Goal: Task Accomplishment & Management: Complete application form

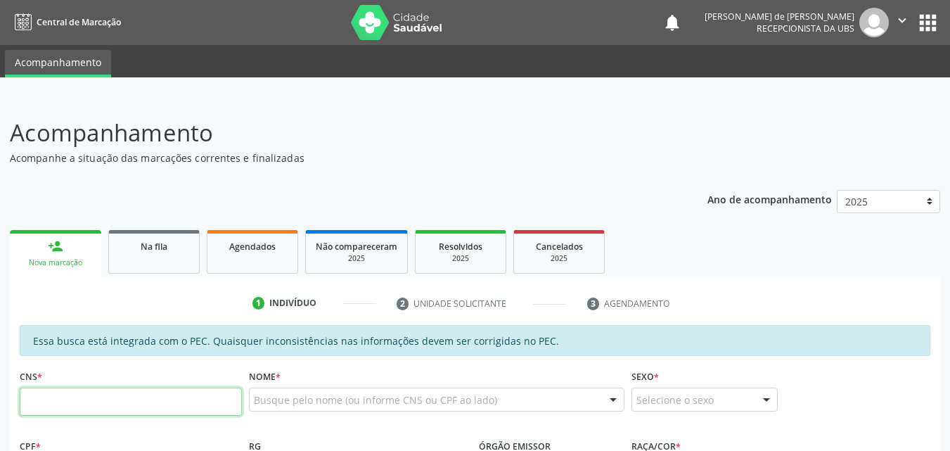
scroll to position [328, 0]
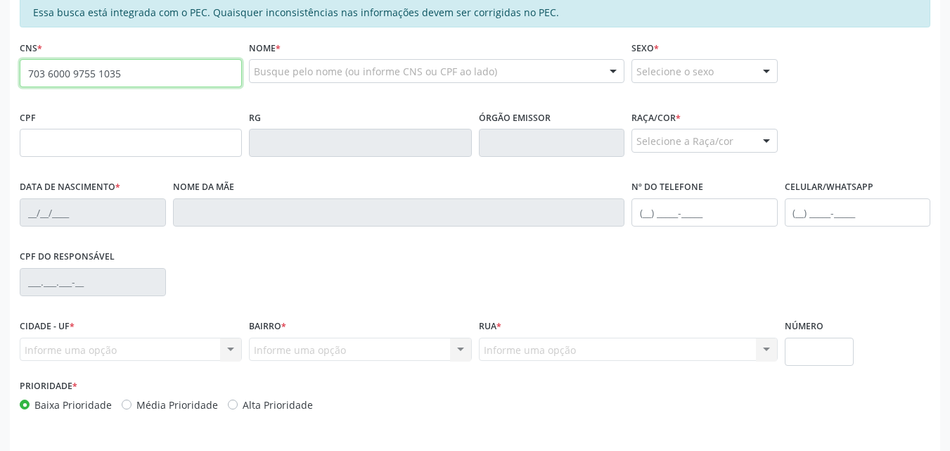
type input "703 6000 9755 1035"
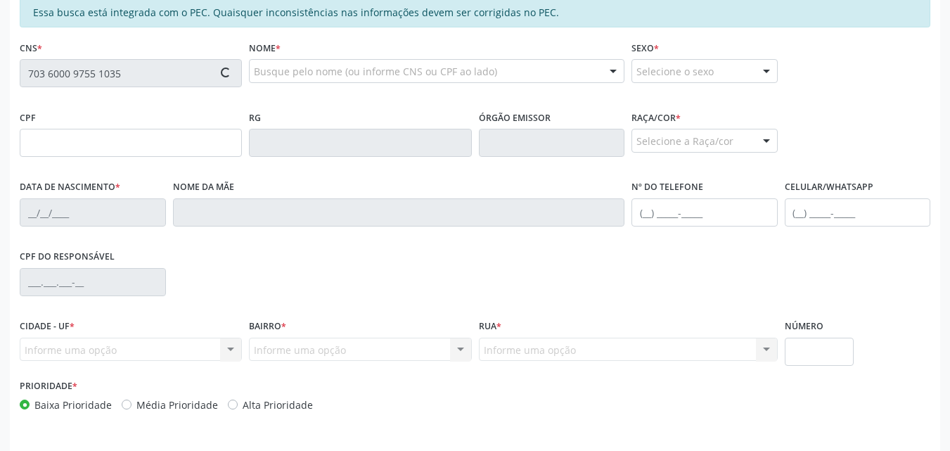
type input "163.904.234-20"
type input "14/01/1955"
type input "Maria Jose Nascimento dos Santos"
type input "(82) 98889-2279"
type input "S/N"
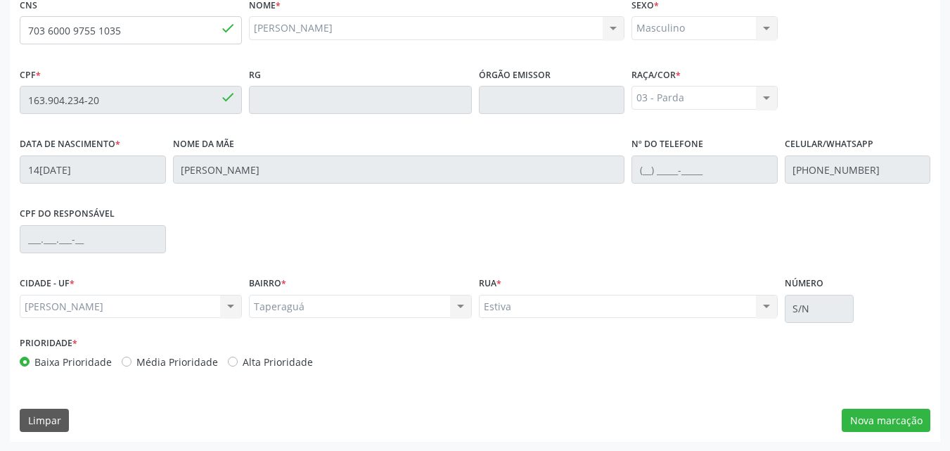
scroll to position [372, 0]
click at [864, 420] on button "Nova marcação" at bounding box center [886, 420] width 89 height 24
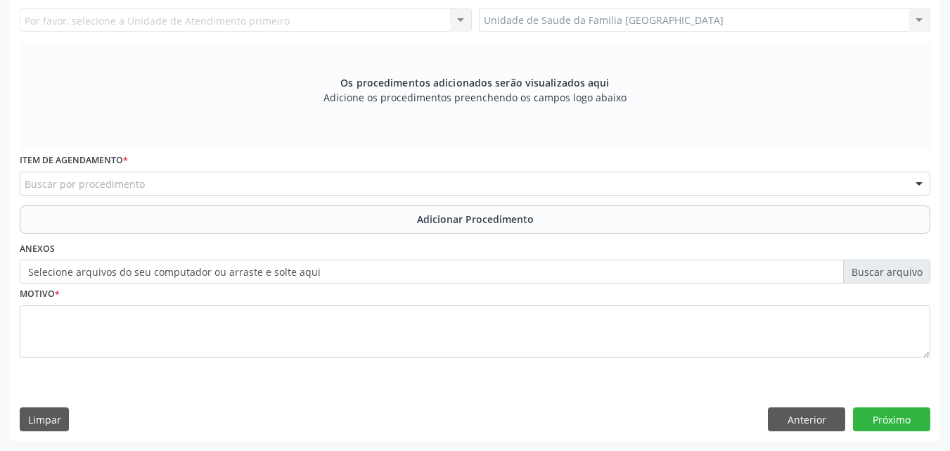
scroll to position [65, 0]
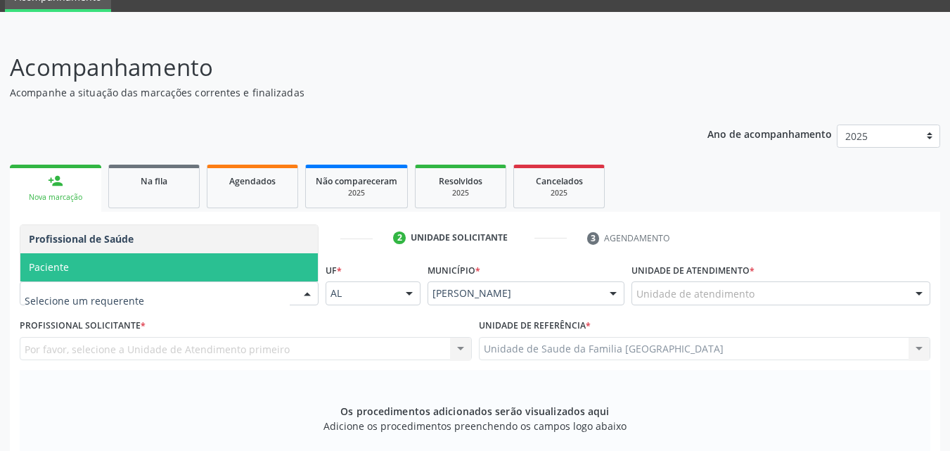
click at [91, 270] on span "Paciente" at bounding box center [168, 267] width 297 height 28
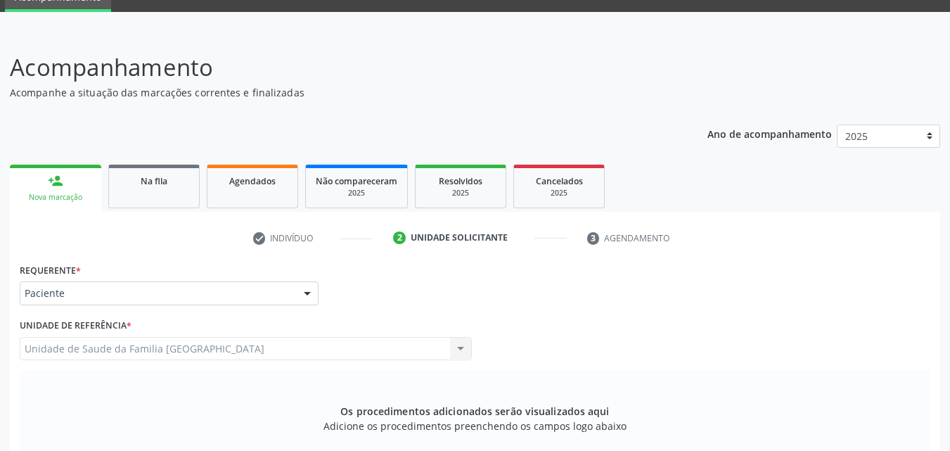
scroll to position [394, 0]
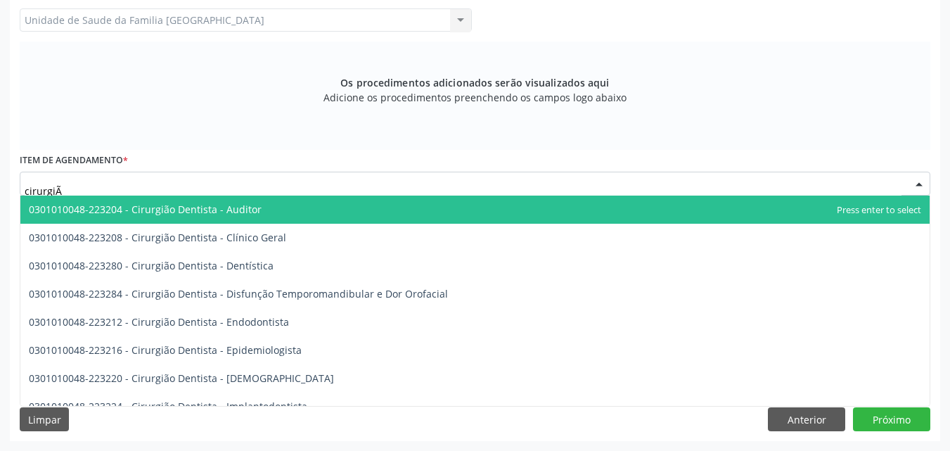
type input "cirurgiÃO"
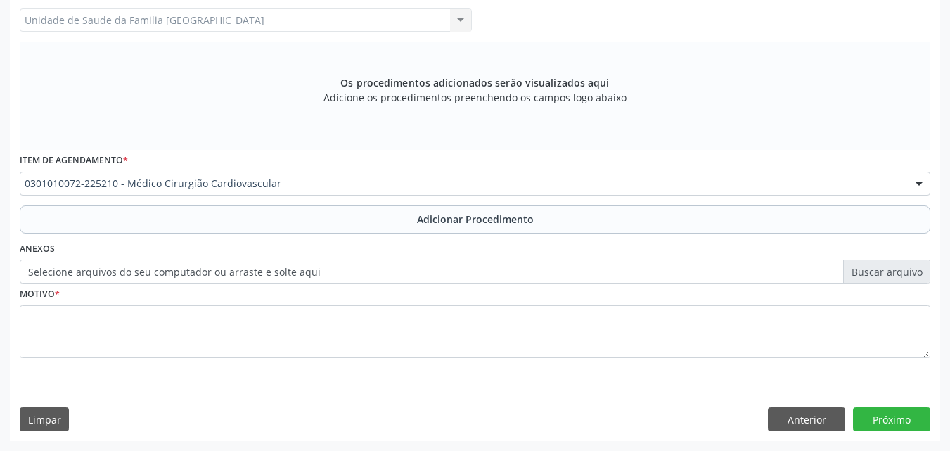
scroll to position [0, 0]
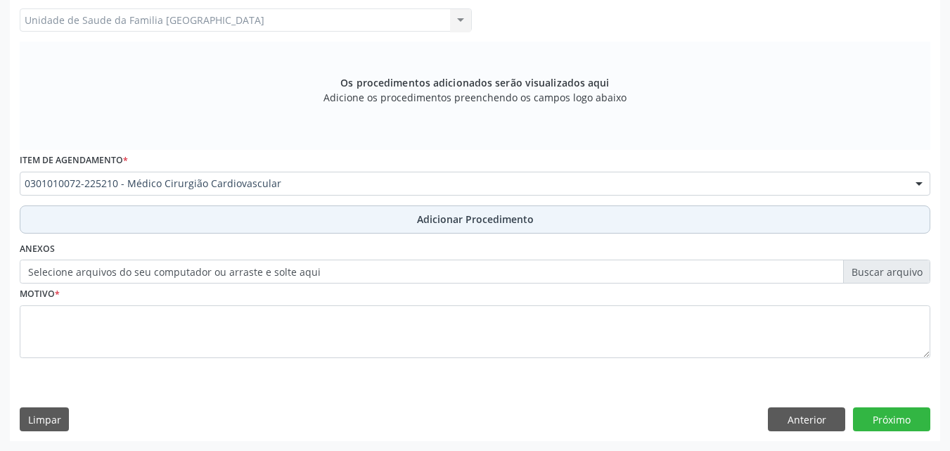
drag, startPoint x: 162, startPoint y: 224, endPoint x: 165, endPoint y: 238, distance: 13.7
click at [162, 224] on button "Adicionar Procedimento" at bounding box center [475, 219] width 910 height 28
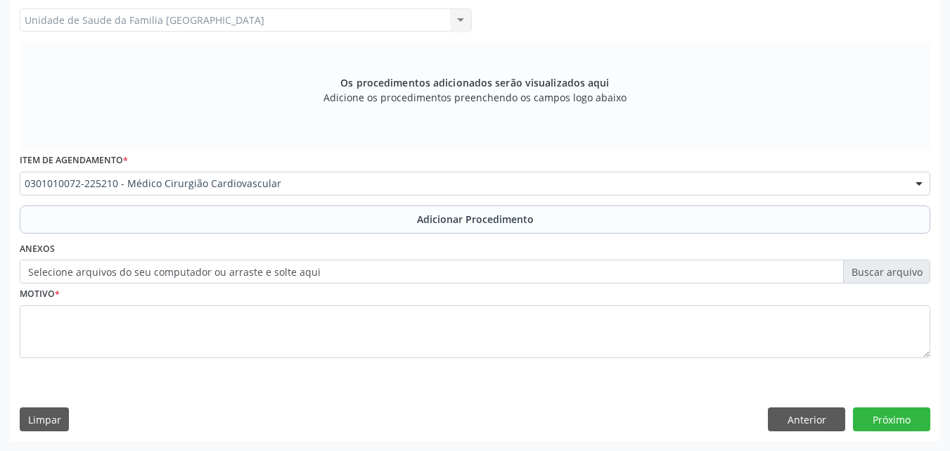
scroll to position [340, 0]
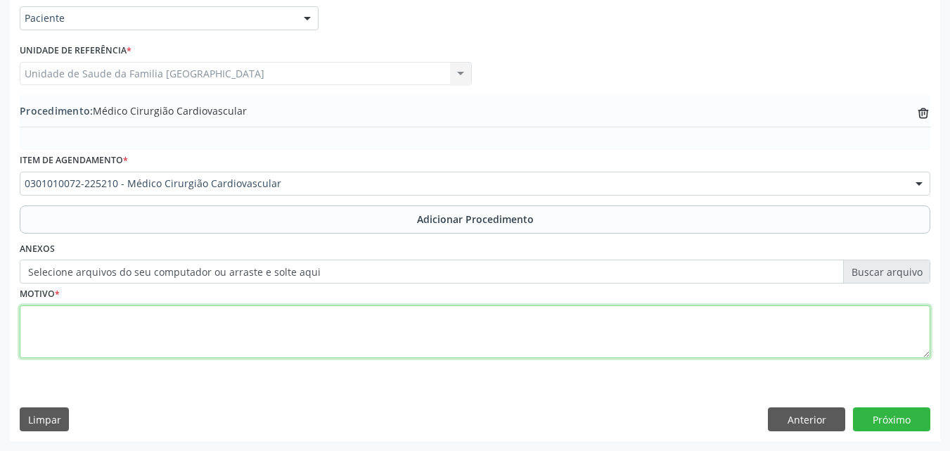
click at [174, 332] on textarea at bounding box center [475, 331] width 910 height 53
type textarea "CIRURGIÃO VASCULAR."
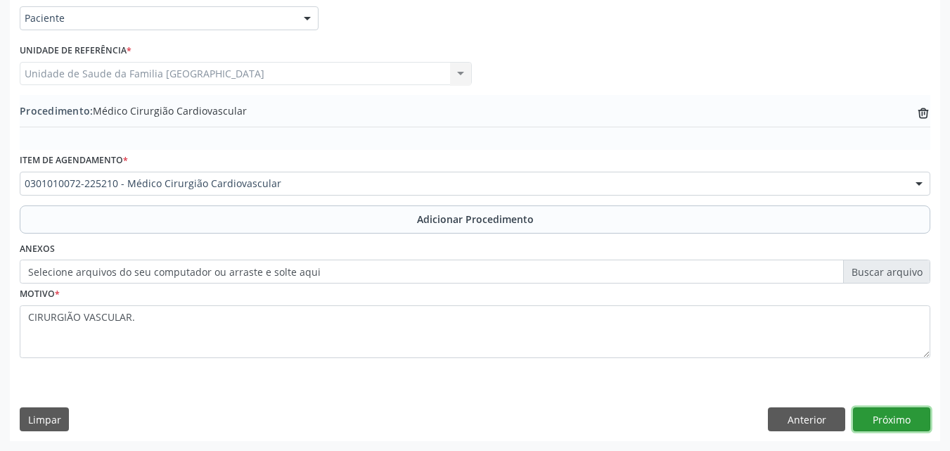
click at [892, 413] on button "Próximo" at bounding box center [891, 419] width 77 height 24
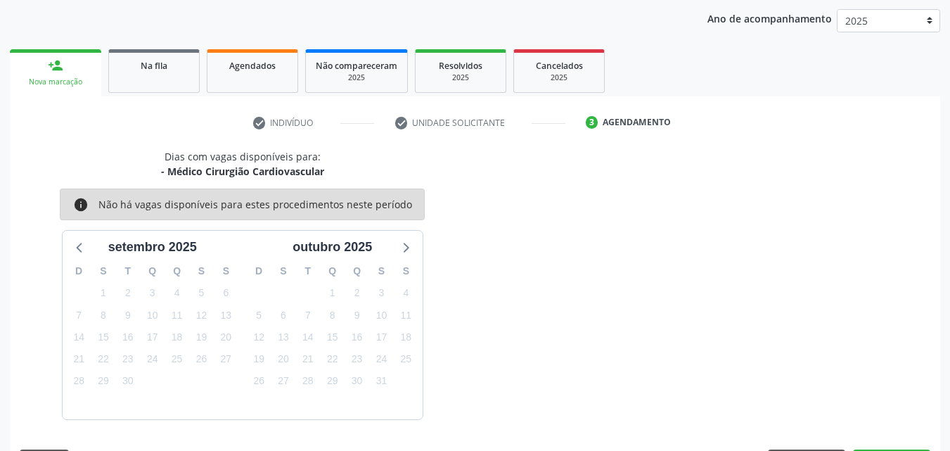
scroll to position [222, 0]
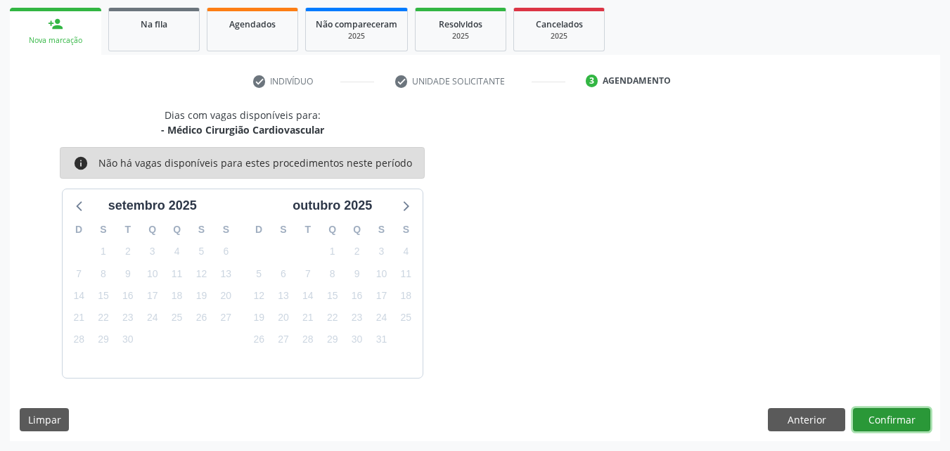
click at [910, 423] on button "Confirmar" at bounding box center [891, 420] width 77 height 24
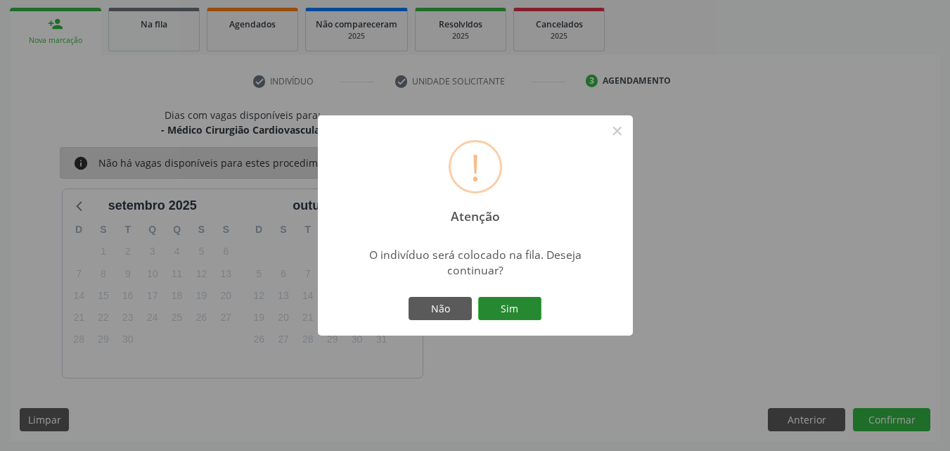
click at [520, 308] on button "Sim" at bounding box center [509, 309] width 63 height 24
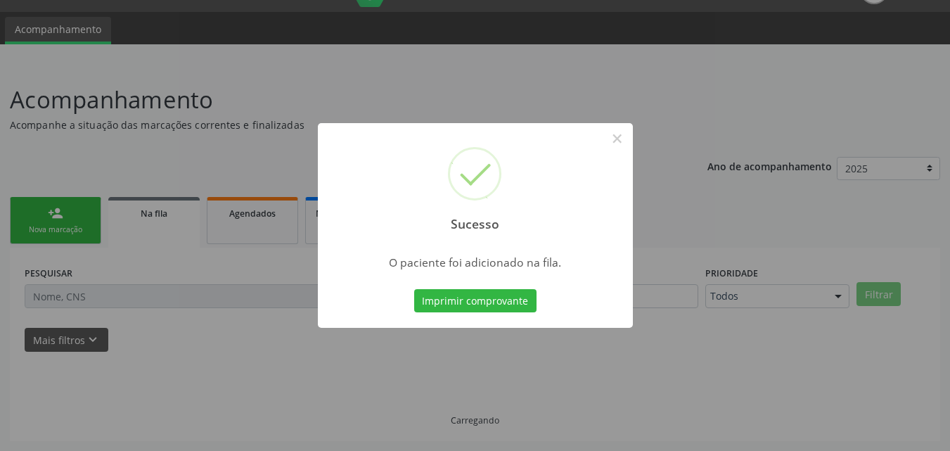
scroll to position [33, 0]
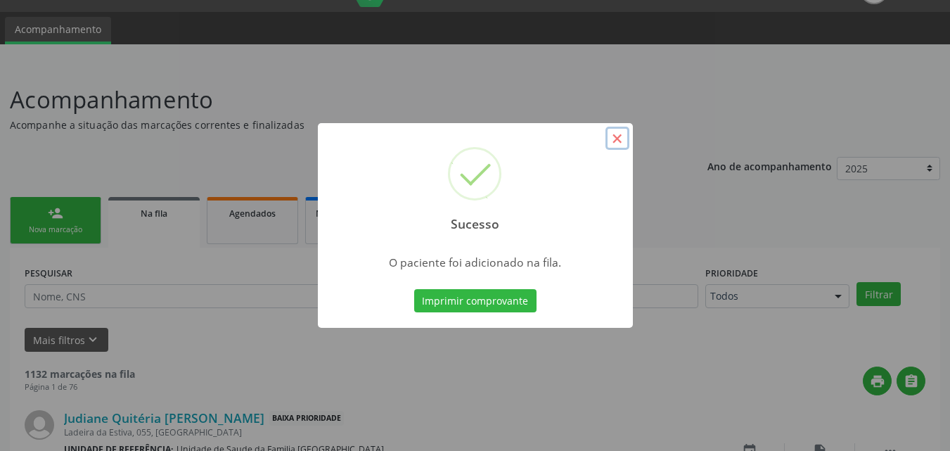
click at [613, 141] on button "×" at bounding box center [617, 139] width 24 height 24
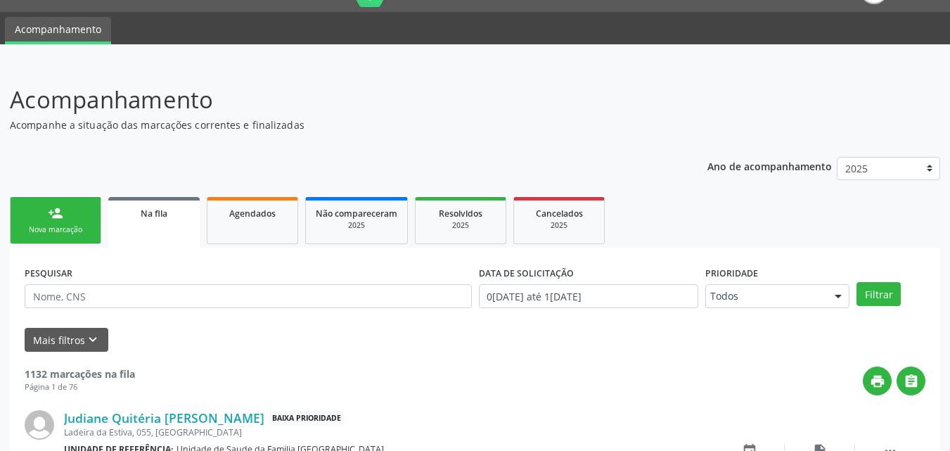
click at [73, 233] on div "Nova marcação" at bounding box center [55, 229] width 70 height 11
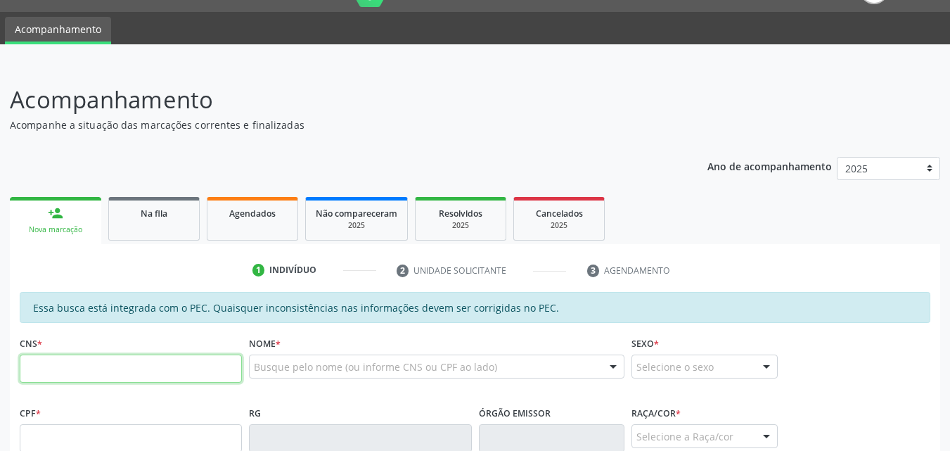
click at [130, 368] on input "text" at bounding box center [131, 368] width 222 height 28
type input "708 0043 6727 5825"
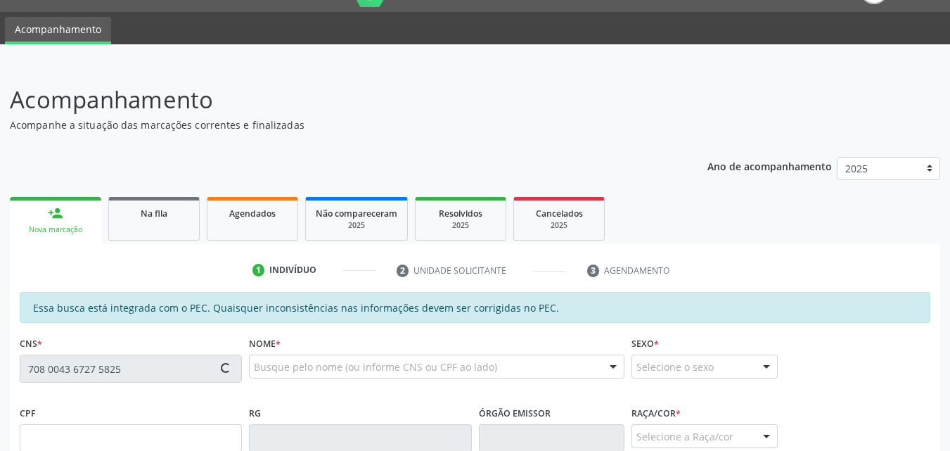
type input "567.467.688-72"
type input "04/06/1952"
type input "Emilia de Barros Conrado"
type input "(82) 99105-4502"
type input "8"
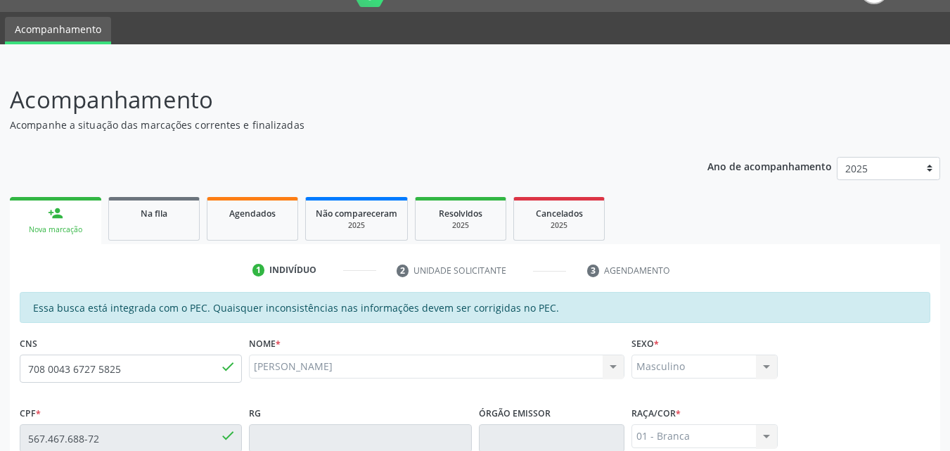
scroll to position [372, 0]
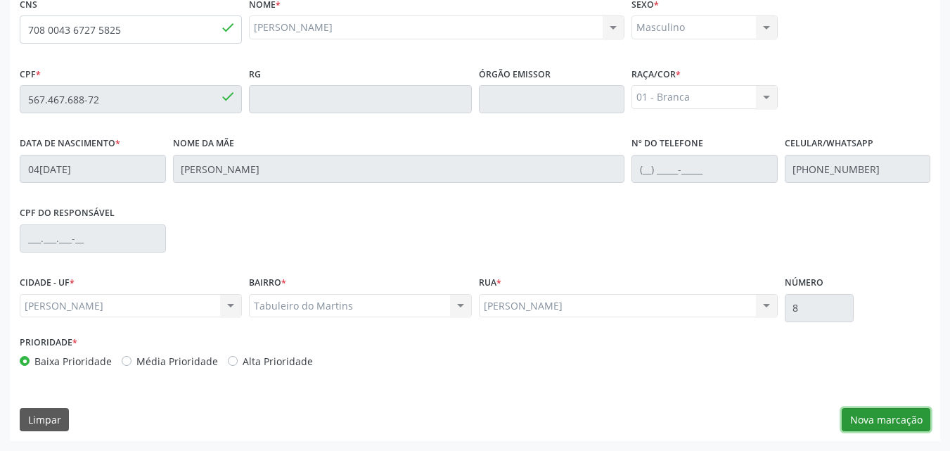
click at [894, 423] on button "Nova marcação" at bounding box center [886, 420] width 89 height 24
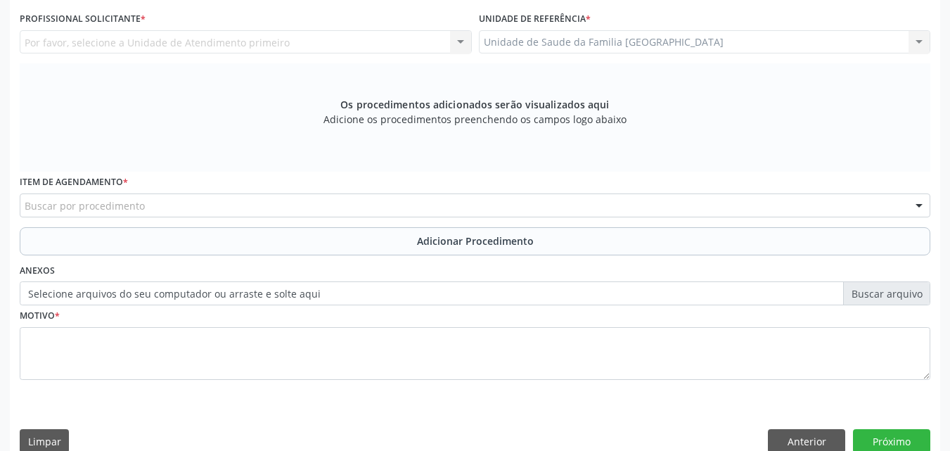
scroll to position [44, 0]
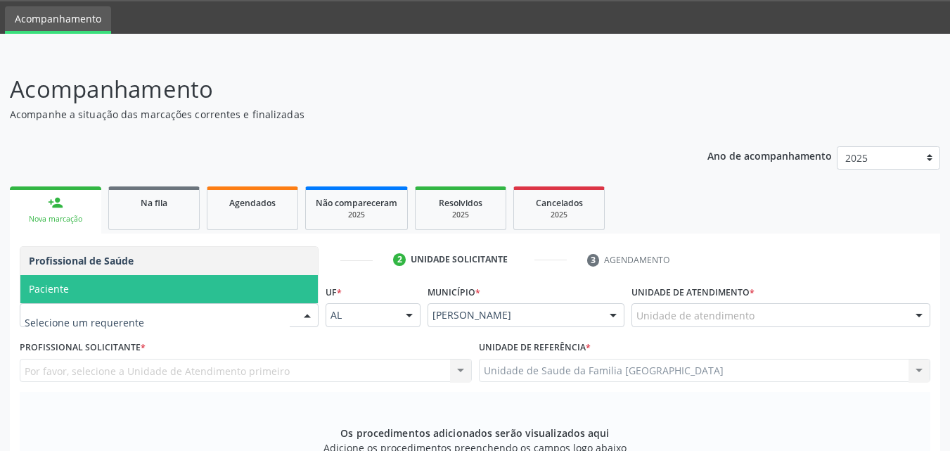
click at [105, 292] on span "Paciente" at bounding box center [168, 289] width 297 height 28
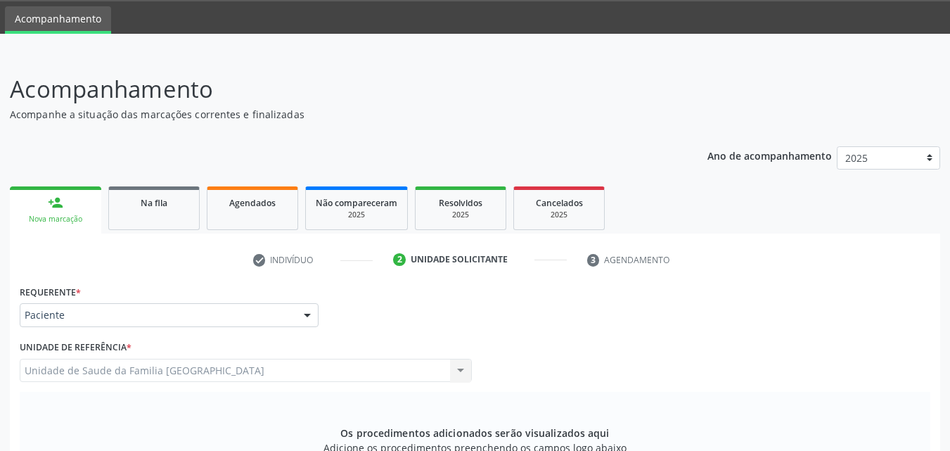
scroll to position [394, 0]
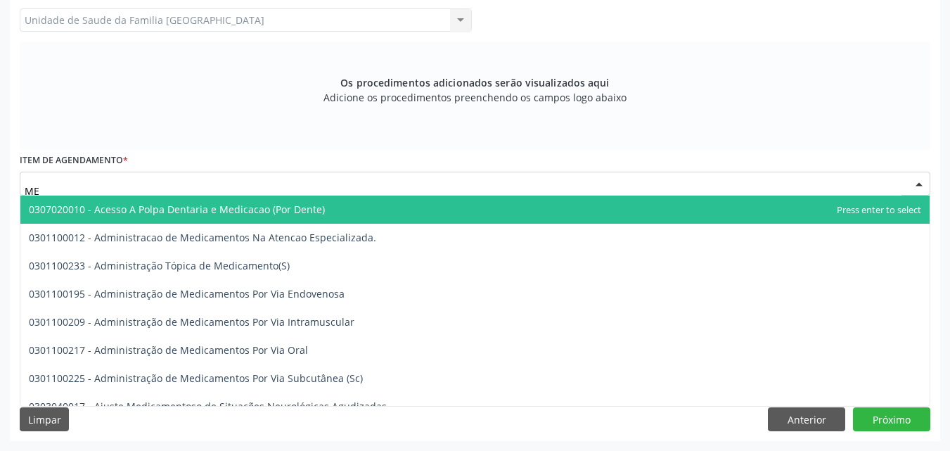
type input "M"
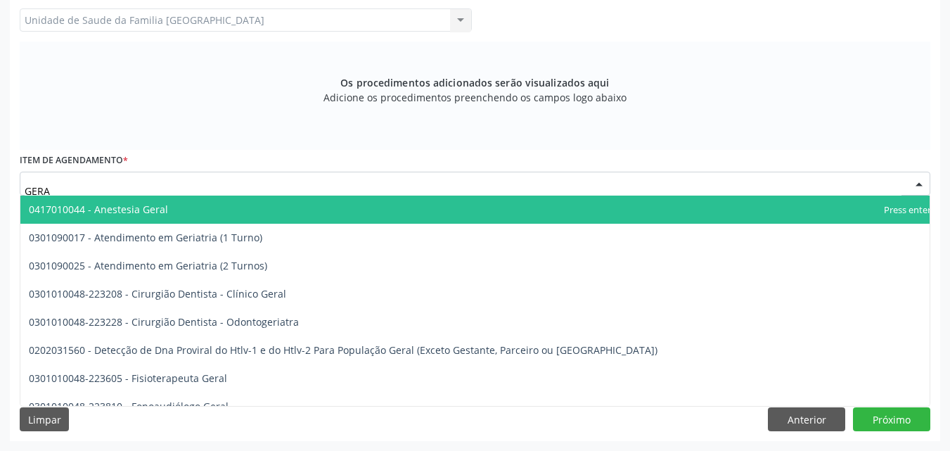
type input "GERAL"
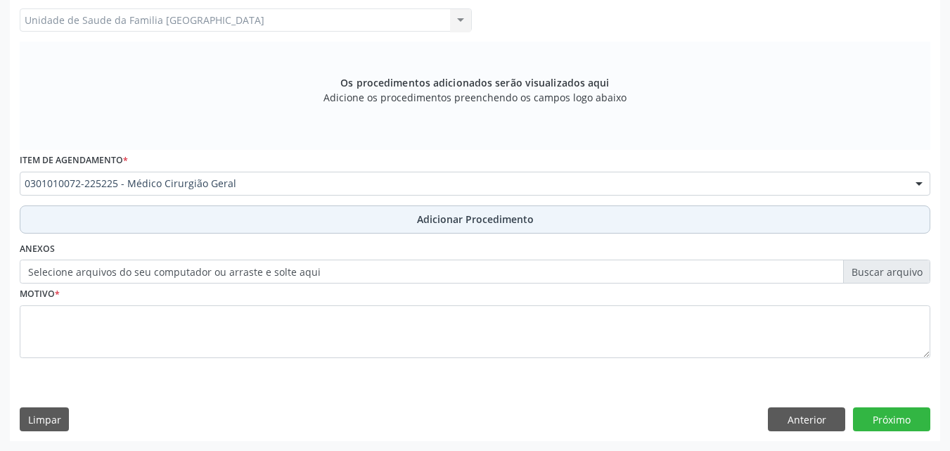
click at [167, 217] on button "Adicionar Procedimento" at bounding box center [475, 219] width 910 height 28
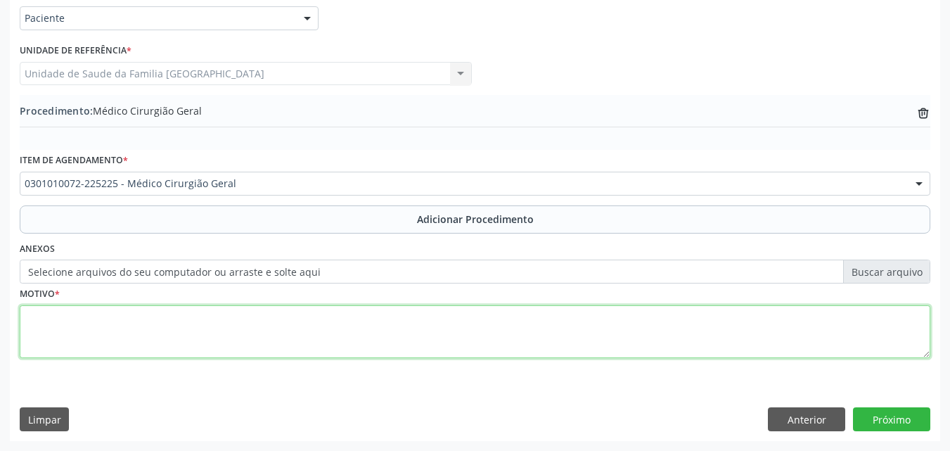
click at [171, 332] on textarea at bounding box center [475, 331] width 910 height 53
type textarea "CIRURGIÃO REGIÃO INGUINAL."
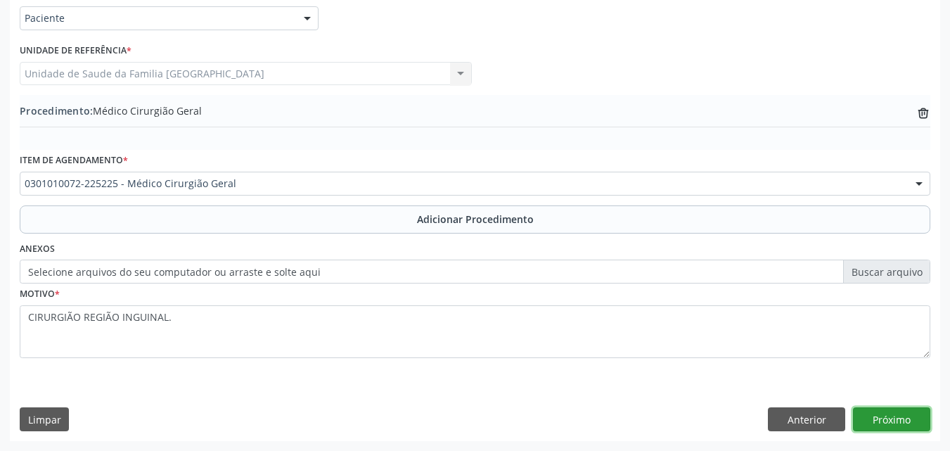
click at [901, 414] on button "Próximo" at bounding box center [891, 419] width 77 height 24
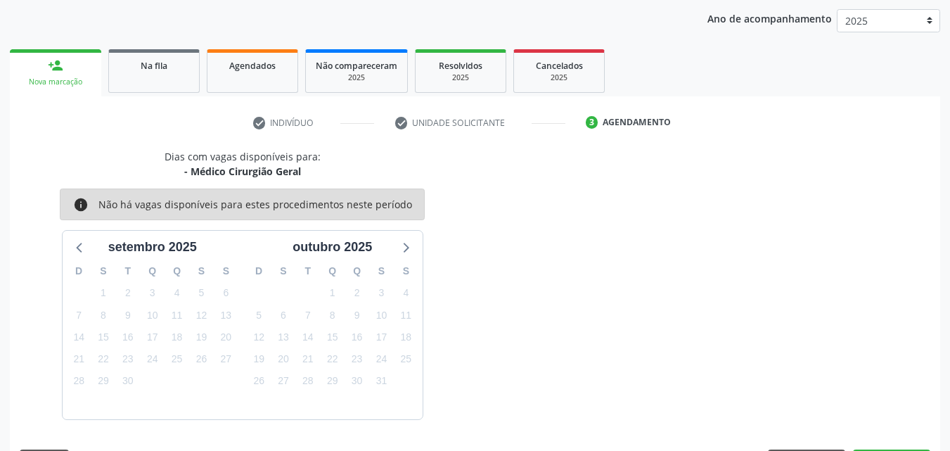
scroll to position [222, 0]
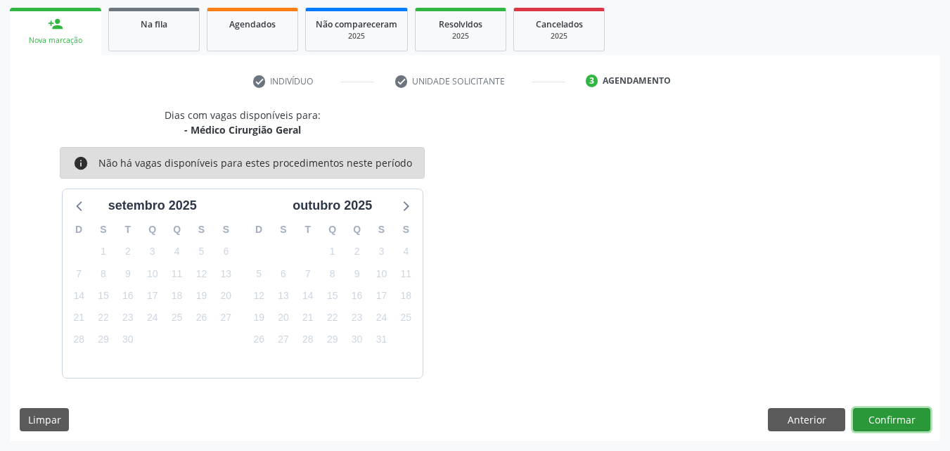
click at [871, 414] on button "Confirmar" at bounding box center [891, 420] width 77 height 24
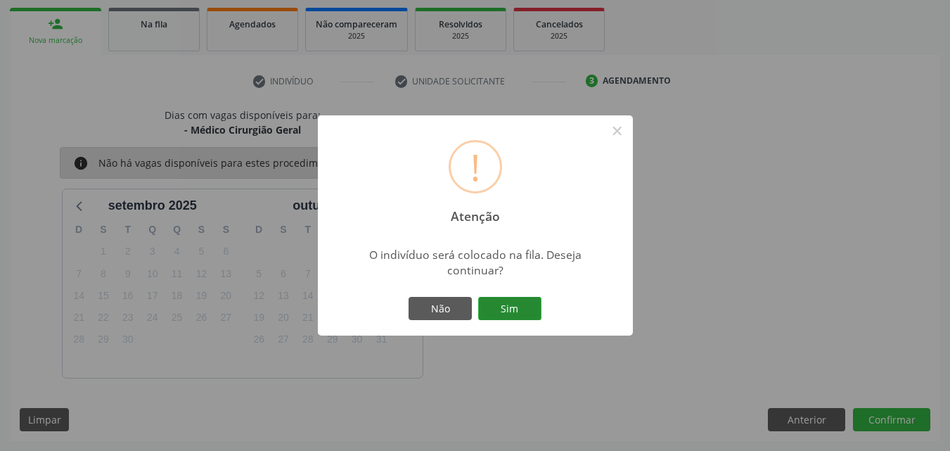
click at [506, 304] on button "Sim" at bounding box center [509, 309] width 63 height 24
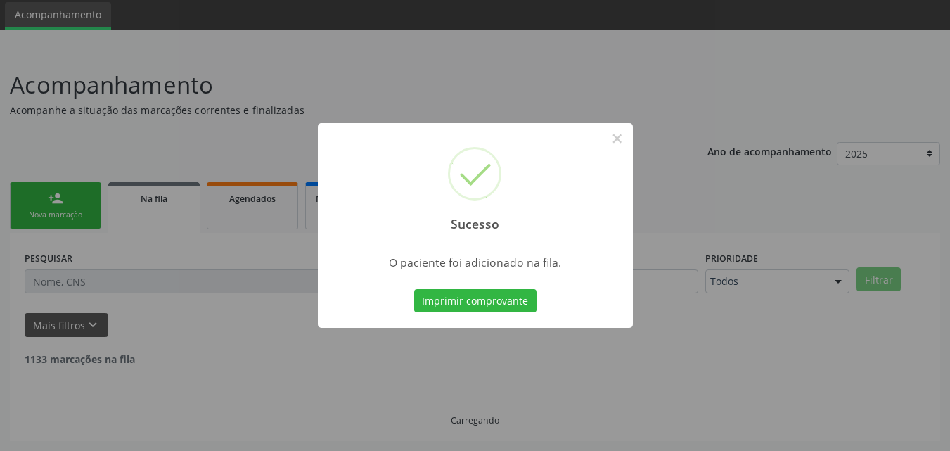
scroll to position [33, 0]
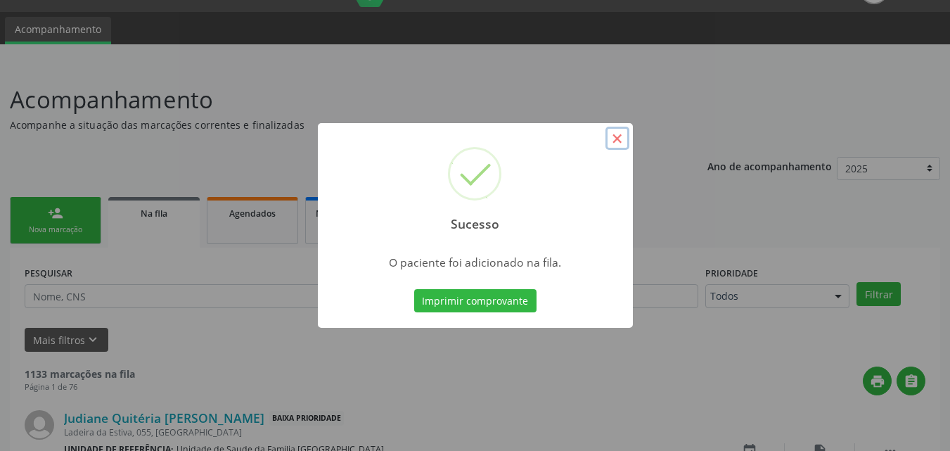
click at [619, 134] on button "×" at bounding box center [617, 139] width 24 height 24
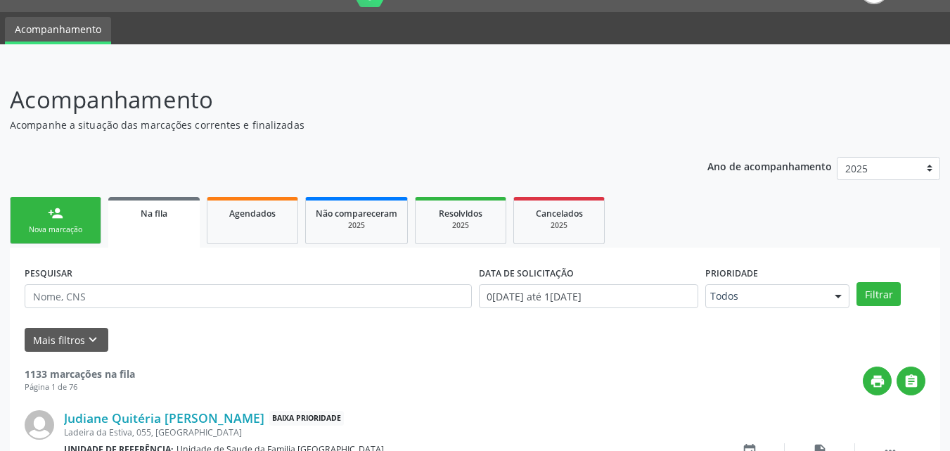
click at [59, 205] on link "person_add Nova marcação" at bounding box center [55, 220] width 91 height 47
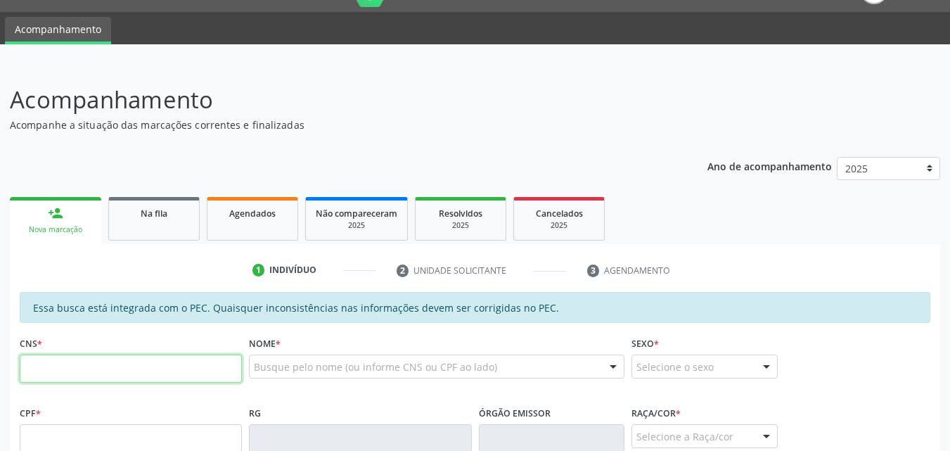
click at [95, 368] on input "text" at bounding box center [131, 368] width 222 height 28
paste input "709 2012 1329 0038"
type input "709 2012 1329 0038"
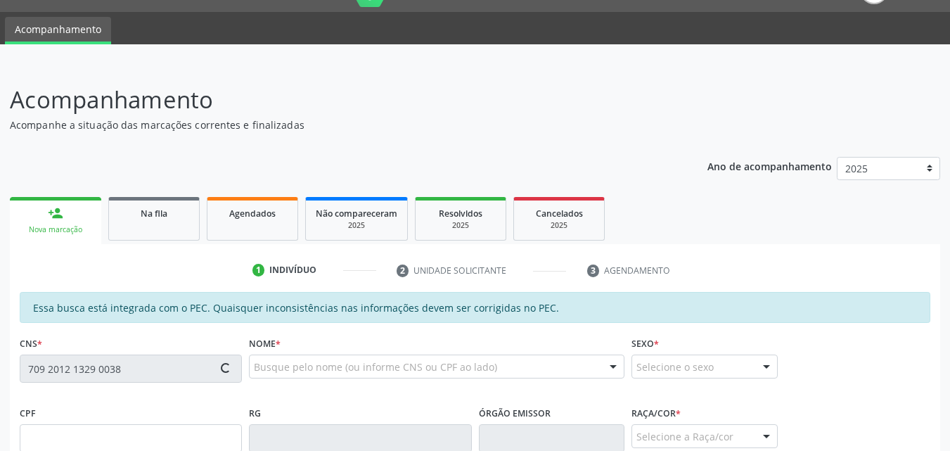
type input "210.888.704-06"
type input "01/07/1938"
type input "Tercilia Estevao de Araujo"
type input "(82) 9666-0402"
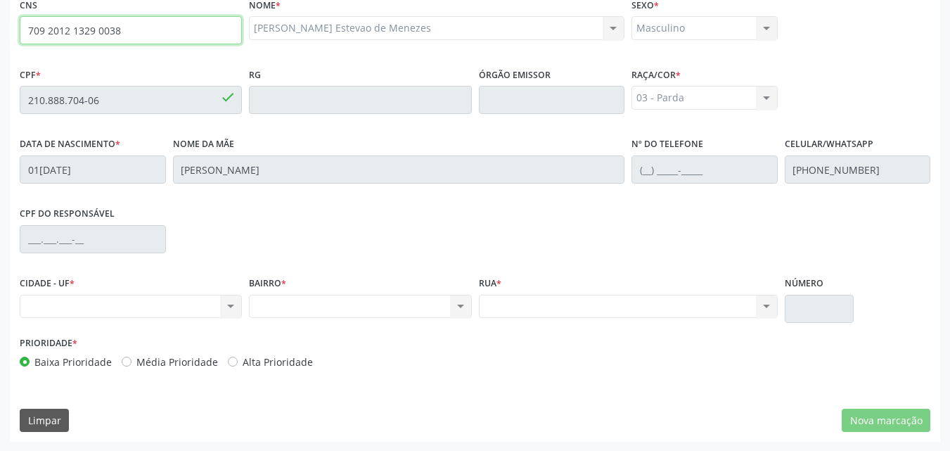
scroll to position [278, 0]
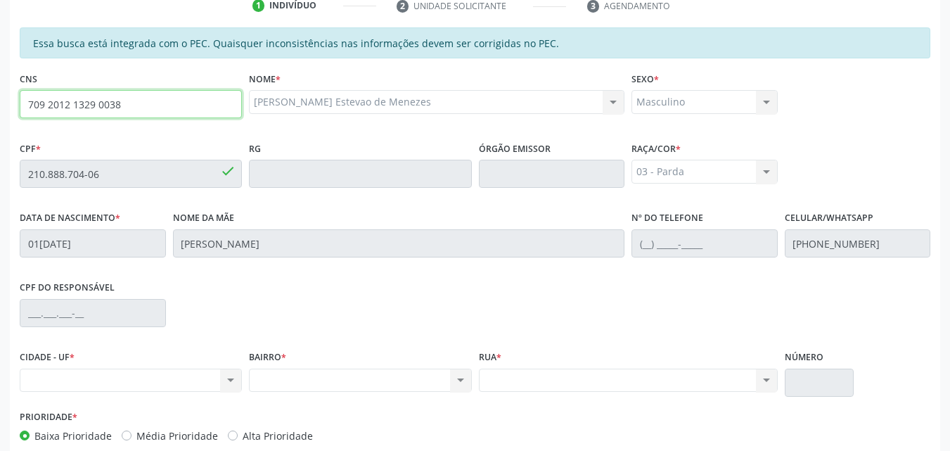
drag, startPoint x: 148, startPoint y: 32, endPoint x: 0, endPoint y: -4, distance: 152.5
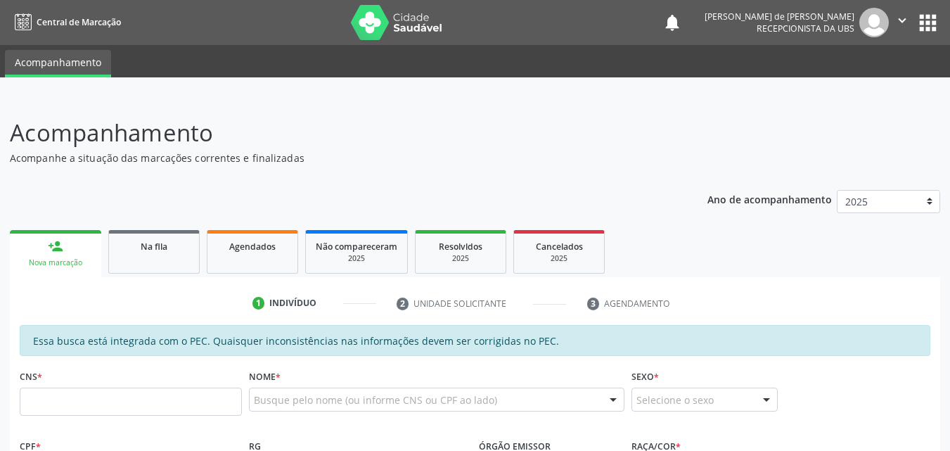
scroll to position [328, 0]
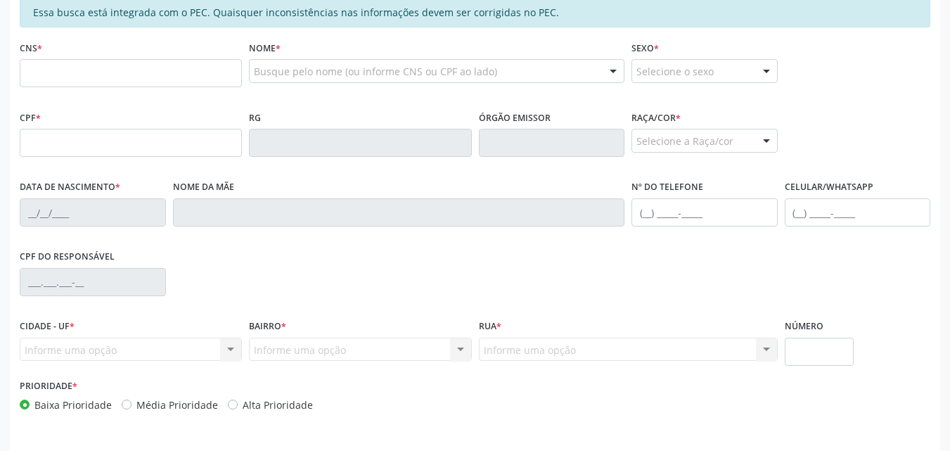
click at [49, 72] on input "text" at bounding box center [131, 73] width 222 height 28
type input "709 2012 1329 0038"
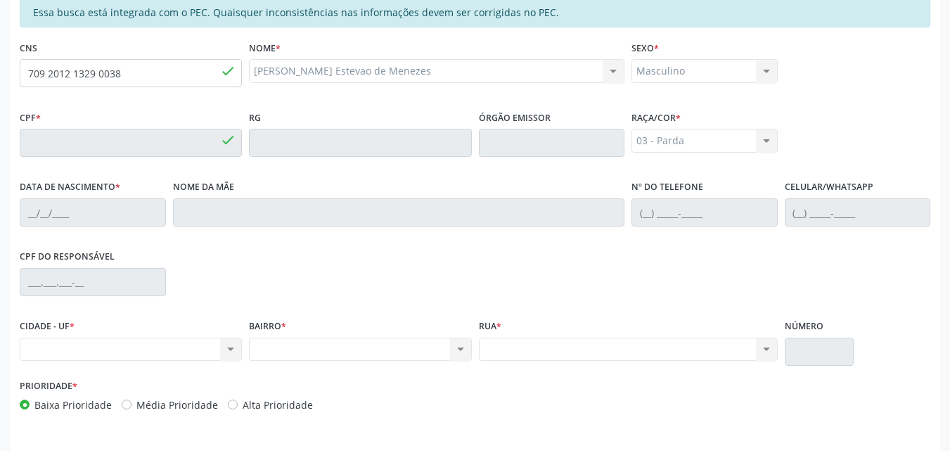
type input "210.888.704-06"
type input "0[DATE]"
type input "[PERSON_NAME]"
type input "[PHONE_NUMBER]"
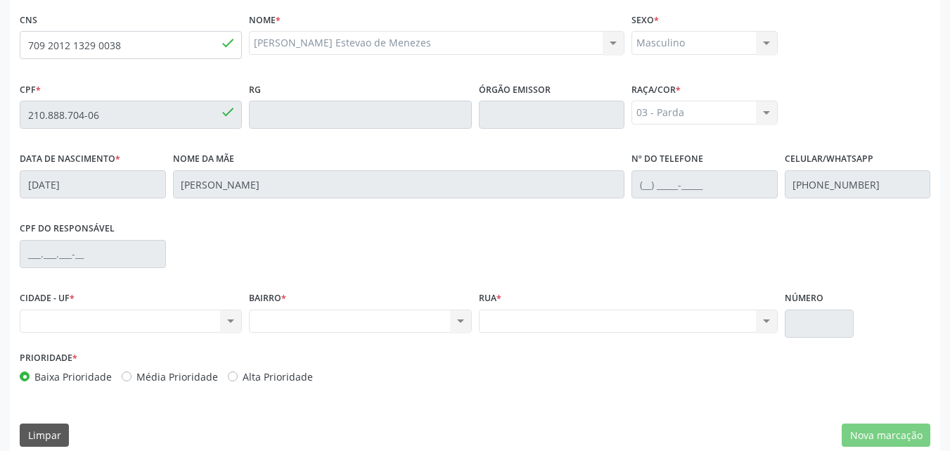
scroll to position [372, 0]
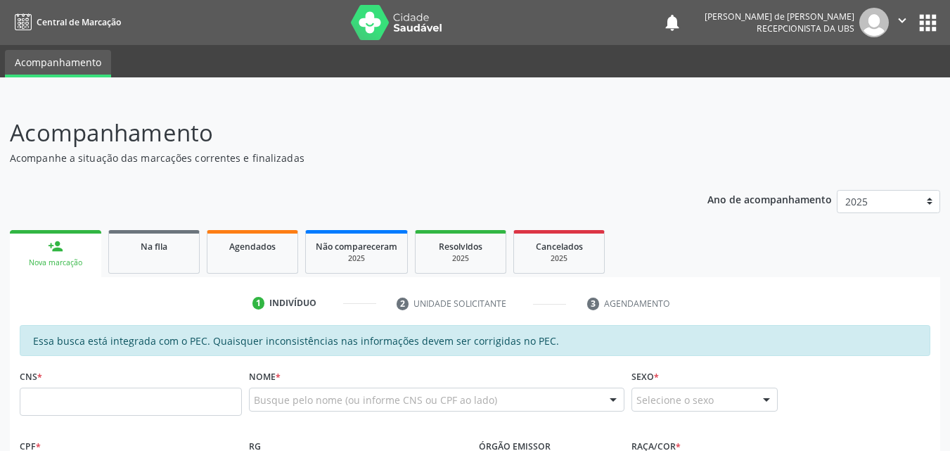
scroll to position [328, 0]
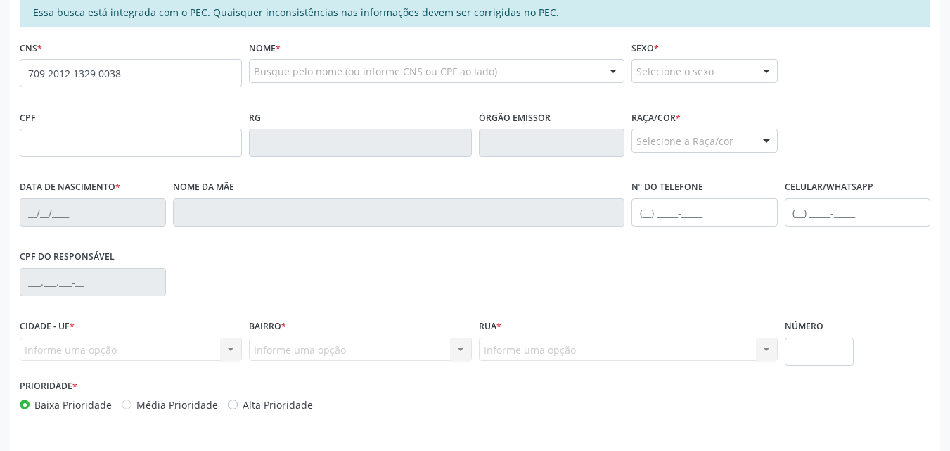
type input "709 2012 1329 0038"
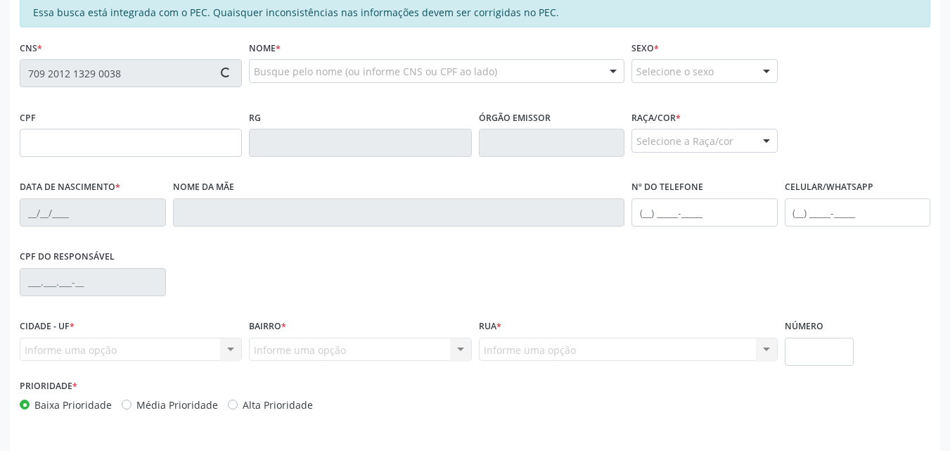
type input "210.888.704-06"
type input "0[DATE]"
type input "[PERSON_NAME]"
type input "[PHONE_NUMBER]"
type input "S/N"
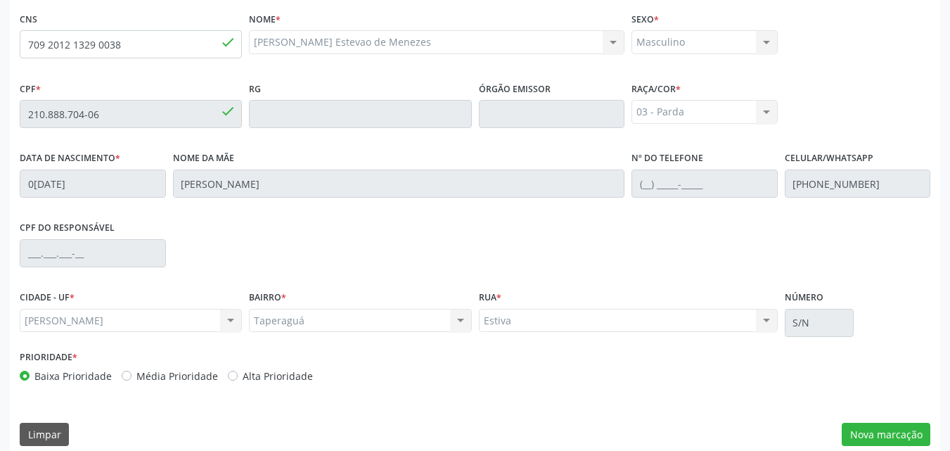
scroll to position [372, 0]
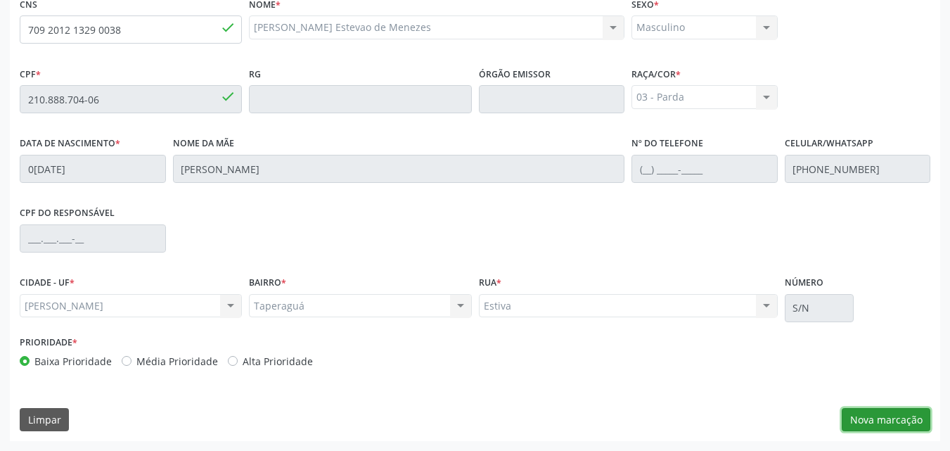
click at [910, 420] on button "Nova marcação" at bounding box center [886, 420] width 89 height 24
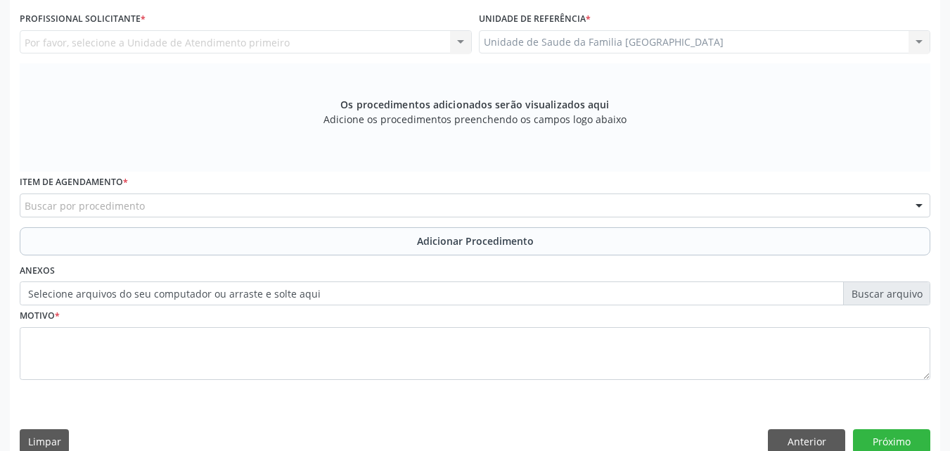
scroll to position [0, 0]
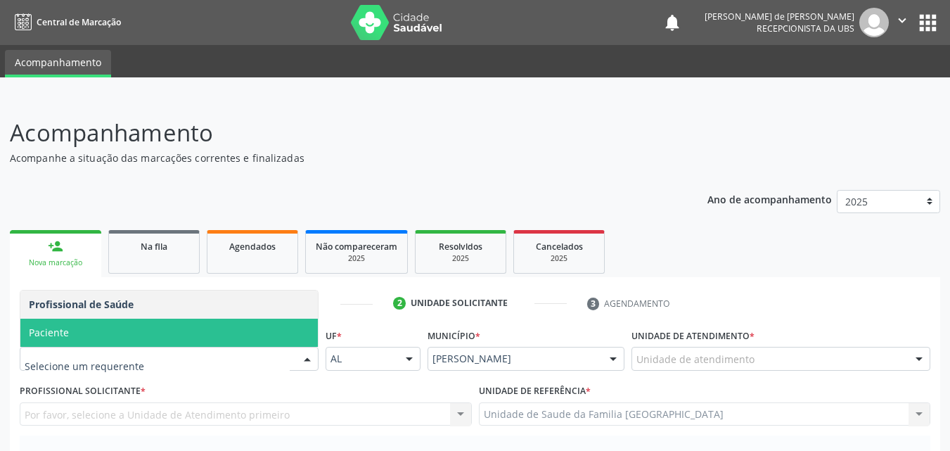
click at [84, 340] on span "Paciente" at bounding box center [168, 332] width 297 height 28
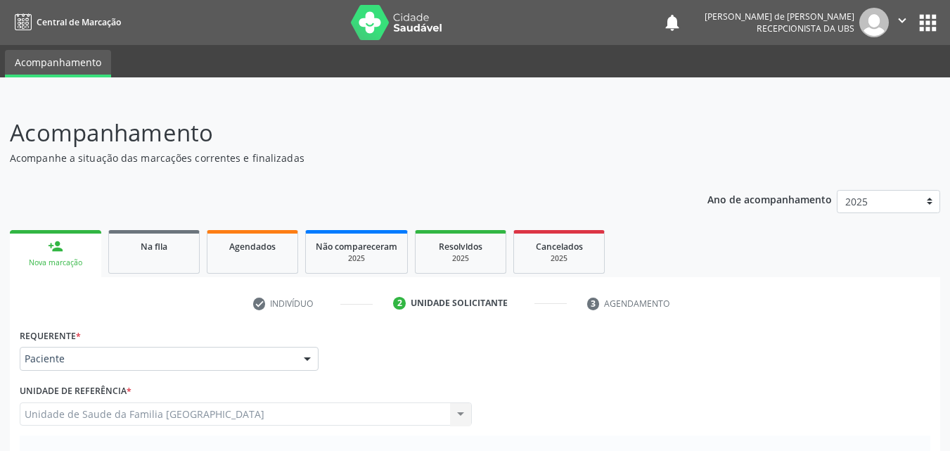
scroll to position [328, 0]
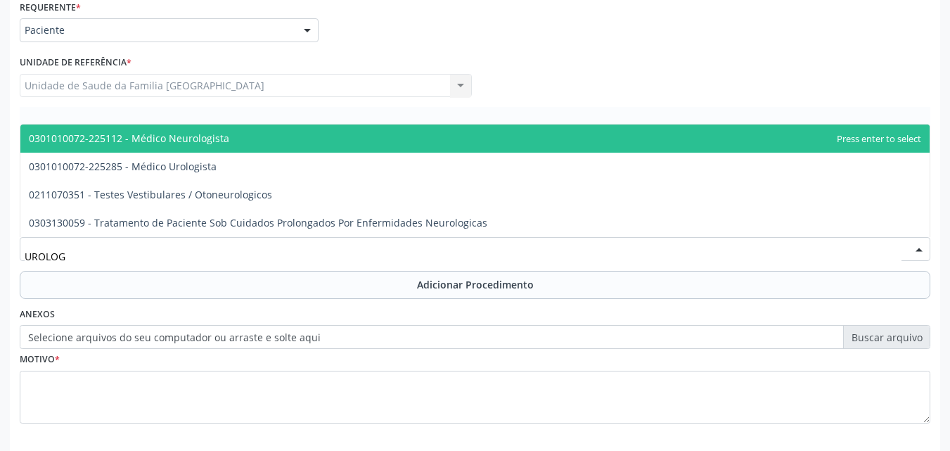
type input "UROLOGI"
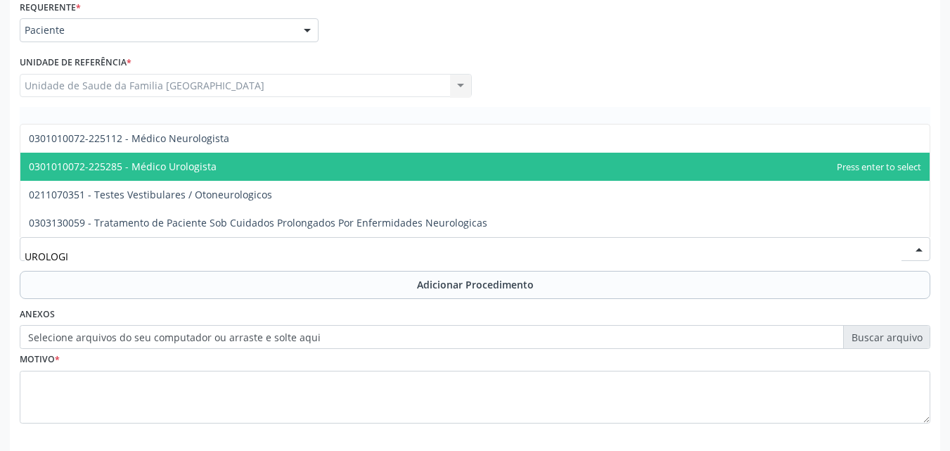
click at [178, 166] on span "0301010072-225285 - Médico Urologista" at bounding box center [123, 166] width 188 height 13
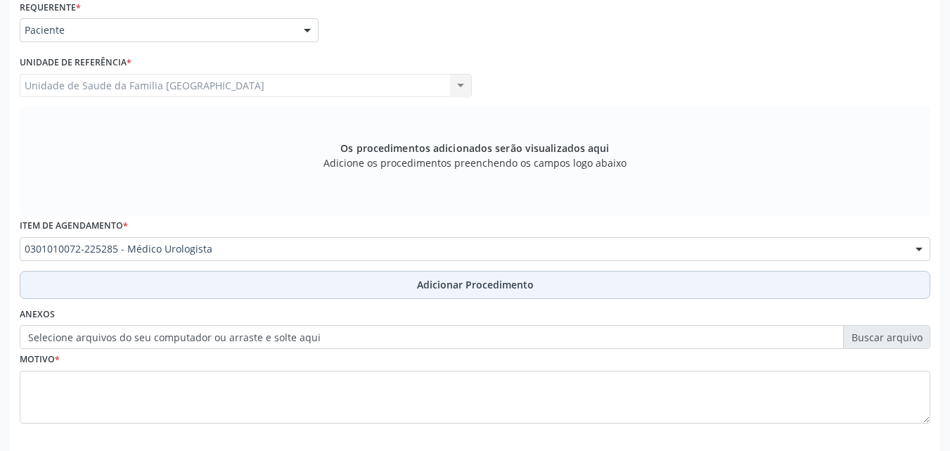
click at [193, 285] on button "Adicionar Procedimento" at bounding box center [475, 285] width 910 height 28
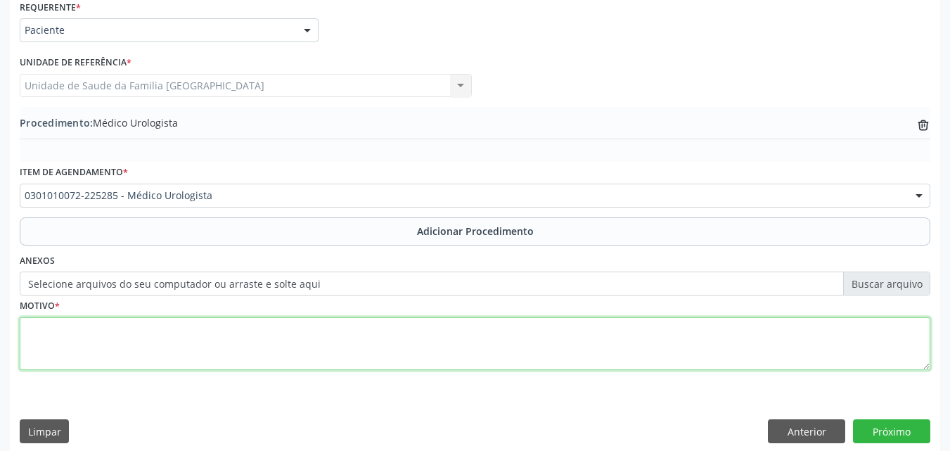
click at [190, 342] on textarea at bounding box center [475, 343] width 910 height 53
type textarea "RETORNO."
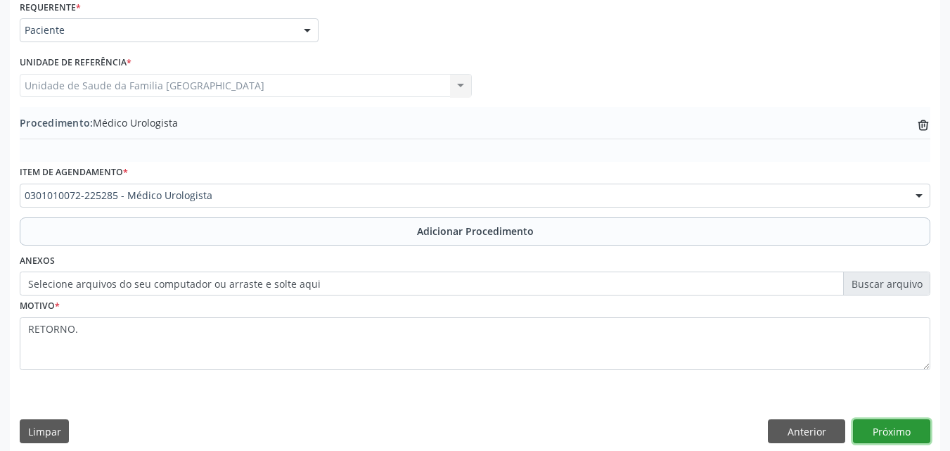
click at [883, 423] on button "Próximo" at bounding box center [891, 431] width 77 height 24
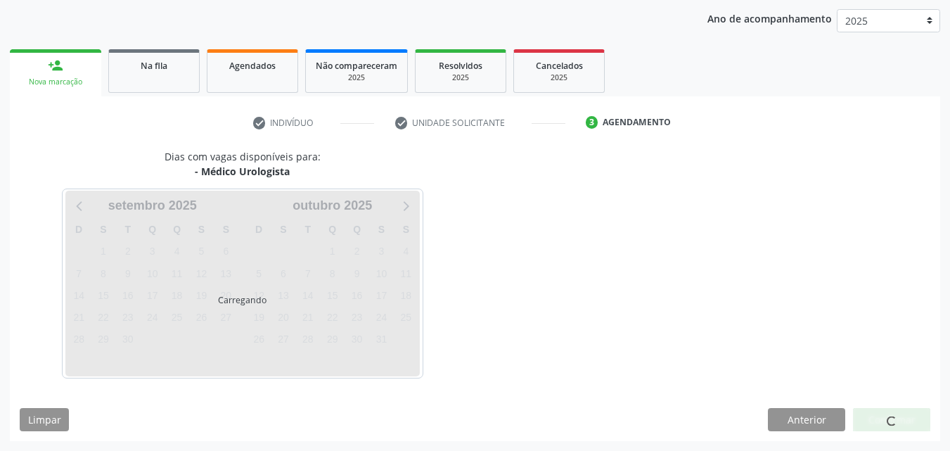
scroll to position [222, 0]
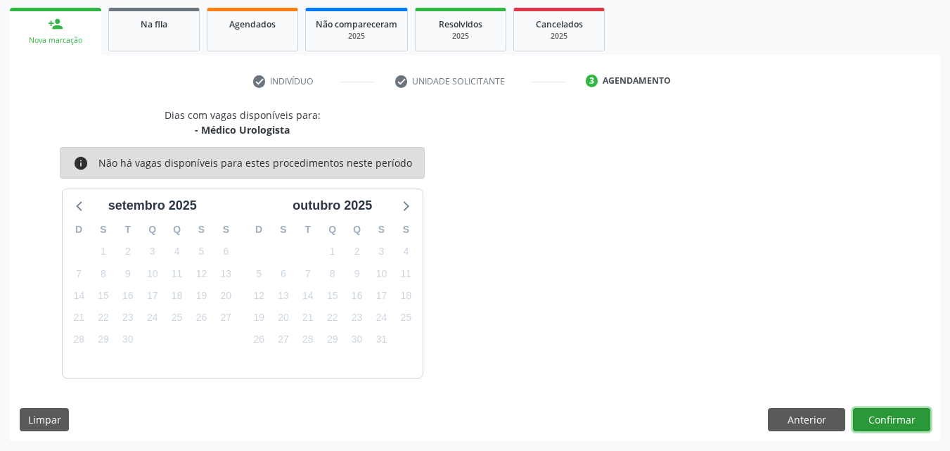
click at [894, 423] on button "Confirmar" at bounding box center [891, 420] width 77 height 24
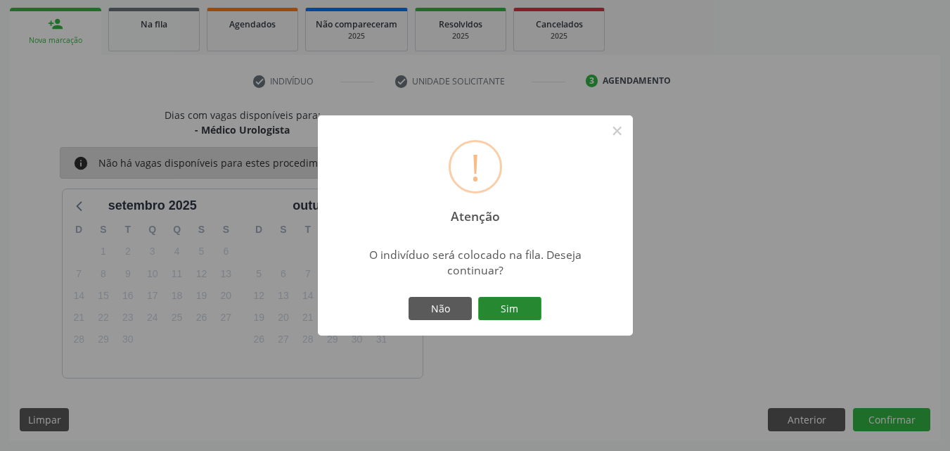
click at [497, 309] on button "Sim" at bounding box center [509, 309] width 63 height 24
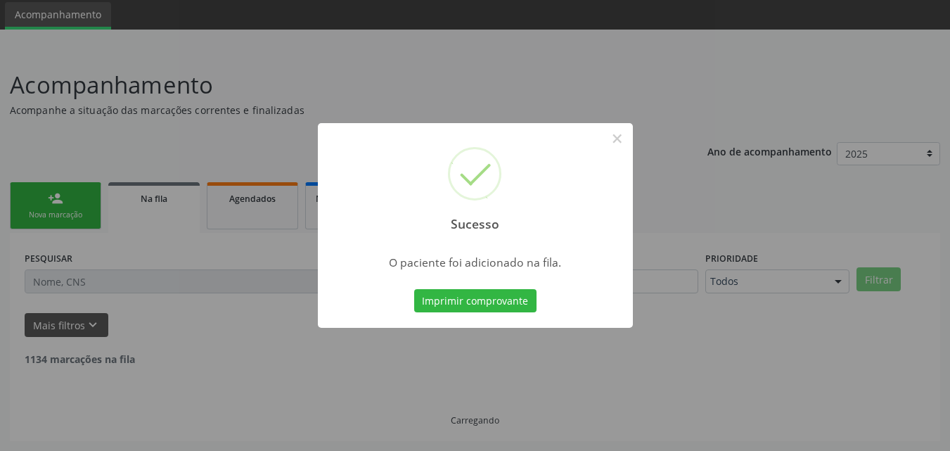
scroll to position [33, 0]
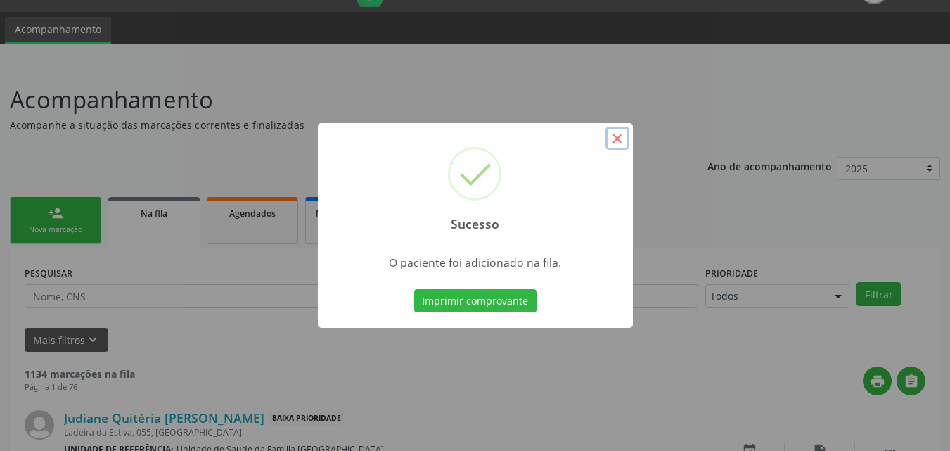
click at [618, 135] on button "×" at bounding box center [617, 139] width 24 height 24
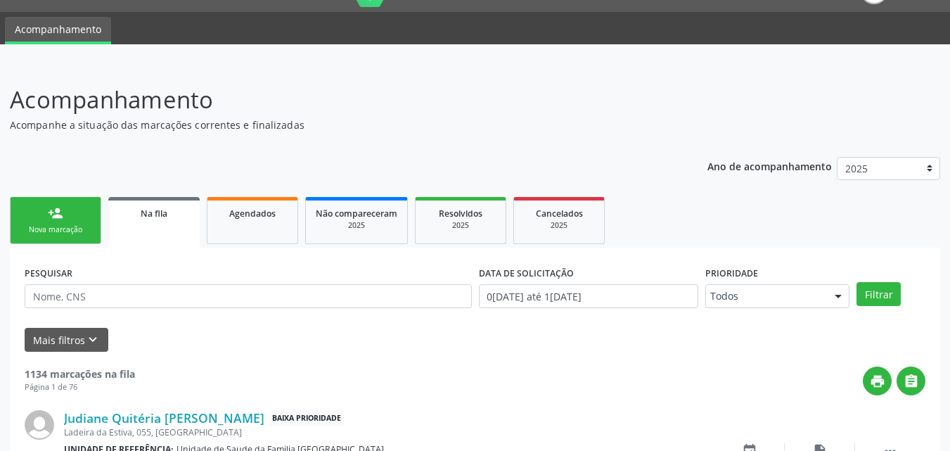
click at [46, 223] on link "person_add Nova marcação" at bounding box center [55, 220] width 91 height 47
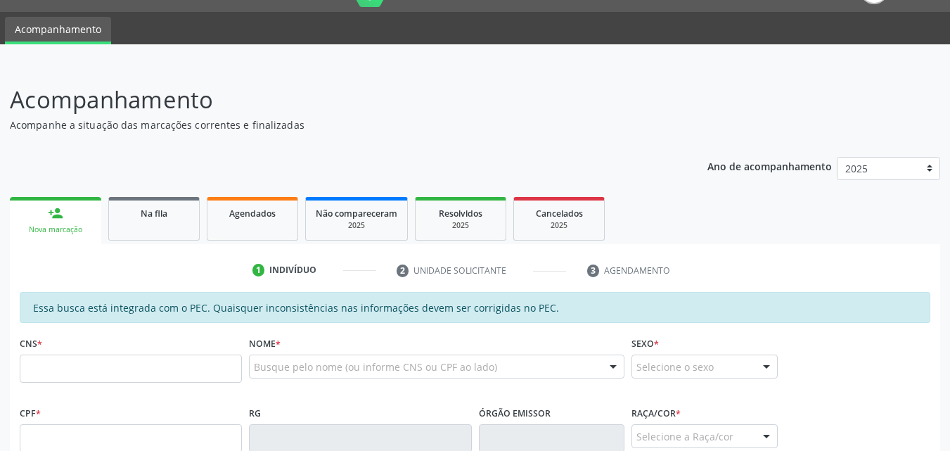
scroll to position [361, 0]
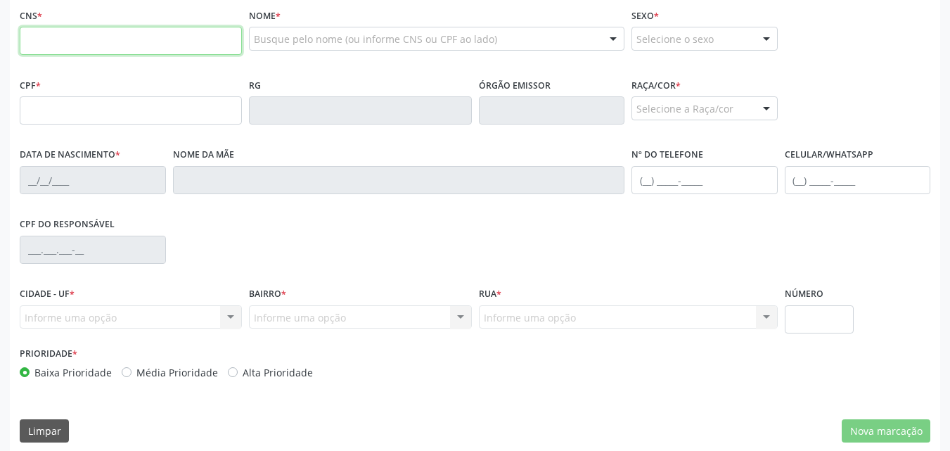
drag, startPoint x: 72, startPoint y: 28, endPoint x: 71, endPoint y: 35, distance: 7.1
click at [72, 30] on input "text" at bounding box center [131, 41] width 222 height 28
type input "704 2002 3841 384"
drag, startPoint x: 122, startPoint y: 40, endPoint x: 0, endPoint y: 34, distance: 122.5
click at [0, 35] on div "Acompanhamento Acompanhe a situação das marcações correntes e finalizadas Relat…" at bounding box center [475, 99] width 950 height 726
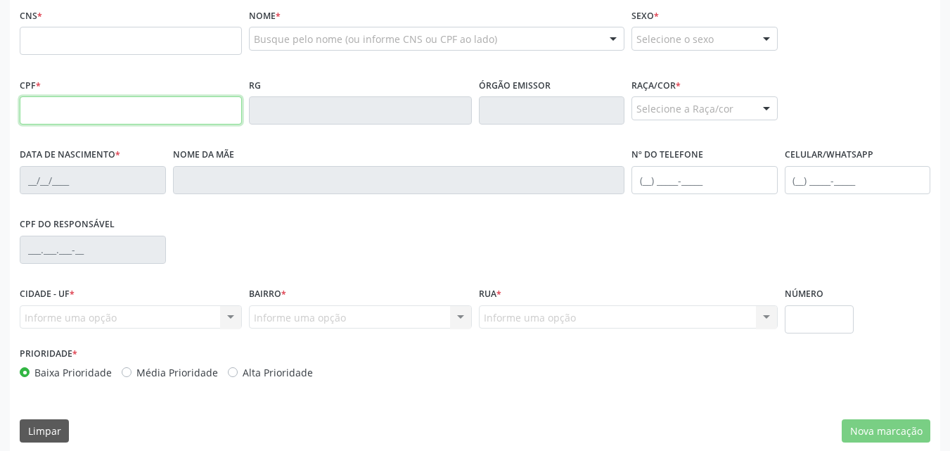
click at [66, 108] on input "text" at bounding box center [131, 110] width 222 height 28
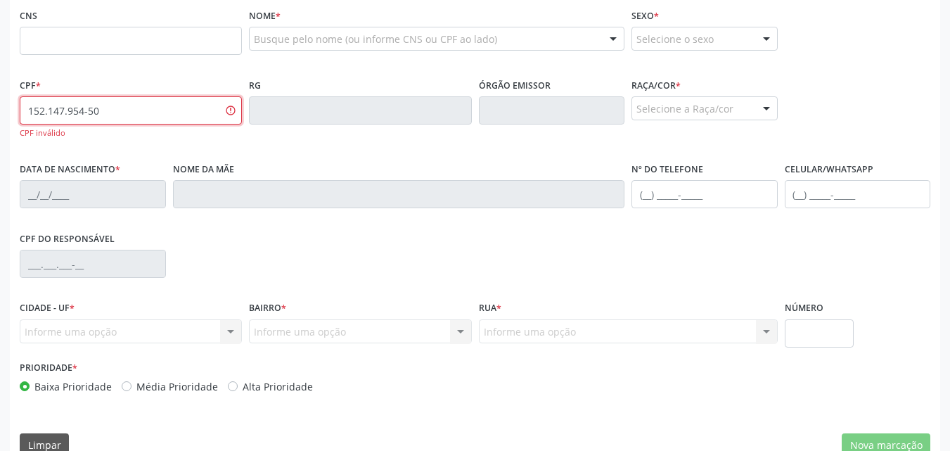
type input "152.147.954-50"
drag, startPoint x: 0, startPoint y: 118, endPoint x: 0, endPoint y: 101, distance: 17.6
click at [0, 101] on div "Acompanhamento Acompanhe a situação das marcações correntes e finalizadas Relat…" at bounding box center [475, 106] width 950 height 740
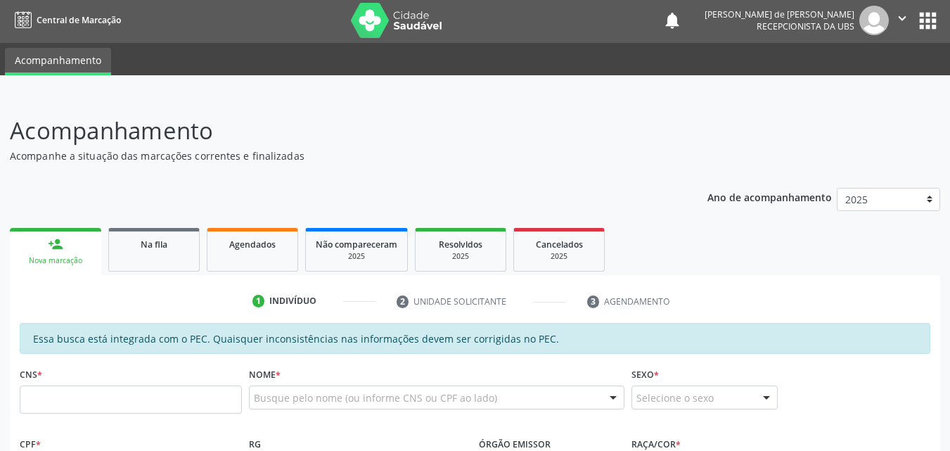
scroll to position [0, 0]
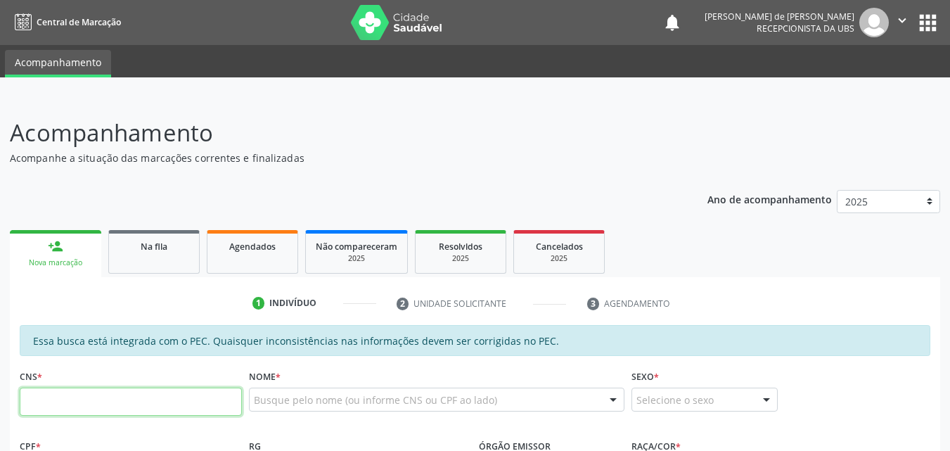
click at [75, 403] on input "text" at bounding box center [131, 401] width 222 height 28
paste input "704 2002 3841 1384"
type input "704 2002 3841 1384"
type input "152.147.054-50"
type input "3[DATE]"
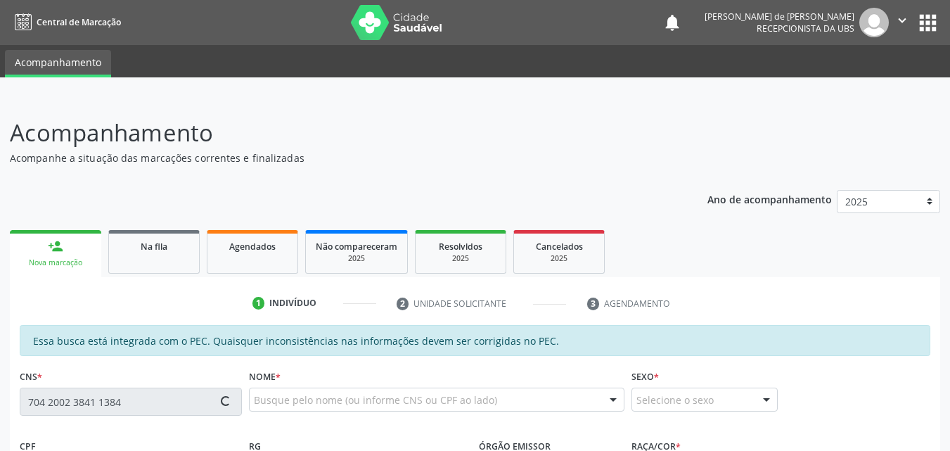
type input "[PERSON_NAME]"
type input "[PHONE_NUMBER]"
type input "S/N"
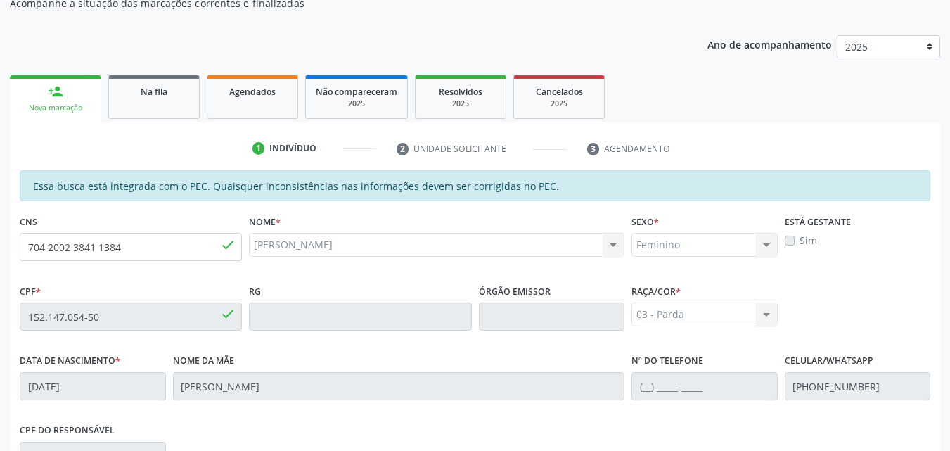
scroll to position [372, 0]
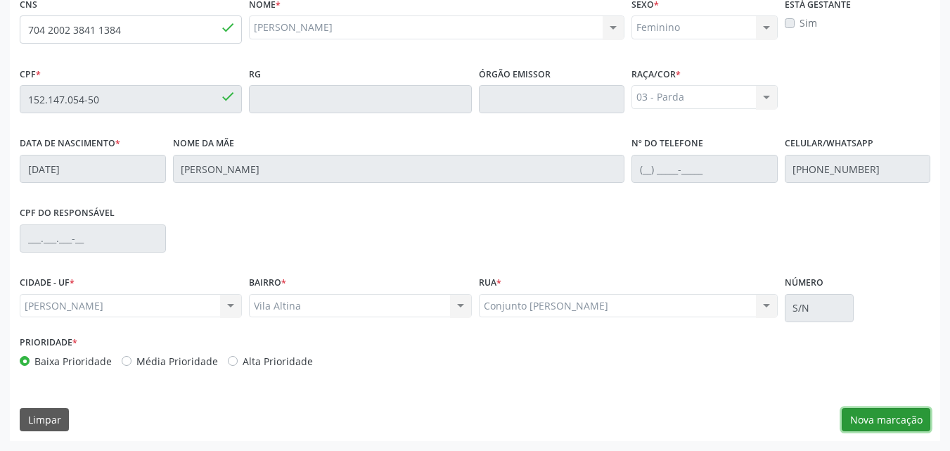
click at [873, 419] on button "Nova marcação" at bounding box center [886, 420] width 89 height 24
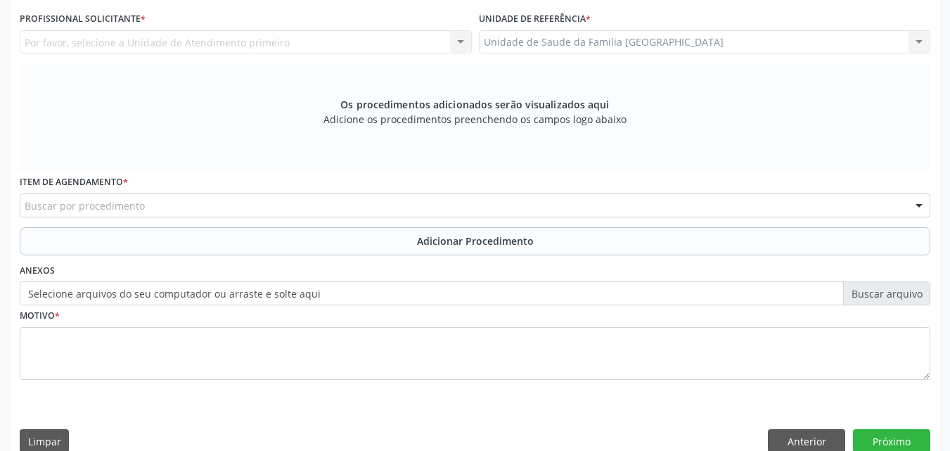
scroll to position [44, 0]
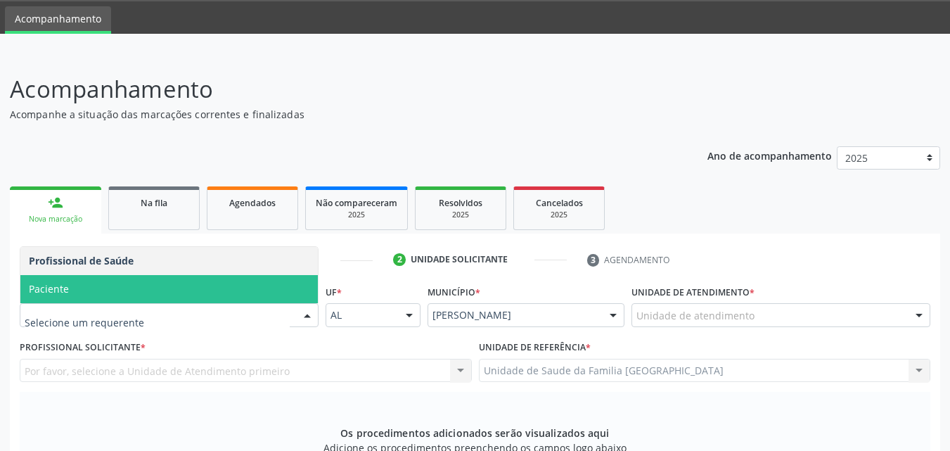
click at [94, 283] on span "Paciente" at bounding box center [168, 289] width 297 height 28
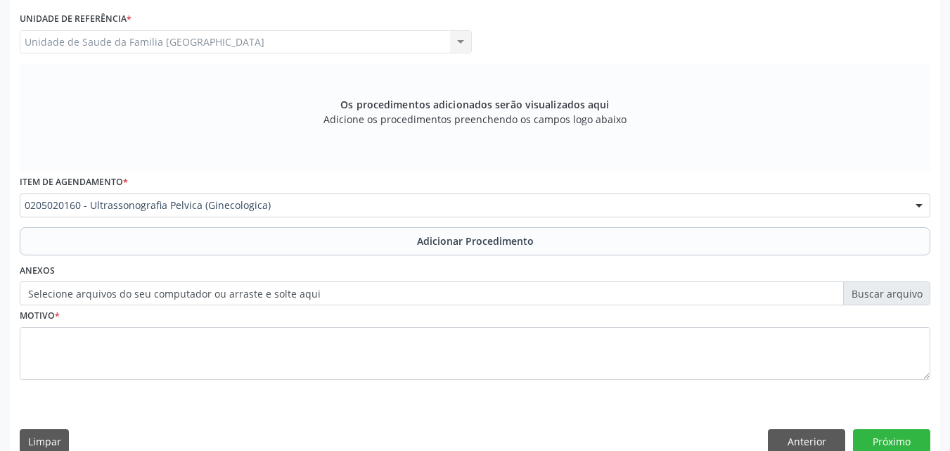
scroll to position [0, 0]
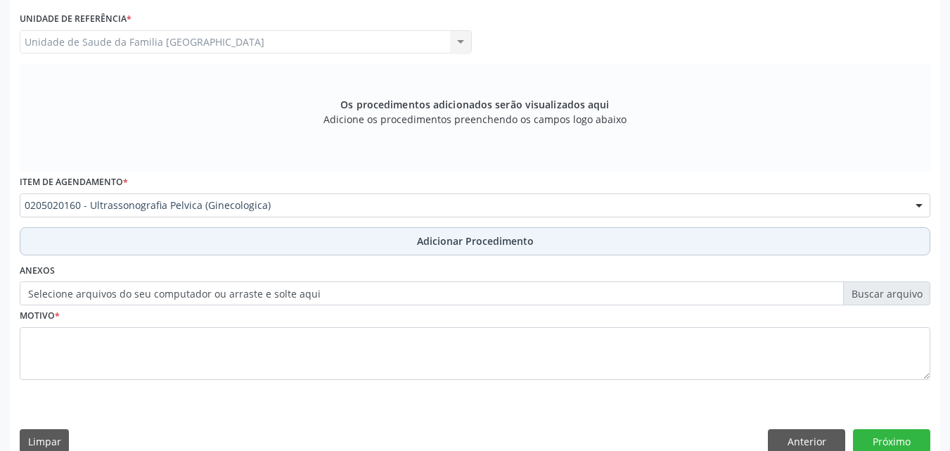
click at [123, 246] on button "Adicionar Procedimento" at bounding box center [475, 241] width 910 height 28
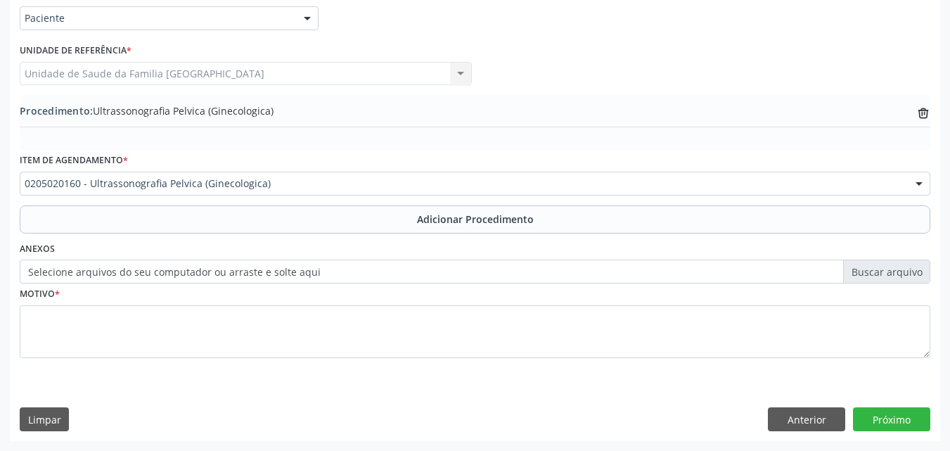
scroll to position [340, 0]
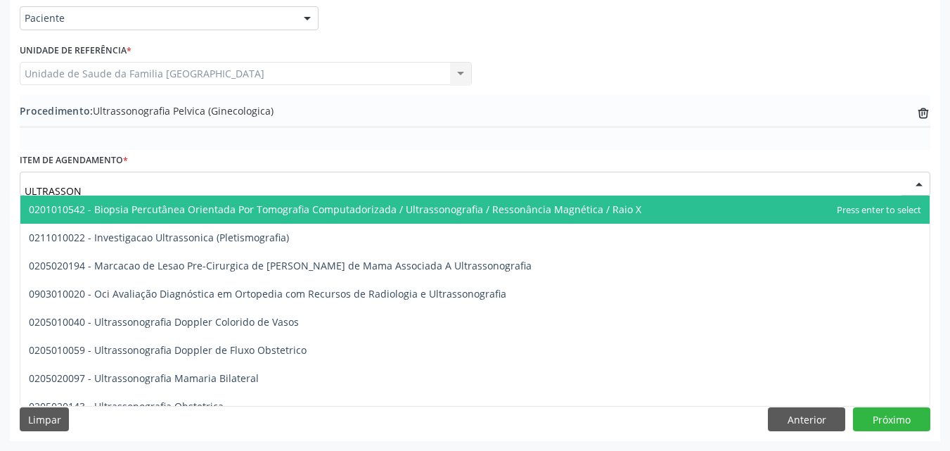
type input "ULTRASSONO"
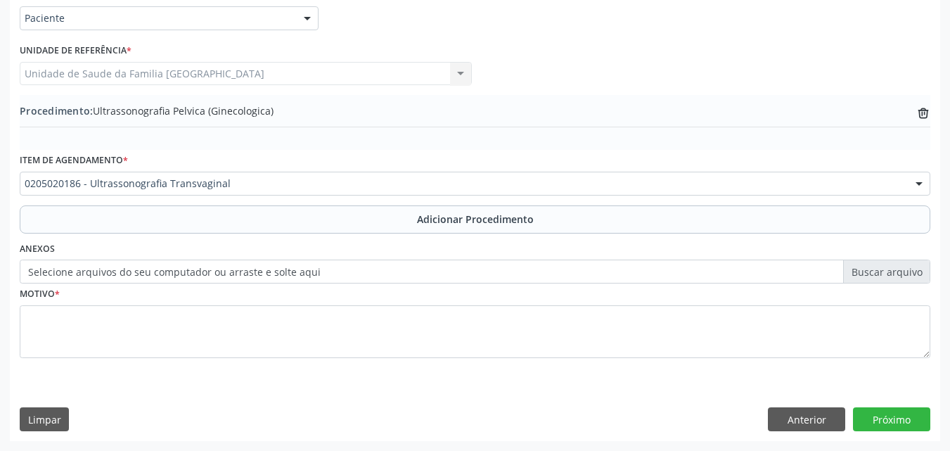
scroll to position [0, 0]
click at [120, 210] on button "Adicionar Procedimento" at bounding box center [475, 219] width 910 height 28
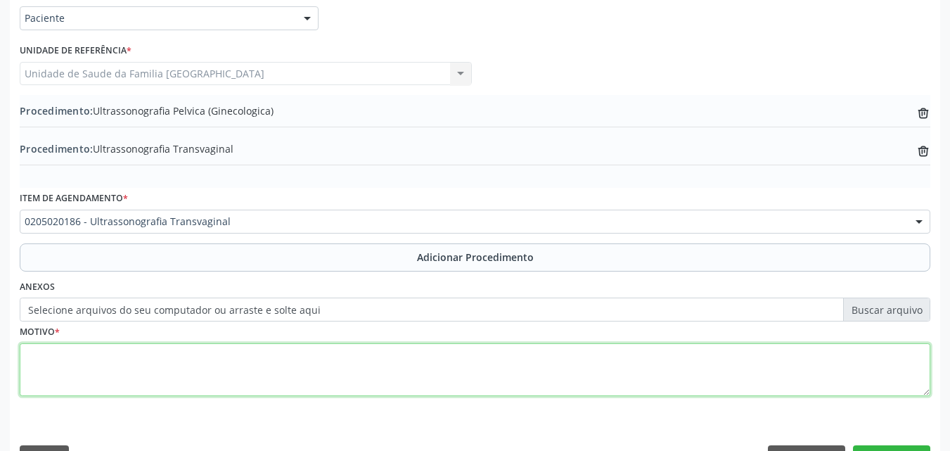
click at [129, 356] on textarea at bounding box center [475, 369] width 910 height 53
click at [52, 358] on textarea "ROTIINA." at bounding box center [475, 369] width 910 height 53
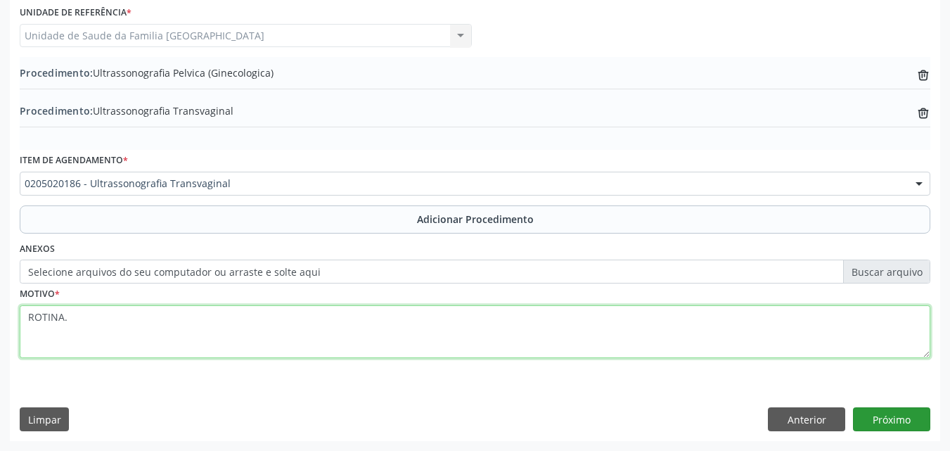
type textarea "ROTINA."
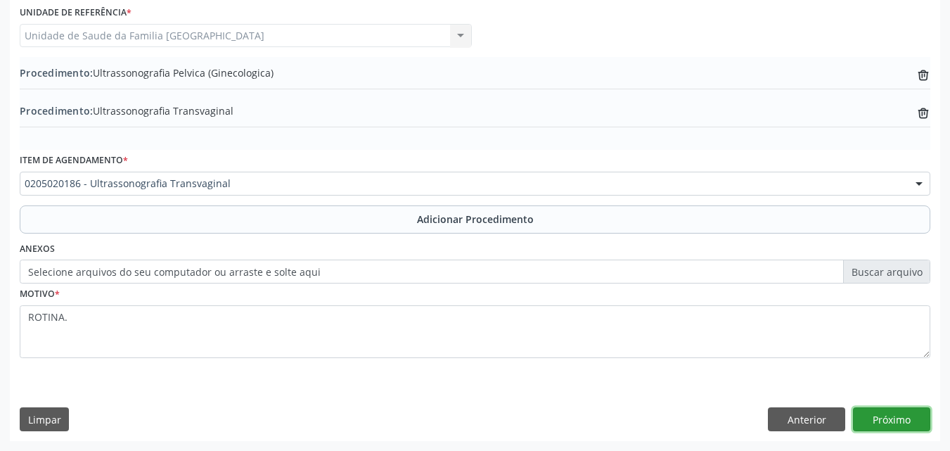
click at [887, 423] on button "Próximo" at bounding box center [891, 419] width 77 height 24
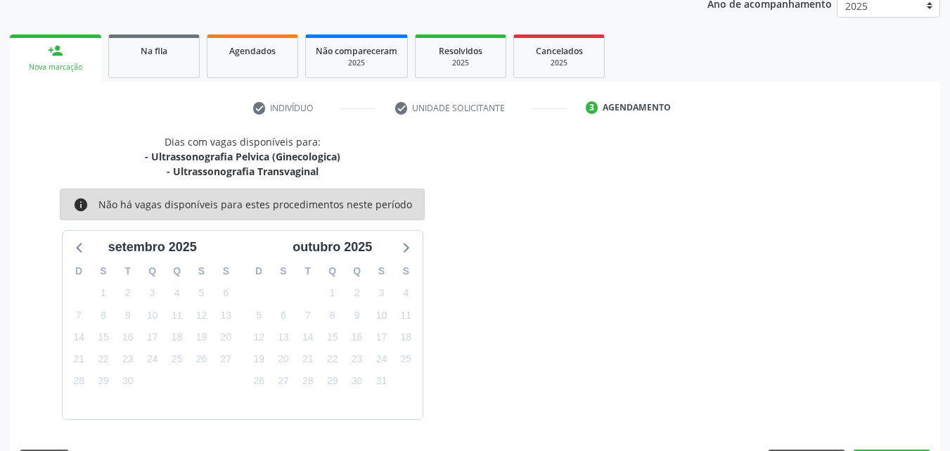
scroll to position [237, 0]
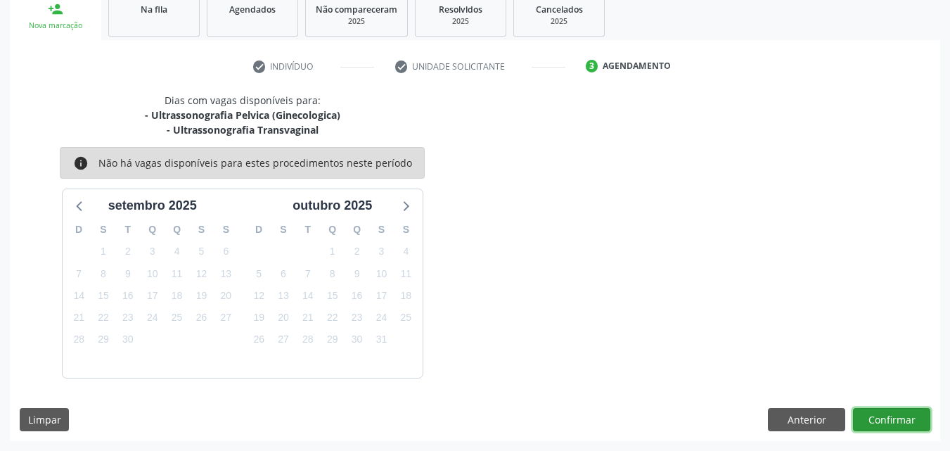
click at [887, 418] on button "Confirmar" at bounding box center [891, 420] width 77 height 24
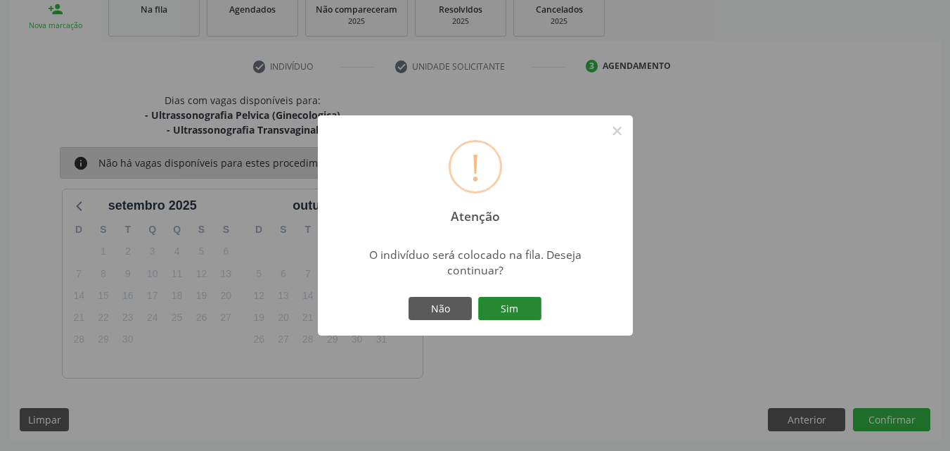
click at [498, 304] on button "Sim" at bounding box center [509, 309] width 63 height 24
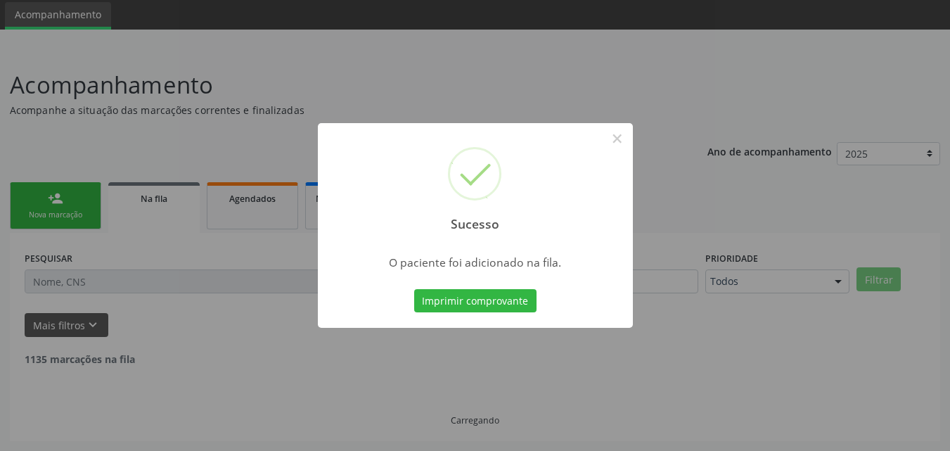
scroll to position [33, 0]
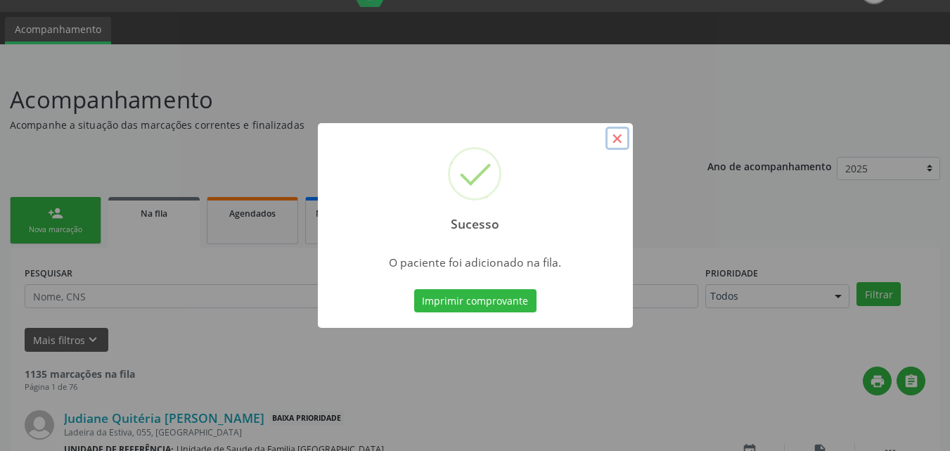
click at [614, 136] on button "×" at bounding box center [617, 139] width 24 height 24
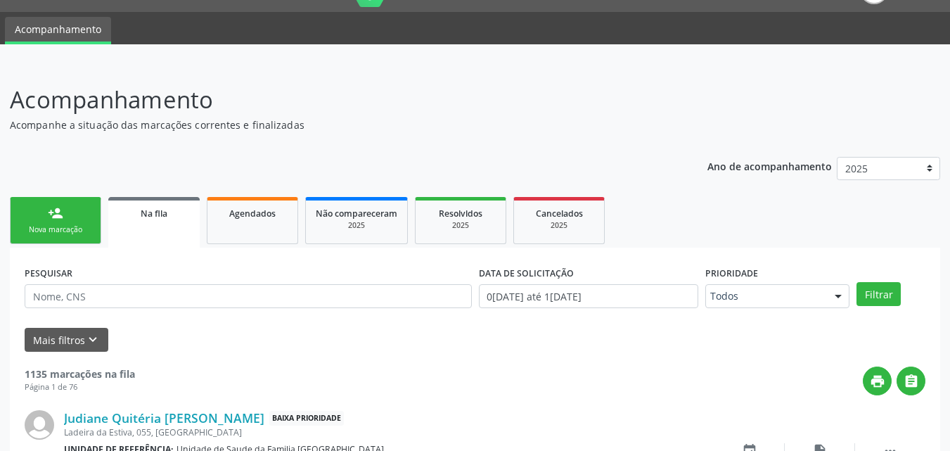
click at [81, 218] on link "person_add Nova marcação" at bounding box center [55, 220] width 91 height 47
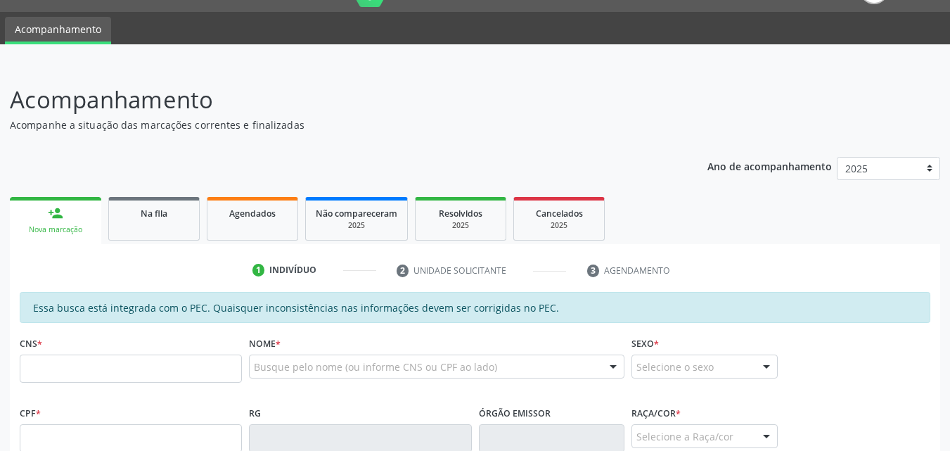
scroll to position [361, 0]
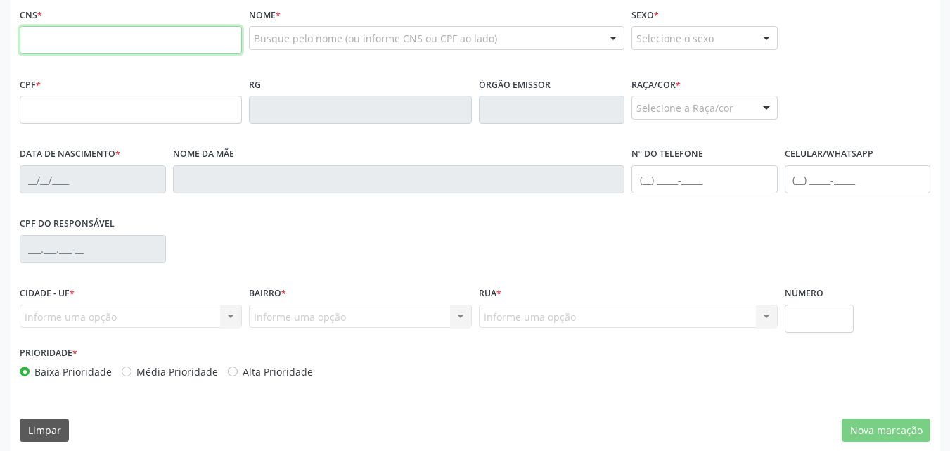
click at [79, 46] on input "text" at bounding box center [131, 40] width 222 height 28
type input "704 0023 0924 5469"
type input "164.292.214-58"
type input "18/05/1993"
type input "Maria José Vieira da Silva"
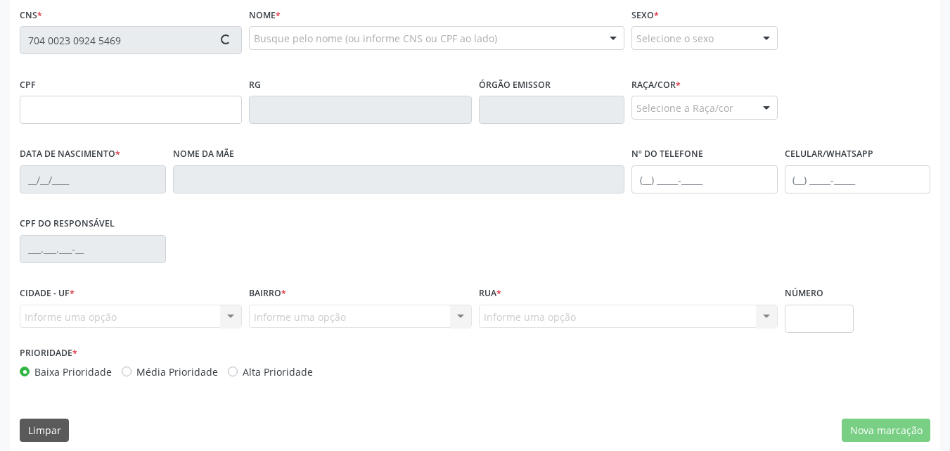
type input "(82) 99115-3311"
type input "S/N"
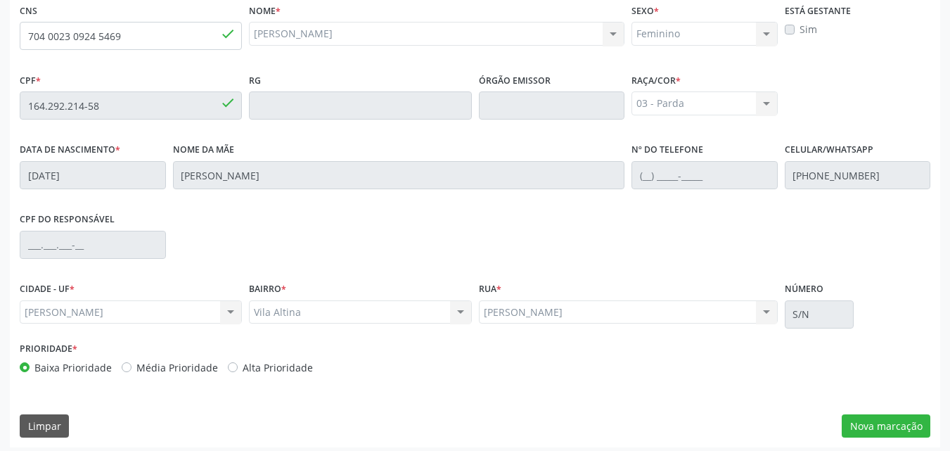
scroll to position [372, 0]
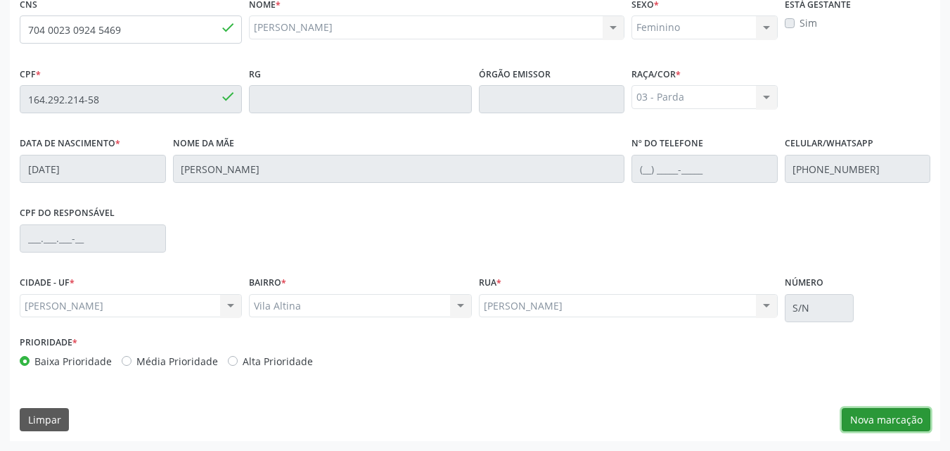
click at [864, 420] on button "Nova marcação" at bounding box center [886, 420] width 89 height 24
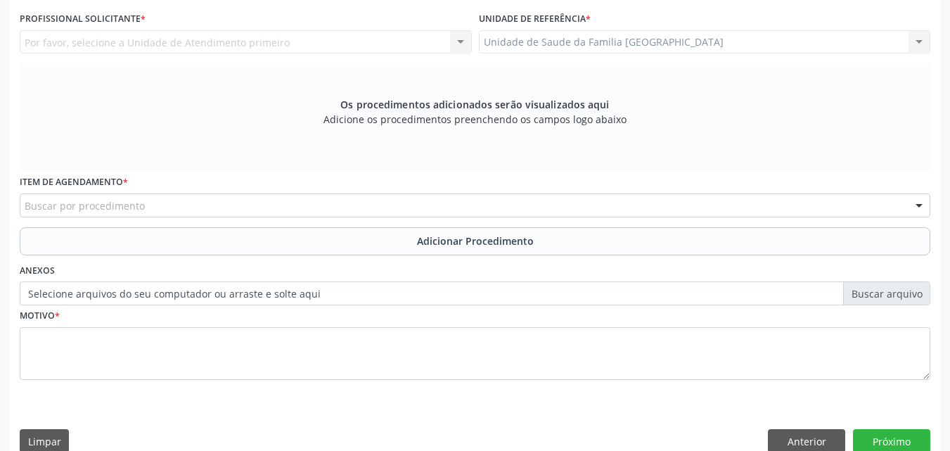
scroll to position [44, 0]
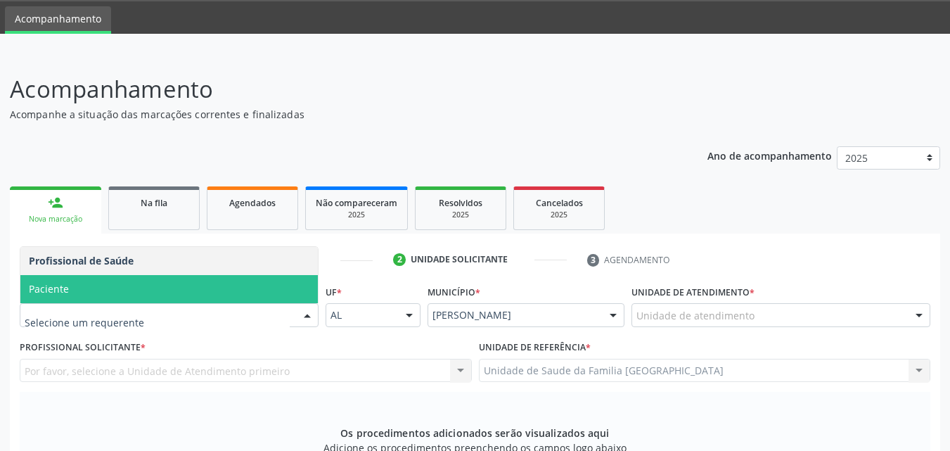
click at [68, 294] on span "Paciente" at bounding box center [168, 289] width 297 height 28
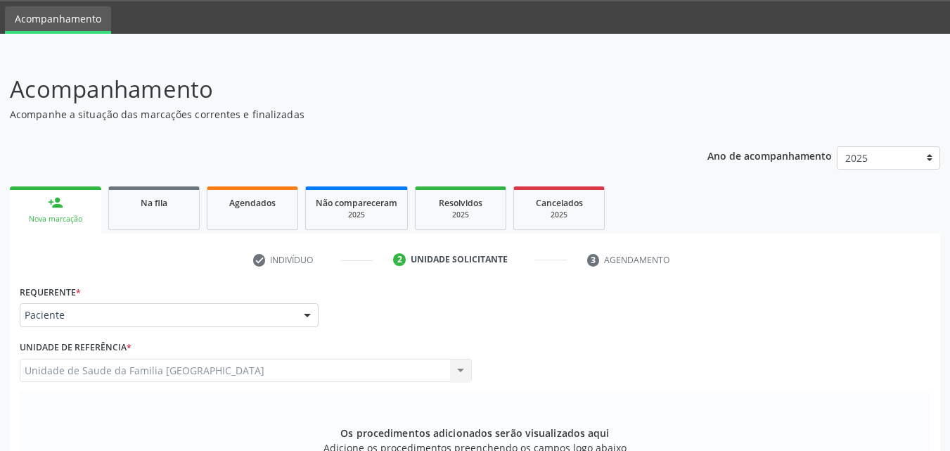
scroll to position [372, 0]
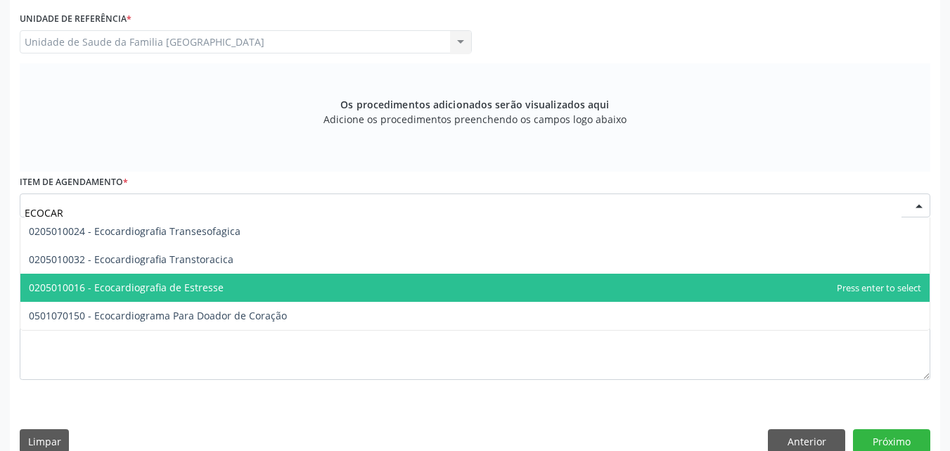
type input "ECOCARD"
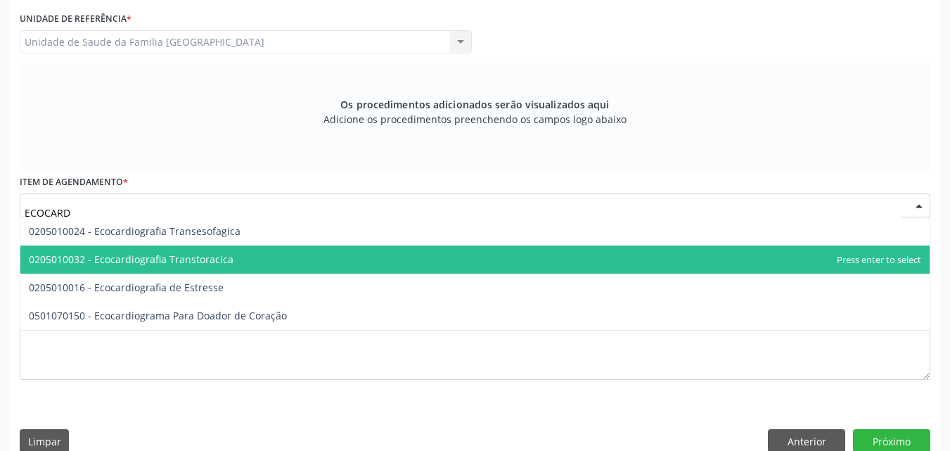
click at [141, 265] on span "0205010032 - Ecocardiografia Transtoracica" at bounding box center [131, 258] width 205 height 13
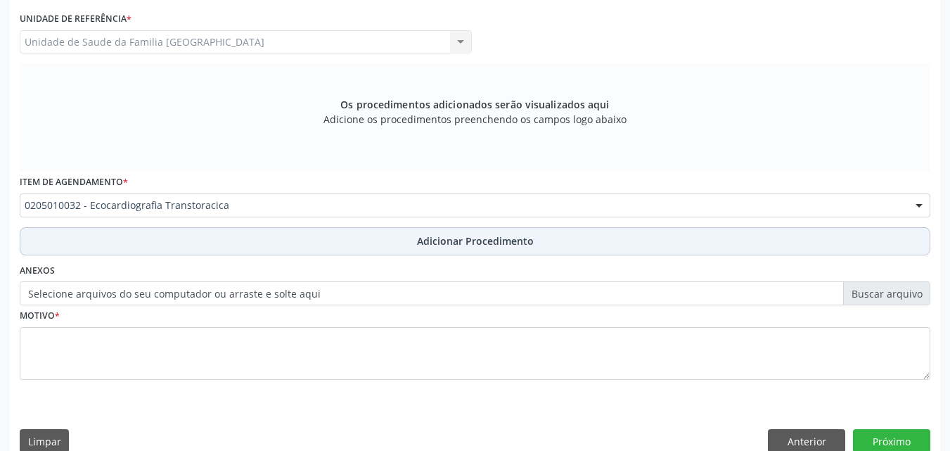
click at [139, 246] on button "Adicionar Procedimento" at bounding box center [475, 241] width 910 height 28
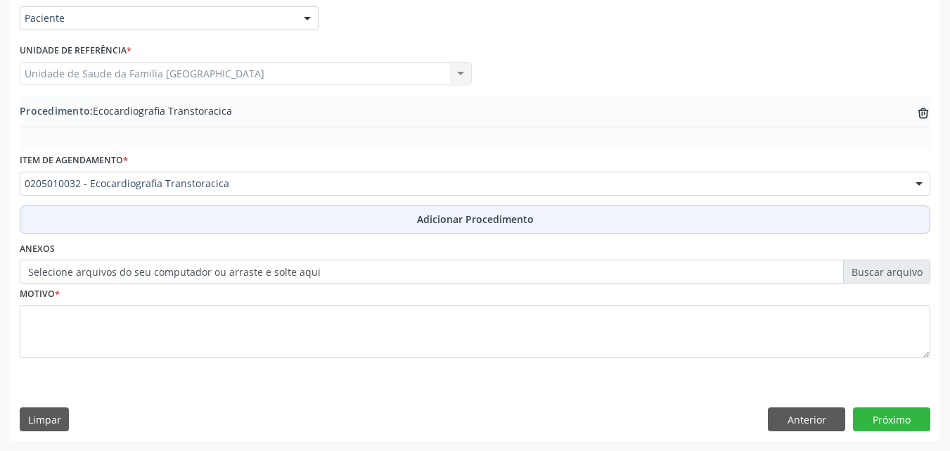
scroll to position [340, 0]
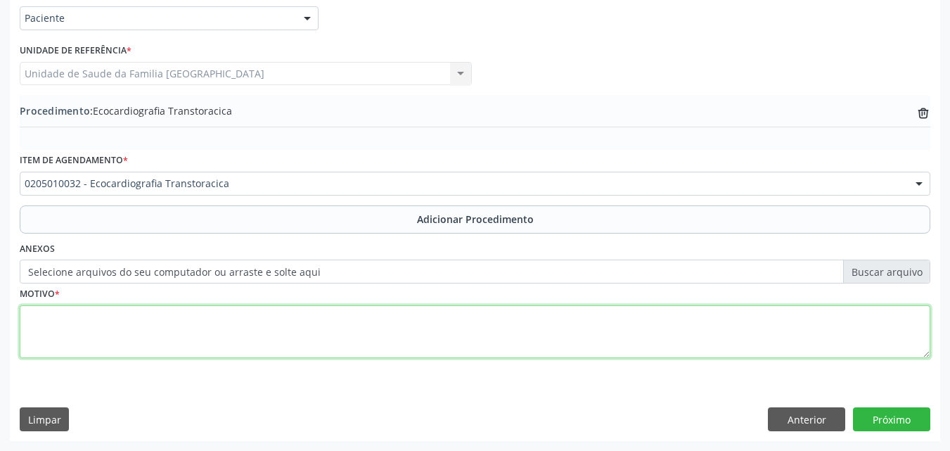
click at [129, 316] on textarea at bounding box center [475, 331] width 910 height 53
type textarea "ROTINA."
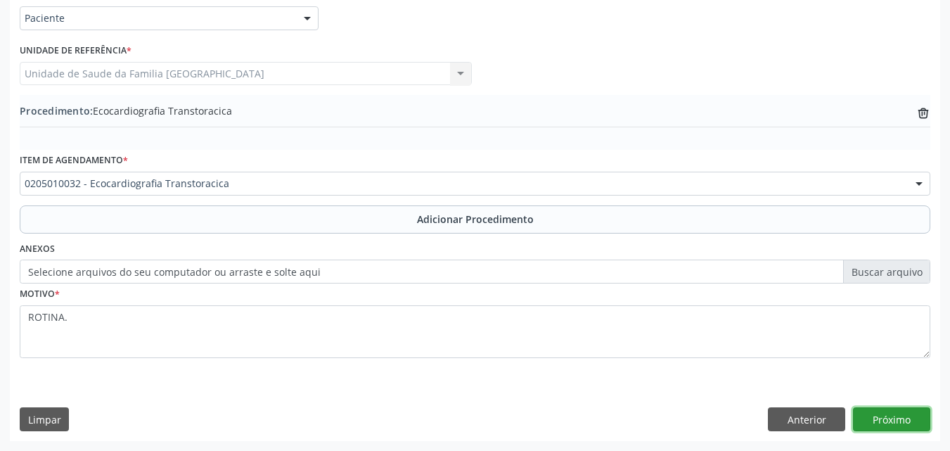
click at [879, 413] on button "Próximo" at bounding box center [891, 419] width 77 height 24
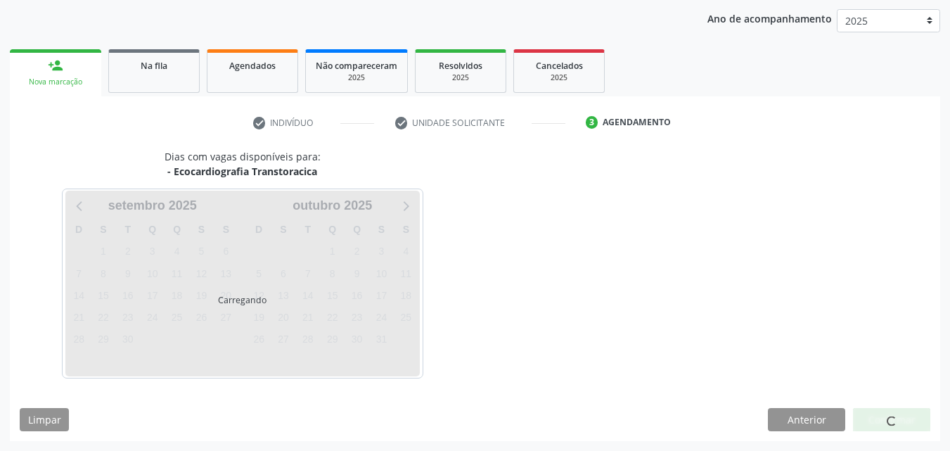
scroll to position [222, 0]
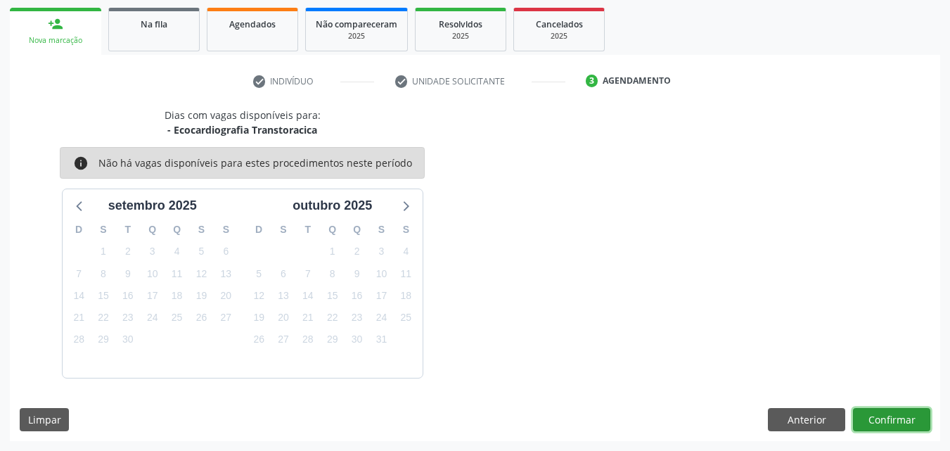
click at [873, 413] on button "Confirmar" at bounding box center [891, 420] width 77 height 24
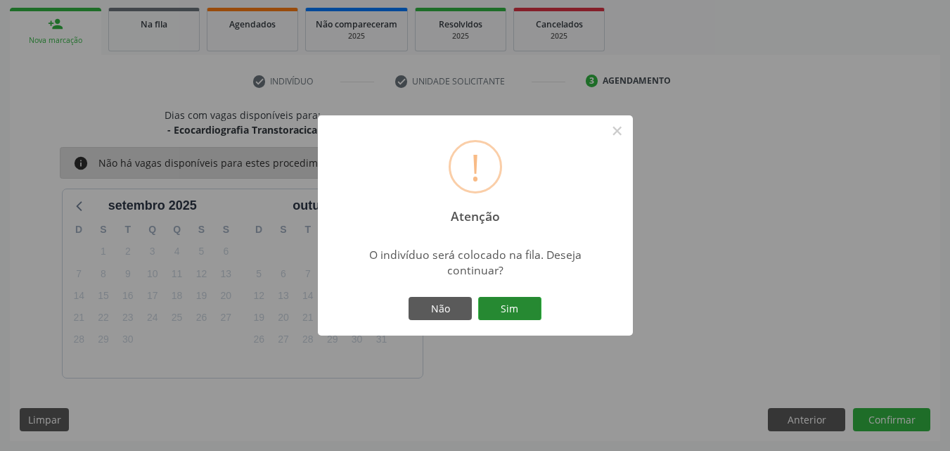
click at [533, 309] on button "Sim" at bounding box center [509, 309] width 63 height 24
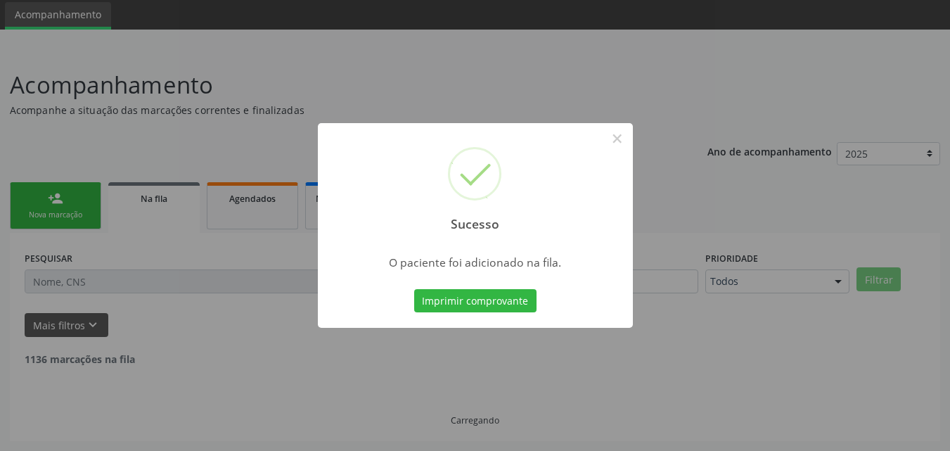
scroll to position [33, 0]
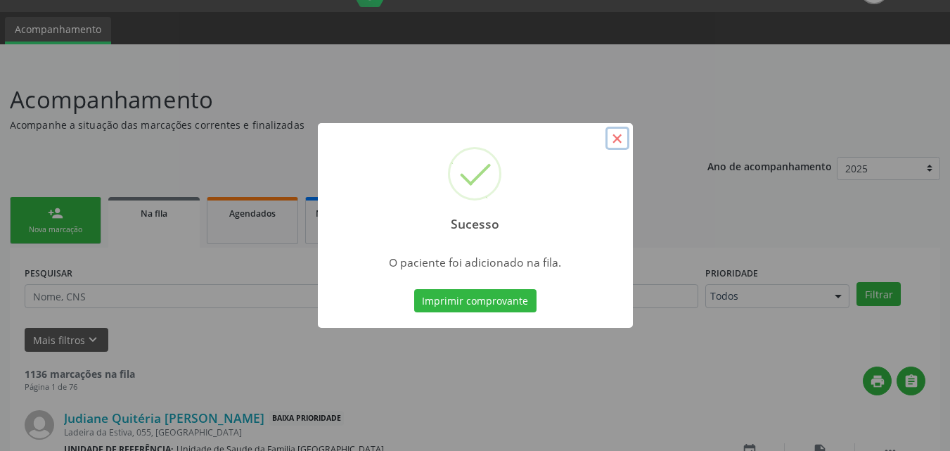
click at [623, 130] on button "×" at bounding box center [617, 139] width 24 height 24
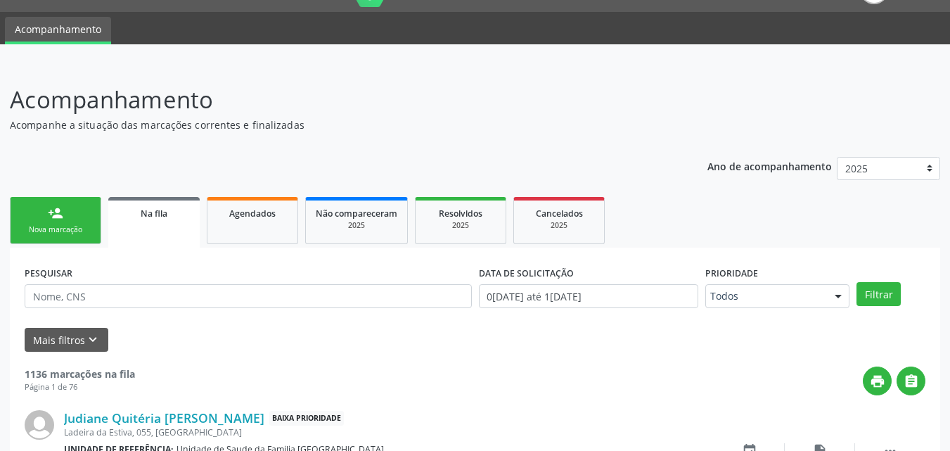
click at [87, 232] on div "Nova marcação" at bounding box center [55, 229] width 70 height 11
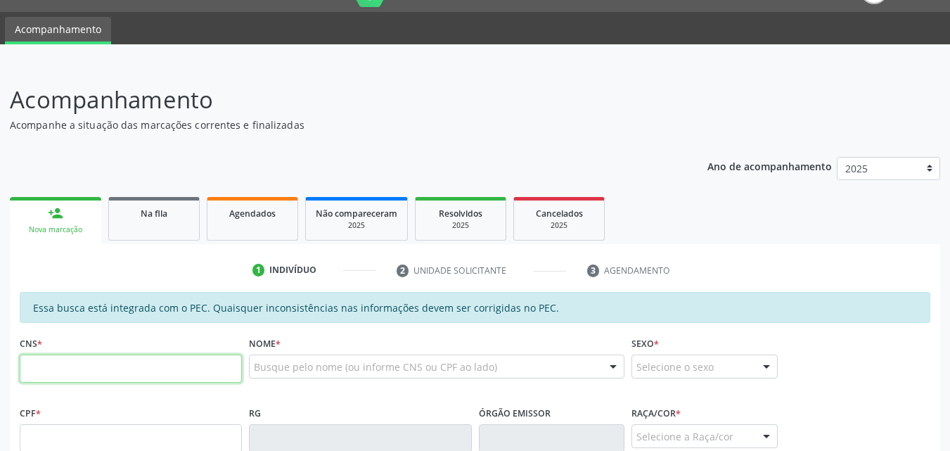
click at [73, 367] on input "text" at bounding box center [131, 368] width 222 height 28
type input "709 2072 5103 2534"
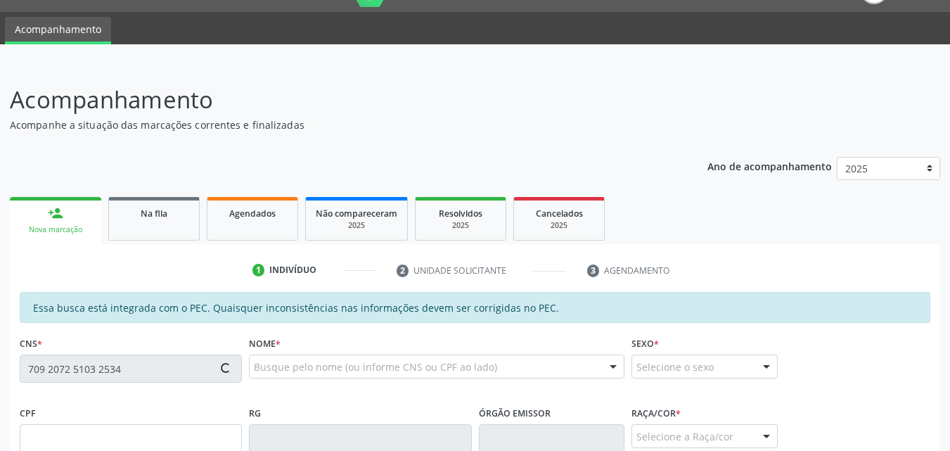
type input "819.495.967-53"
type input "25/01/1965"
type input "Maria Vieira dos Santos"
type input "(82) 99195-4411"
type input "18"
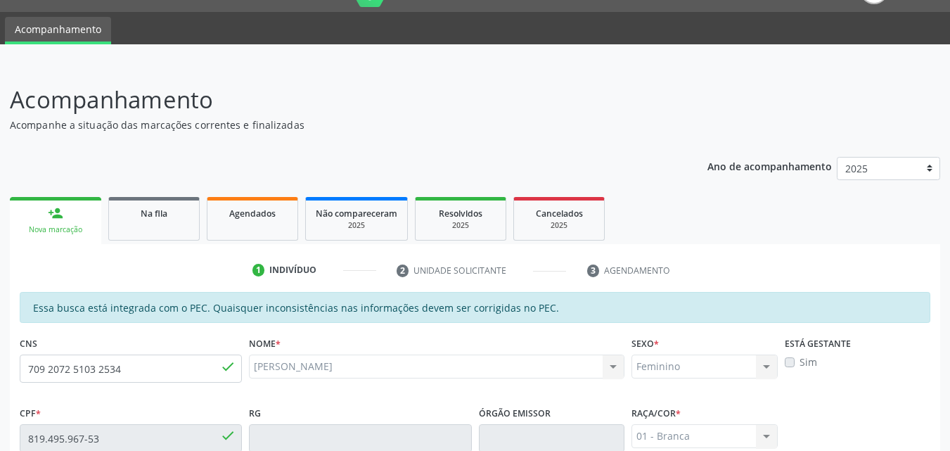
scroll to position [361, 0]
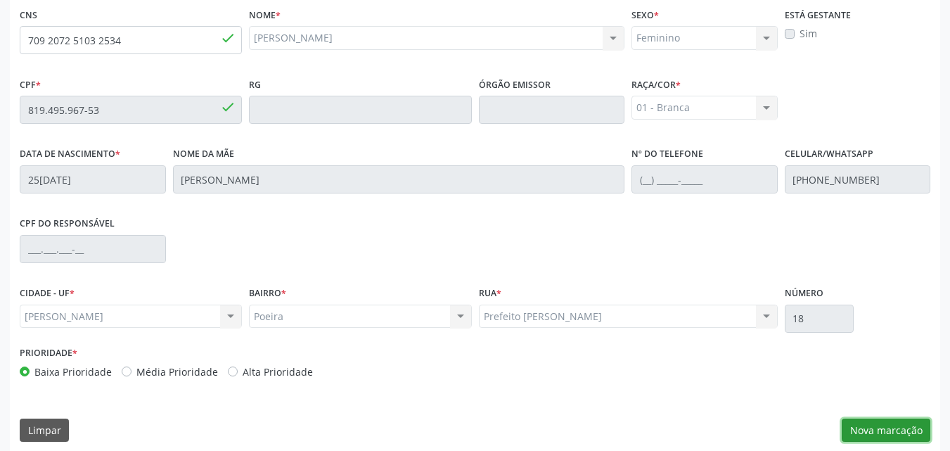
click at [854, 426] on button "Nova marcação" at bounding box center [886, 430] width 89 height 24
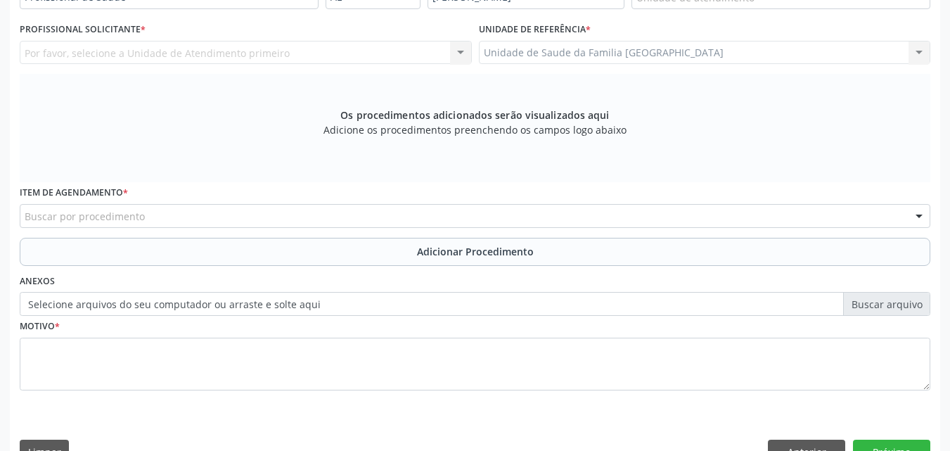
scroll to position [33, 0]
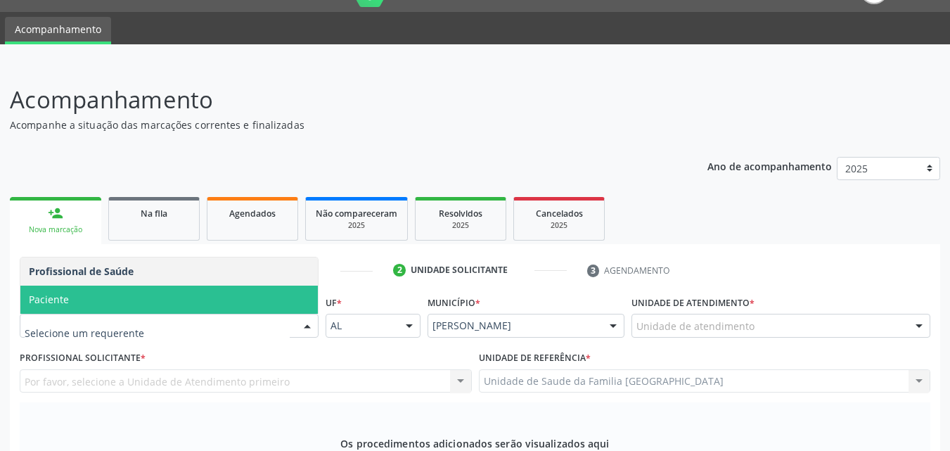
click at [89, 300] on span "Paciente" at bounding box center [168, 299] width 297 height 28
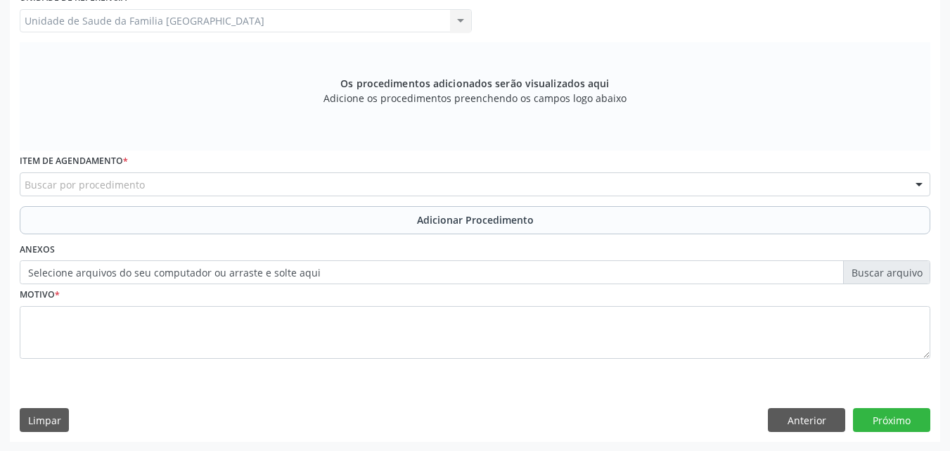
scroll to position [394, 0]
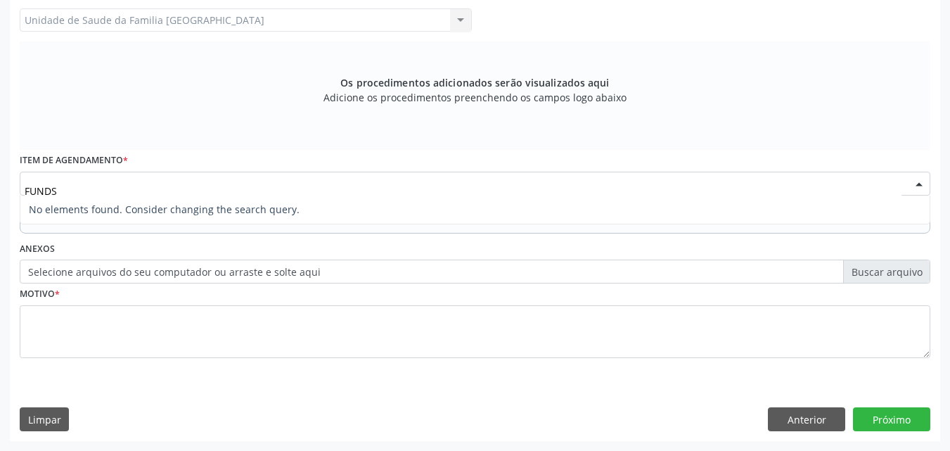
type input "FUND"
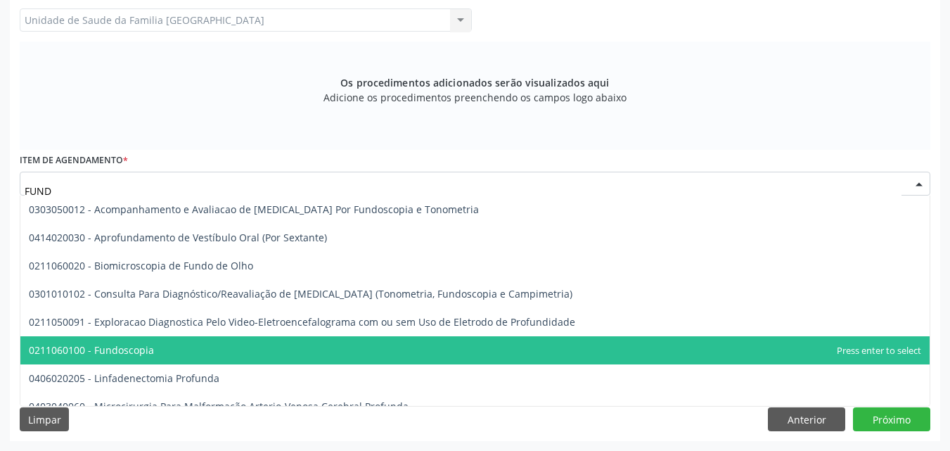
click at [95, 343] on span "0211060100 - Fundoscopia" at bounding box center [91, 349] width 125 height 13
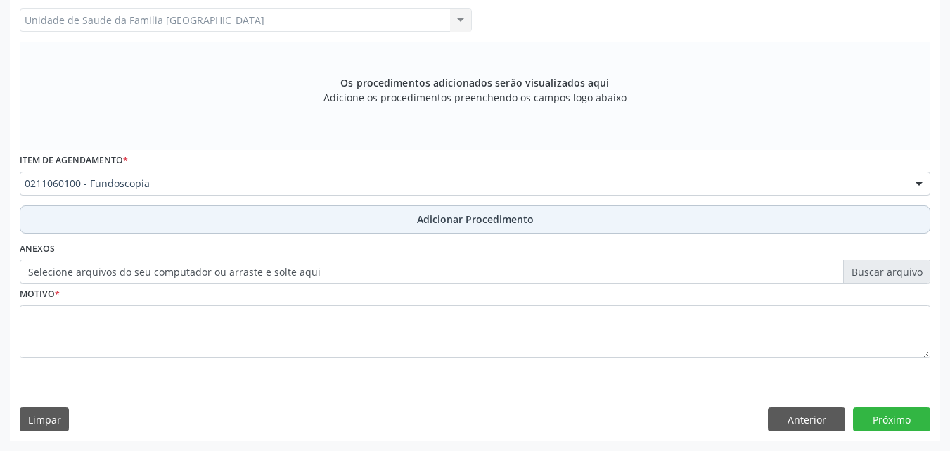
click at [217, 217] on button "Adicionar Procedimento" at bounding box center [475, 219] width 910 height 28
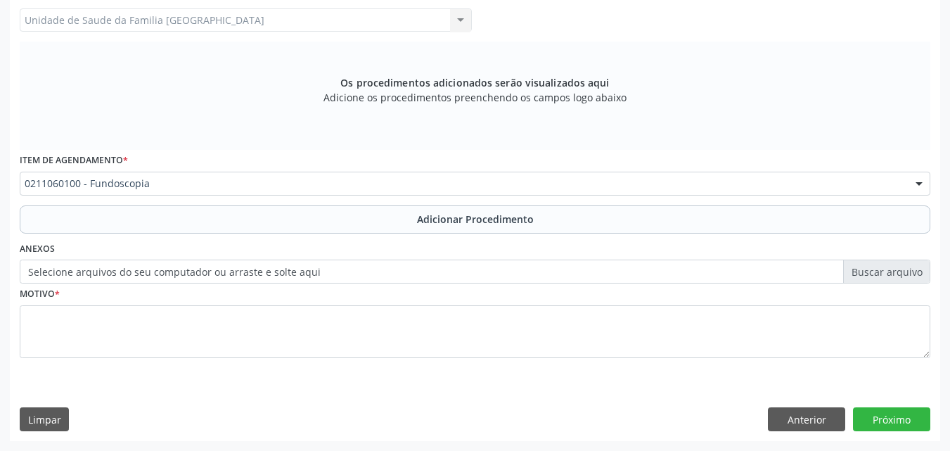
scroll to position [340, 0]
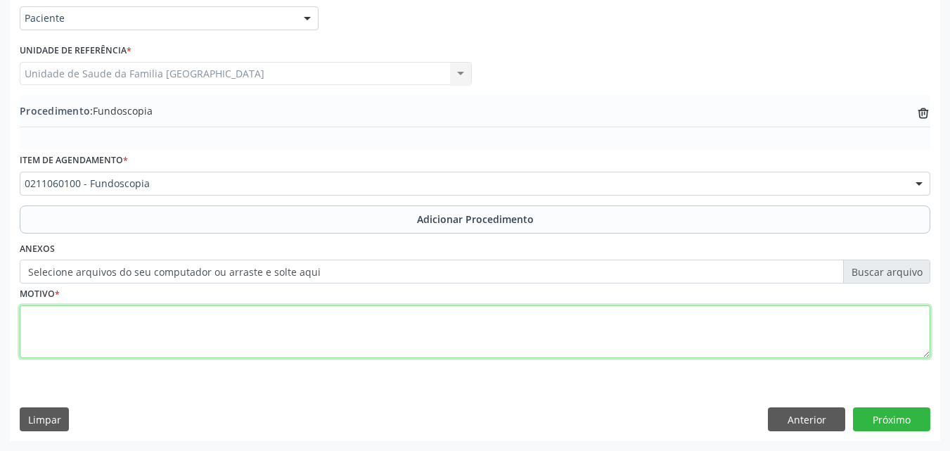
click at [221, 312] on textarea at bounding box center [475, 331] width 910 height 53
type textarea "URGENTE."
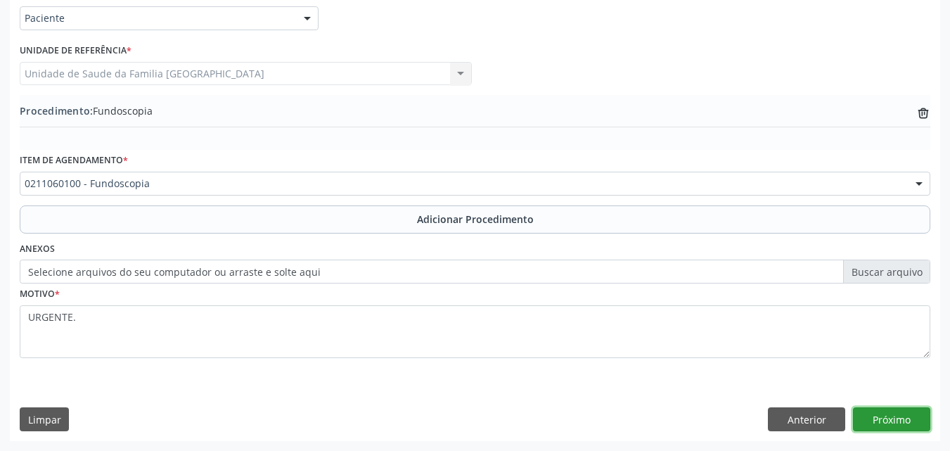
click at [882, 413] on button "Próximo" at bounding box center [891, 419] width 77 height 24
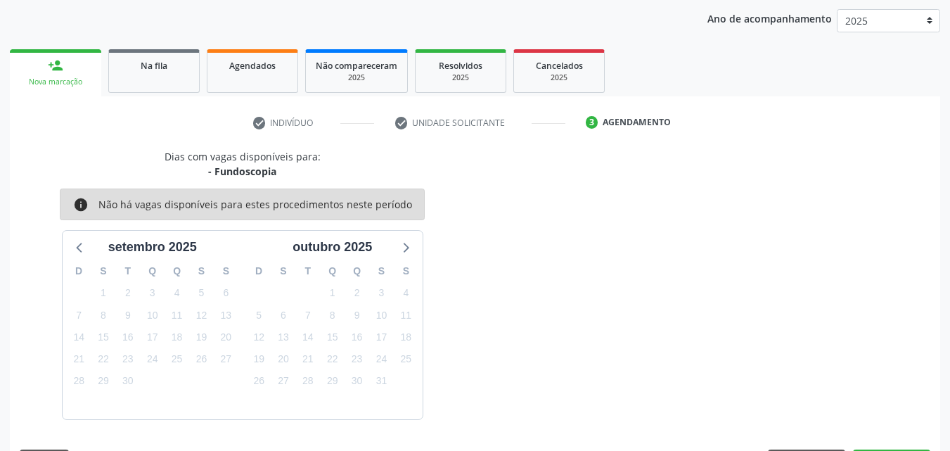
scroll to position [222, 0]
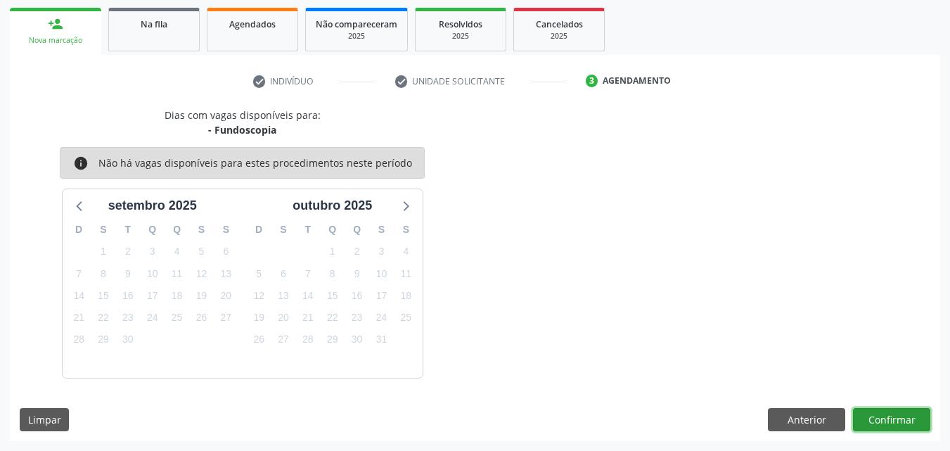
click at [887, 416] on button "Confirmar" at bounding box center [891, 420] width 77 height 24
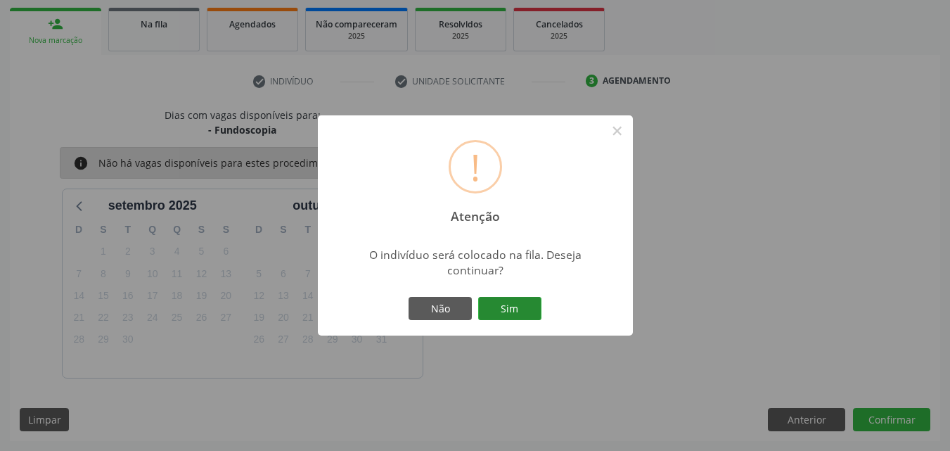
click at [510, 302] on button "Sim" at bounding box center [509, 309] width 63 height 24
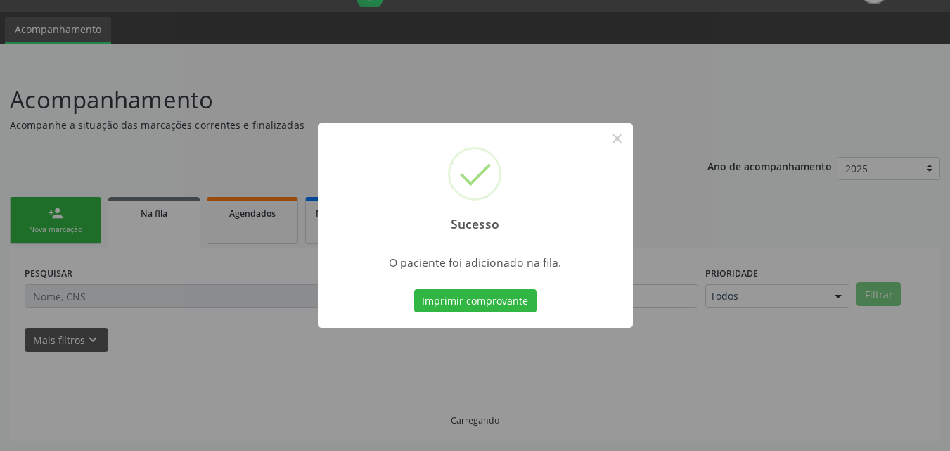
scroll to position [33, 0]
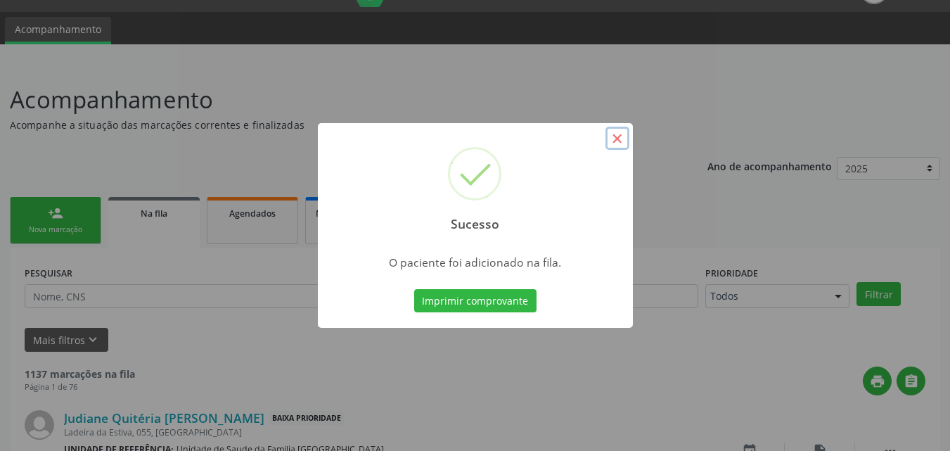
click at [615, 137] on button "×" at bounding box center [617, 139] width 24 height 24
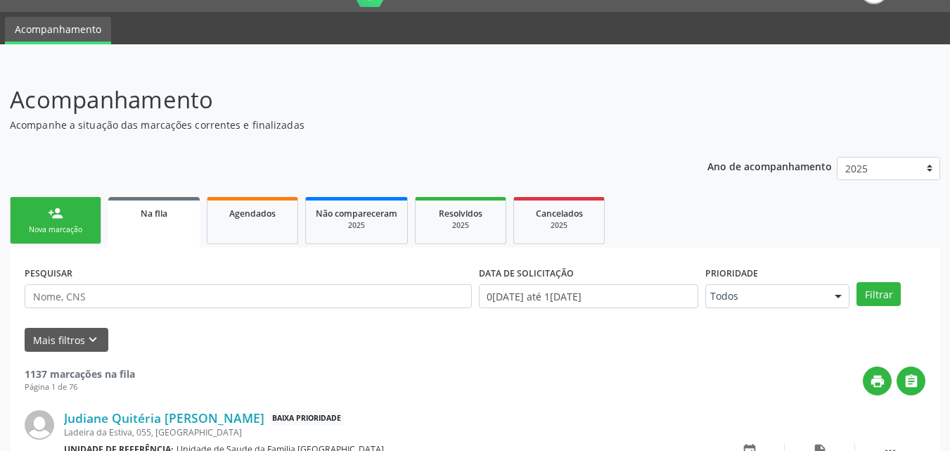
click at [68, 221] on link "person_add Nova marcação" at bounding box center [55, 220] width 91 height 47
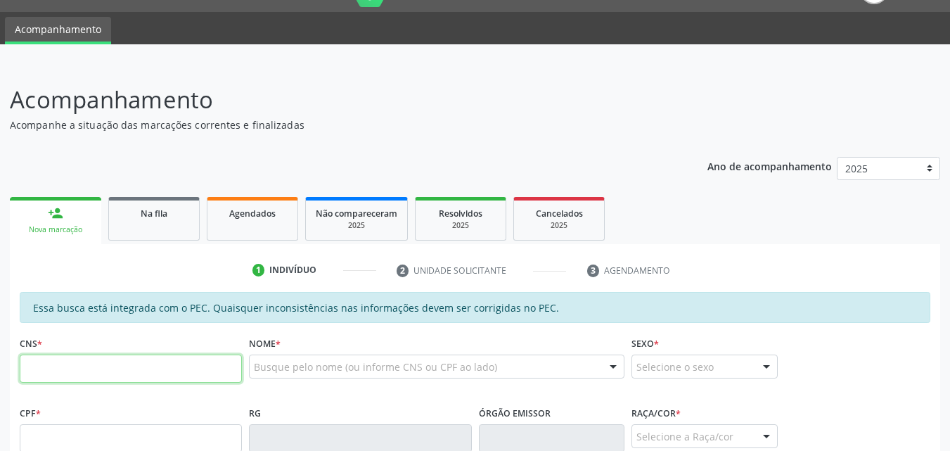
click at [43, 369] on input "text" at bounding box center [131, 368] width 222 height 28
type input "709 2072 5103 2534"
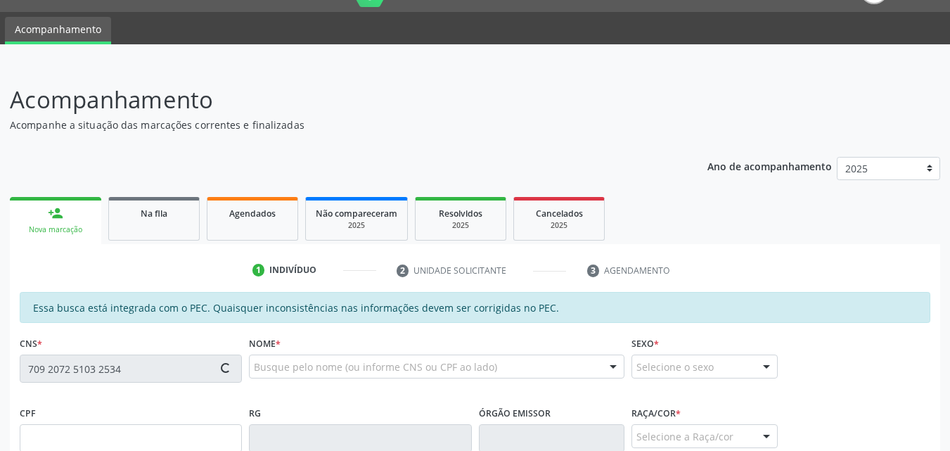
type input "819.495.967-53"
type input "25/01/1965"
type input "Maria Vieira dos Santos"
type input "(82) 99195-4411"
type input "18"
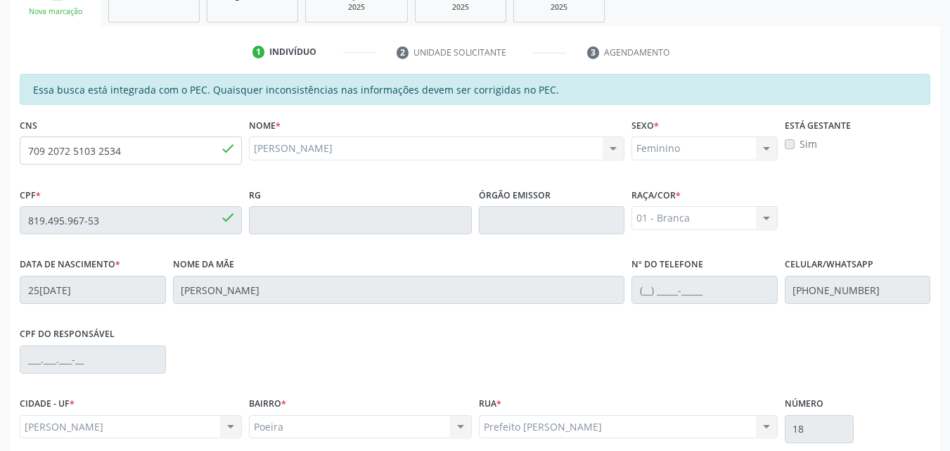
scroll to position [372, 0]
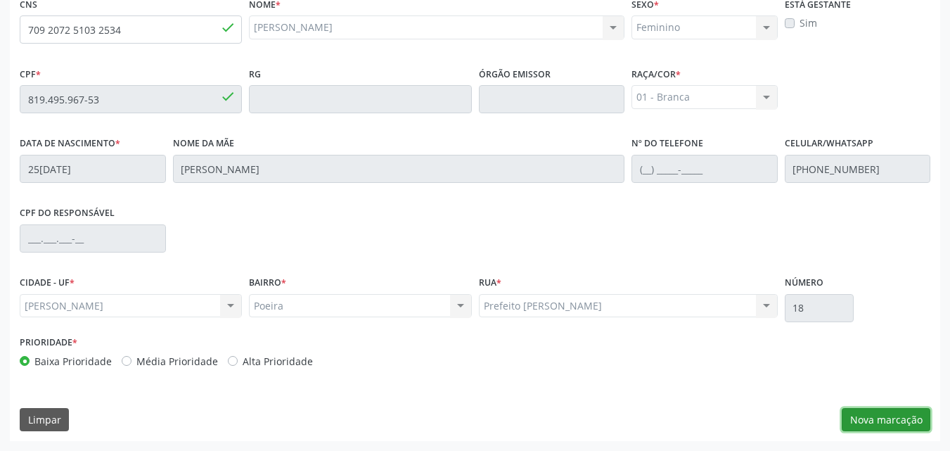
click at [868, 418] on button "Nova marcação" at bounding box center [886, 420] width 89 height 24
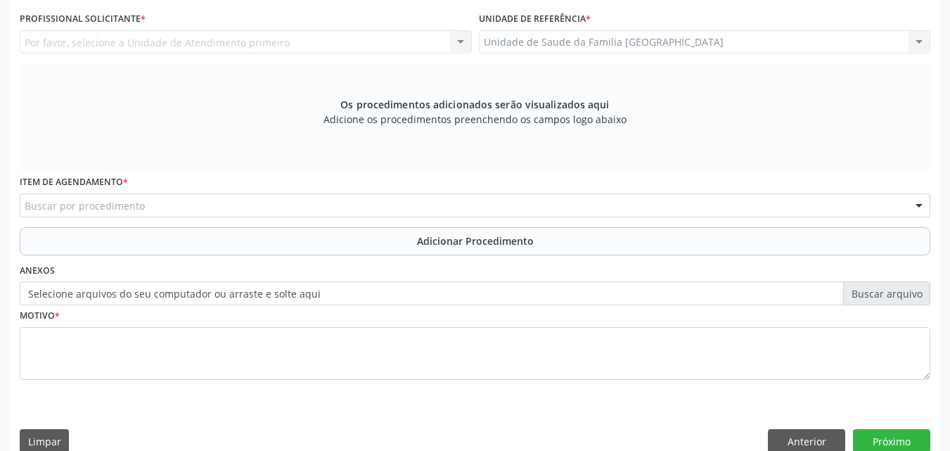
scroll to position [44, 0]
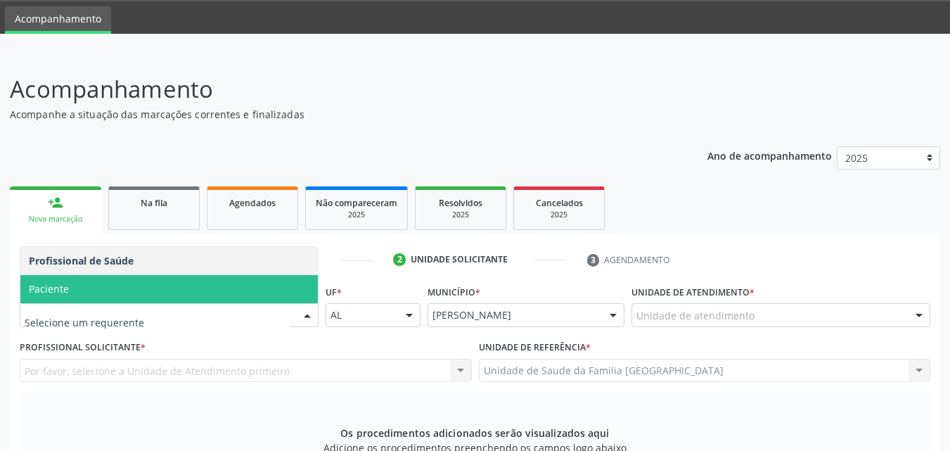
click at [94, 289] on span "Paciente" at bounding box center [168, 289] width 297 height 28
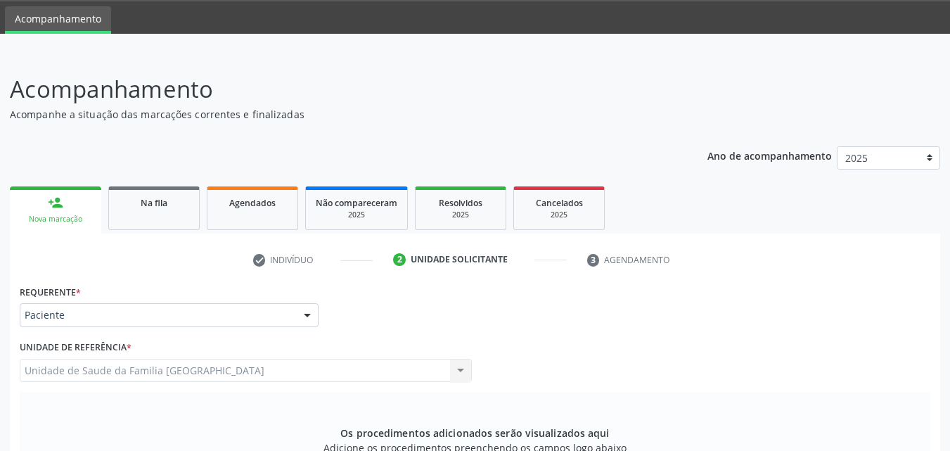
scroll to position [372, 0]
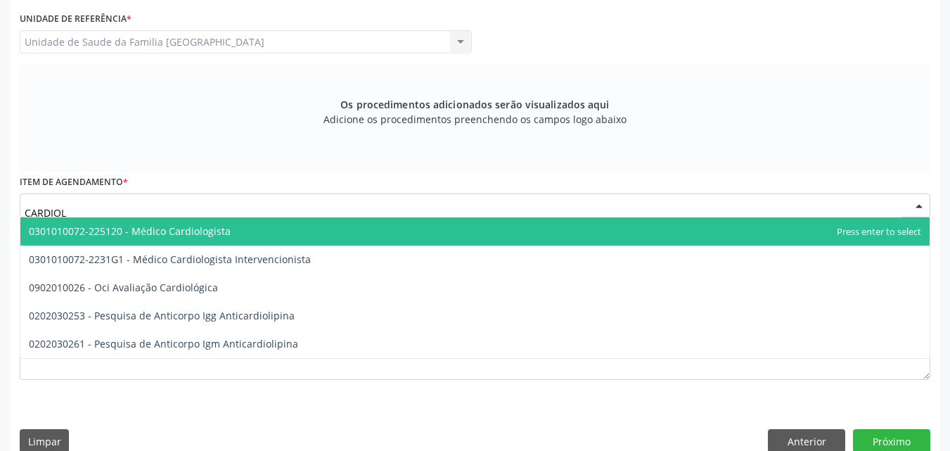
type input "CARDIOLO"
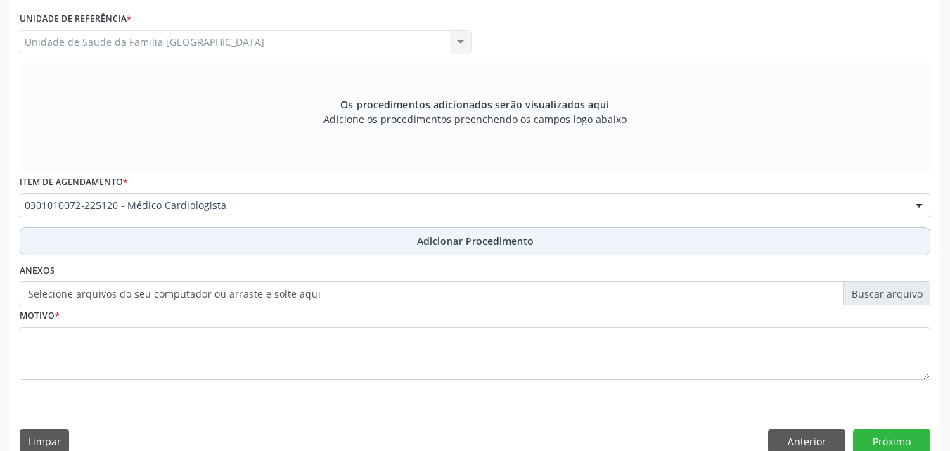
click at [141, 236] on button "Adicionar Procedimento" at bounding box center [475, 241] width 910 height 28
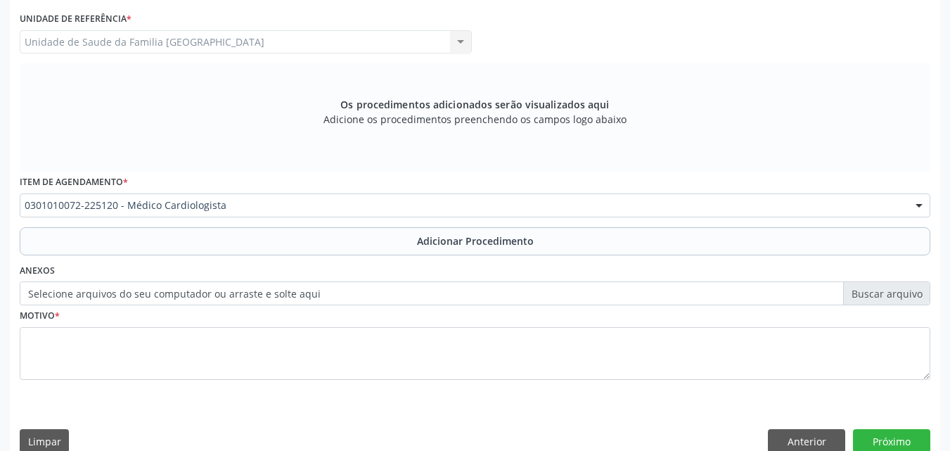
scroll to position [340, 0]
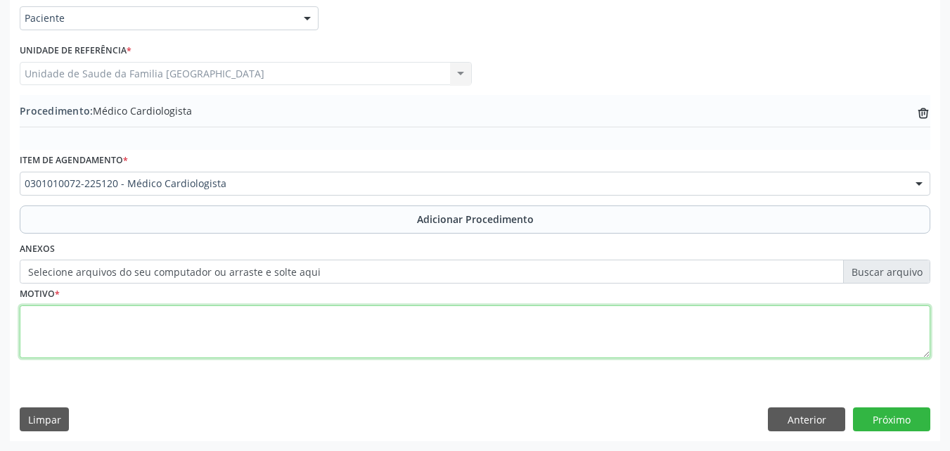
click at [153, 337] on textarea at bounding box center [475, 331] width 910 height 53
type textarea "REAVALIAÇÃO HAS."
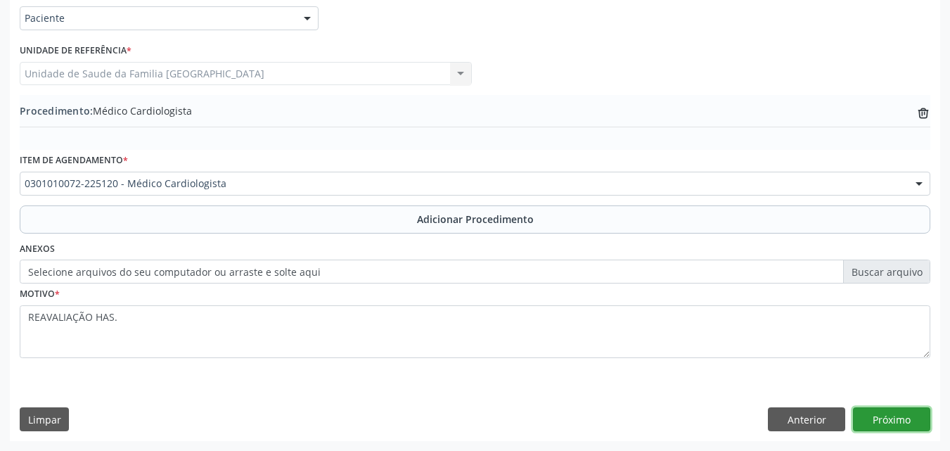
click at [871, 413] on button "Próximo" at bounding box center [891, 419] width 77 height 24
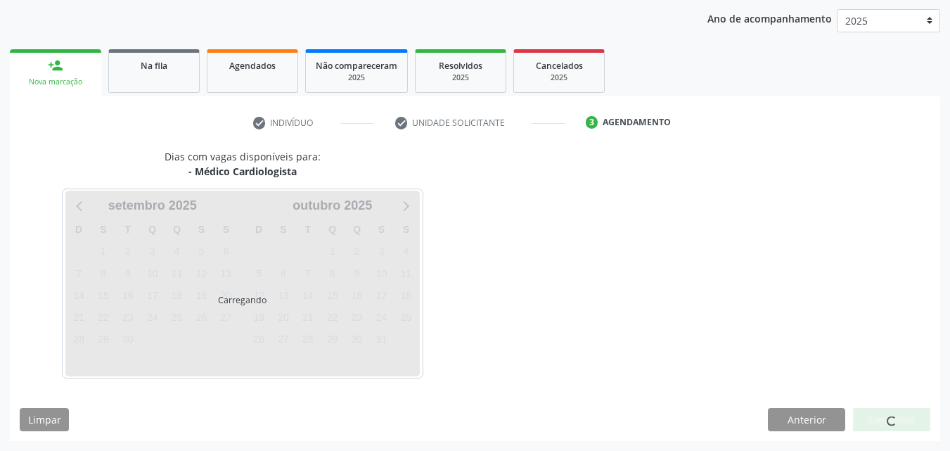
scroll to position [222, 0]
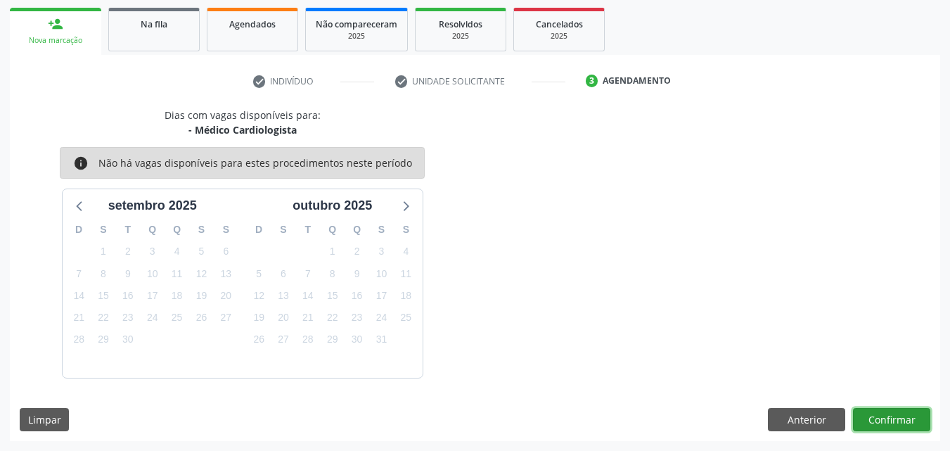
click at [882, 422] on button "Confirmar" at bounding box center [891, 420] width 77 height 24
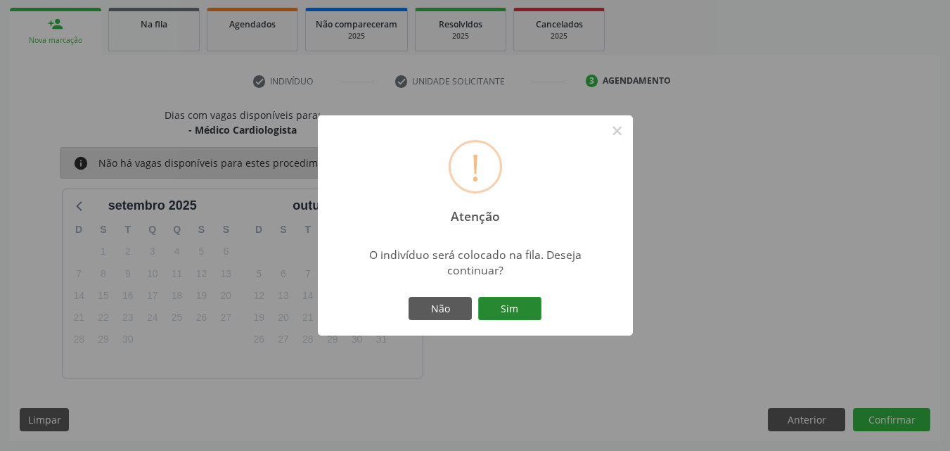
click at [507, 310] on button "Sim" at bounding box center [509, 309] width 63 height 24
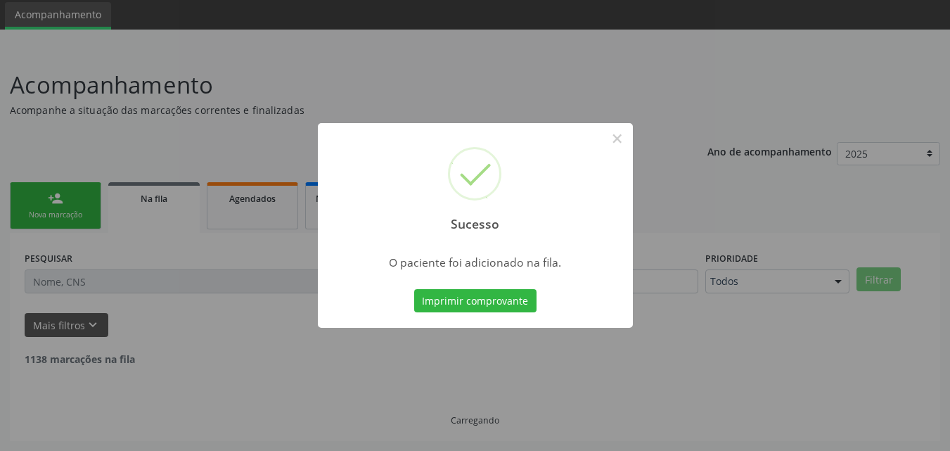
scroll to position [33, 0]
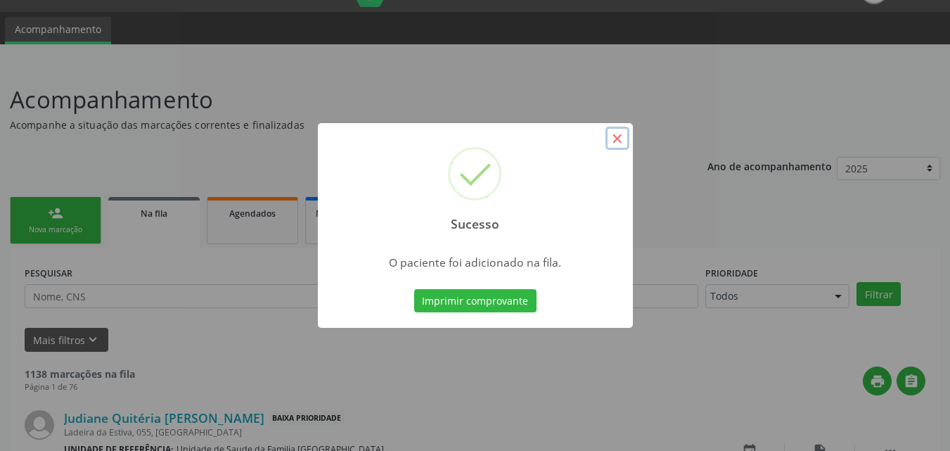
click at [622, 138] on button "×" at bounding box center [617, 139] width 24 height 24
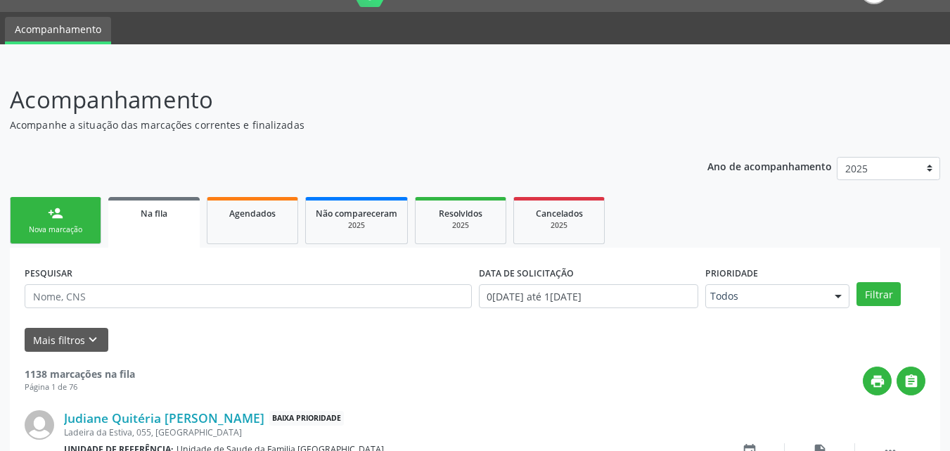
click at [36, 220] on link "person_add Nova marcação" at bounding box center [55, 220] width 91 height 47
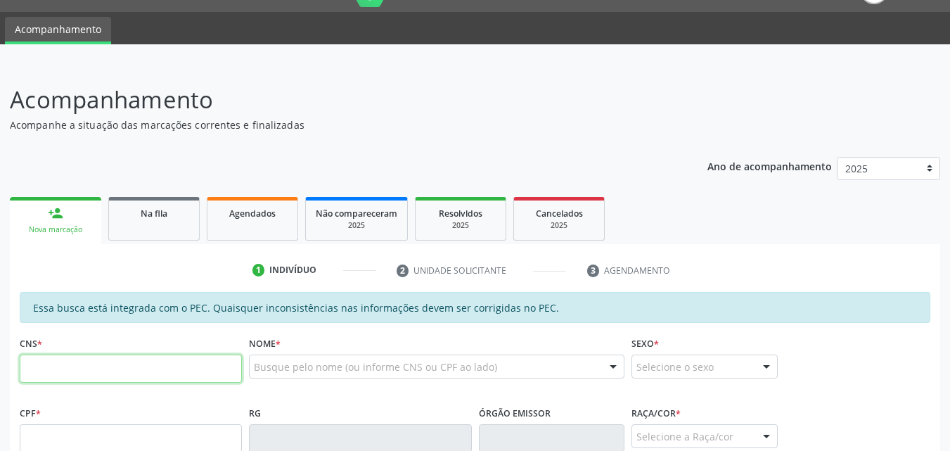
click at [77, 373] on input "text" at bounding box center [131, 368] width 222 height 28
type input "709 2072 5103 2534"
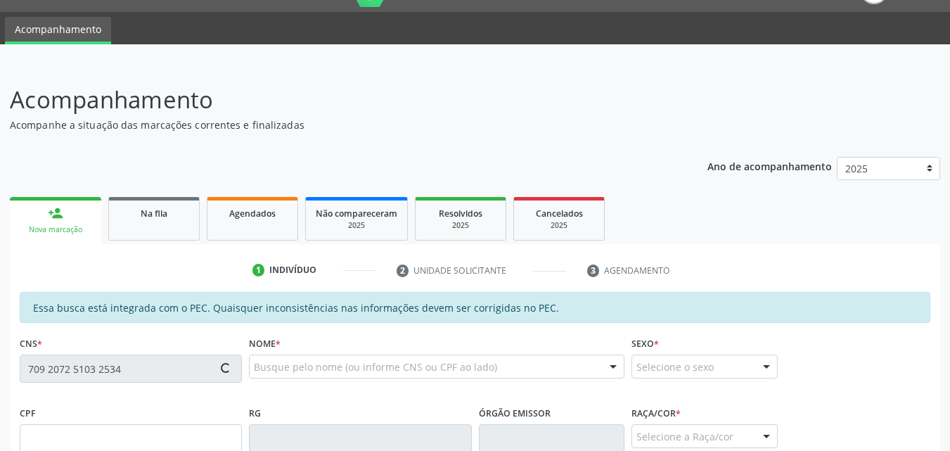
type input "819.495.967-53"
type input "25/01/1965"
type input "Maria Vieira dos Santos"
type input "(82) 99195-4411"
type input "18"
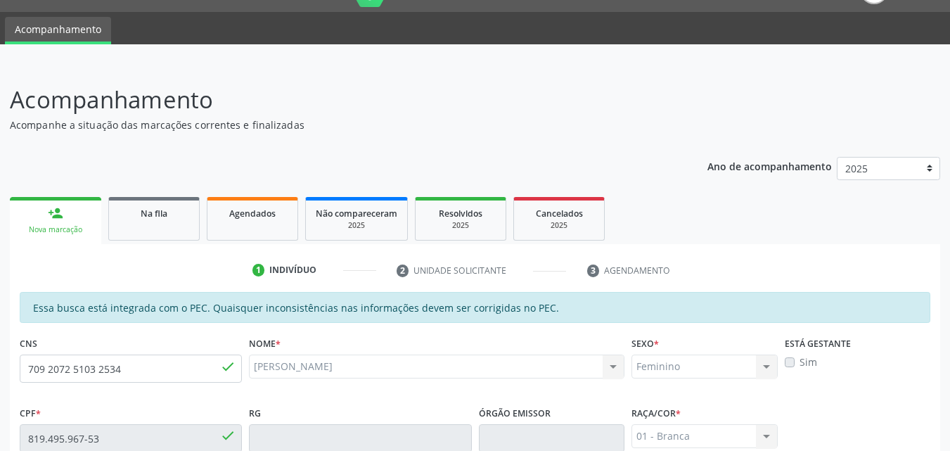
scroll to position [372, 0]
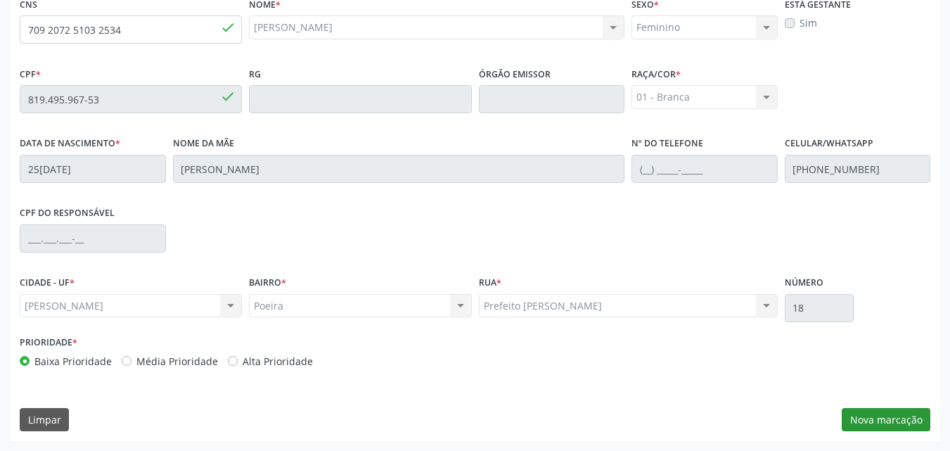
drag, startPoint x: 865, startPoint y: 405, endPoint x: 866, endPoint y: 412, distance: 7.1
click at [865, 406] on div "Essa busca está integrada com o PEC. Quaisquer inconsistências nas informações …" at bounding box center [475, 197] width 930 height 488
click at [867, 412] on button "Nova marcação" at bounding box center [886, 420] width 89 height 24
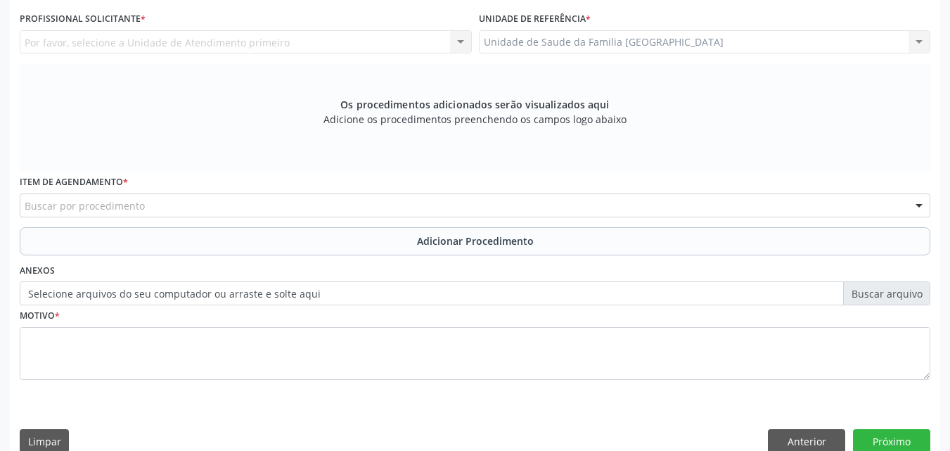
scroll to position [44, 0]
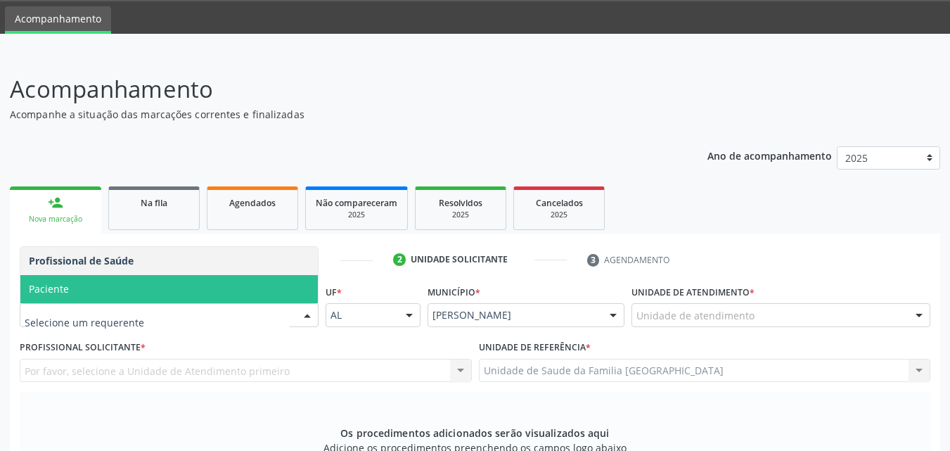
click at [101, 296] on span "Paciente" at bounding box center [168, 289] width 297 height 28
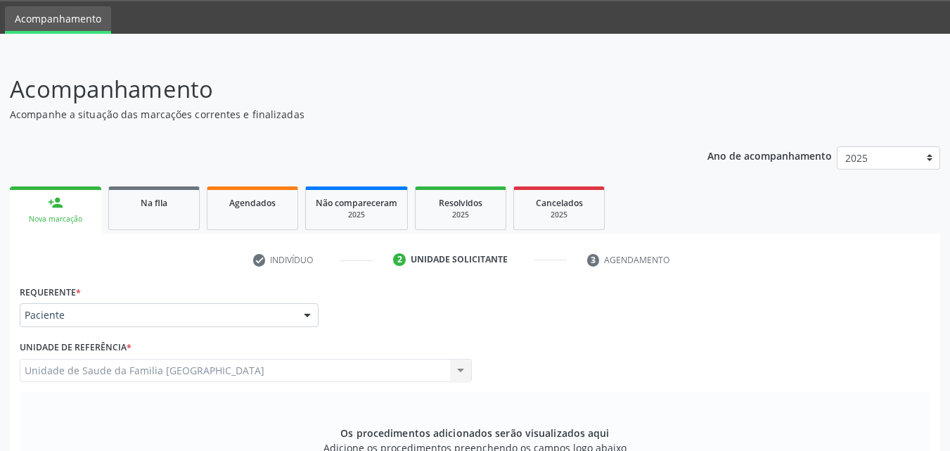
scroll to position [372, 0]
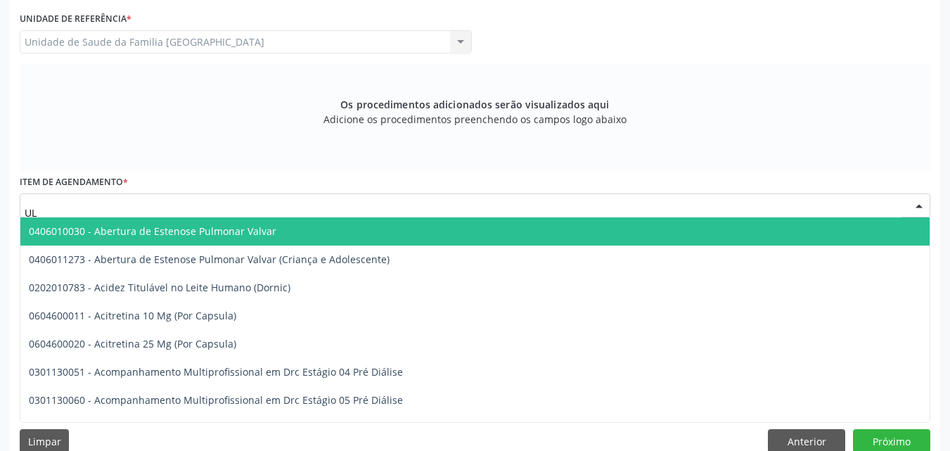
type input "U"
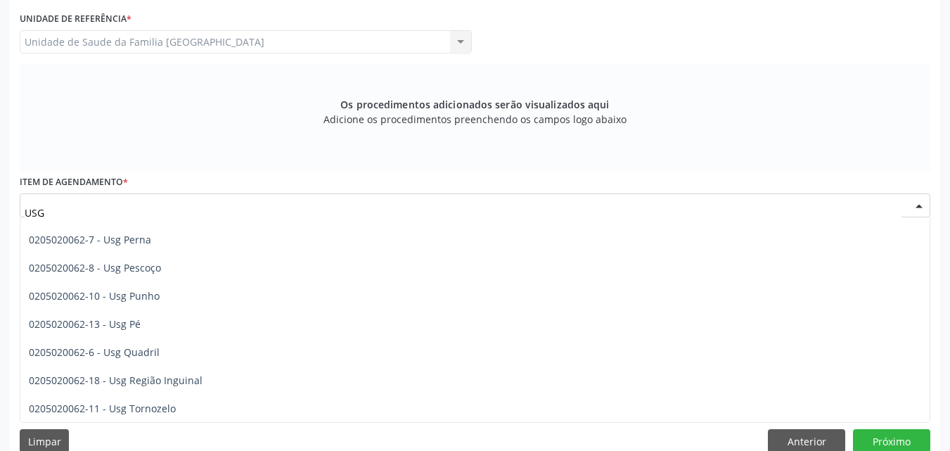
scroll to position [329, 0]
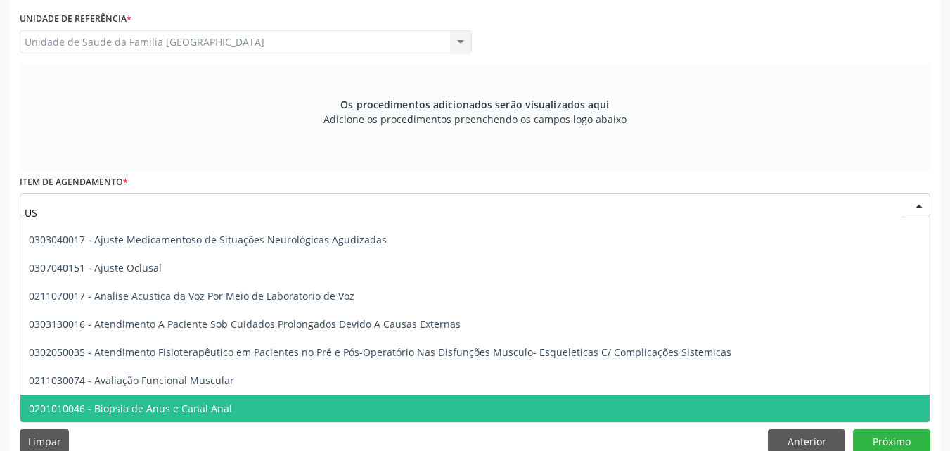
type input "U"
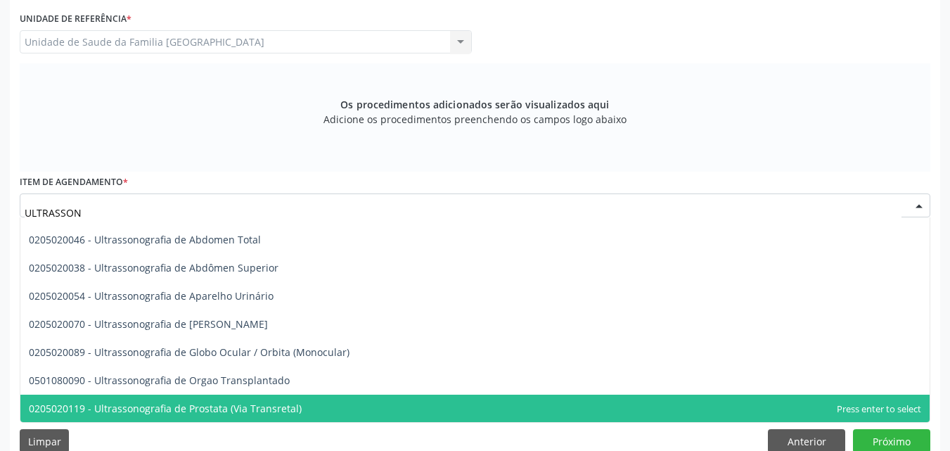
type input "ULTRASSONO"
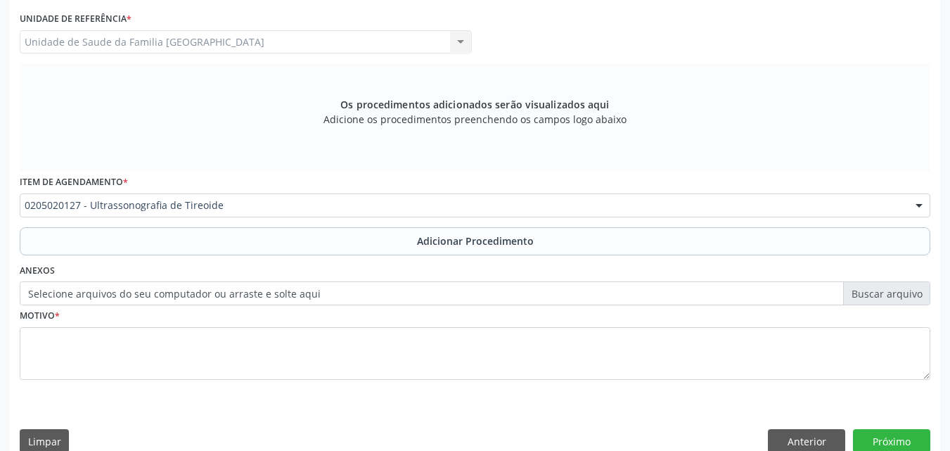
scroll to position [0, 0]
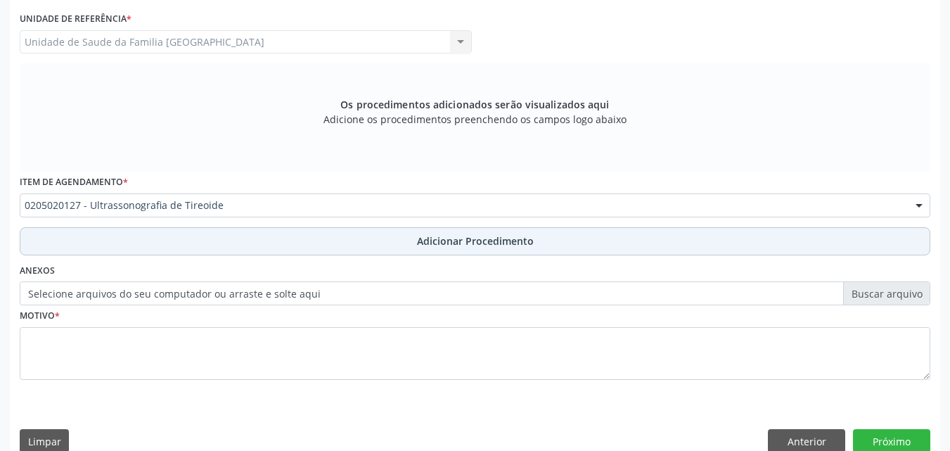
click at [171, 238] on button "Adicionar Procedimento" at bounding box center [475, 241] width 910 height 28
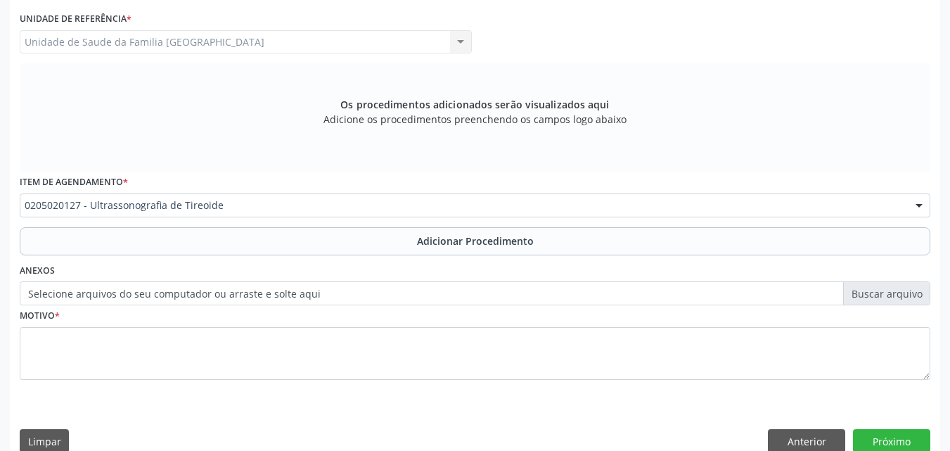
scroll to position [340, 0]
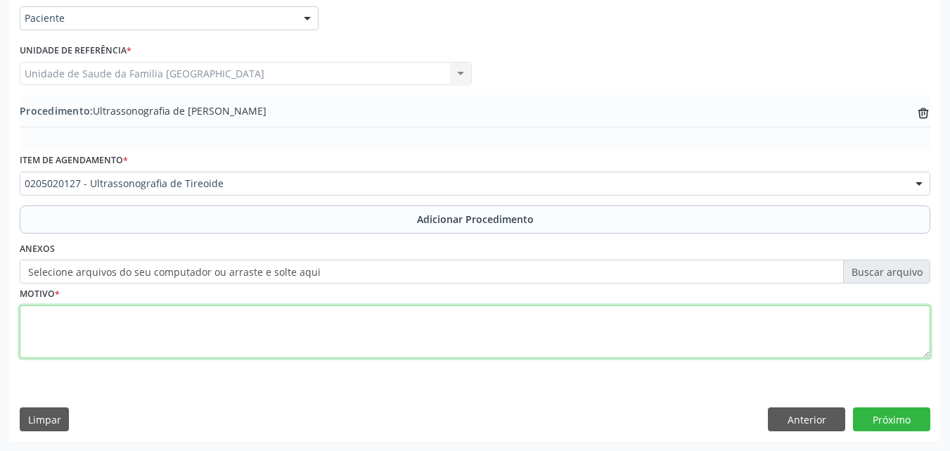
click at [178, 331] on textarea at bounding box center [475, 331] width 910 height 53
type textarea "REAVALIAÇÃO DA TEREÓIDE."
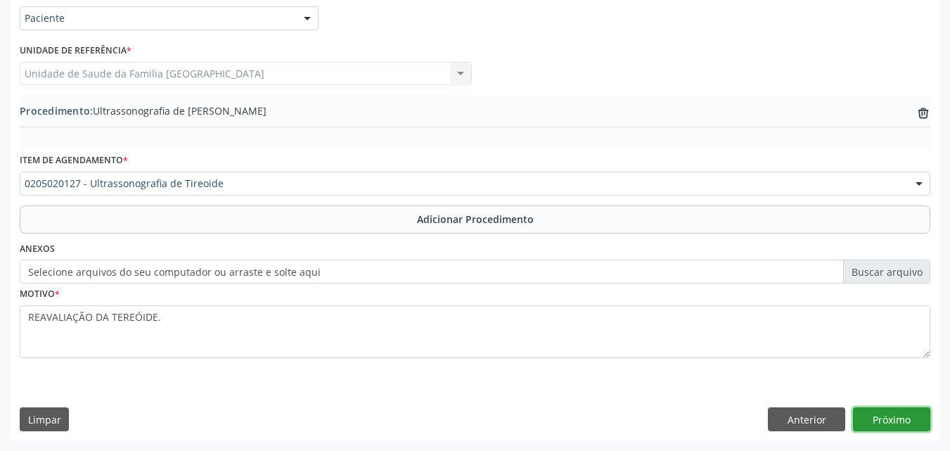
click at [889, 411] on button "Próximo" at bounding box center [891, 419] width 77 height 24
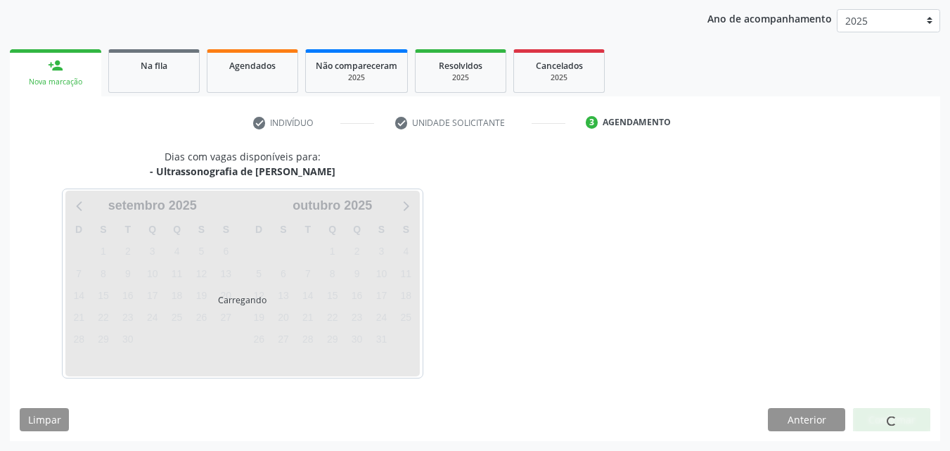
scroll to position [222, 0]
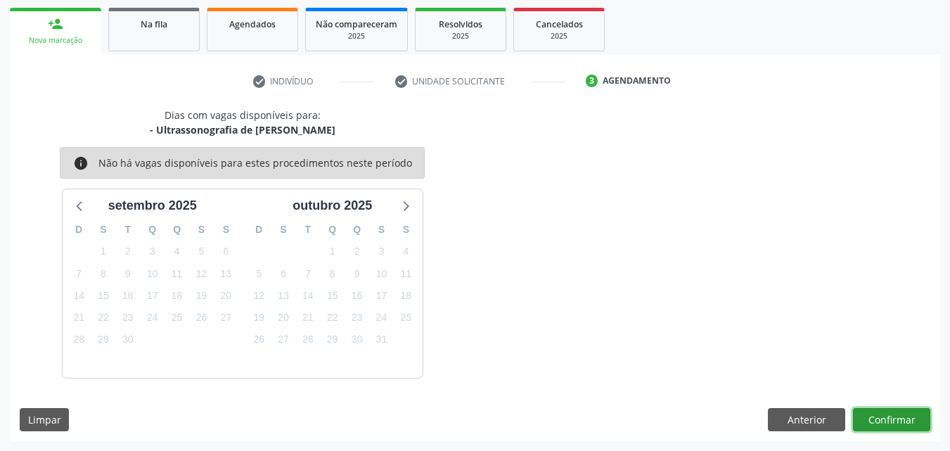
click at [899, 420] on button "Confirmar" at bounding box center [891, 420] width 77 height 24
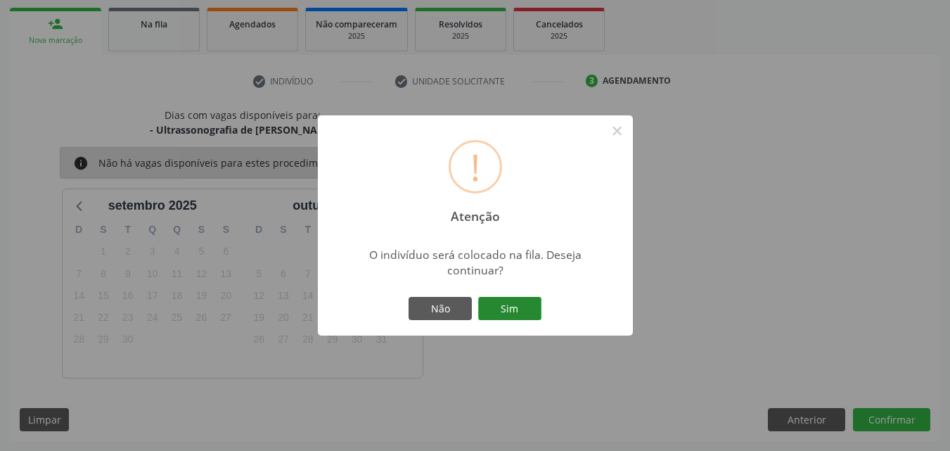
click at [500, 303] on button "Sim" at bounding box center [509, 309] width 63 height 24
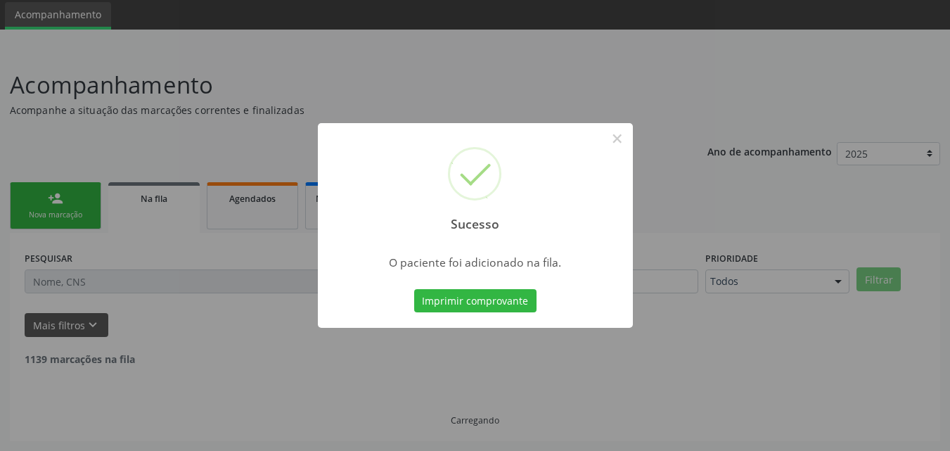
scroll to position [33, 0]
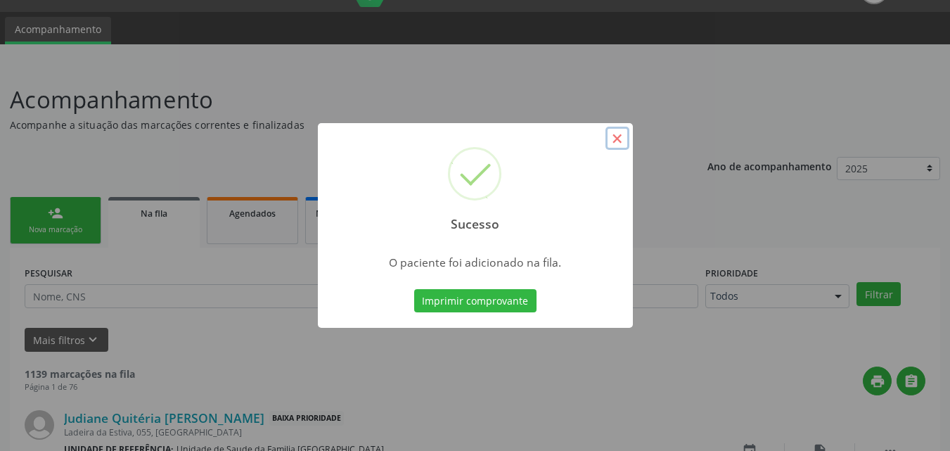
click at [613, 145] on button "×" at bounding box center [617, 139] width 24 height 24
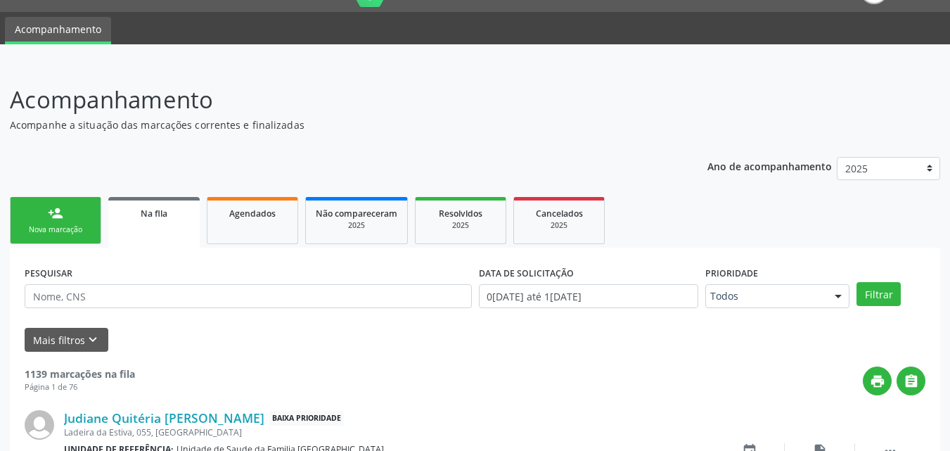
click at [75, 219] on link "person_add Nova marcação" at bounding box center [55, 220] width 91 height 47
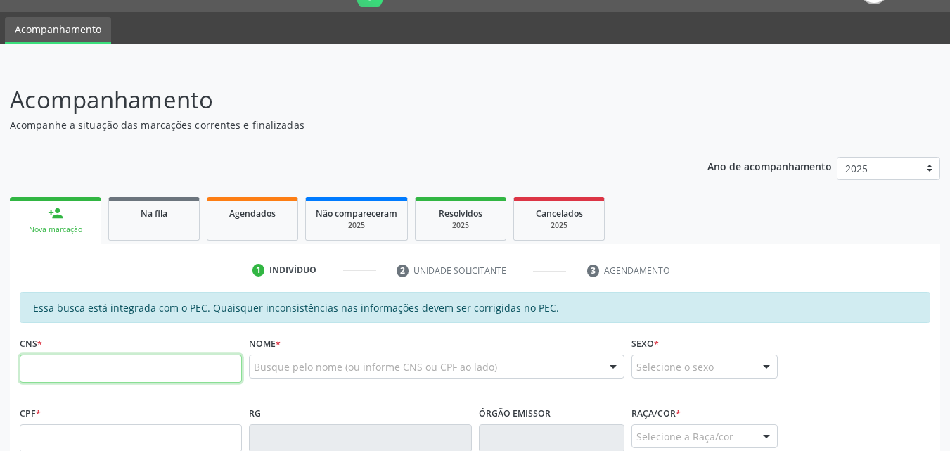
click at [137, 377] on input "text" at bounding box center [131, 368] width 222 height 28
type input "706 2090 1112 4768"
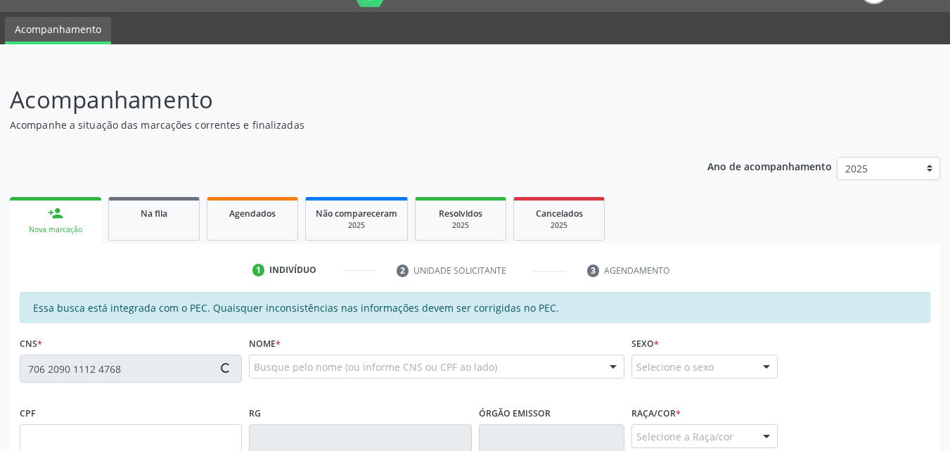
type input "178.657.664-32"
type input "11/10/2021"
type input "Ivana Vitoria Araujo dos Santos"
type input "(82) 99366-5047"
type input "06"
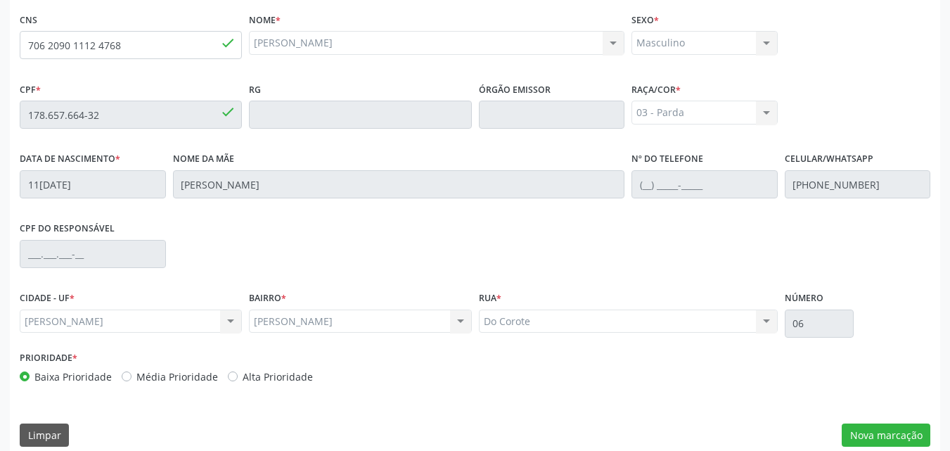
scroll to position [372, 0]
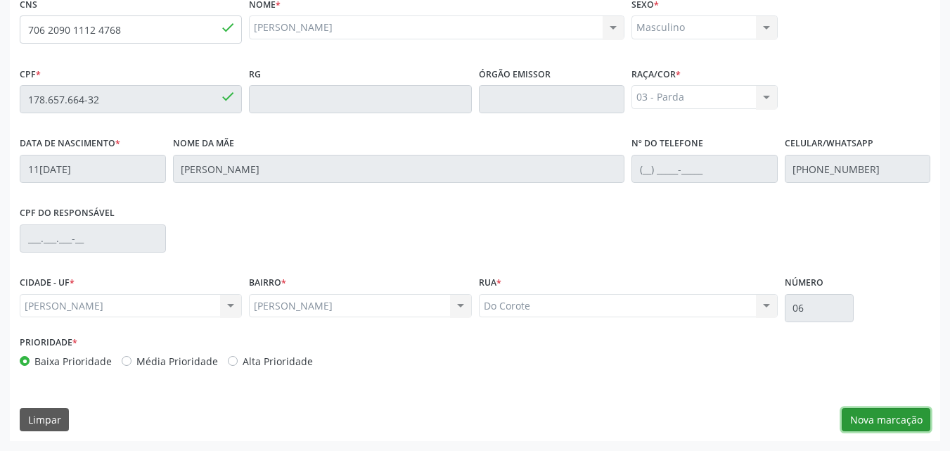
click at [906, 426] on button "Nova marcação" at bounding box center [886, 420] width 89 height 24
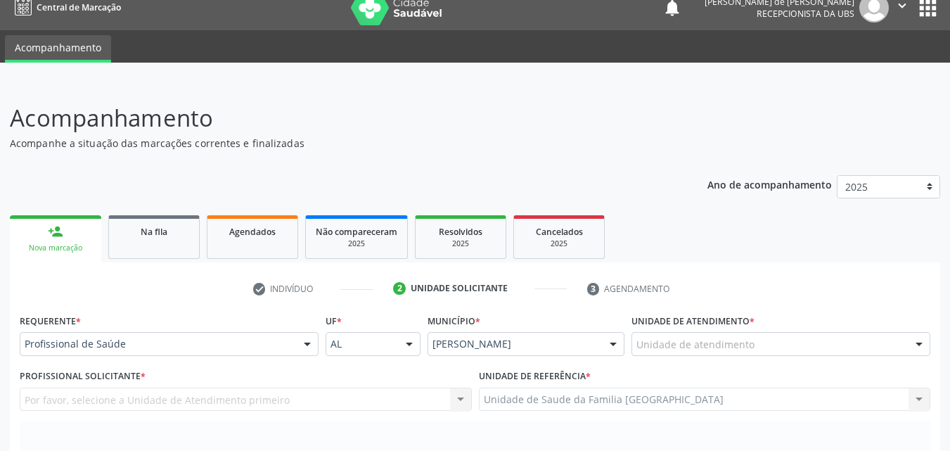
scroll to position [0, 0]
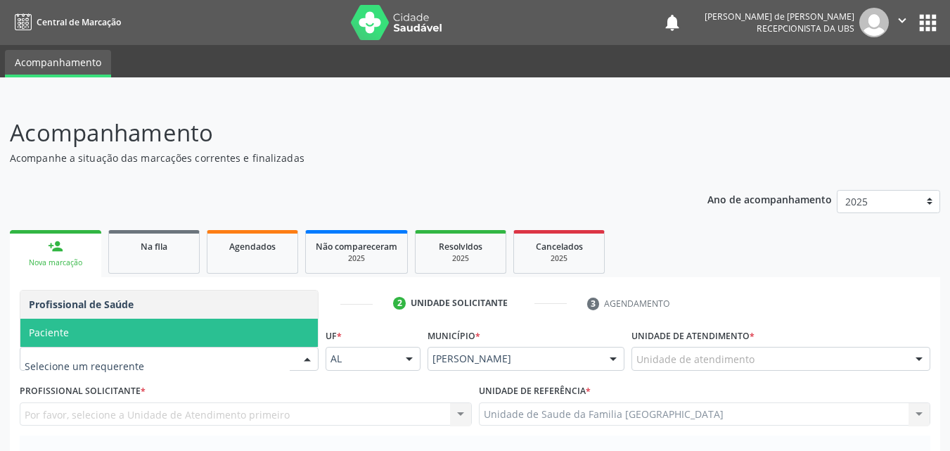
click at [92, 323] on span "Paciente" at bounding box center [168, 332] width 297 height 28
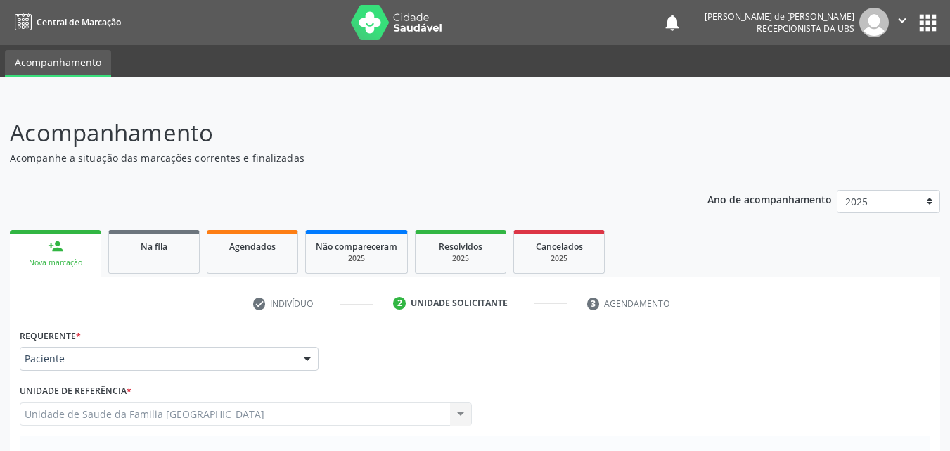
scroll to position [328, 0]
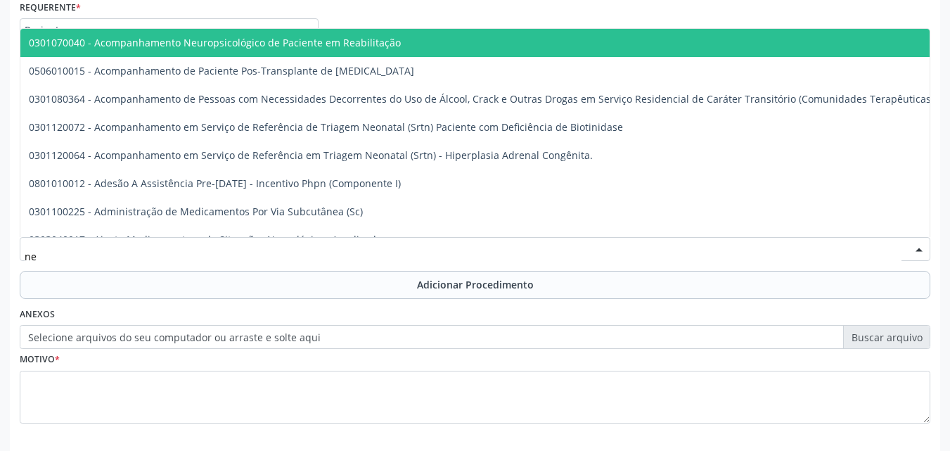
type input "n"
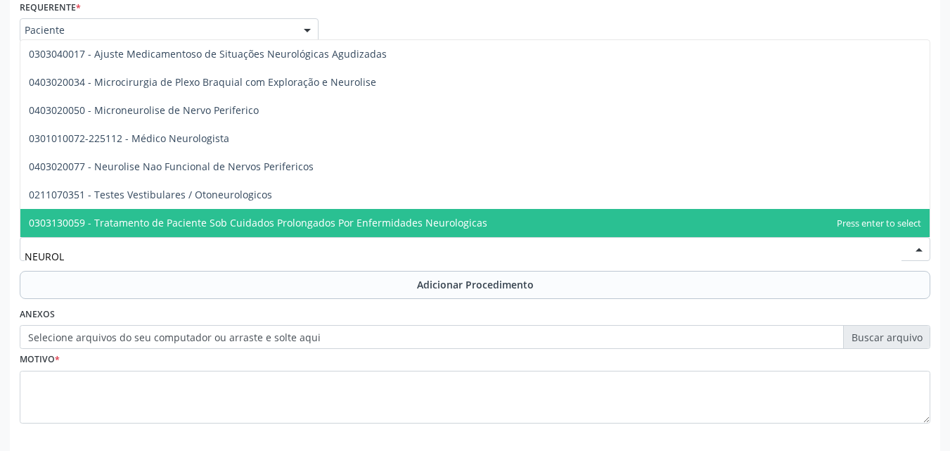
type input "NEUROLO"
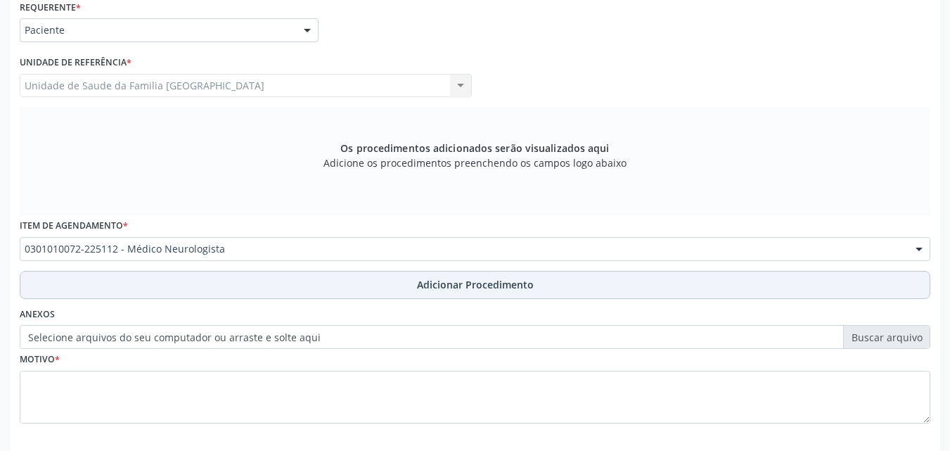
click at [128, 283] on button "Adicionar Procedimento" at bounding box center [475, 285] width 910 height 28
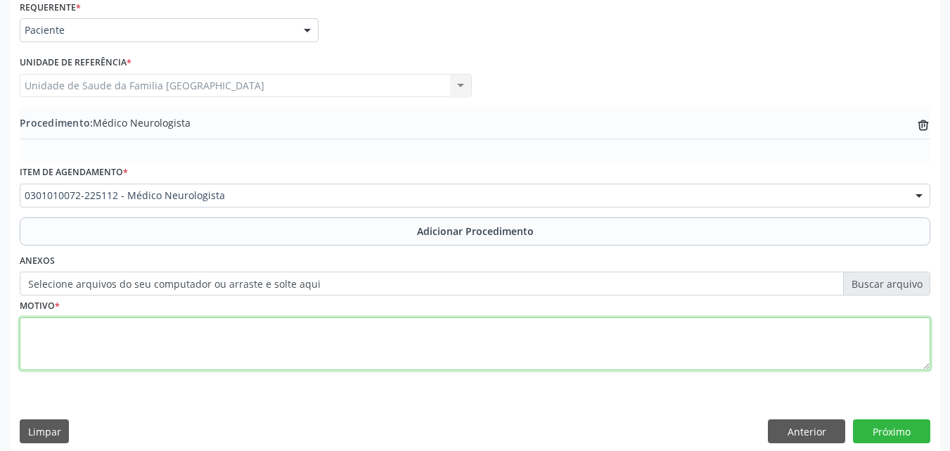
click at [140, 347] on textarea at bounding box center [475, 343] width 910 height 53
type textarea "NEUROPEDIATRA RETORNO."
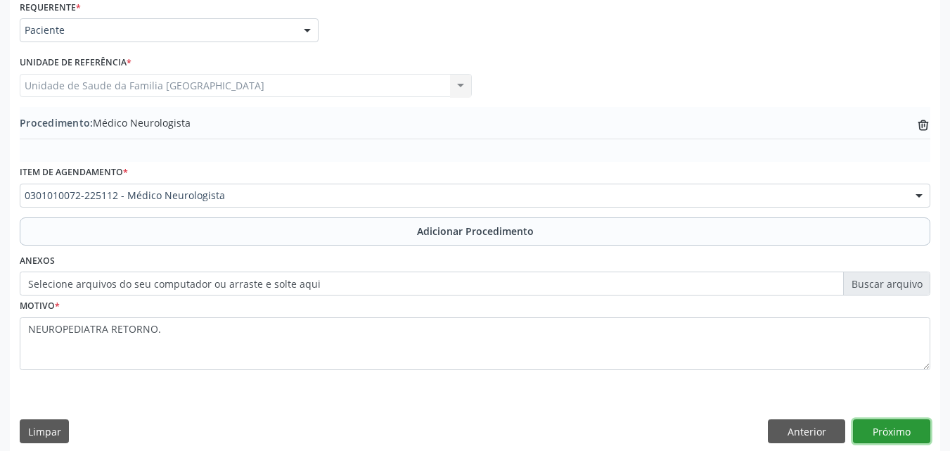
click at [866, 420] on button "Próximo" at bounding box center [891, 431] width 77 height 24
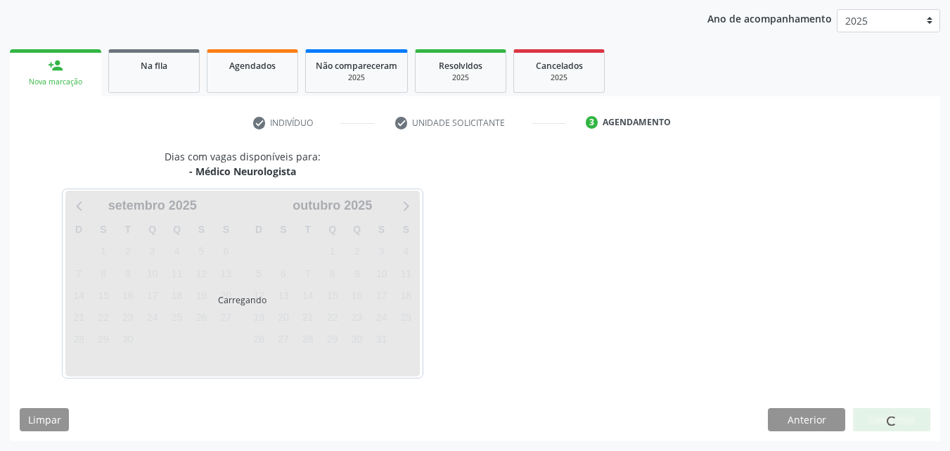
scroll to position [222, 0]
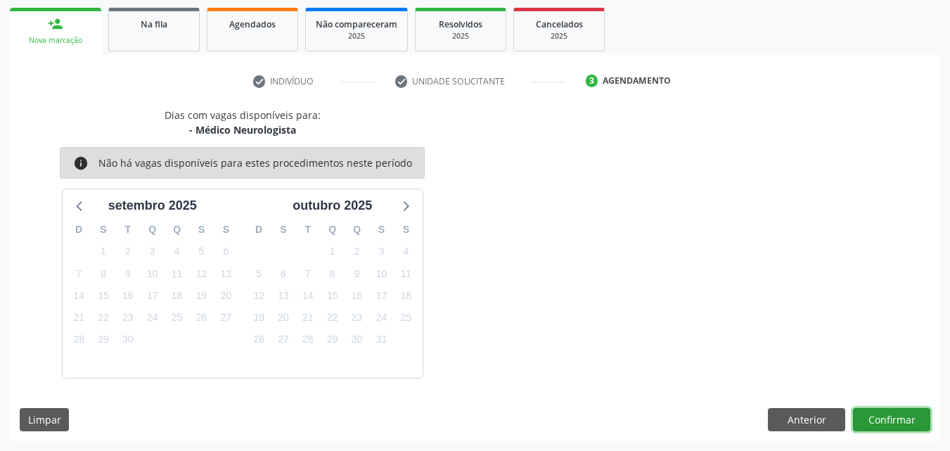
click at [866, 420] on button "Confirmar" at bounding box center [891, 420] width 77 height 24
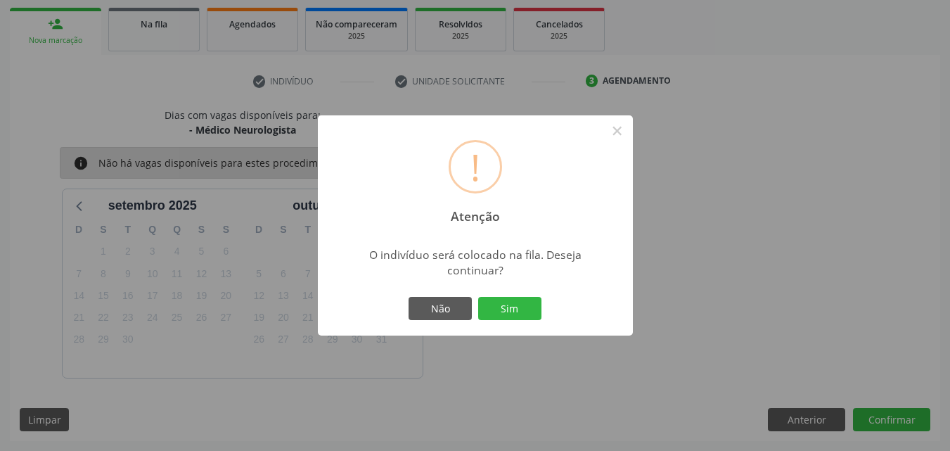
click at [527, 308] on button "Sim" at bounding box center [509, 309] width 63 height 24
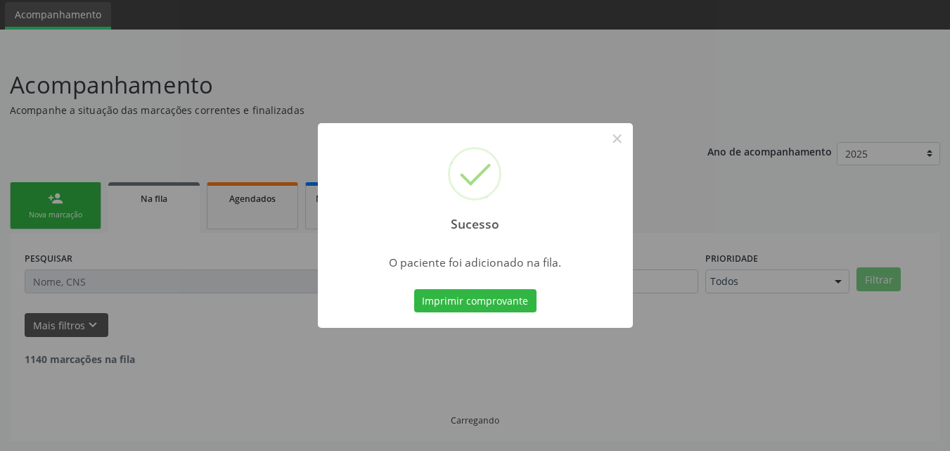
scroll to position [33, 0]
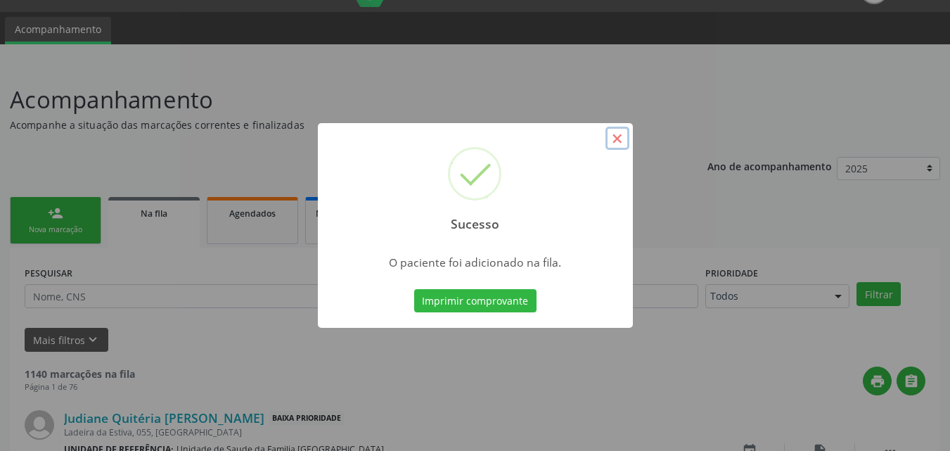
click at [617, 143] on button "×" at bounding box center [617, 139] width 24 height 24
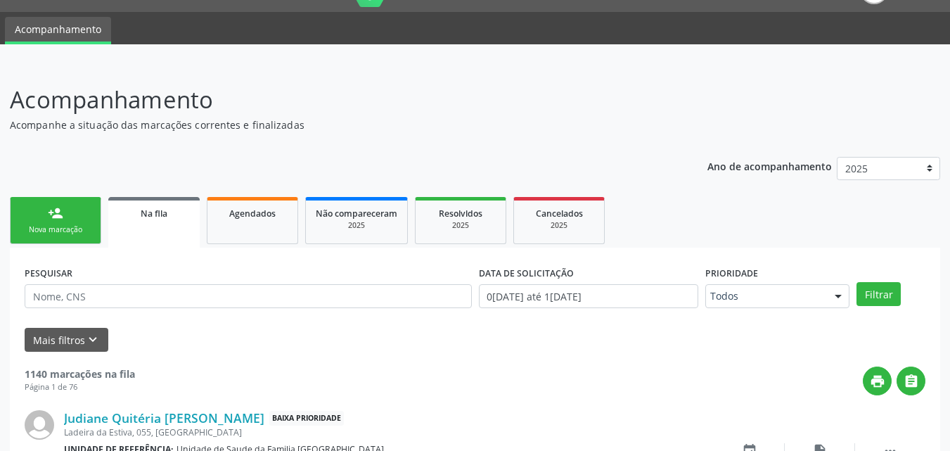
click at [68, 214] on link "person_add Nova marcação" at bounding box center [55, 220] width 91 height 47
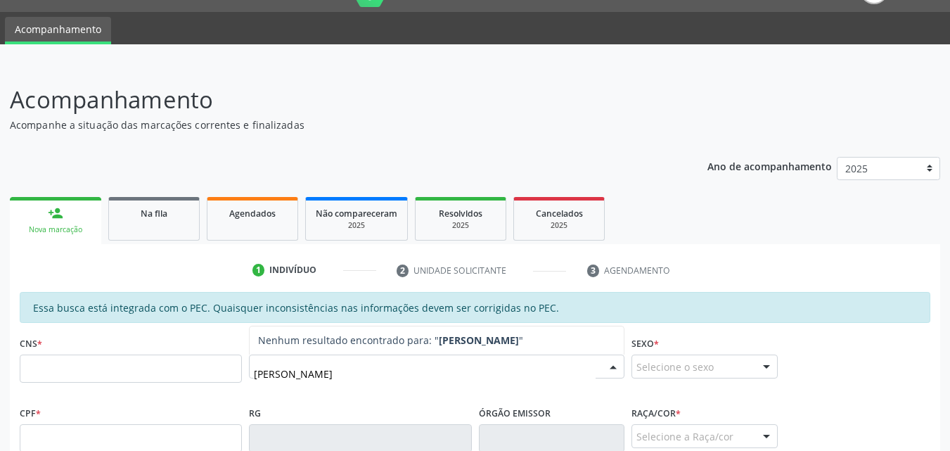
type input "WESLEY MIGUEL"
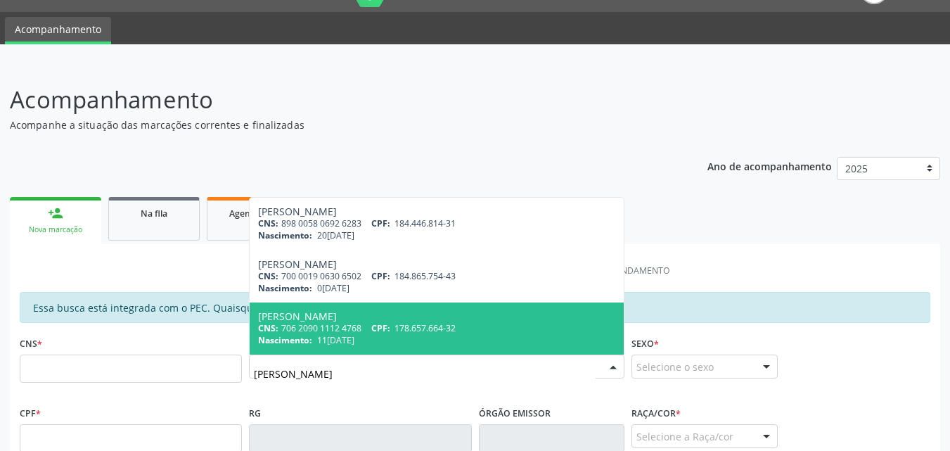
click at [401, 332] on span "178.657.664-32" at bounding box center [424, 328] width 61 height 12
type input "706 2090 1112 4768"
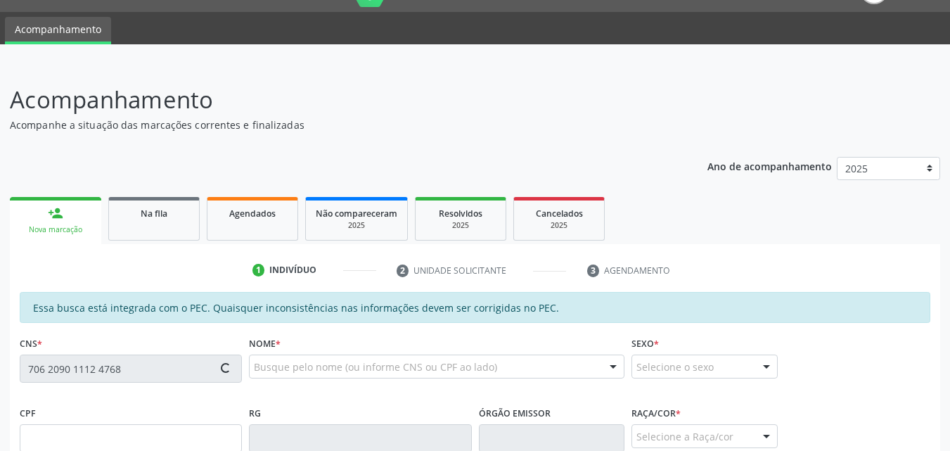
type input "178.657.664-32"
type input "11/10/2021"
type input "Ivana Vitoria Araujo dos Santos"
type input "(82) 99366-5047"
type input "06"
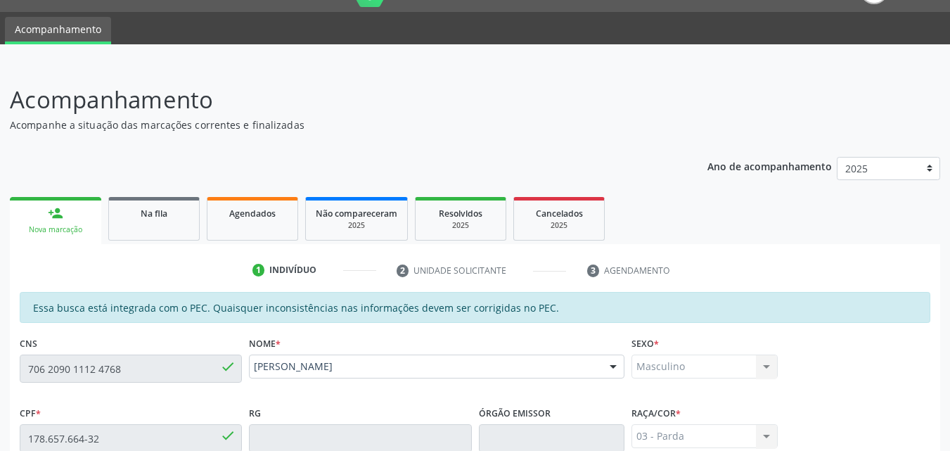
scroll to position [372, 0]
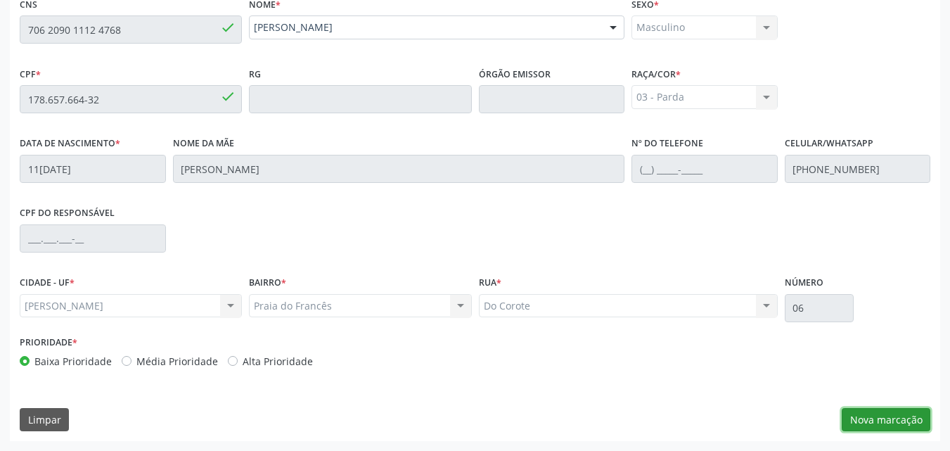
click at [865, 423] on button "Nova marcação" at bounding box center [886, 420] width 89 height 24
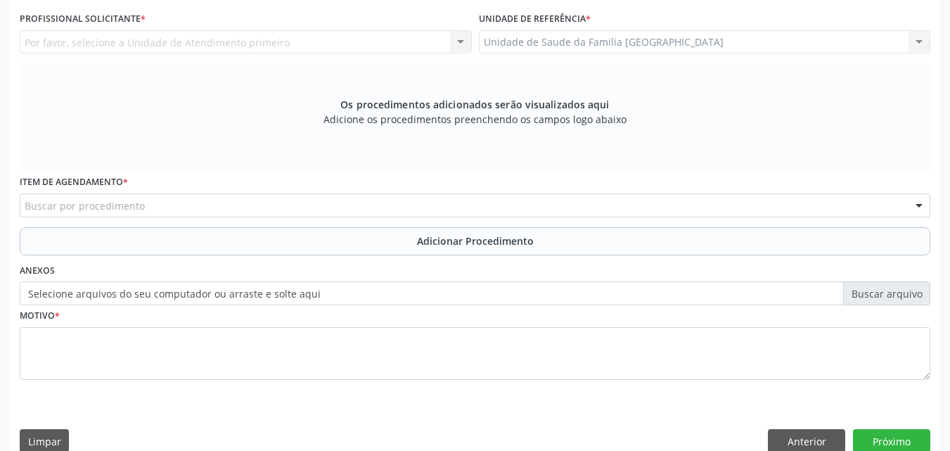
scroll to position [44, 0]
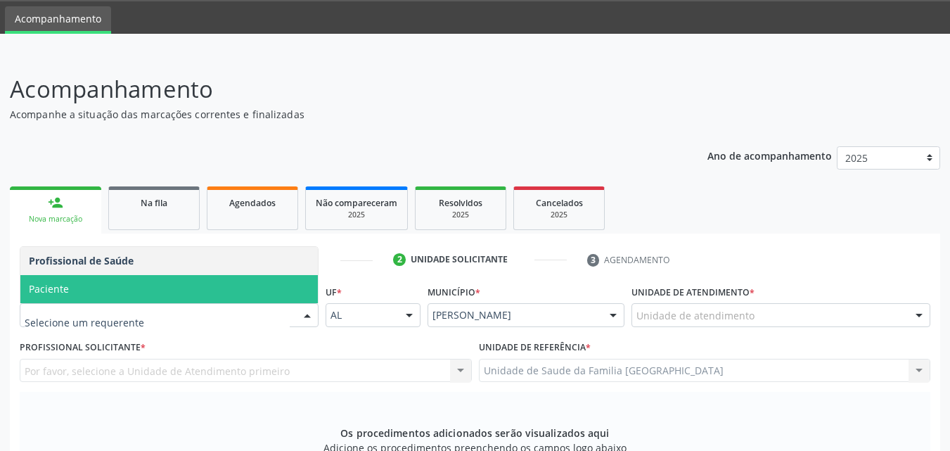
click at [121, 294] on span "Paciente" at bounding box center [168, 289] width 297 height 28
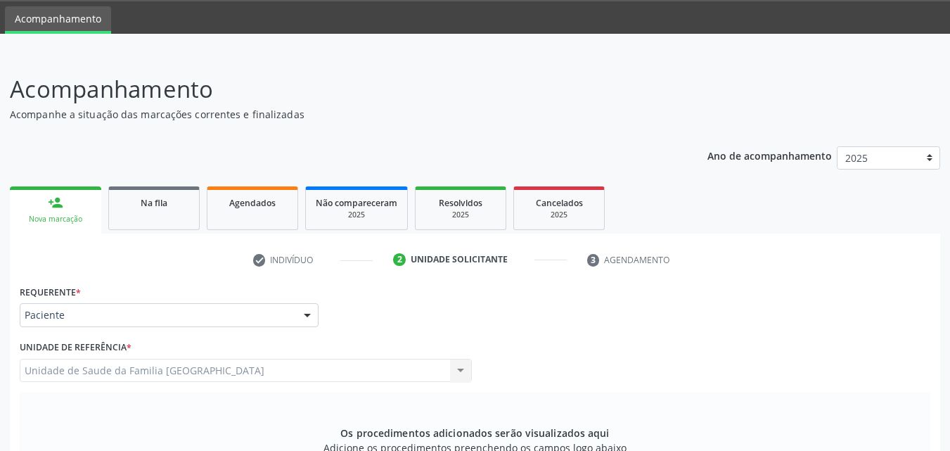
scroll to position [372, 0]
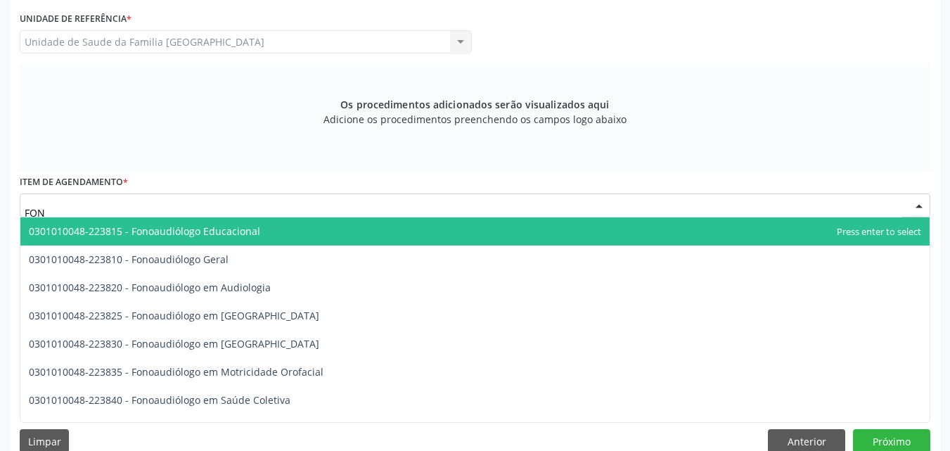
type input "FONO"
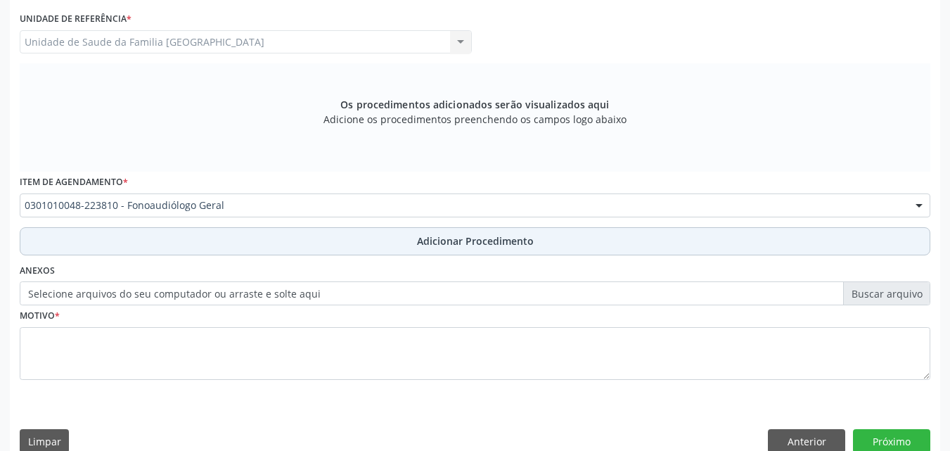
click at [162, 248] on button "Adicionar Procedimento" at bounding box center [475, 241] width 910 height 28
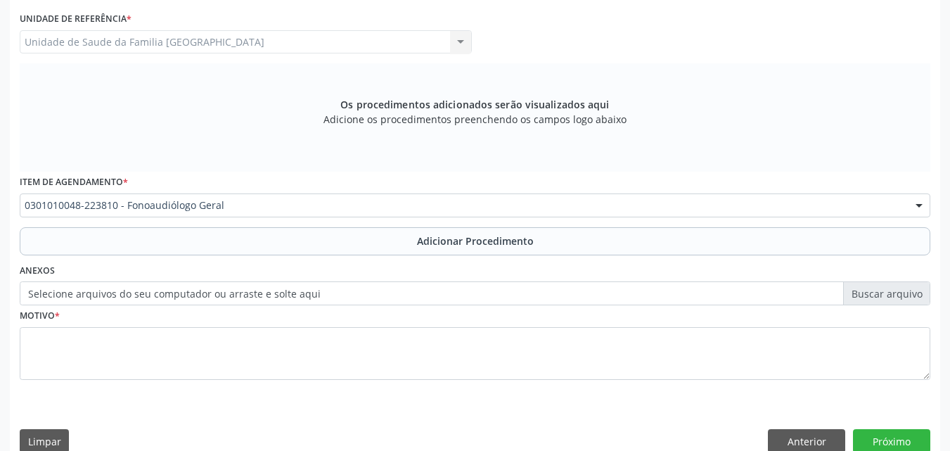
scroll to position [340, 0]
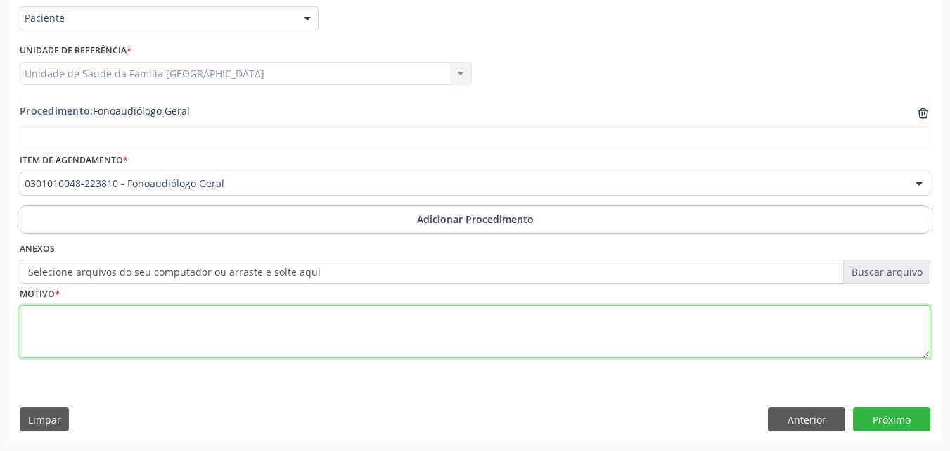
click at [169, 313] on textarea at bounding box center [475, 331] width 910 height 53
type textarea "ATRASO NA FALA."
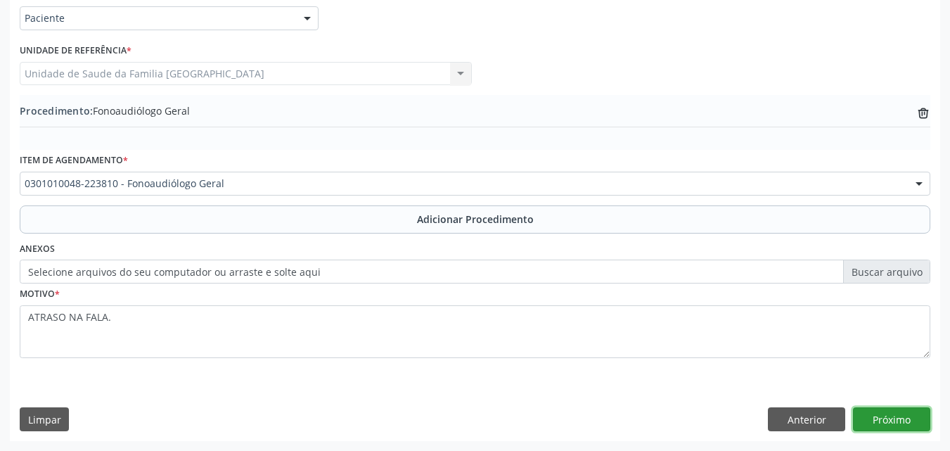
click at [868, 421] on button "Próximo" at bounding box center [891, 419] width 77 height 24
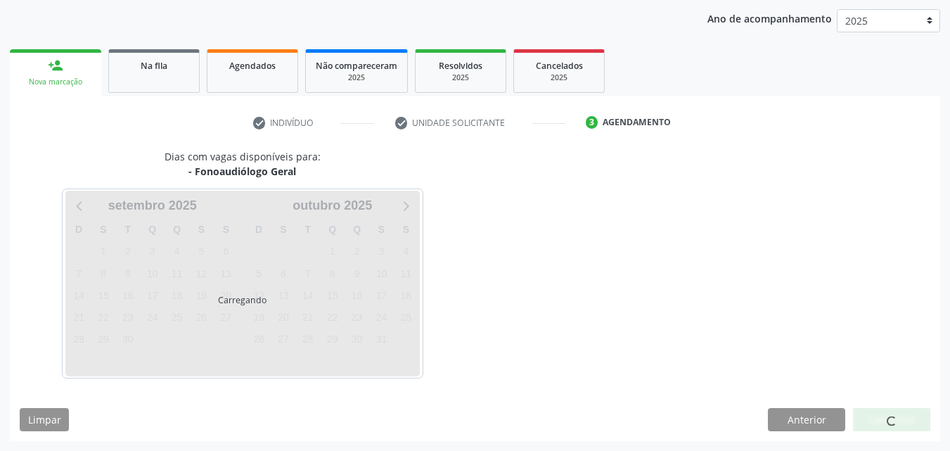
scroll to position [222, 0]
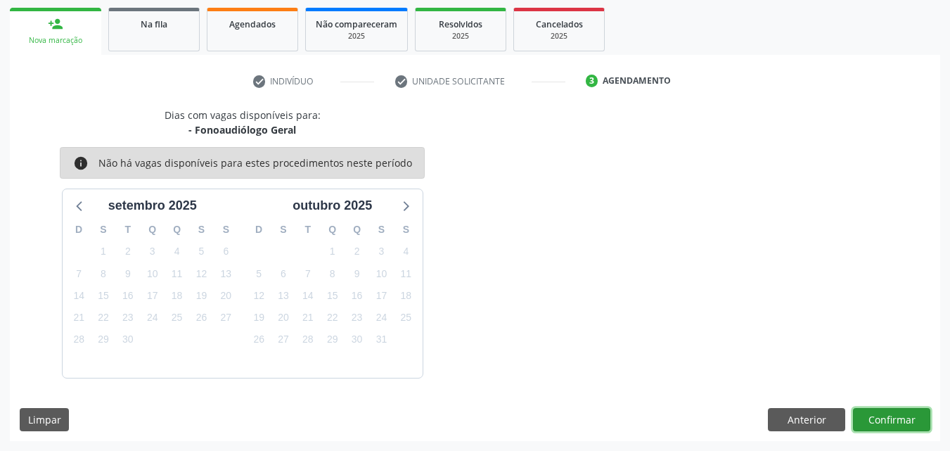
click at [868, 421] on button "Confirmar" at bounding box center [891, 420] width 77 height 24
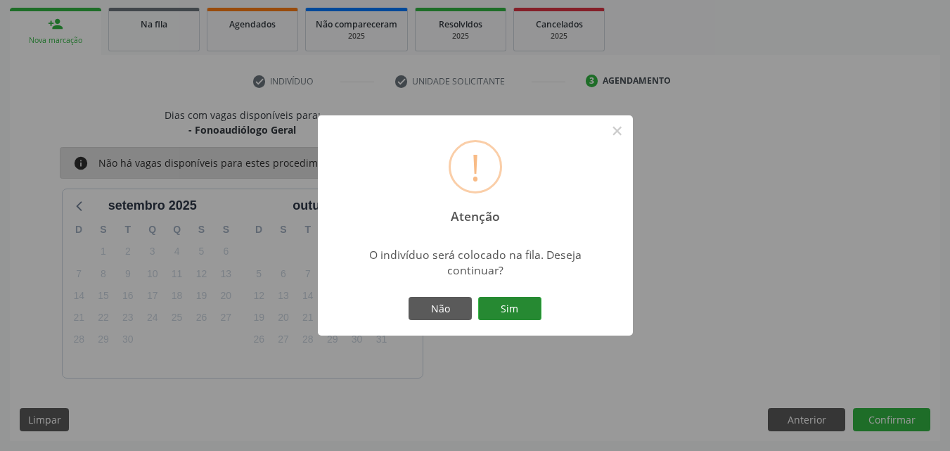
click at [527, 302] on button "Sim" at bounding box center [509, 309] width 63 height 24
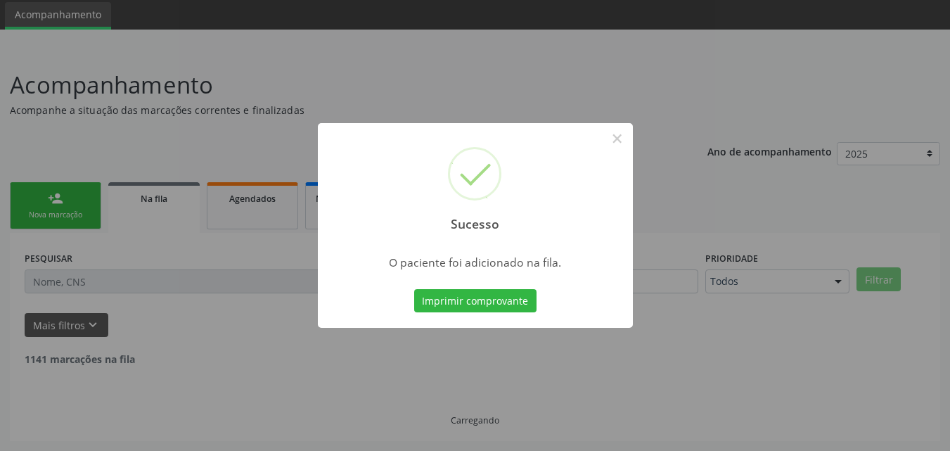
scroll to position [33, 0]
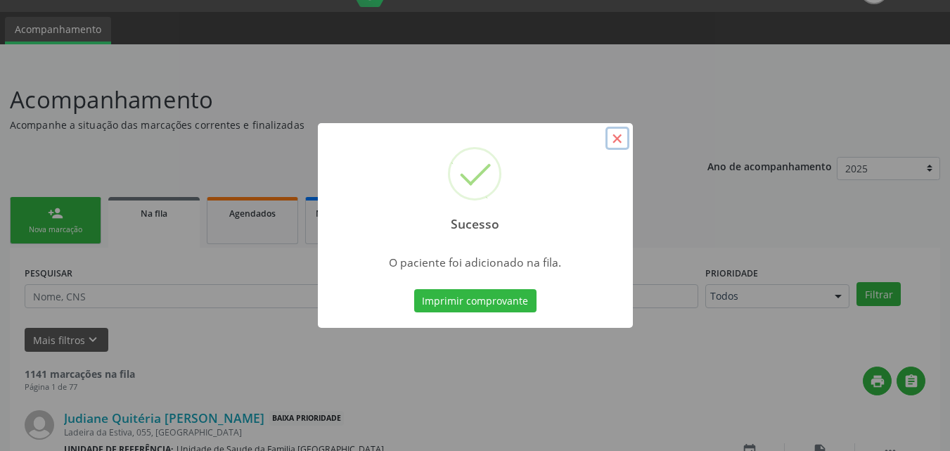
click at [613, 136] on button "×" at bounding box center [617, 139] width 24 height 24
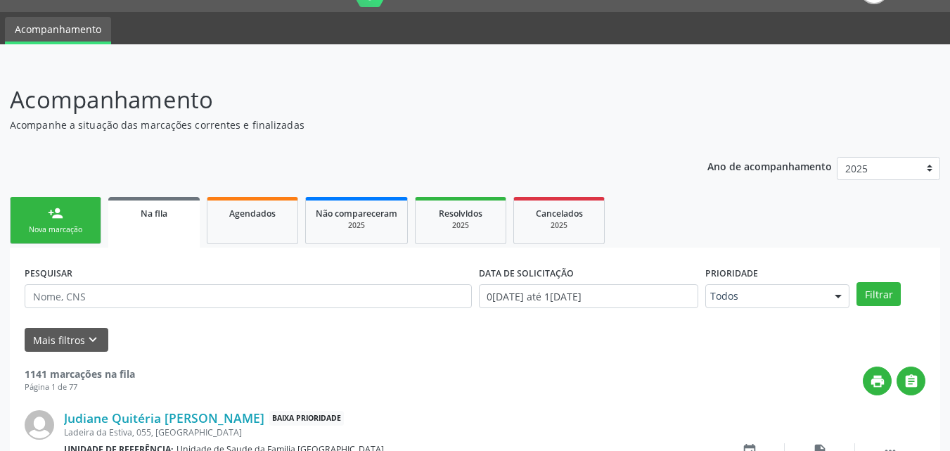
click at [44, 222] on link "person_add Nova marcação" at bounding box center [55, 220] width 91 height 47
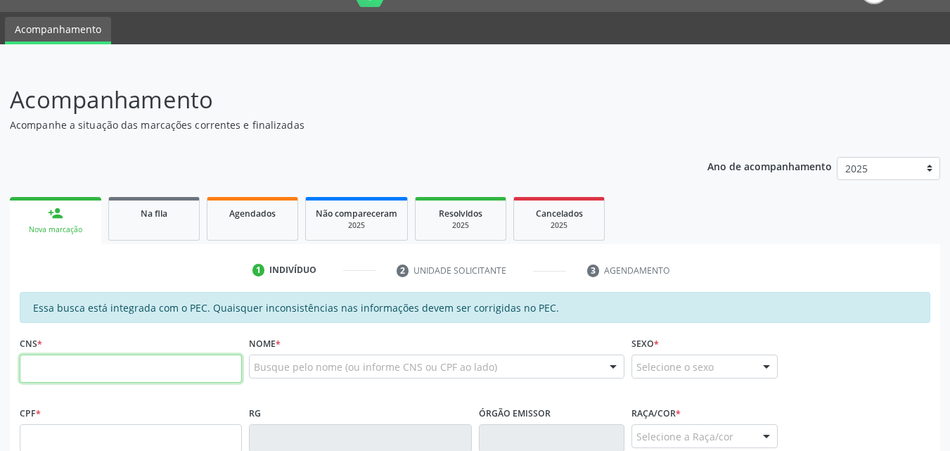
click at [106, 370] on input "text" at bounding box center [131, 368] width 222 height 28
type input "704 2062 8213 4183"
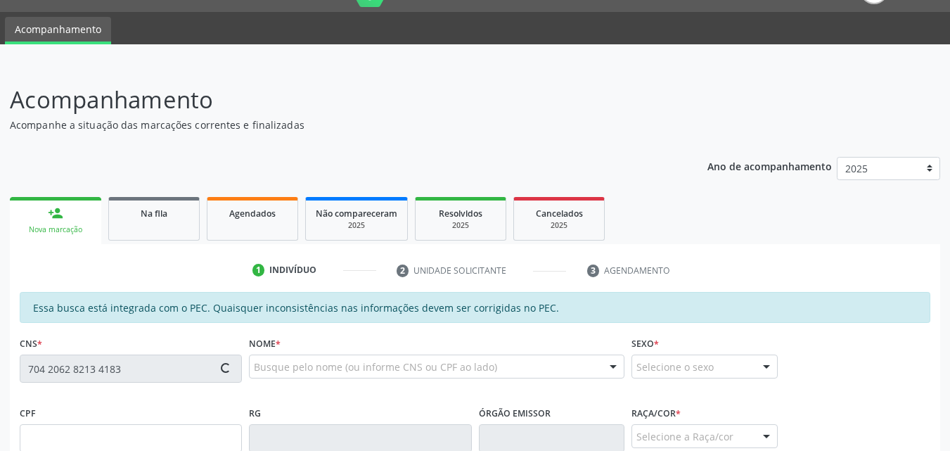
type input "132.364.534-94"
type input "29/08/2008"
type input "Maria Claudilene da Silva"
type input "(82) 99340-9258"
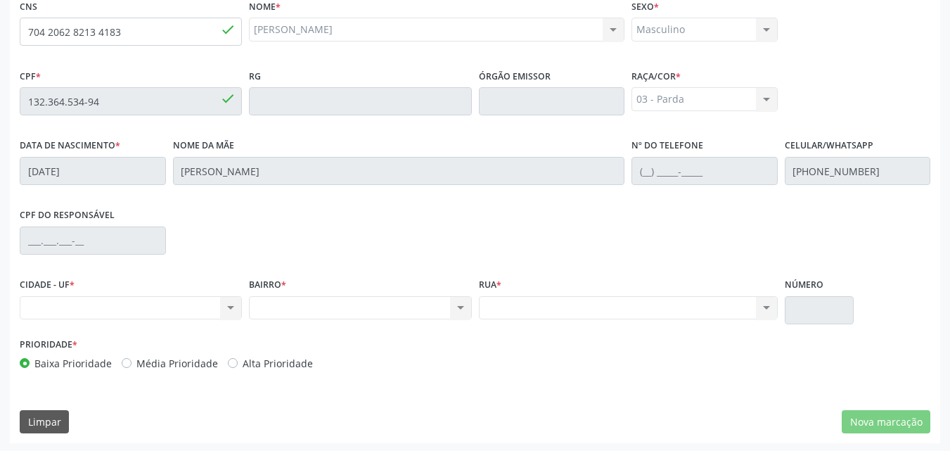
scroll to position [372, 0]
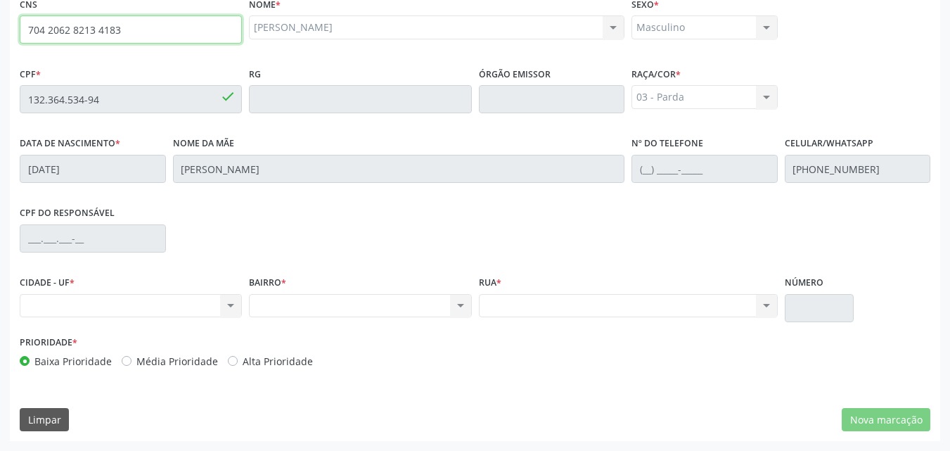
drag, startPoint x: 124, startPoint y: 30, endPoint x: 11, endPoint y: 20, distance: 114.3
click at [11, 20] on div "Essa busca está integrada com o PEC. Quaisquer inconsistências nas informações …" at bounding box center [475, 197] width 930 height 488
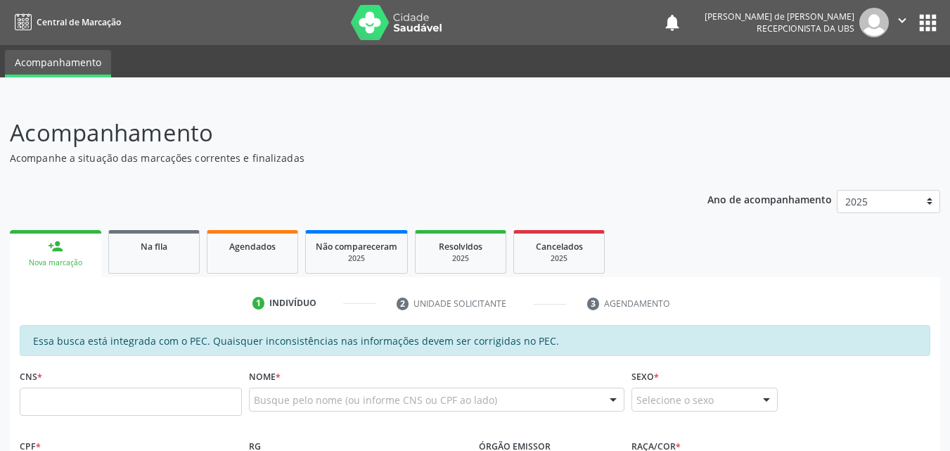
scroll to position [372, 0]
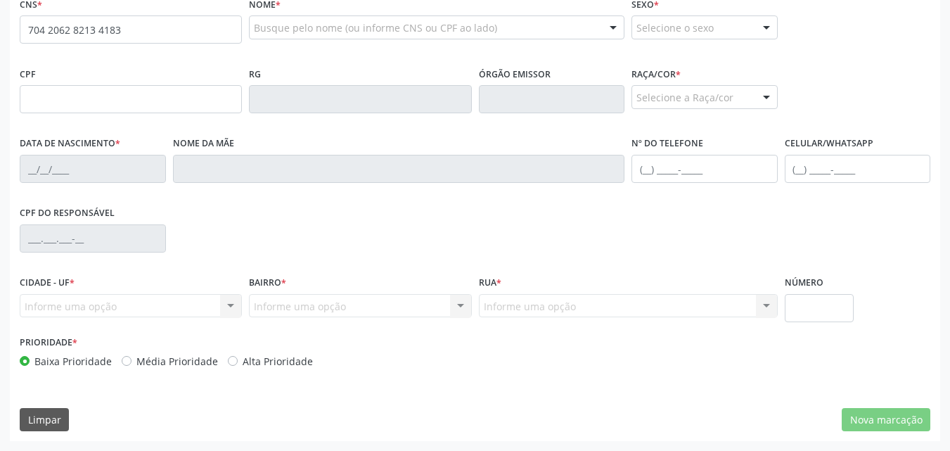
type input "704 2062 8213 4183"
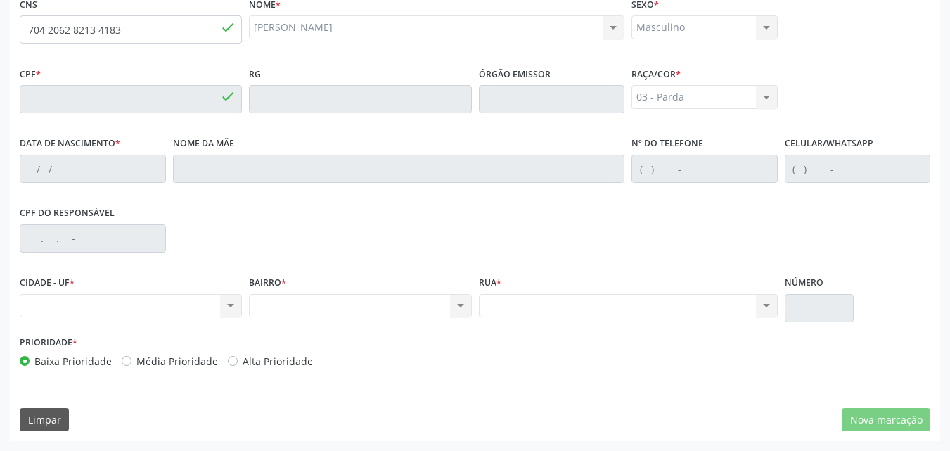
type input "132.364.534-94"
type input "[DATE]"
type input "[PERSON_NAME]"
type input "[PHONE_NUMBER]"
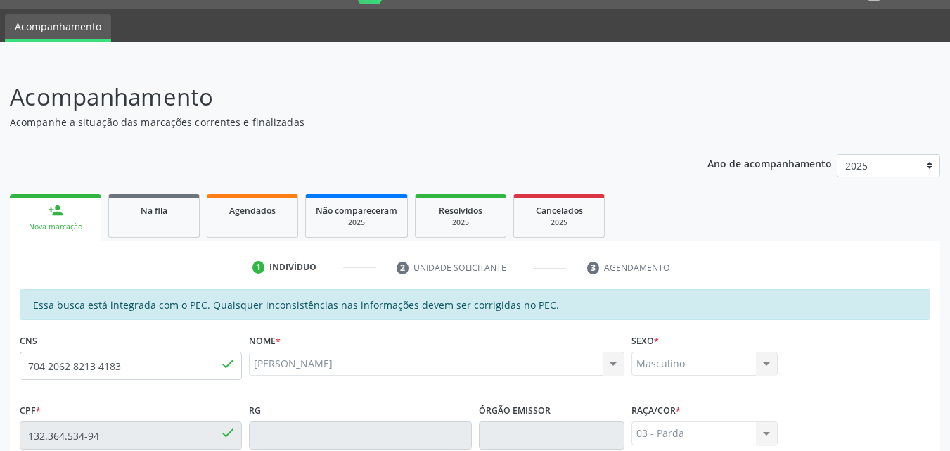
scroll to position [0, 0]
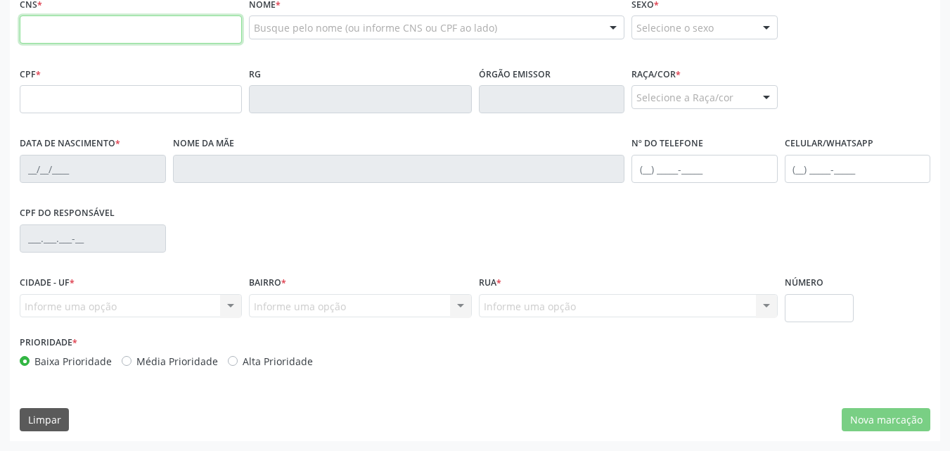
scroll to position [44, 0]
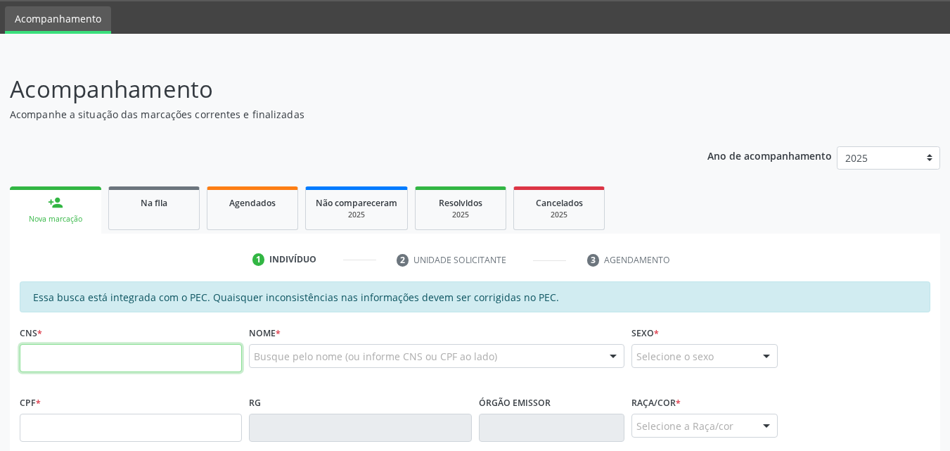
click at [63, 347] on input "text" at bounding box center [131, 358] width 222 height 28
click at [59, 360] on input "text" at bounding box center [131, 358] width 222 height 28
paste input "704 2062 8213 4183"
type input "704 2062 8213 4183"
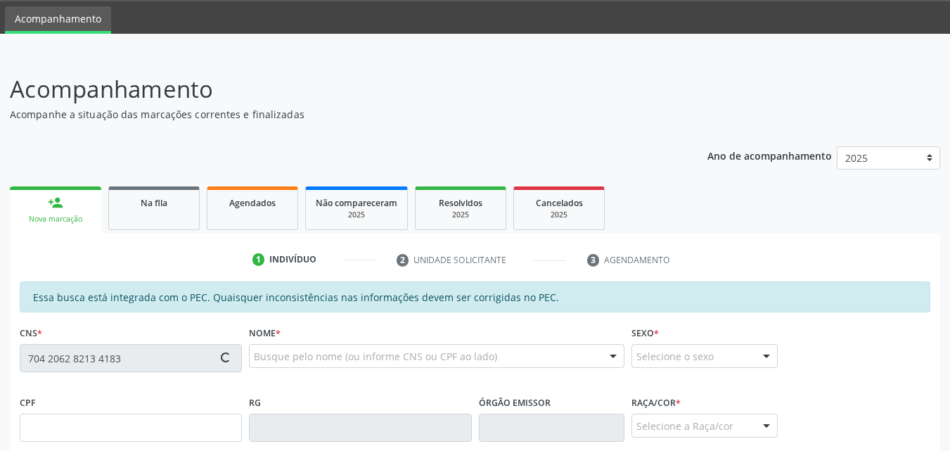
type input "132.364.534-94"
type input "29/08/2008"
type input "Maria Claudilene da Silva"
type input "(82) 99340-9258"
type input "S/N"
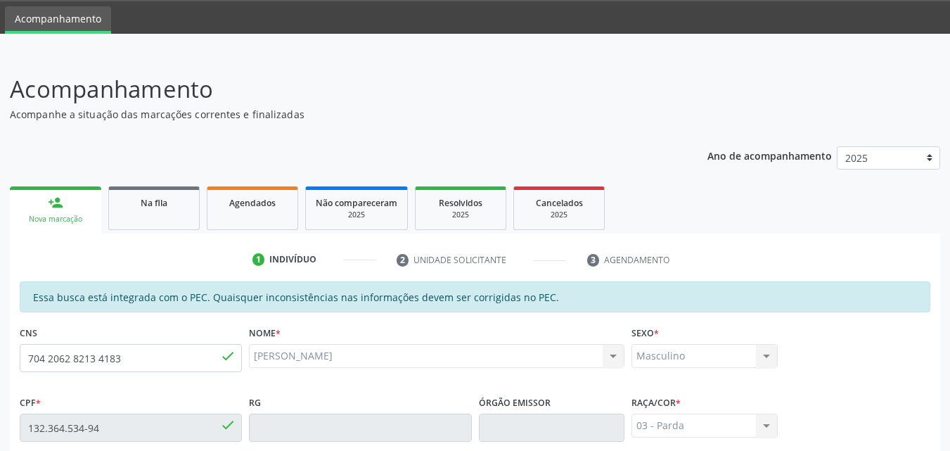
scroll to position [372, 0]
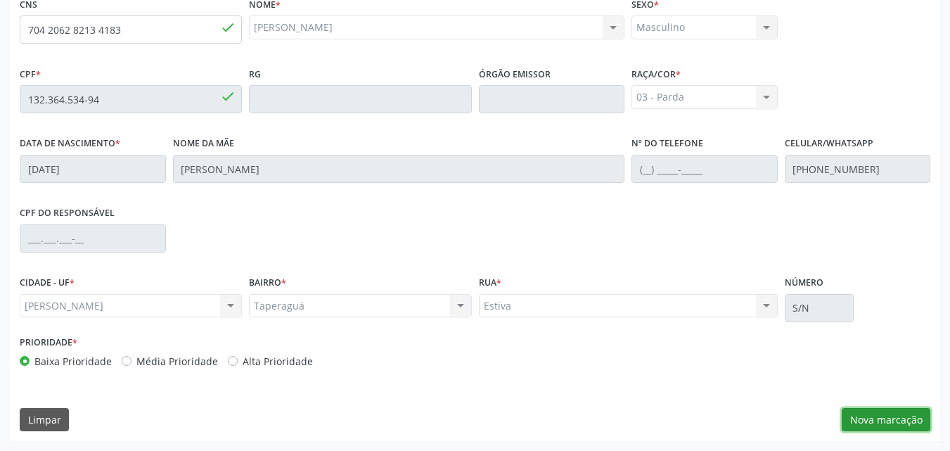
click at [868, 412] on button "Nova marcação" at bounding box center [886, 420] width 89 height 24
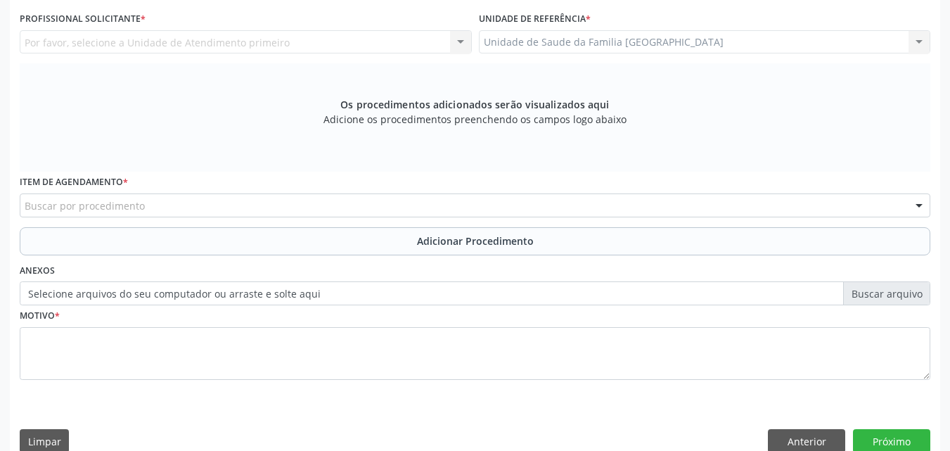
scroll to position [44, 0]
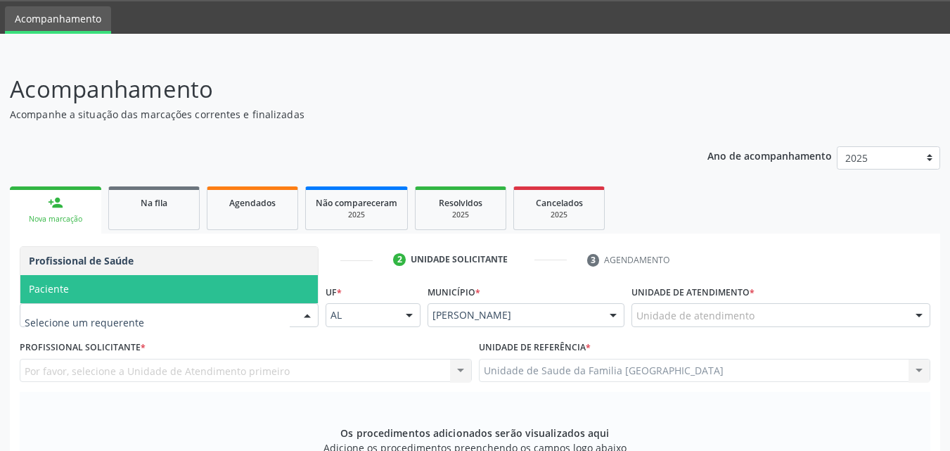
click at [101, 290] on span "Paciente" at bounding box center [168, 289] width 297 height 28
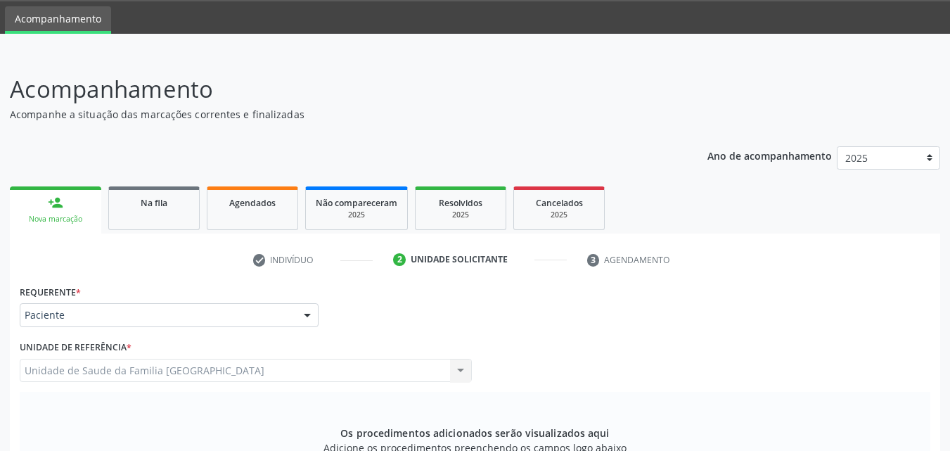
scroll to position [394, 0]
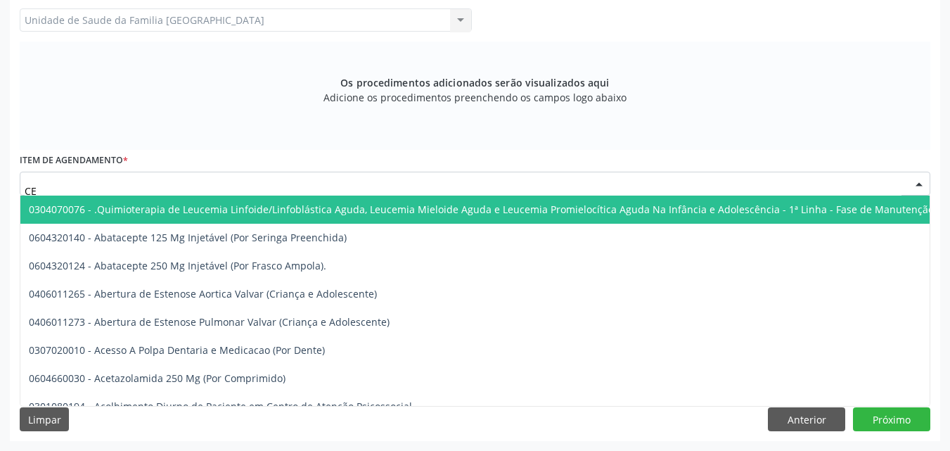
type input "C"
type input "T"
type input "C"
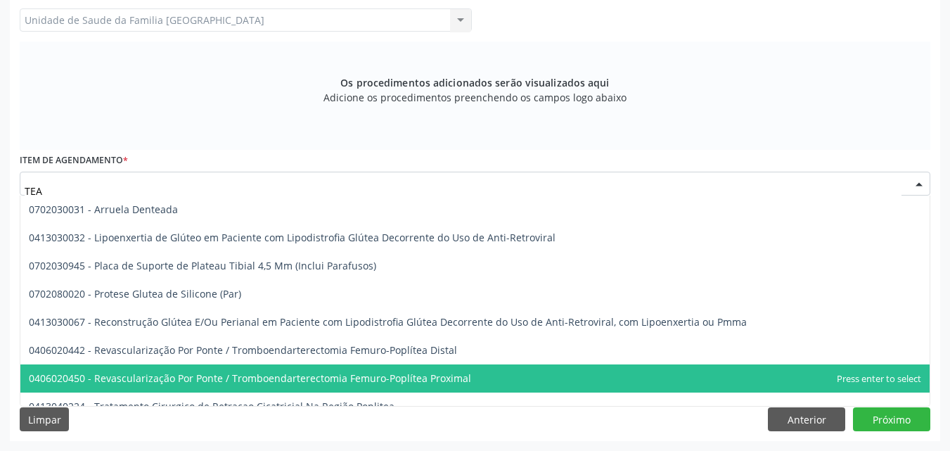
scroll to position [14, 0]
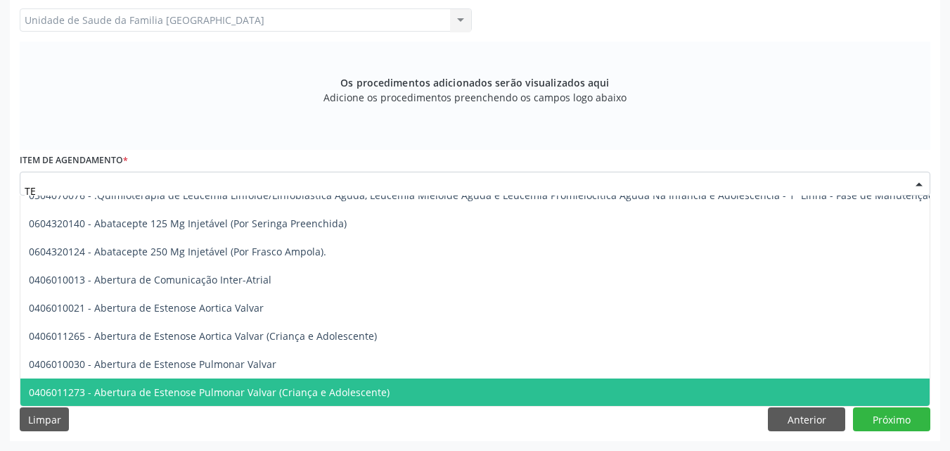
type input "T"
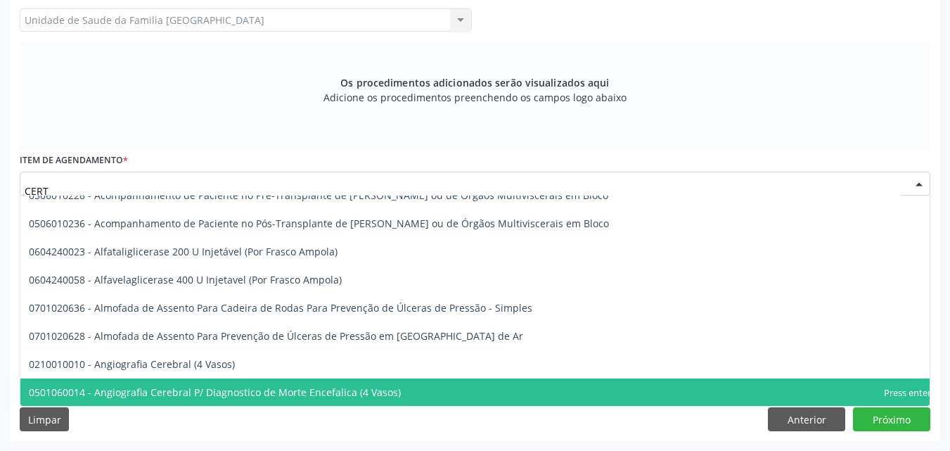
scroll to position [0, 0]
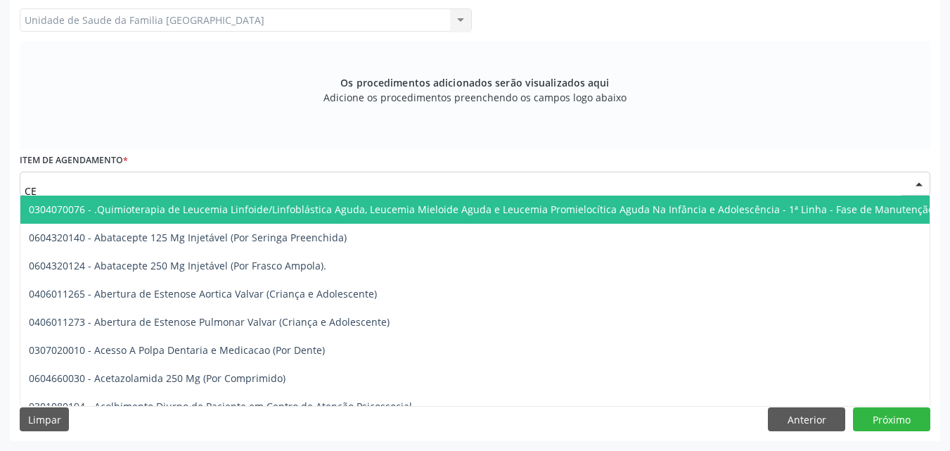
type input "C"
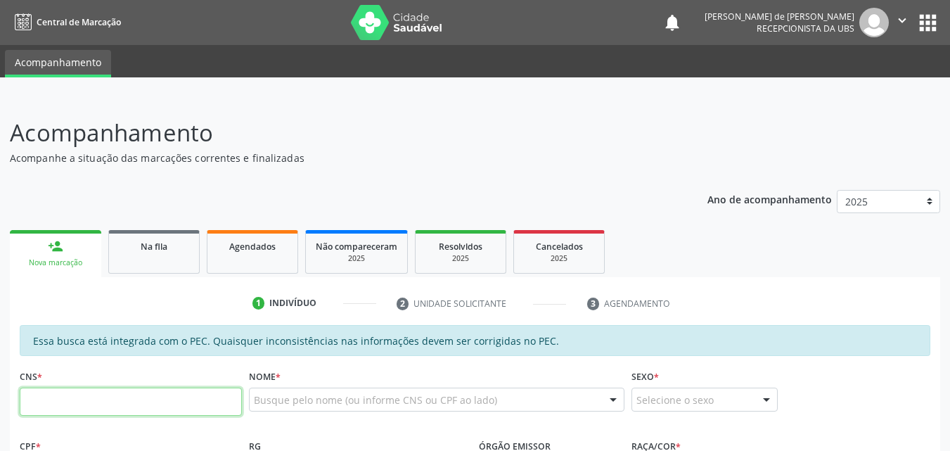
click at [64, 398] on input "text" at bounding box center [131, 401] width 222 height 28
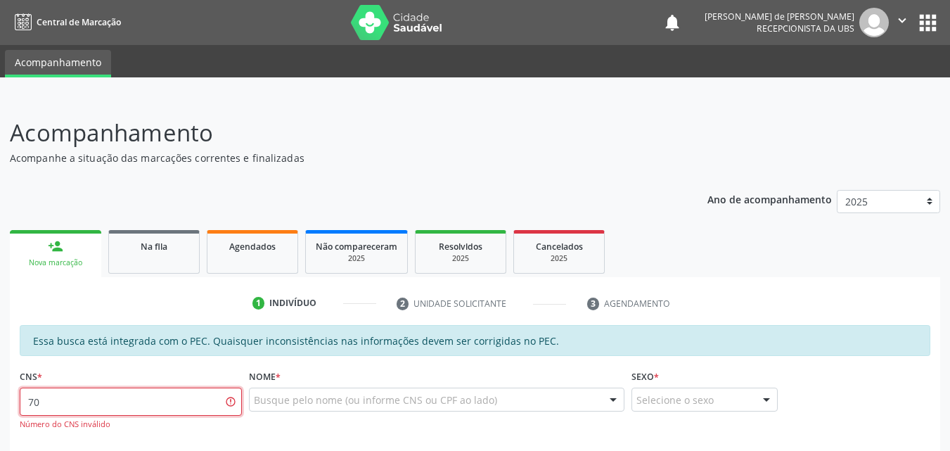
type input "7"
paste input "708 0063 3148 6224"
type input "708 0063 3148 6224"
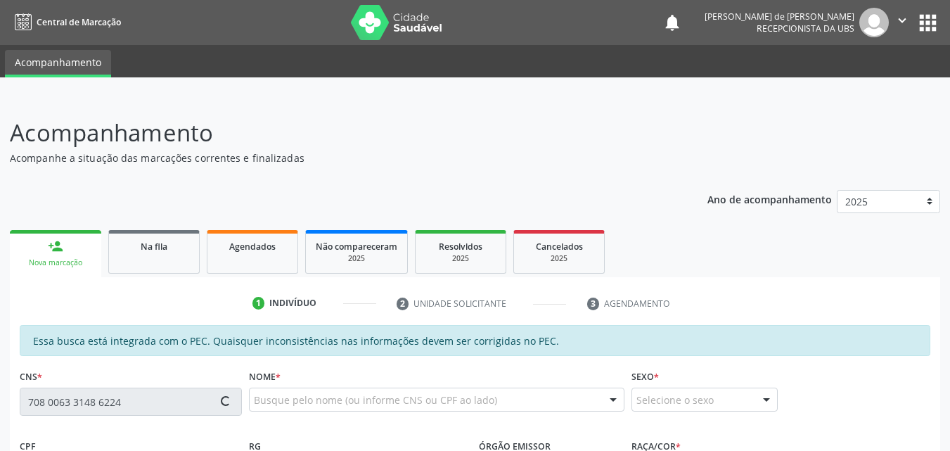
type input "024.136.614-33"
type input "[DATE]"
type input "[PERSON_NAME]"
type input "[PHONE_NUMBER]"
type input "63"
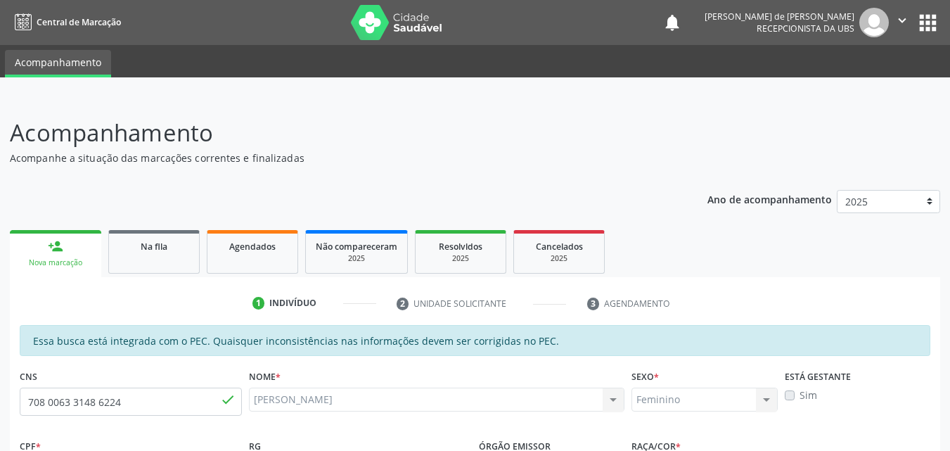
scroll to position [372, 0]
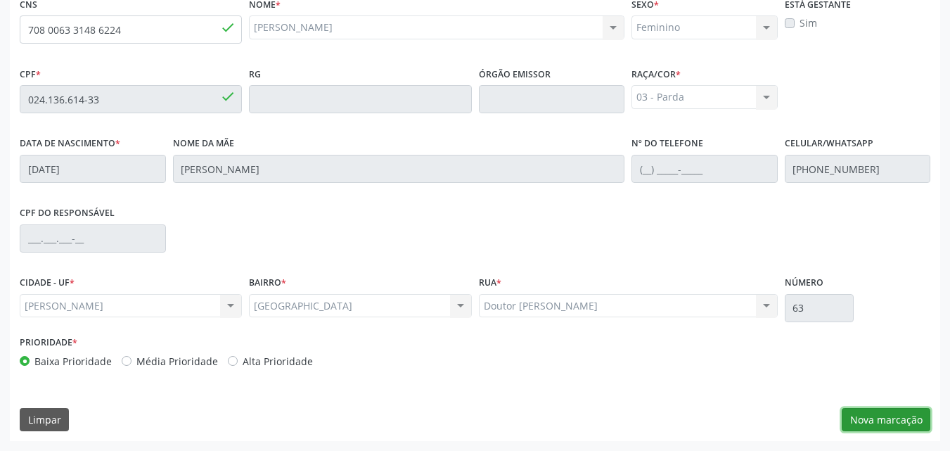
click at [860, 418] on button "Nova marcação" at bounding box center [886, 420] width 89 height 24
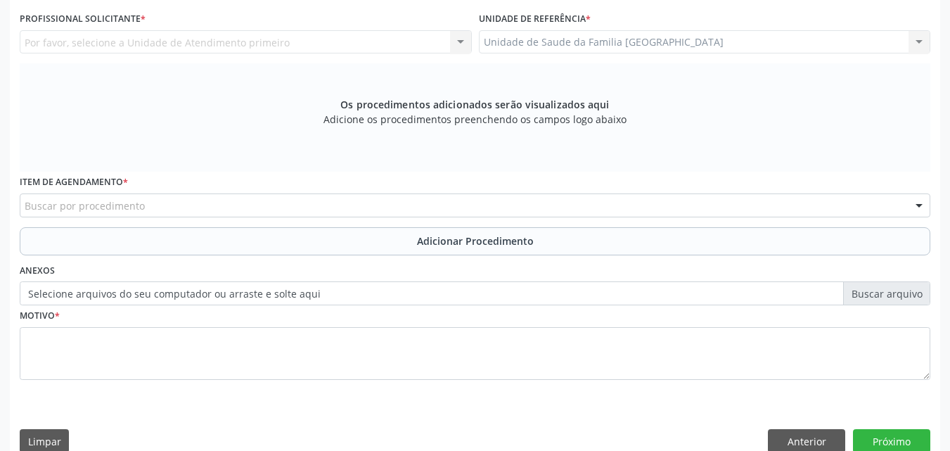
scroll to position [44, 0]
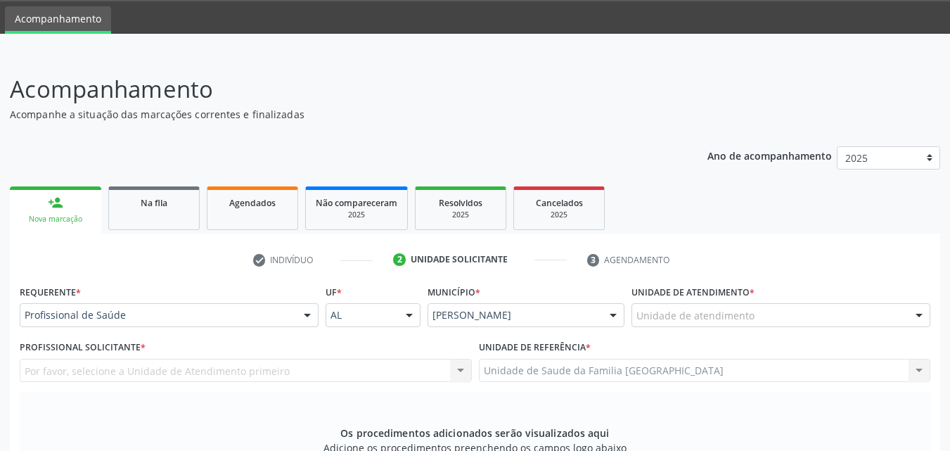
click at [105, 323] on div "Profissional de Saúde" at bounding box center [169, 315] width 299 height 24
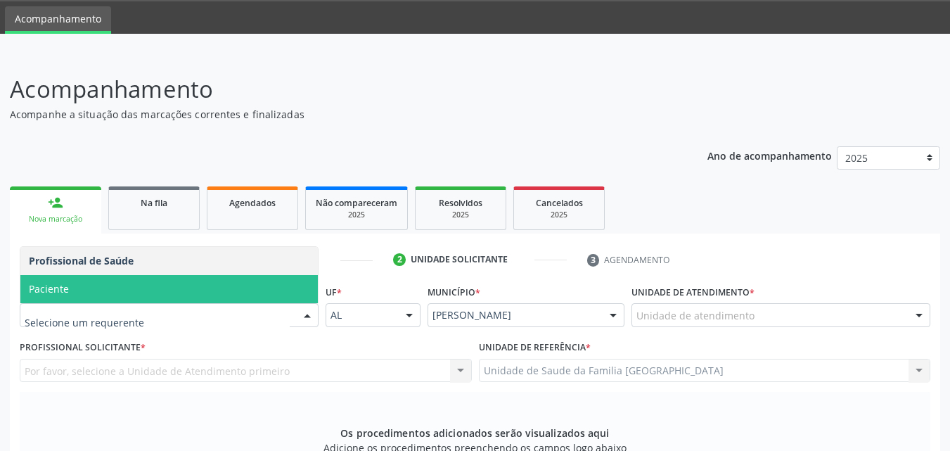
click at [75, 277] on span "Paciente" at bounding box center [168, 289] width 297 height 28
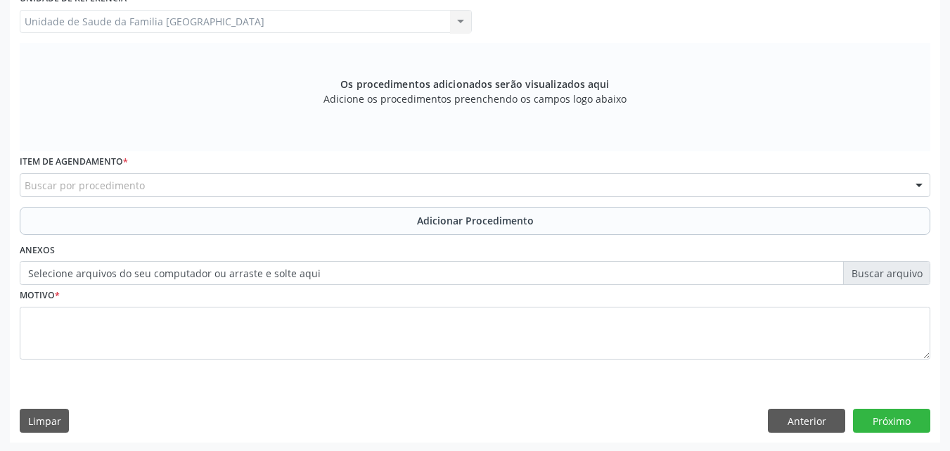
scroll to position [394, 0]
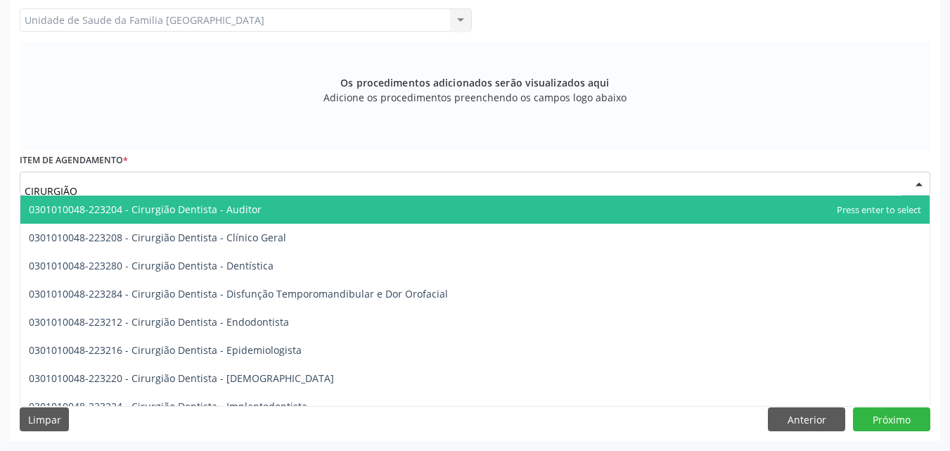
type input "CIRURGIÃO"
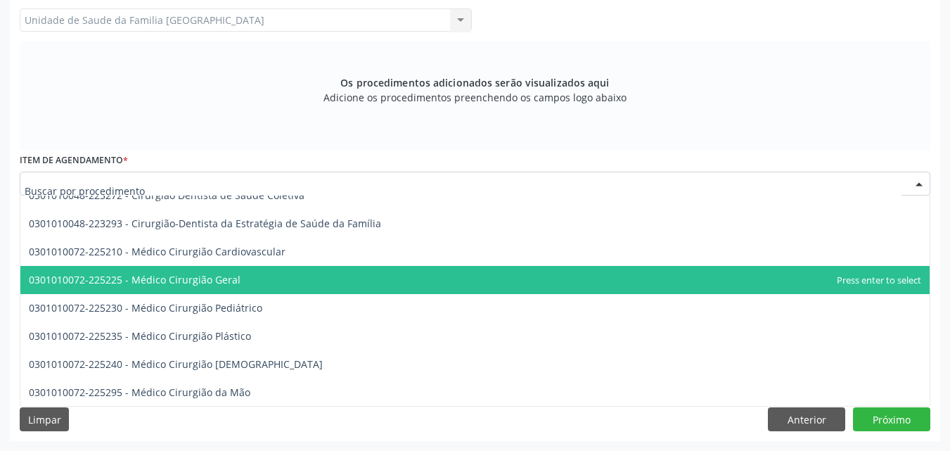
scroll to position [0, 0]
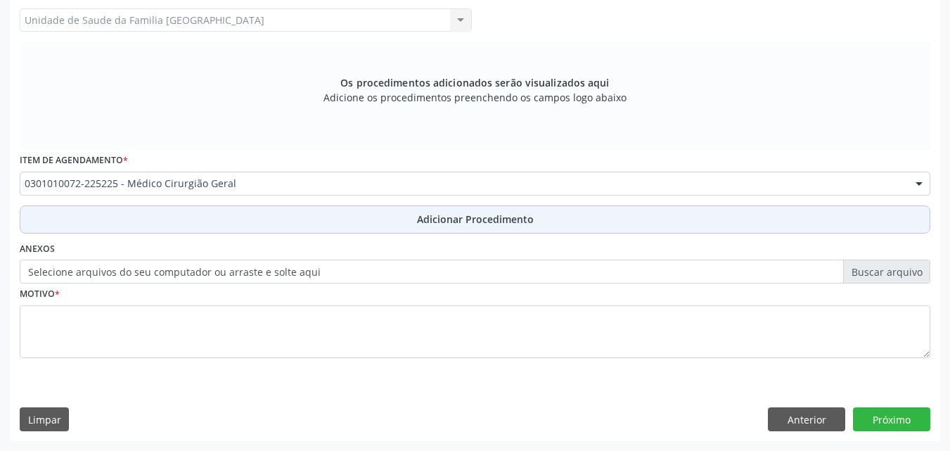
click at [94, 210] on button "Adicionar Procedimento" at bounding box center [475, 219] width 910 height 28
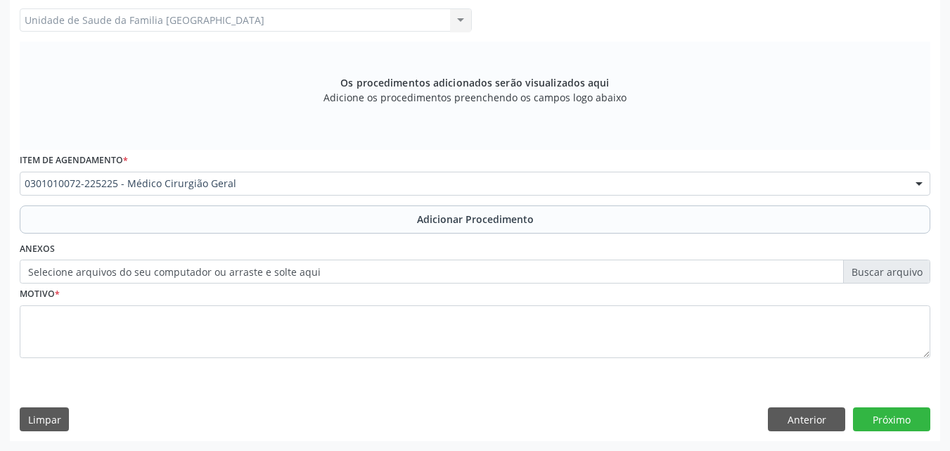
scroll to position [340, 0]
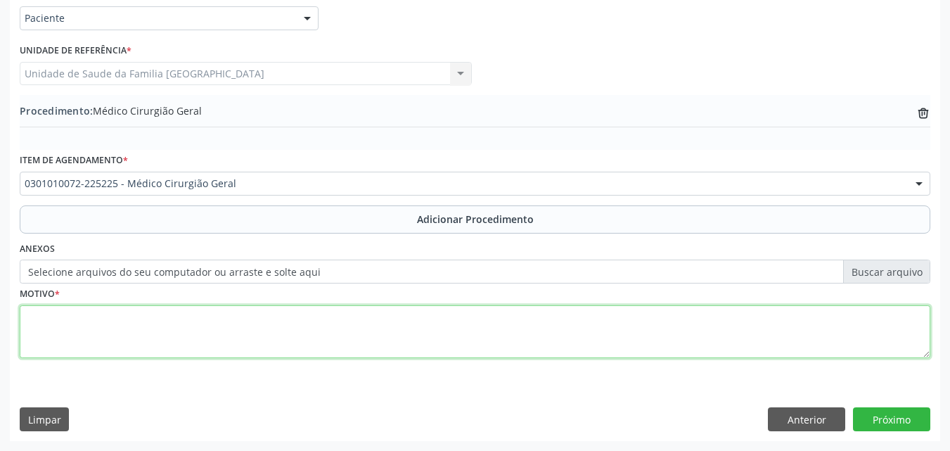
click at [117, 305] on textarea at bounding box center [475, 331] width 910 height 53
click at [122, 329] on textarea at bounding box center [475, 331] width 910 height 53
type textarea "DORES."
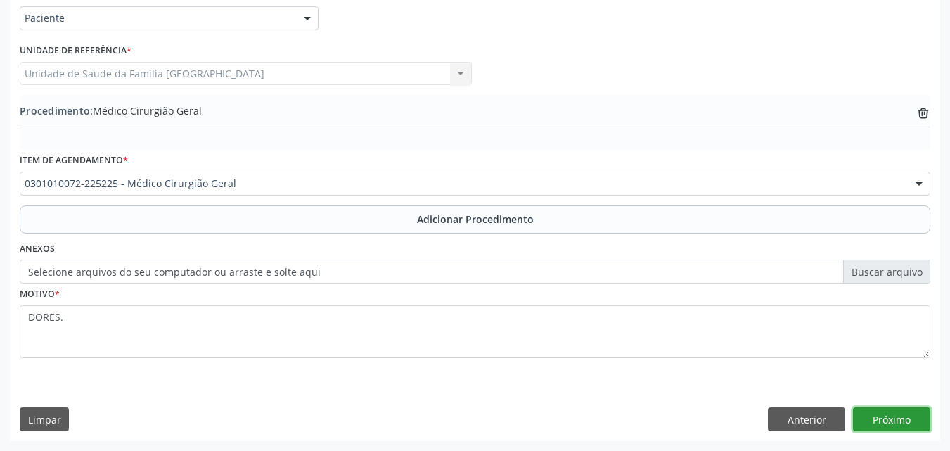
click at [872, 420] on button "Próximo" at bounding box center [891, 419] width 77 height 24
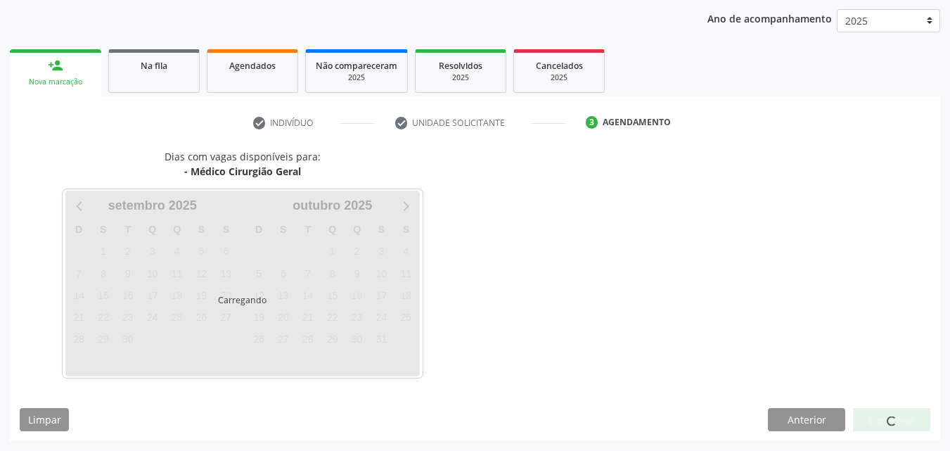
scroll to position [222, 0]
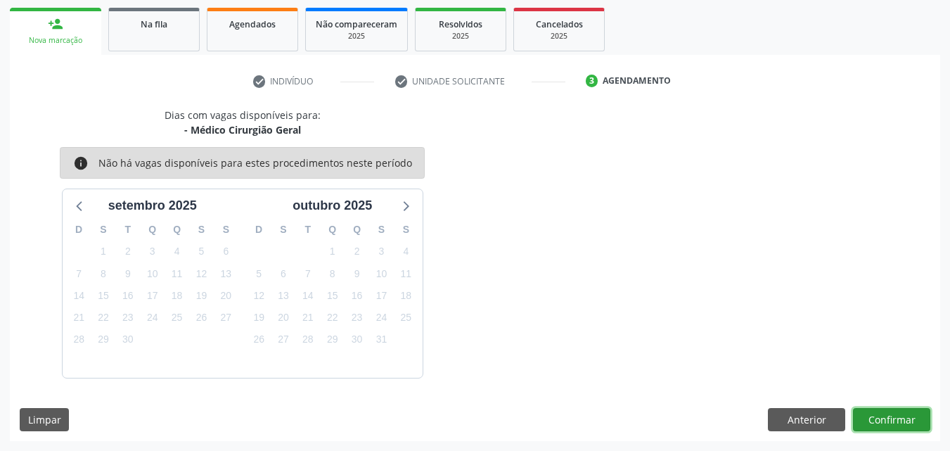
click at [868, 422] on button "Confirmar" at bounding box center [891, 420] width 77 height 24
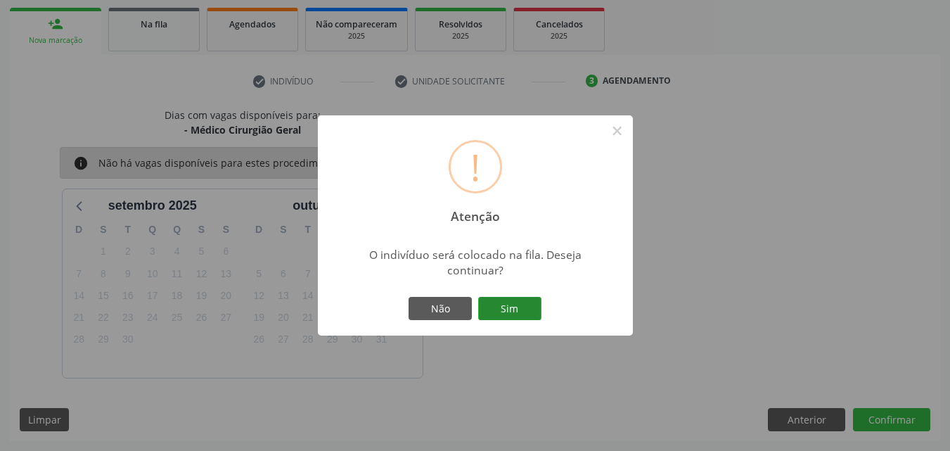
click at [489, 298] on button "Sim" at bounding box center [509, 309] width 63 height 24
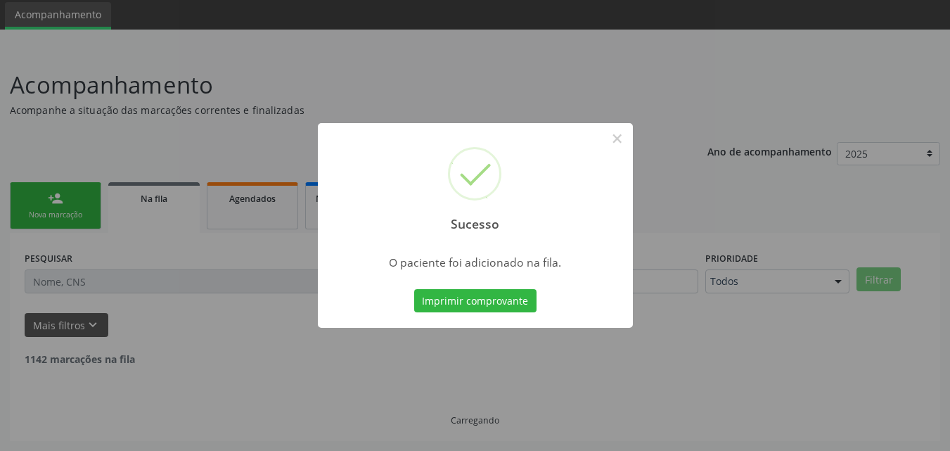
scroll to position [33, 0]
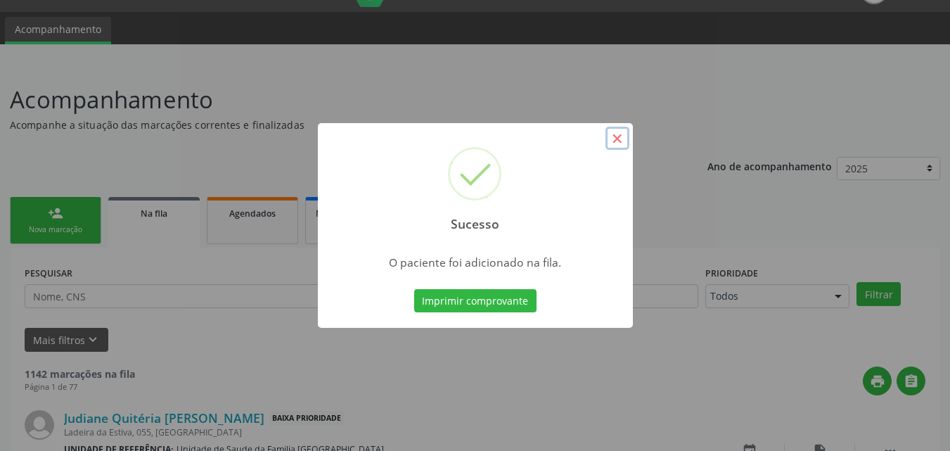
click at [624, 133] on button "×" at bounding box center [617, 139] width 24 height 24
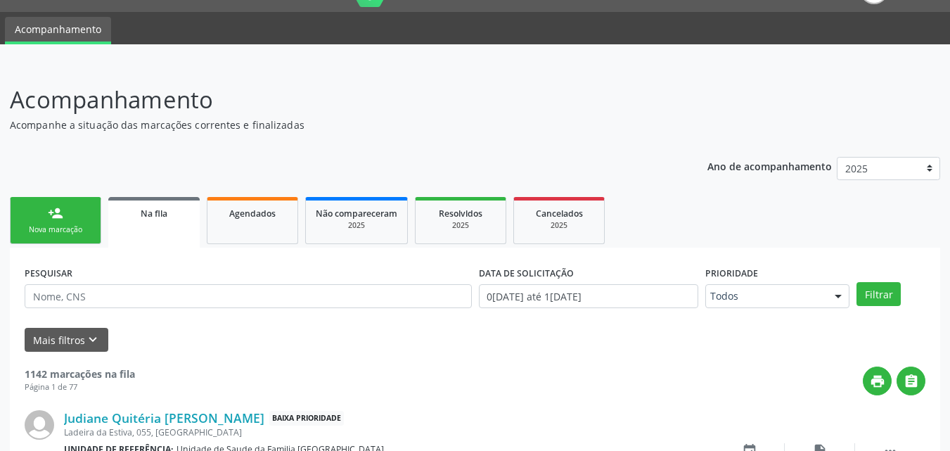
click at [58, 200] on link "person_add Nova marcação" at bounding box center [55, 220] width 91 height 47
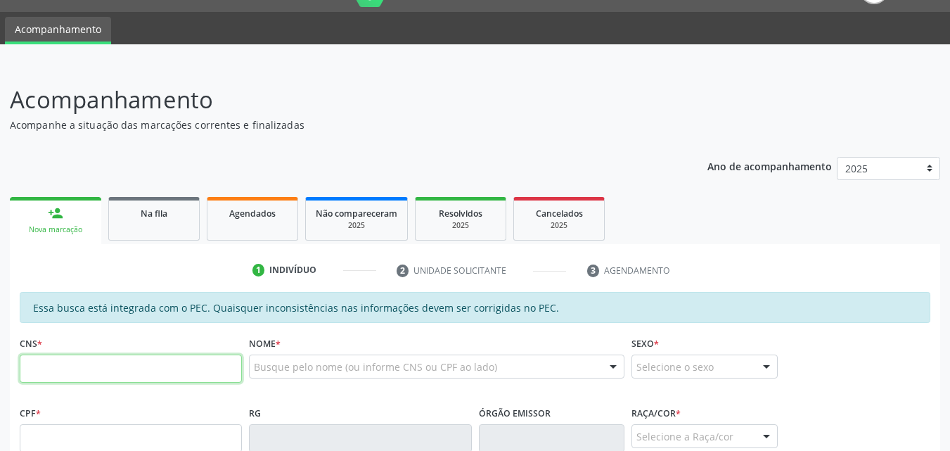
click at [120, 382] on input "text" at bounding box center [131, 368] width 222 height 28
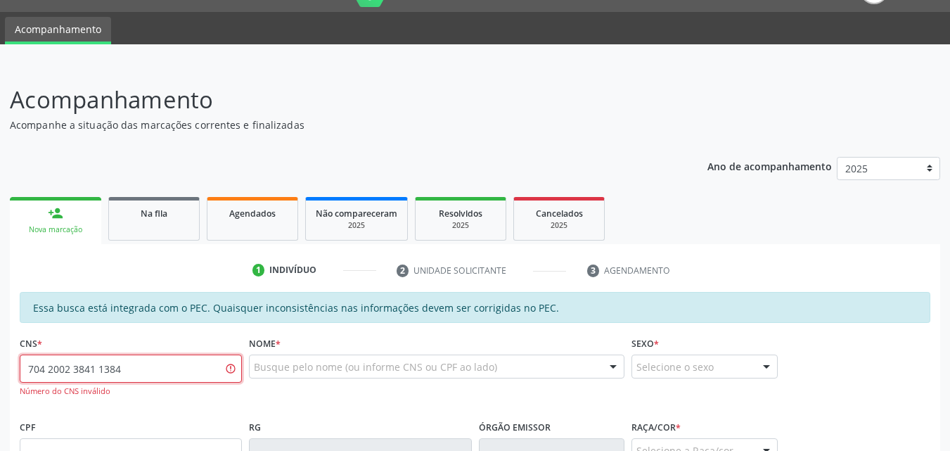
type input "704 2002 3841 1384"
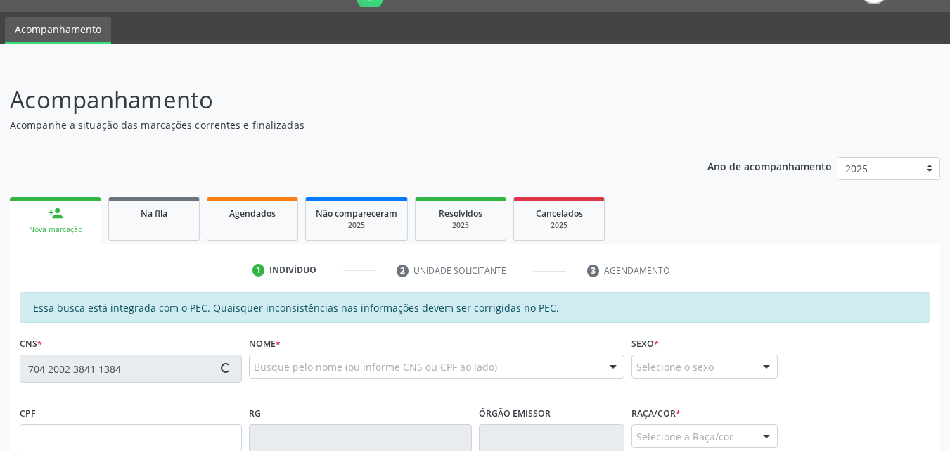
type input "152.147.054-50"
type input "3[DATE]"
type input "[PERSON_NAME]"
type input "[PHONE_NUMBER]"
type input "S/N"
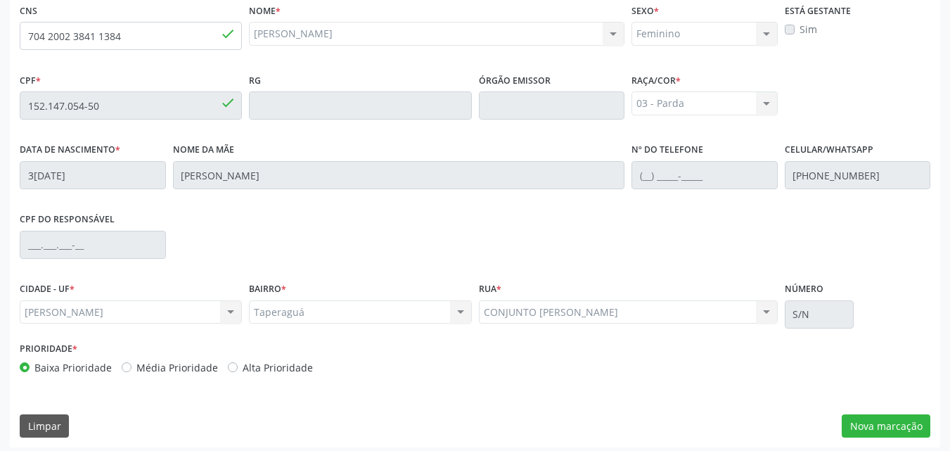
scroll to position [372, 0]
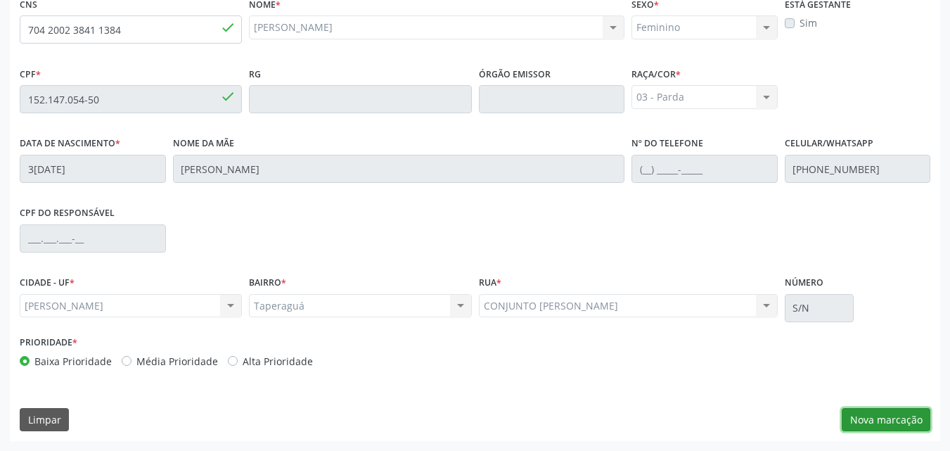
click at [913, 414] on button "Nova marcação" at bounding box center [886, 420] width 89 height 24
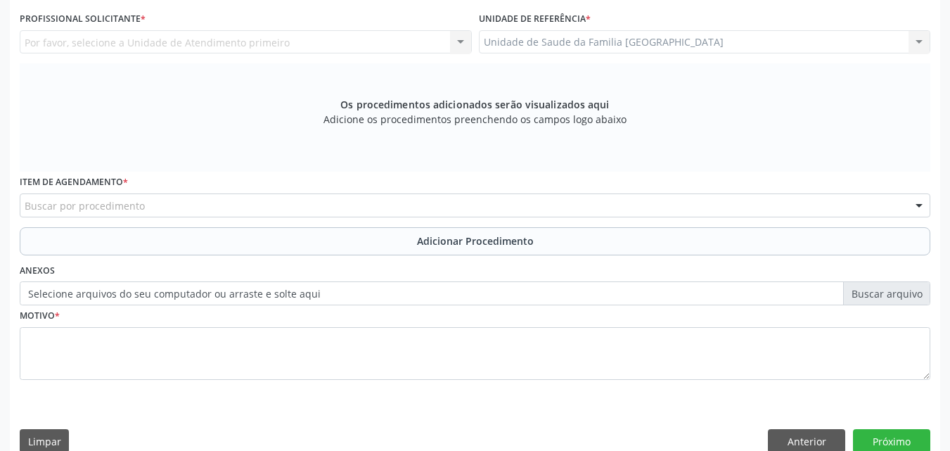
scroll to position [44, 0]
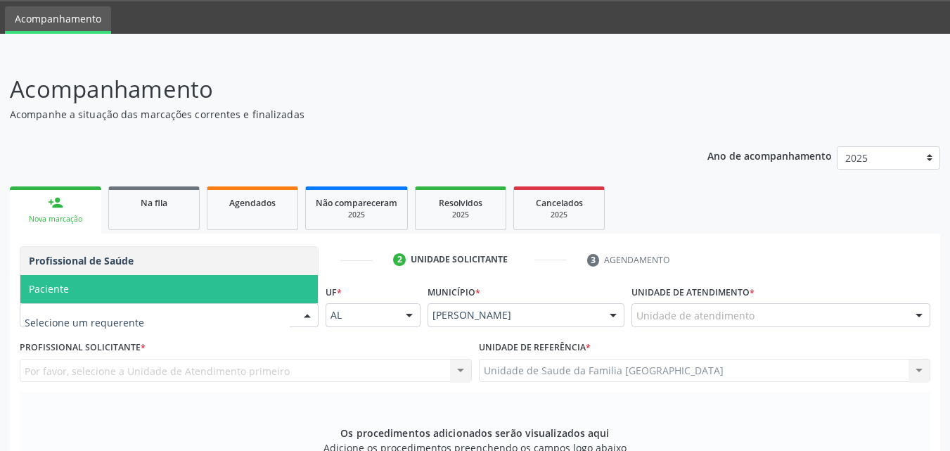
click at [76, 292] on span "Paciente" at bounding box center [168, 289] width 297 height 28
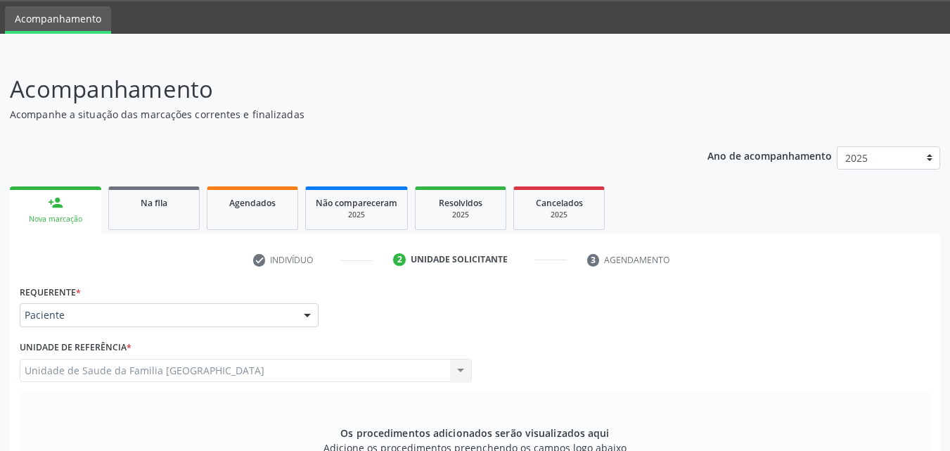
scroll to position [372, 0]
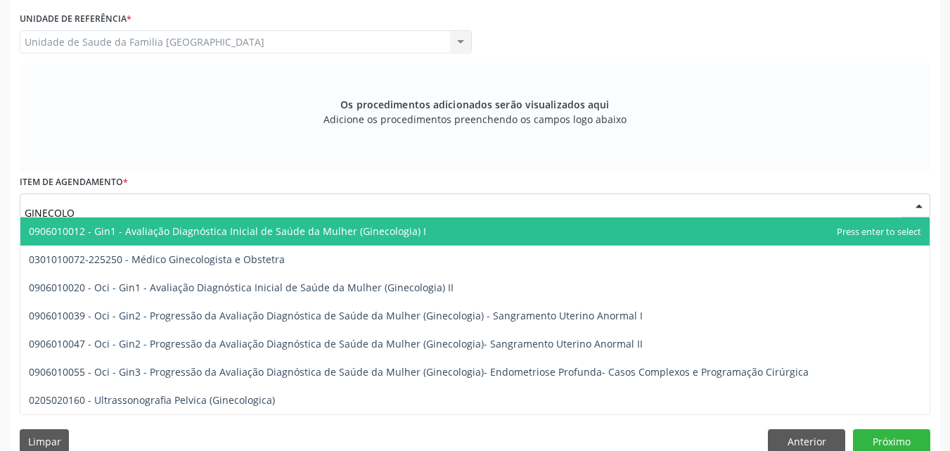
type input "GINECOLOG"
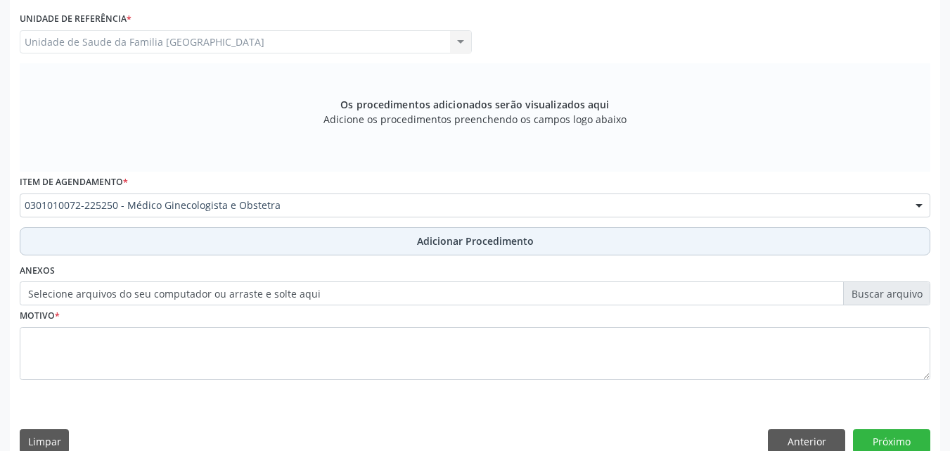
click at [89, 236] on button "Adicionar Procedimento" at bounding box center [475, 241] width 910 height 28
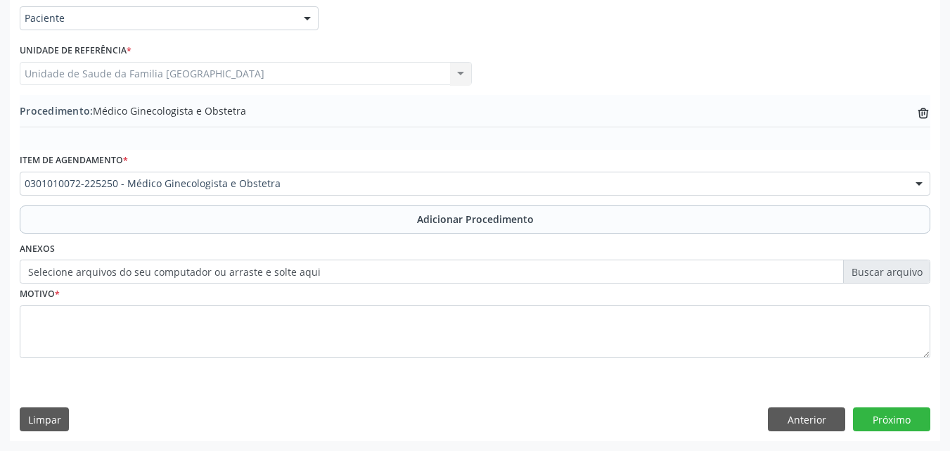
scroll to position [340, 0]
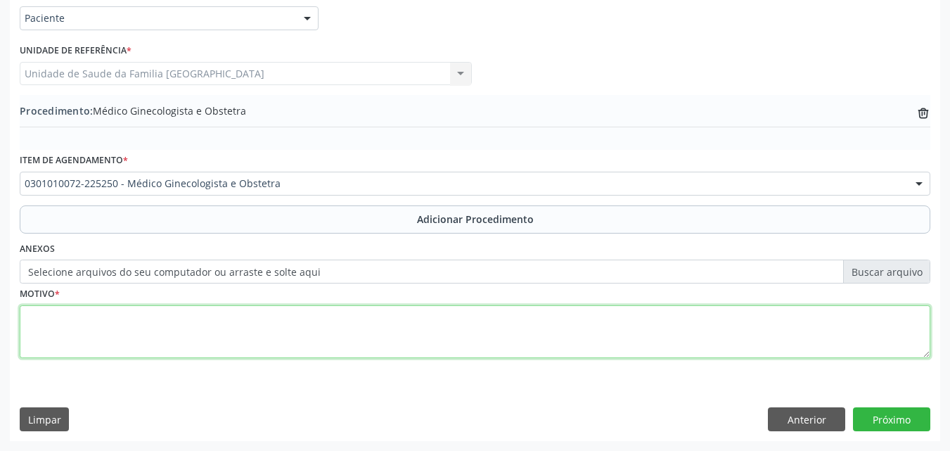
click at [121, 318] on textarea at bounding box center [475, 331] width 910 height 53
type textarea "DOR PÉLVICA."
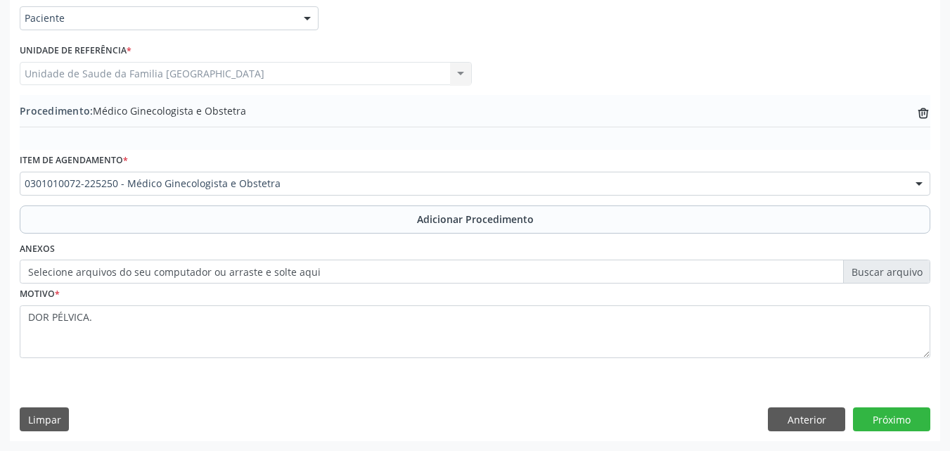
click at [855, 405] on div "Requerente * Paciente Profissional de Saúde Paciente Nenhum resultado encontrad…" at bounding box center [475, 213] width 930 height 456
click at [873, 416] on button "Próximo" at bounding box center [891, 419] width 77 height 24
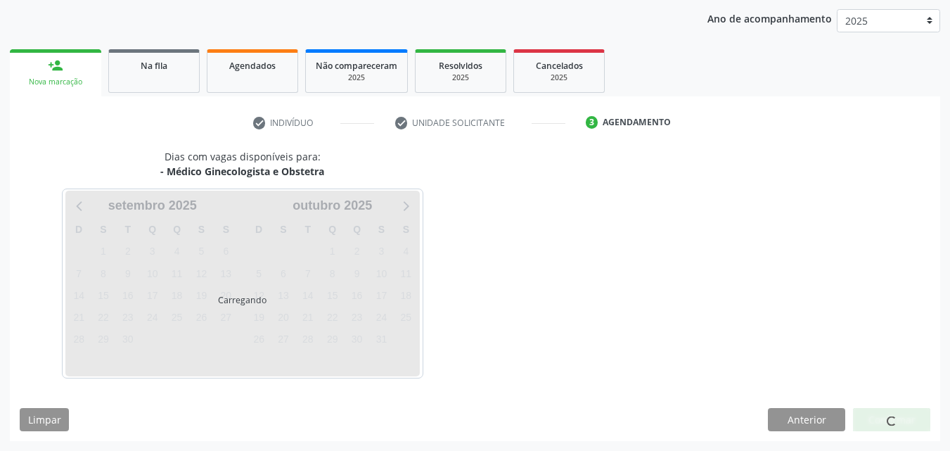
scroll to position [222, 0]
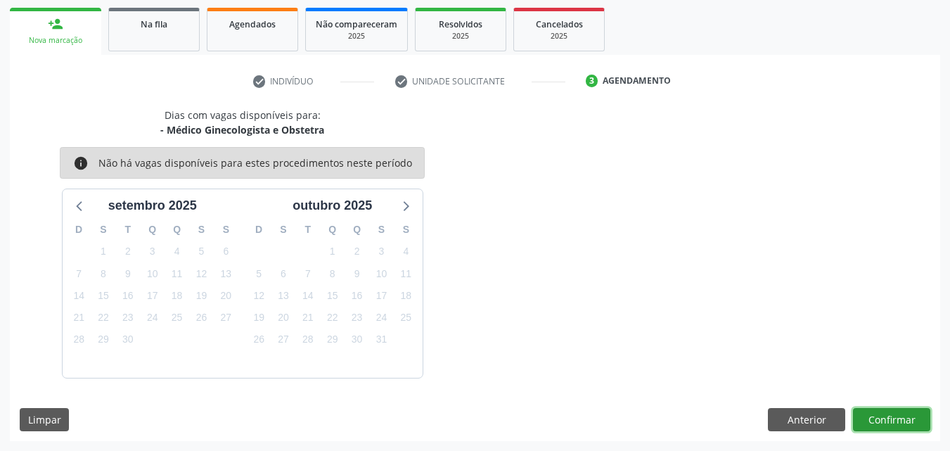
click at [873, 412] on button "Confirmar" at bounding box center [891, 420] width 77 height 24
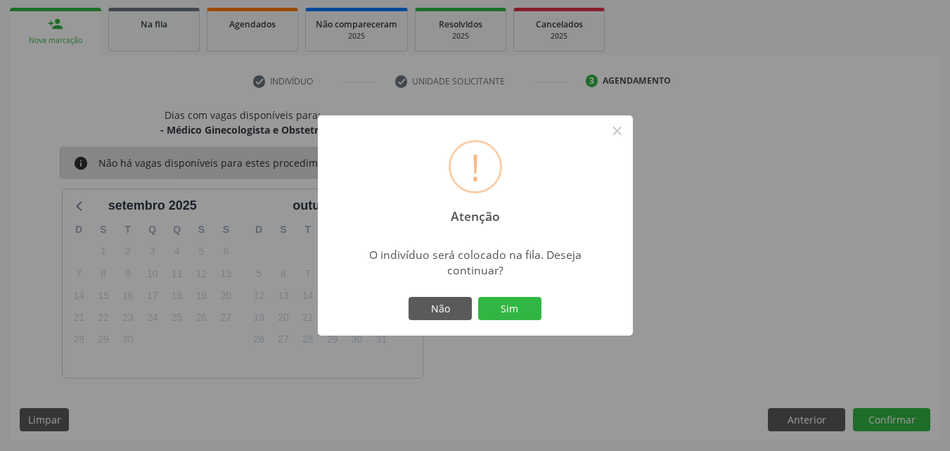
drag, startPoint x: 508, startPoint y: 293, endPoint x: 513, endPoint y: 303, distance: 11.0
click at [507, 294] on div "Não Sim" at bounding box center [475, 309] width 139 height 30
click at [518, 310] on button "Sim" at bounding box center [509, 309] width 63 height 24
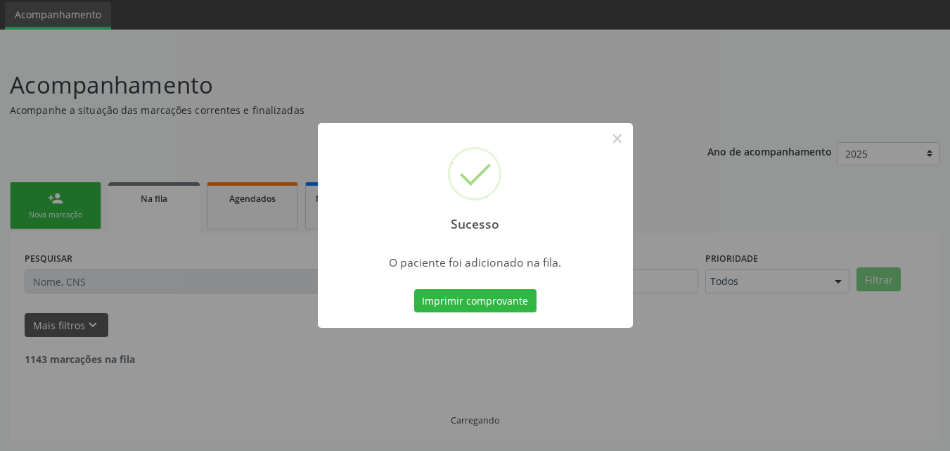
scroll to position [33, 0]
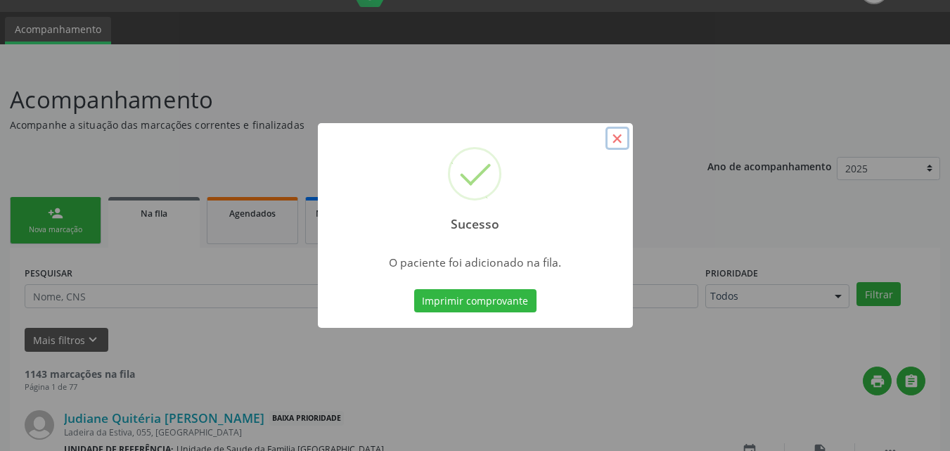
click at [616, 139] on button "×" at bounding box center [617, 139] width 24 height 24
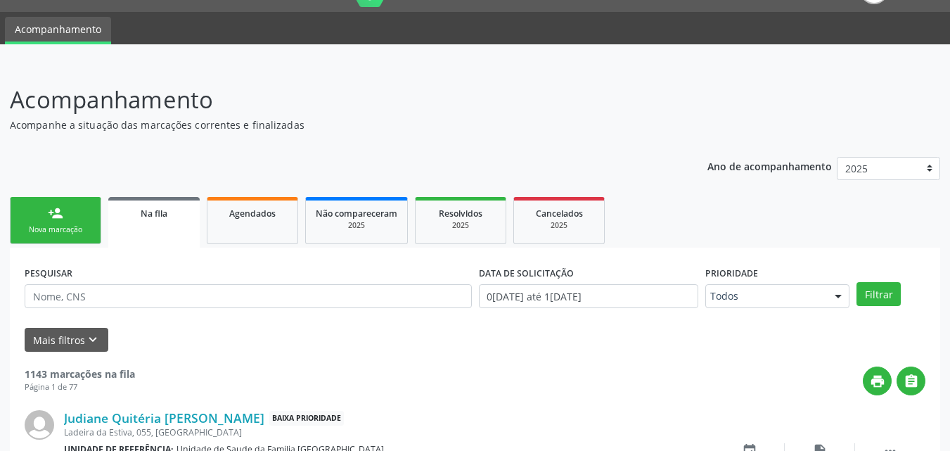
click at [73, 220] on link "person_add Nova marcação" at bounding box center [55, 220] width 91 height 47
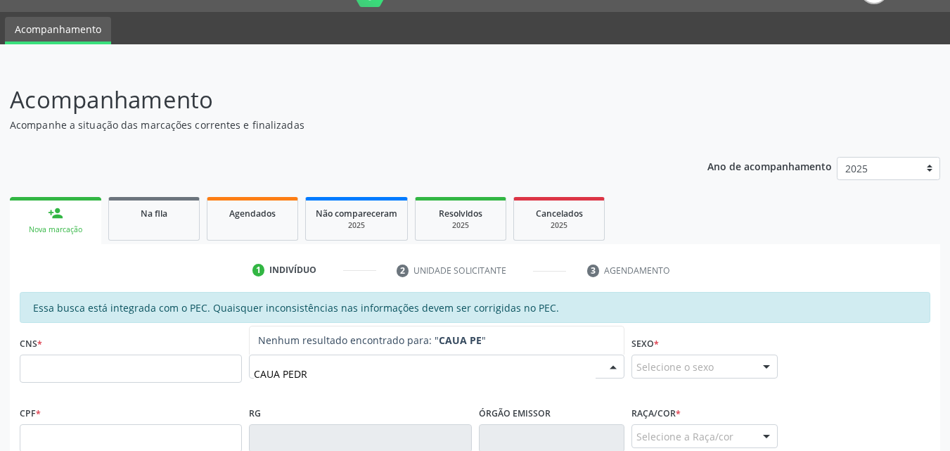
type input "CAUA PEDRO"
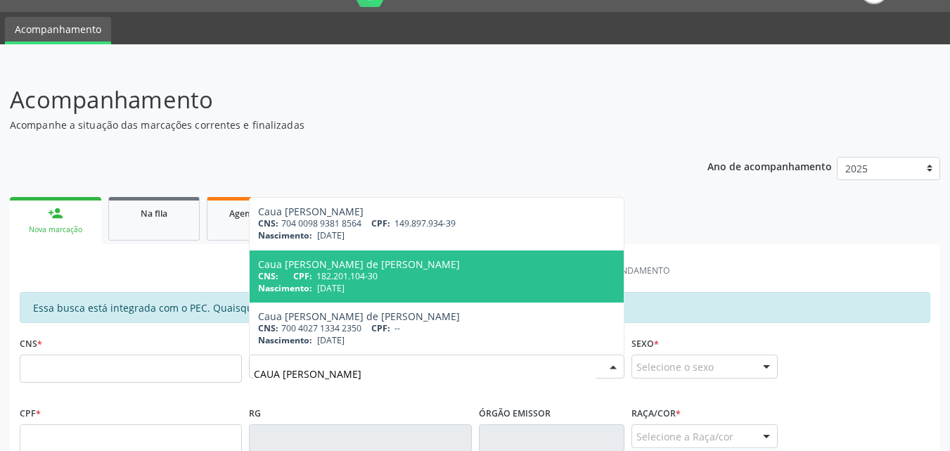
click at [368, 288] on div "Nascimento: 13/07/2022" at bounding box center [436, 288] width 357 height 12
type input "182.201.104-30"
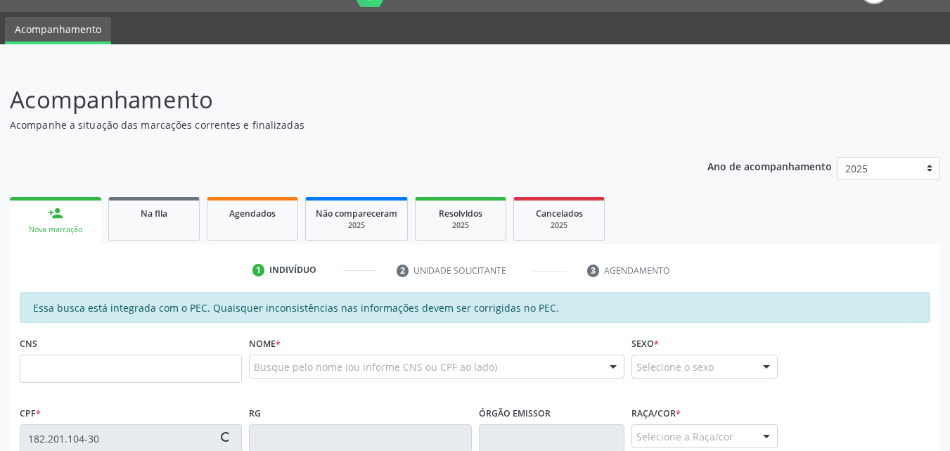
type input "13/07/2022"
type input "Clecia Silva de Sousa Santana"
type input "(83) 98664-7300"
type input "S/N"
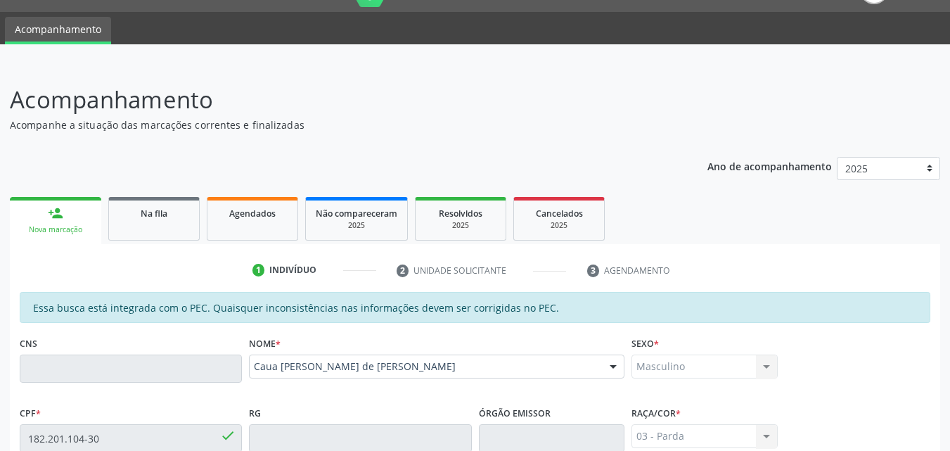
scroll to position [372, 0]
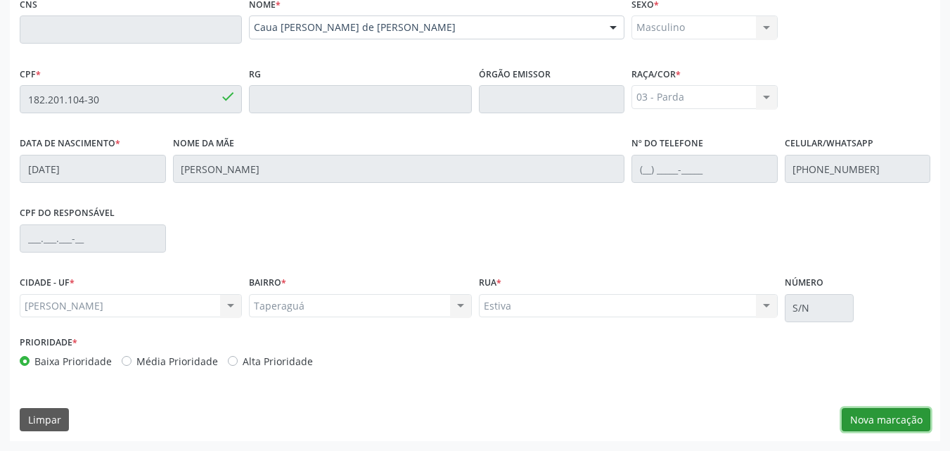
click at [869, 412] on button "Nova marcação" at bounding box center [886, 420] width 89 height 24
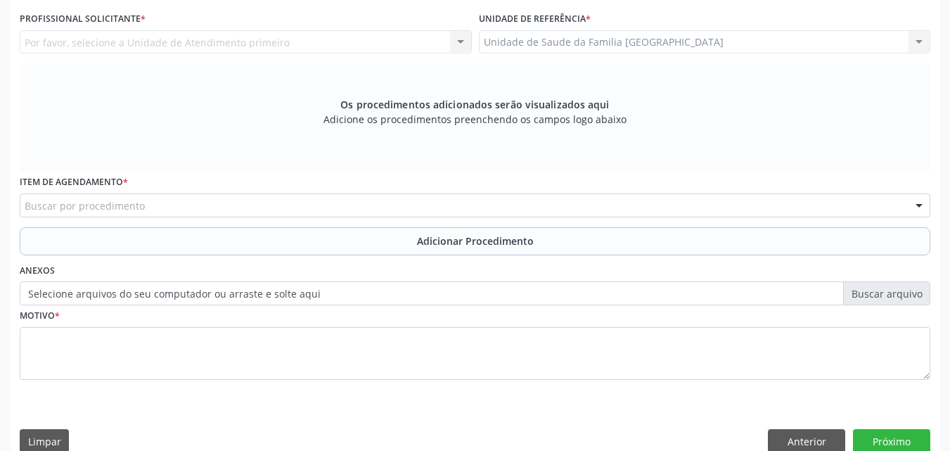
scroll to position [44, 0]
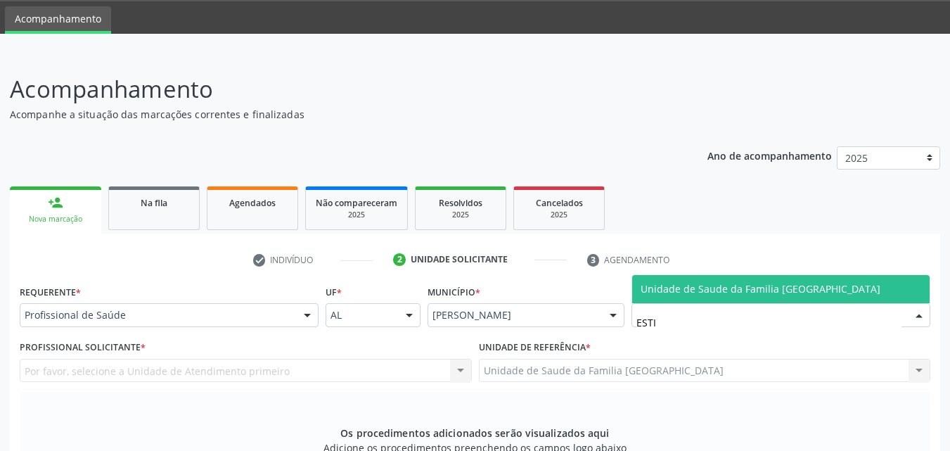
type input "ESTIV"
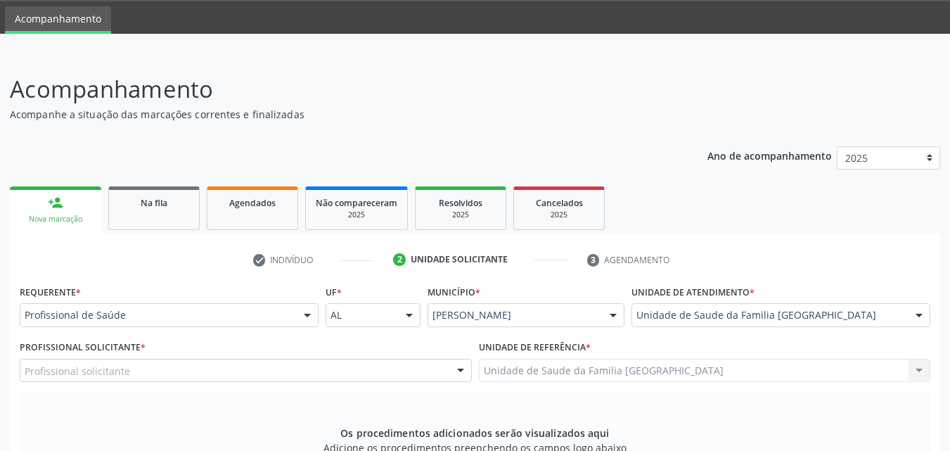
click at [250, 363] on div "Profissional solicitante" at bounding box center [246, 371] width 452 height 24
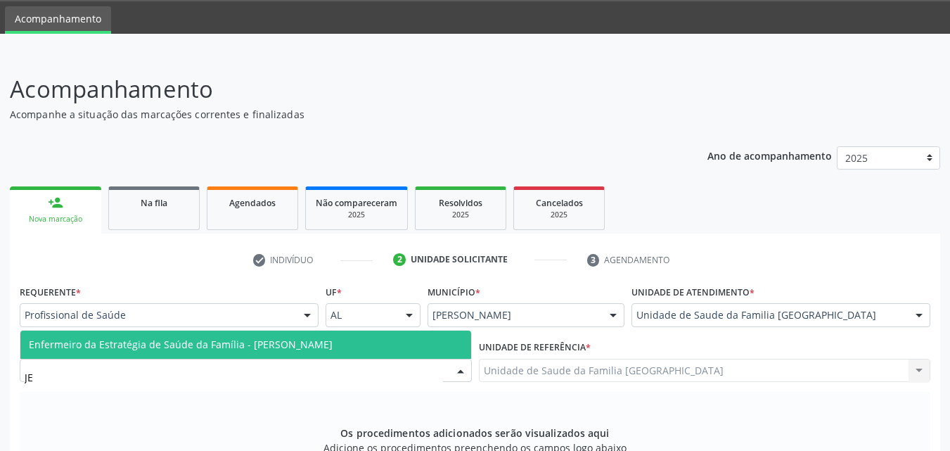
type input "J"
type input "JEA"
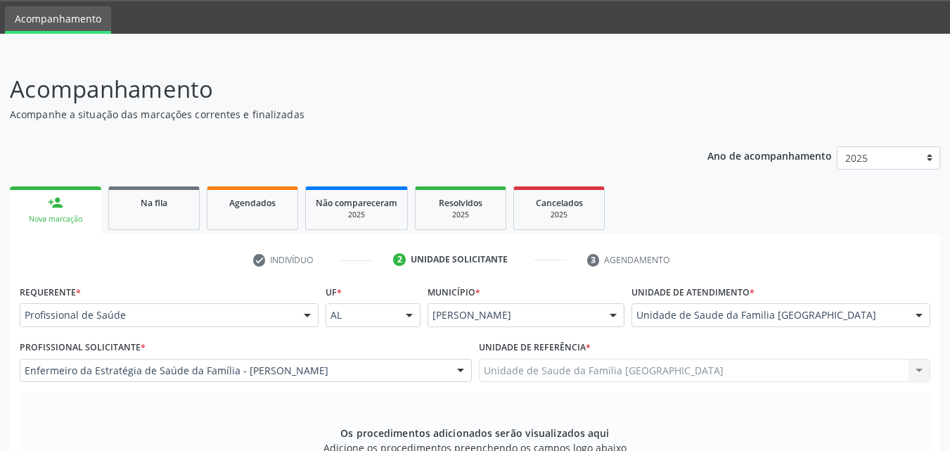
scroll to position [394, 0]
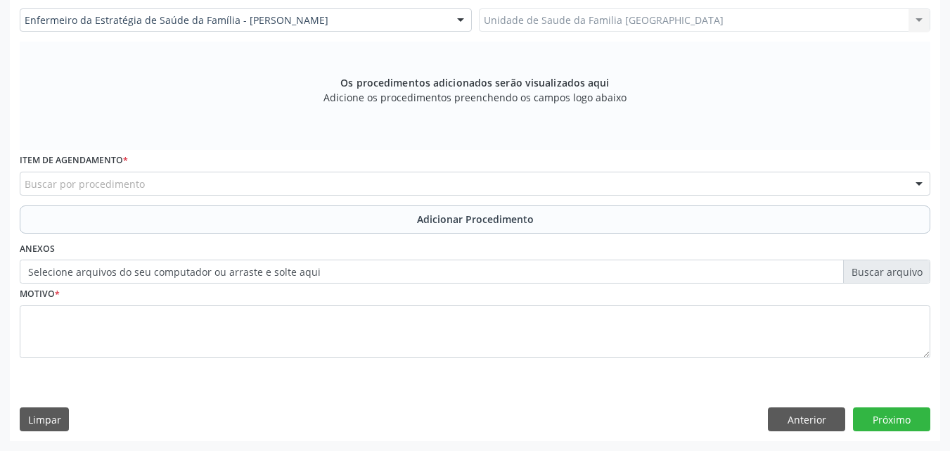
click at [191, 189] on div "Buscar por procedimento" at bounding box center [475, 184] width 910 height 24
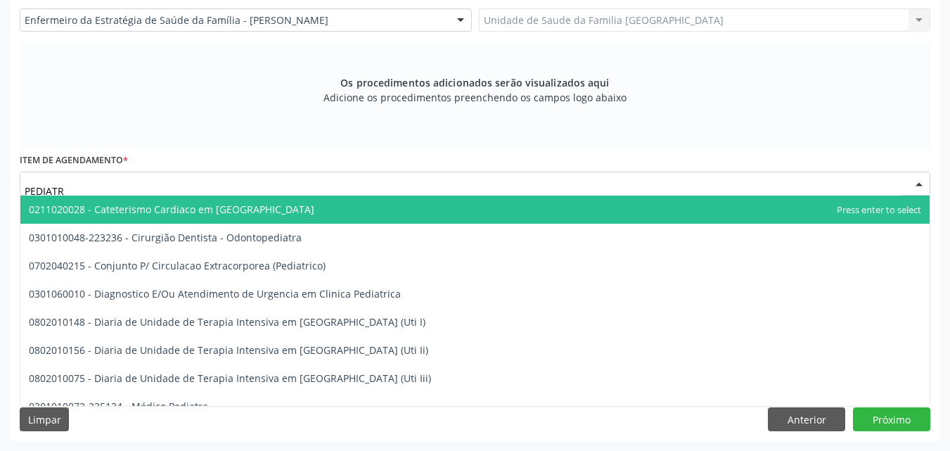
type input "PEDIATRA"
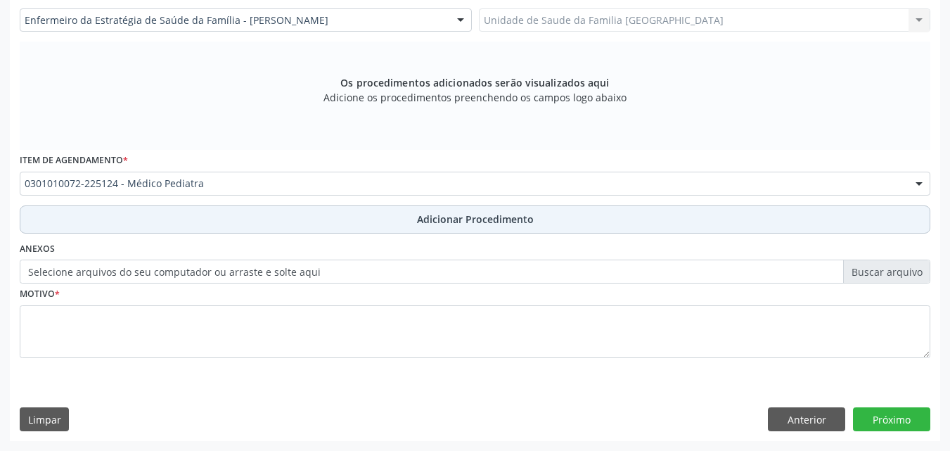
click at [190, 218] on button "Adicionar Procedimento" at bounding box center [475, 219] width 910 height 28
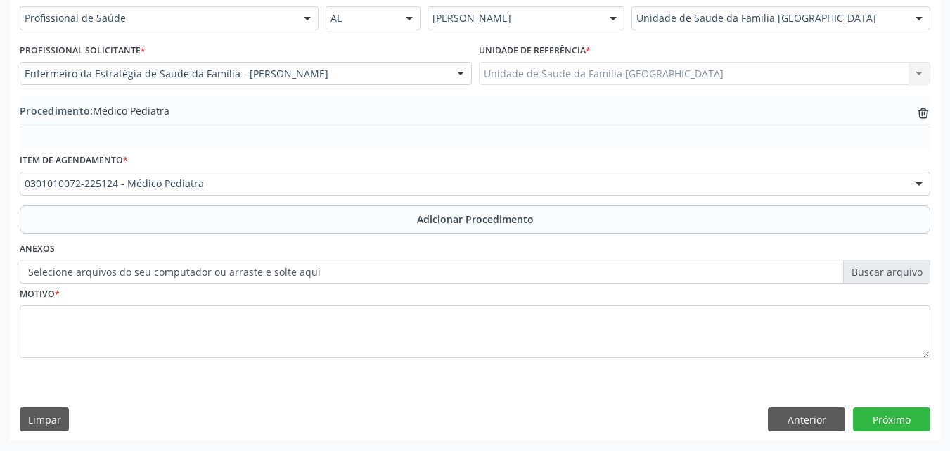
scroll to position [340, 0]
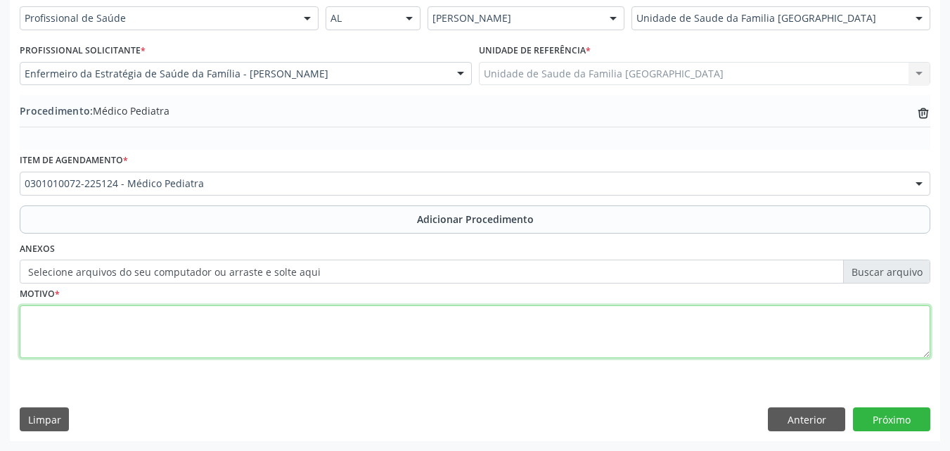
click at [202, 340] on textarea at bounding box center [475, 331] width 910 height 53
type textarea "AVALIAÇÃO CLÍNICA."
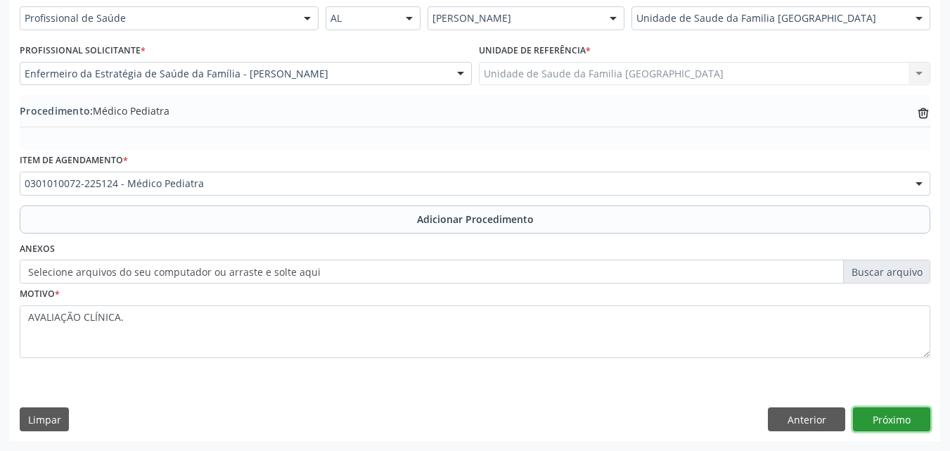
click at [896, 420] on button "Próximo" at bounding box center [891, 419] width 77 height 24
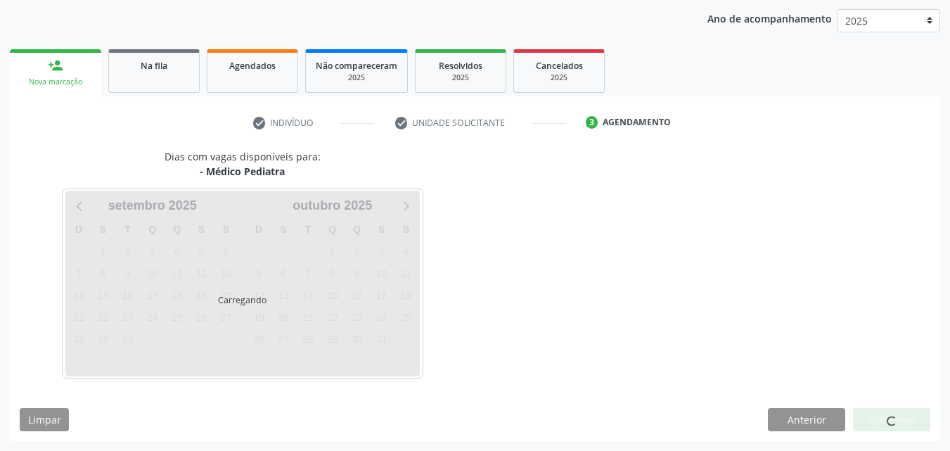
scroll to position [222, 0]
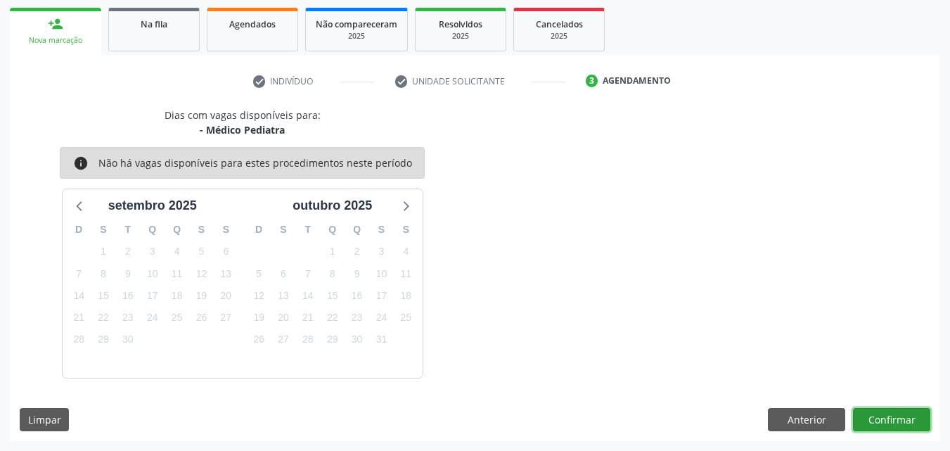
click at [889, 420] on button "Confirmar" at bounding box center [891, 420] width 77 height 24
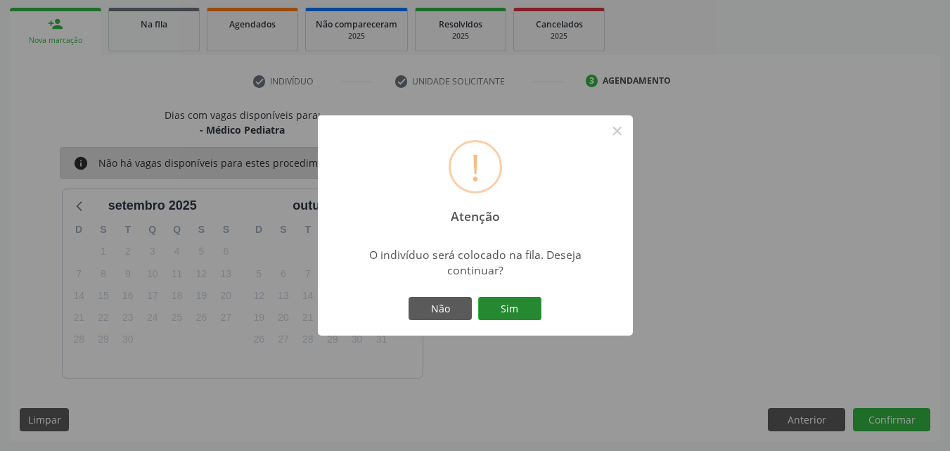
click at [503, 312] on button "Sim" at bounding box center [509, 309] width 63 height 24
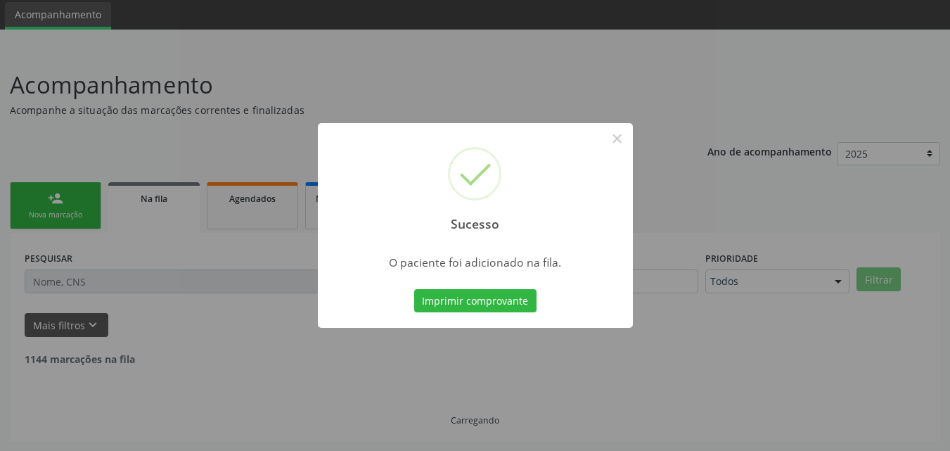
scroll to position [33, 0]
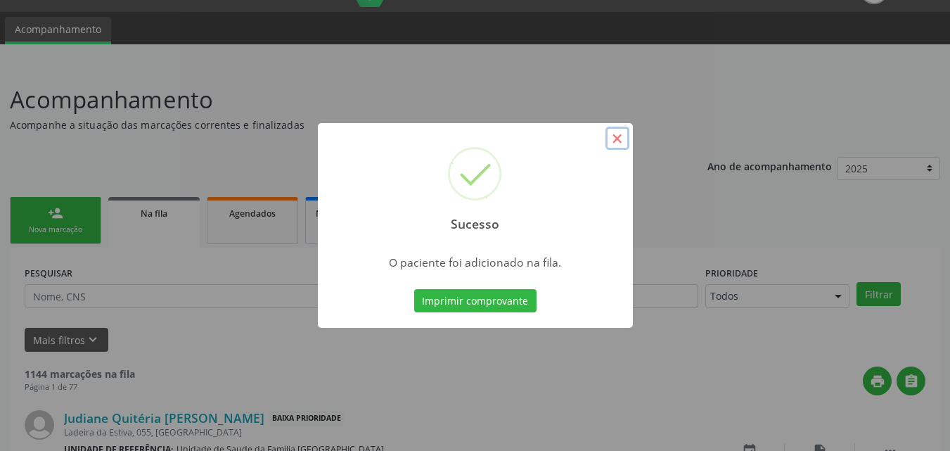
click at [617, 139] on button "×" at bounding box center [617, 139] width 24 height 24
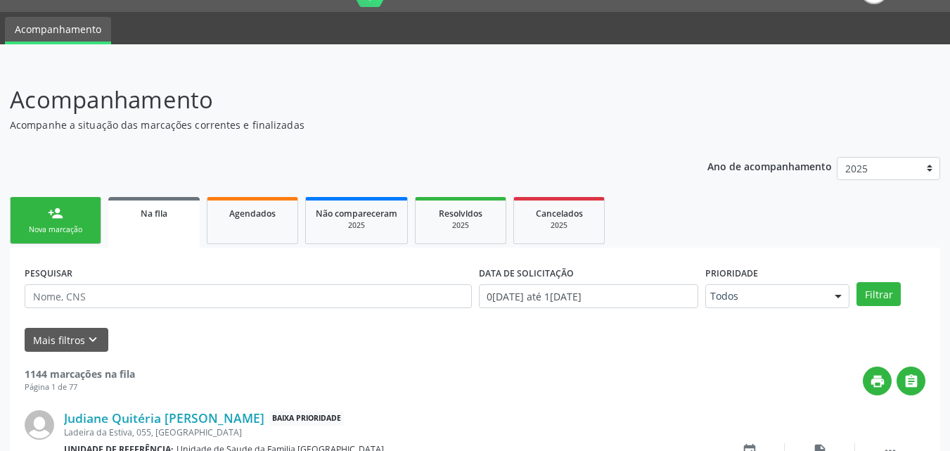
click at [72, 218] on link "person_add Nova marcação" at bounding box center [55, 220] width 91 height 47
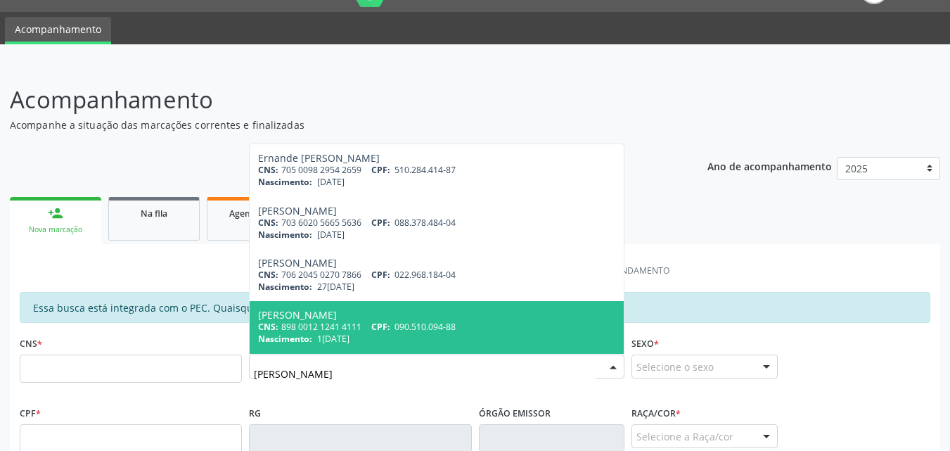
type input "J"
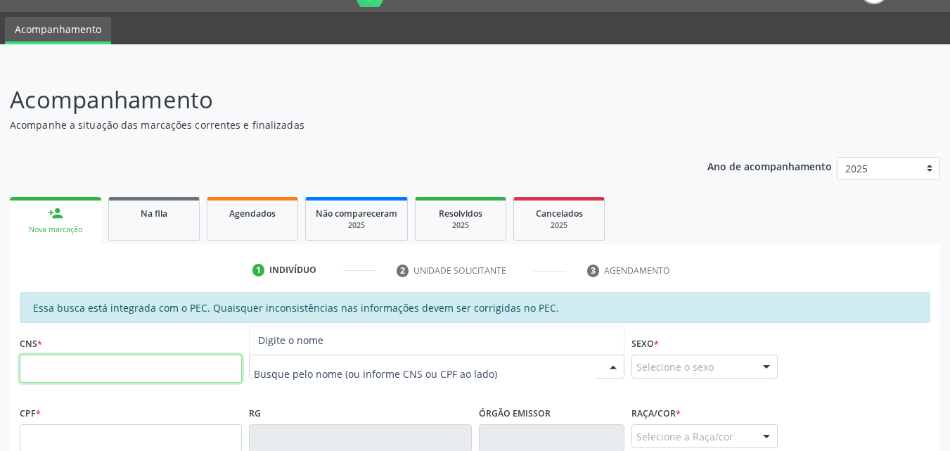
click at [37, 367] on input "text" at bounding box center [131, 368] width 222 height 28
type input "801 4343 2770 2000"
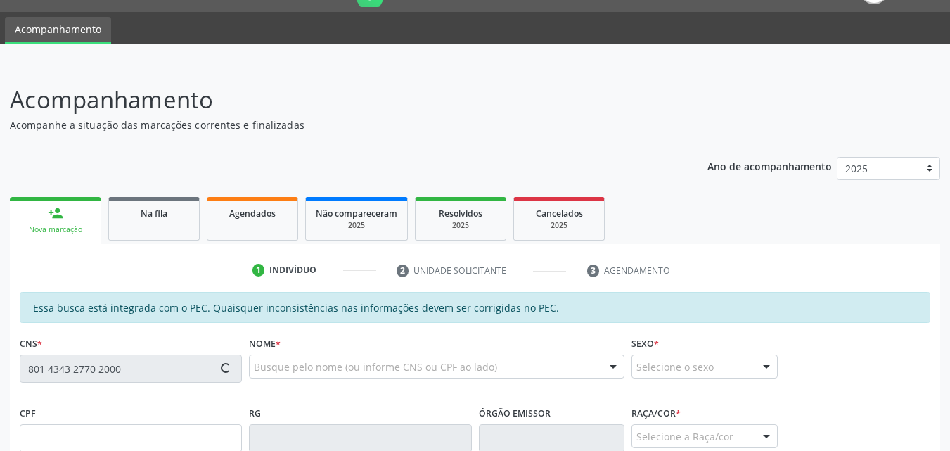
type input "131.863.544-63"
type input "11/12/2002"
type input "Maria Quitria da Conceio Francelino"
type input "(82) 99132-2946"
type input "S/N"
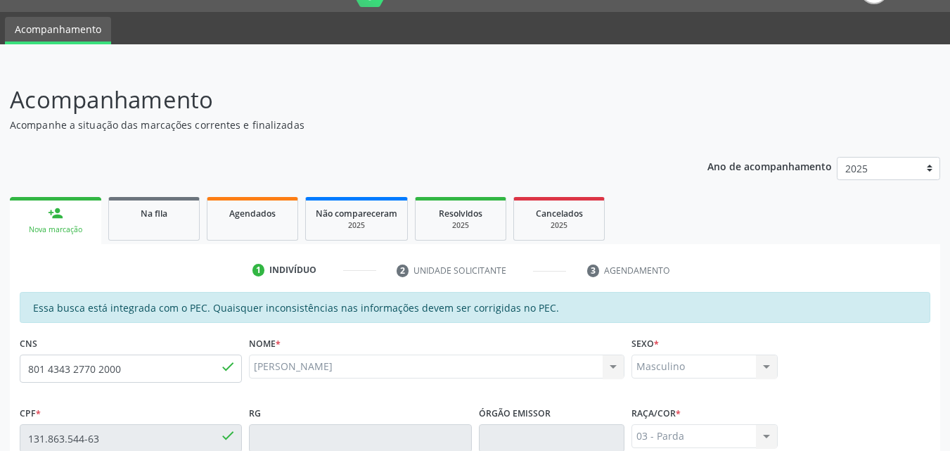
scroll to position [372, 0]
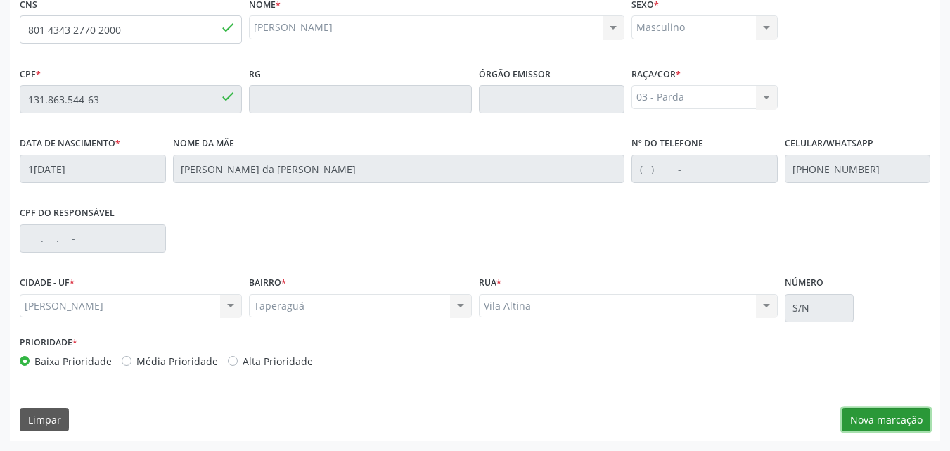
click at [918, 413] on button "Nova marcação" at bounding box center [886, 420] width 89 height 24
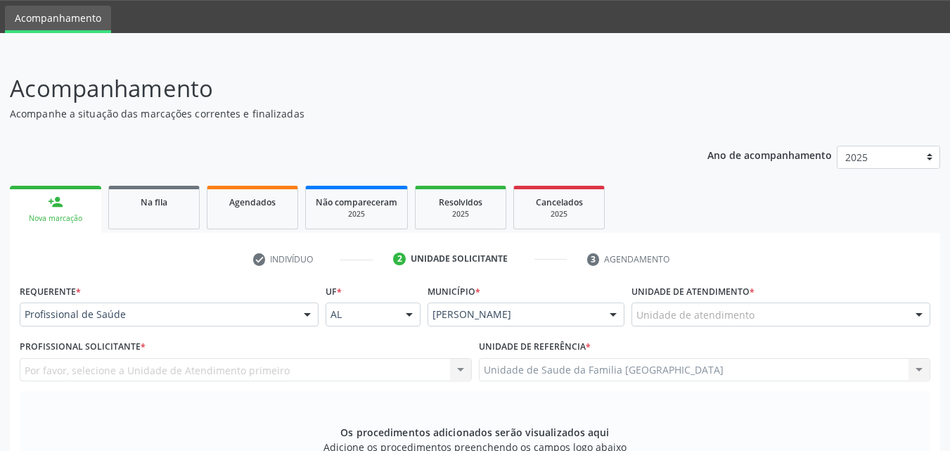
scroll to position [44, 0]
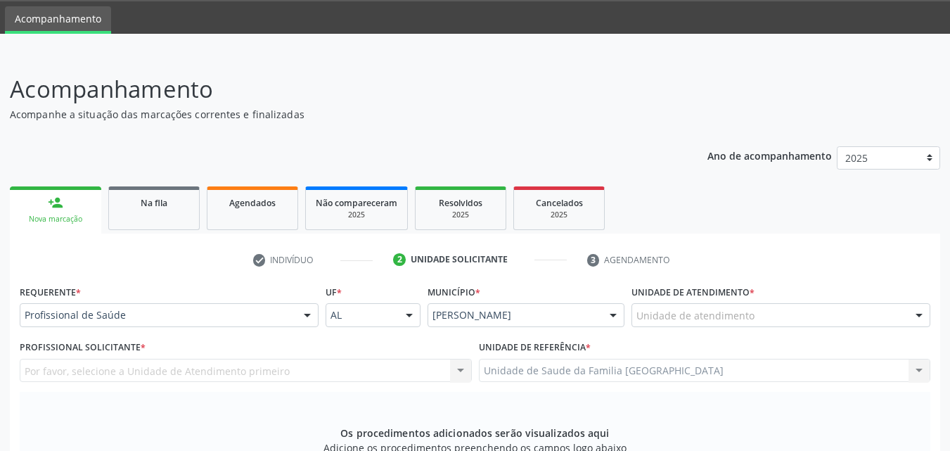
click at [694, 326] on div "Unidade de atendimento" at bounding box center [780, 315] width 299 height 24
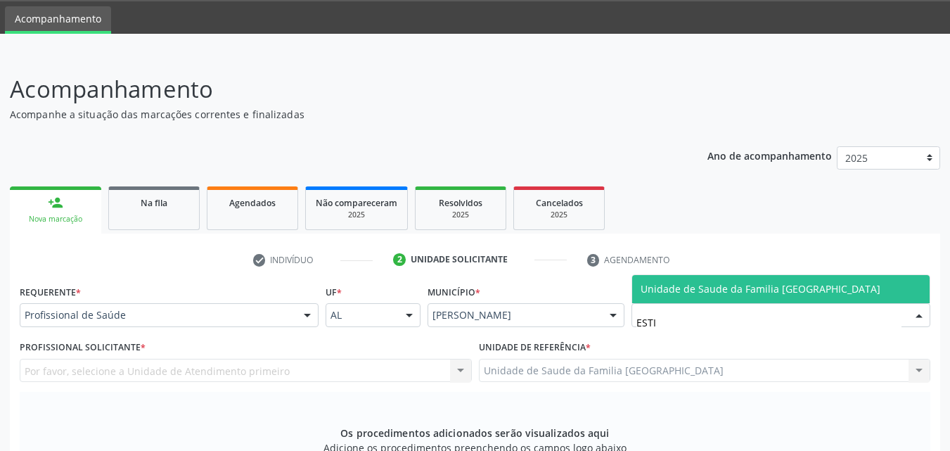
type input "ESTIV"
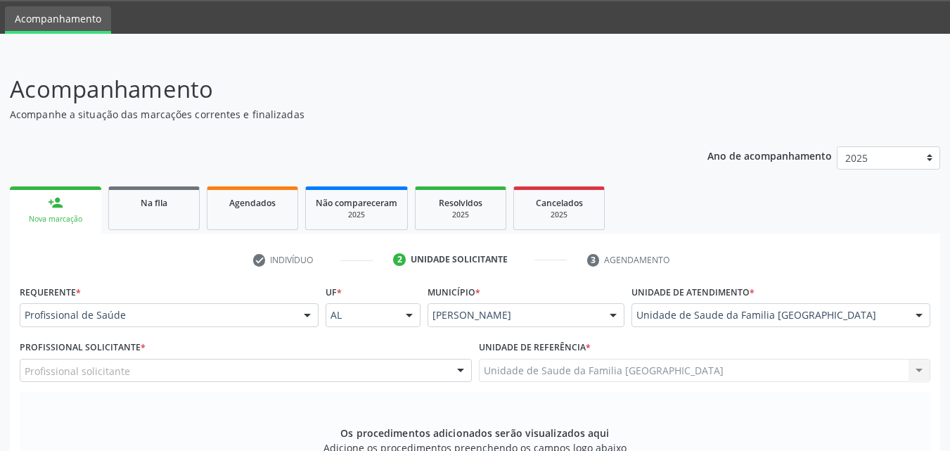
scroll to position [372, 0]
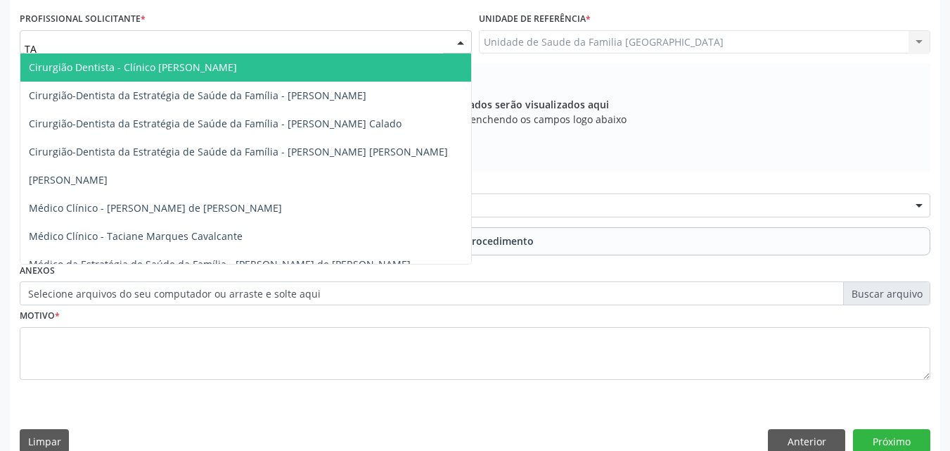
type input "TAC"
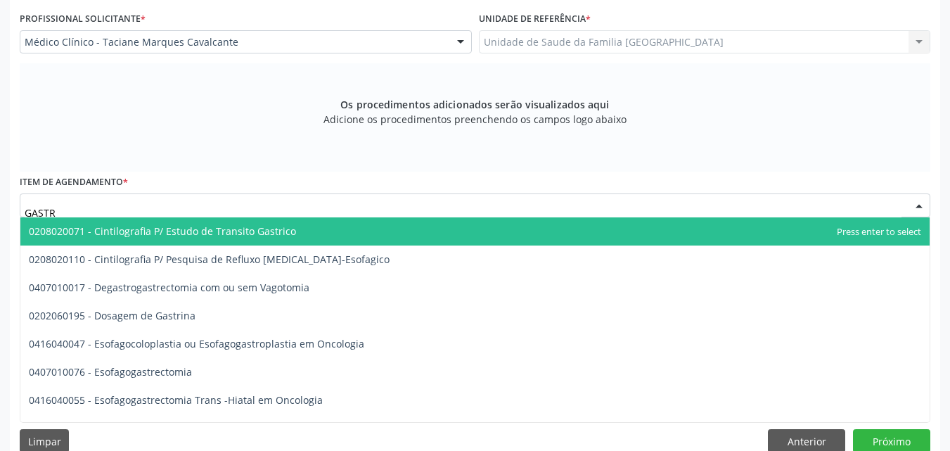
type input "GASTRO"
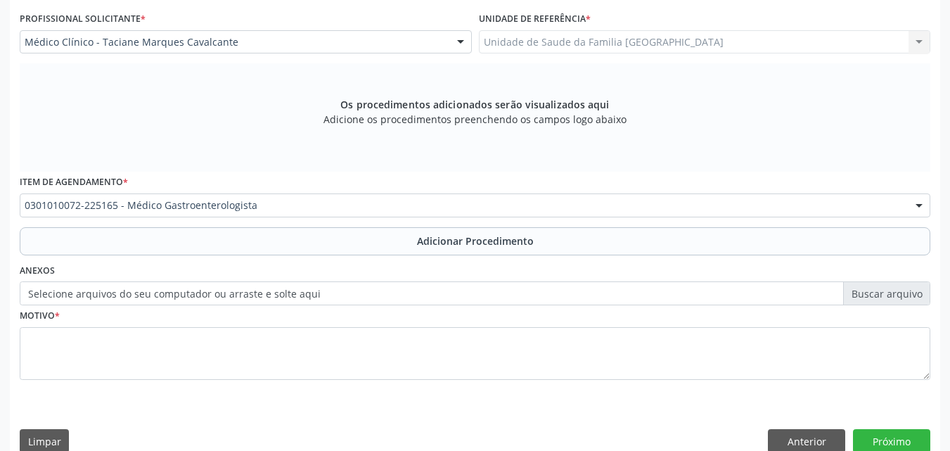
scroll to position [0, 0]
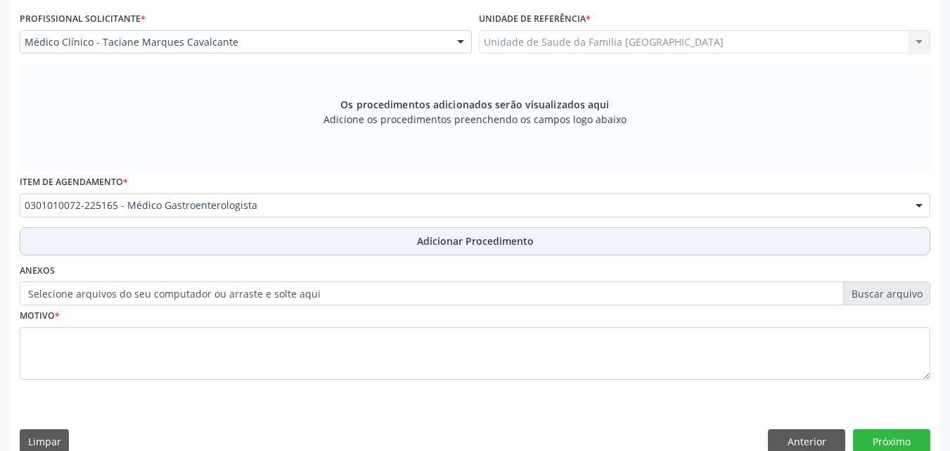
click at [146, 234] on button "Adicionar Procedimento" at bounding box center [475, 241] width 910 height 28
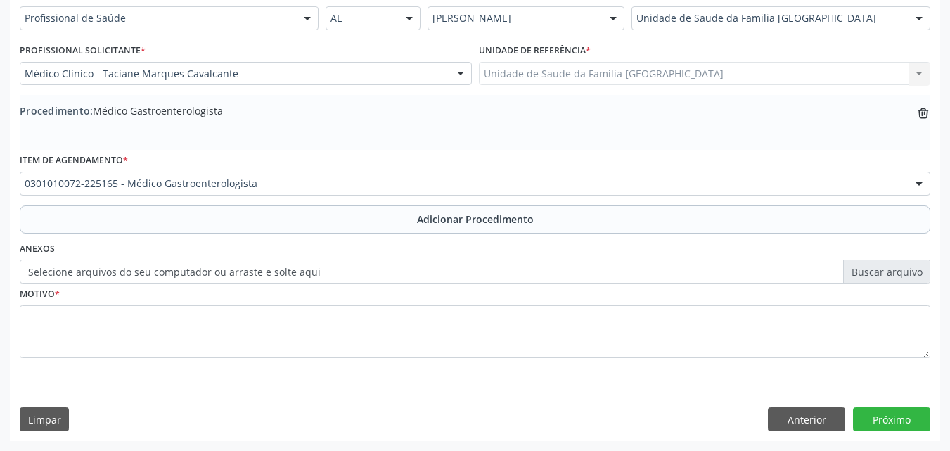
scroll to position [340, 0]
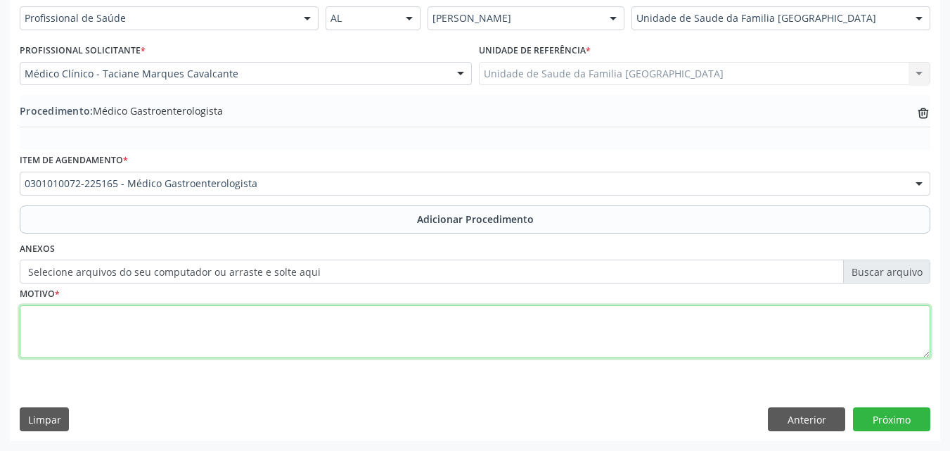
click at [146, 345] on textarea at bounding box center [475, 331] width 910 height 53
type textarea "ANORMALIDADE DOS NÍVEIS DE ENZIMAS SÉRICAS."
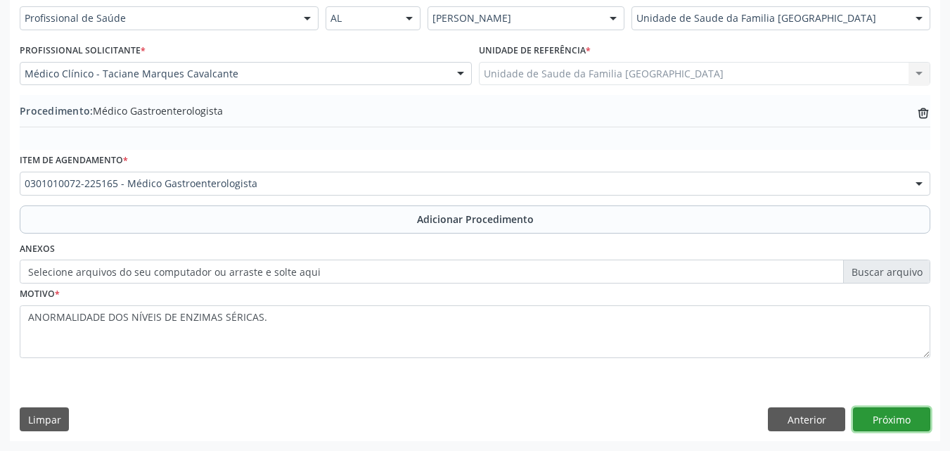
click at [878, 424] on button "Próximo" at bounding box center [891, 419] width 77 height 24
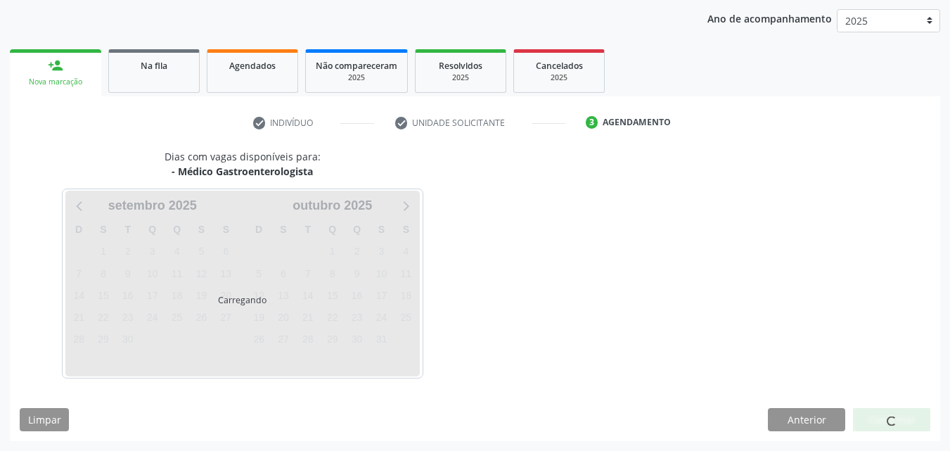
scroll to position [222, 0]
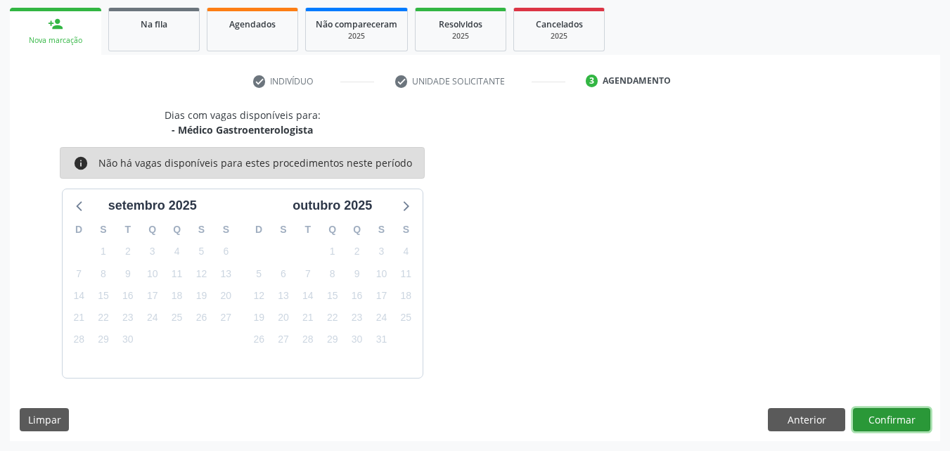
click at [878, 424] on button "Confirmar" at bounding box center [891, 420] width 77 height 24
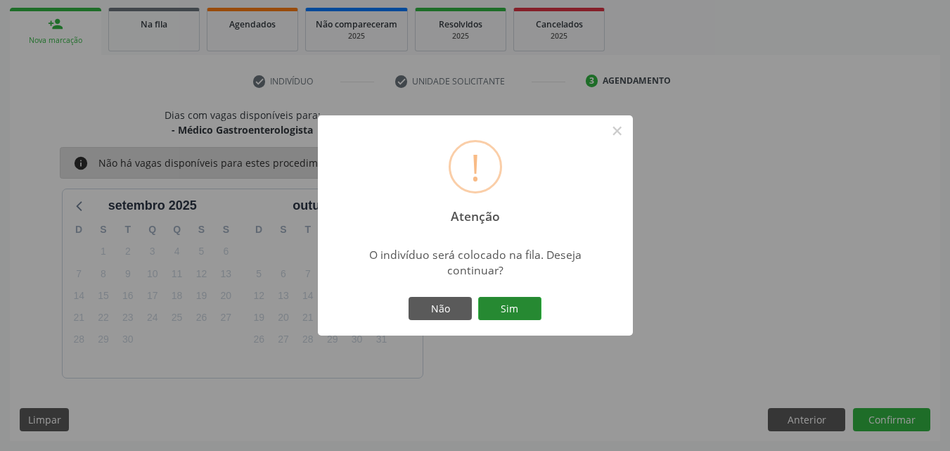
click at [517, 314] on button "Sim" at bounding box center [509, 309] width 63 height 24
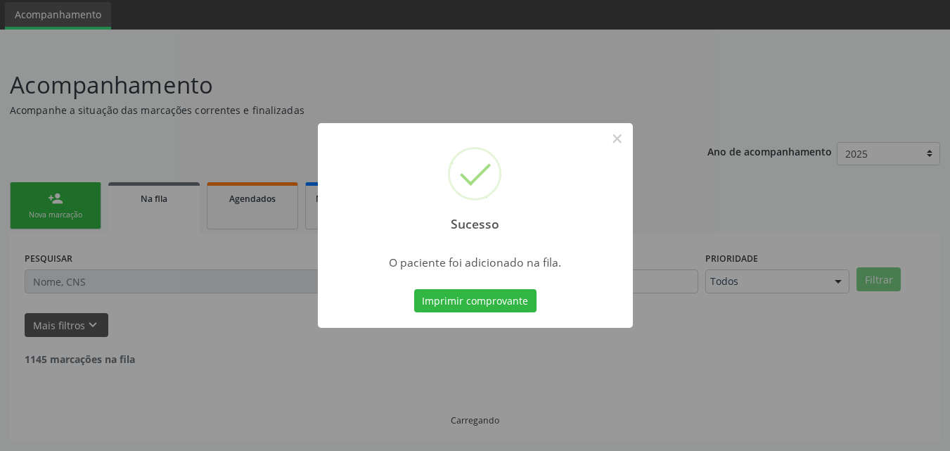
scroll to position [33, 0]
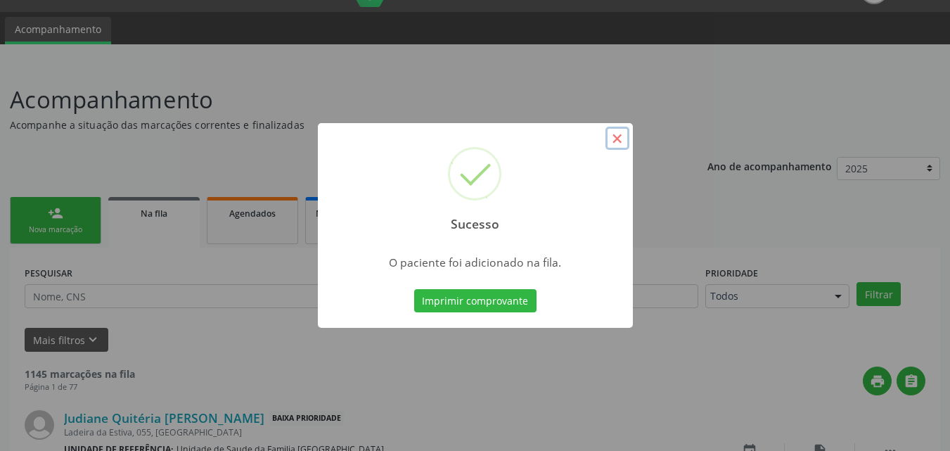
click at [613, 138] on button "×" at bounding box center [617, 139] width 24 height 24
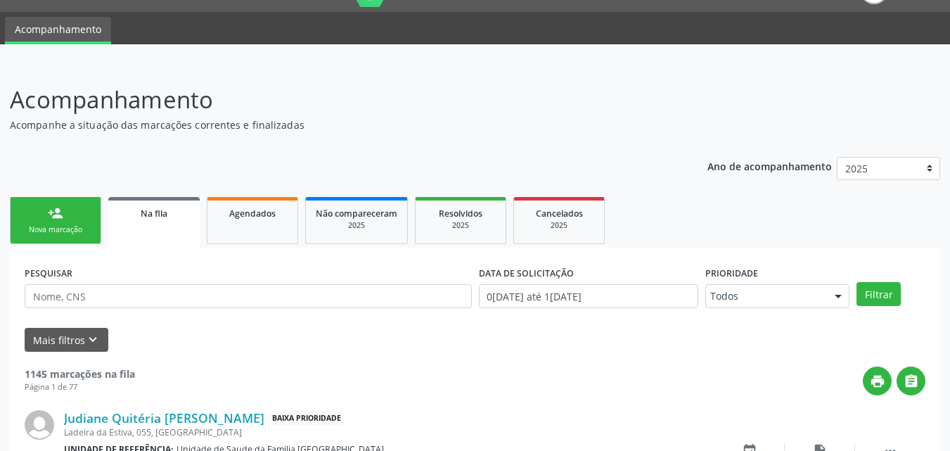
click at [87, 218] on link "person_add Nova marcação" at bounding box center [55, 220] width 91 height 47
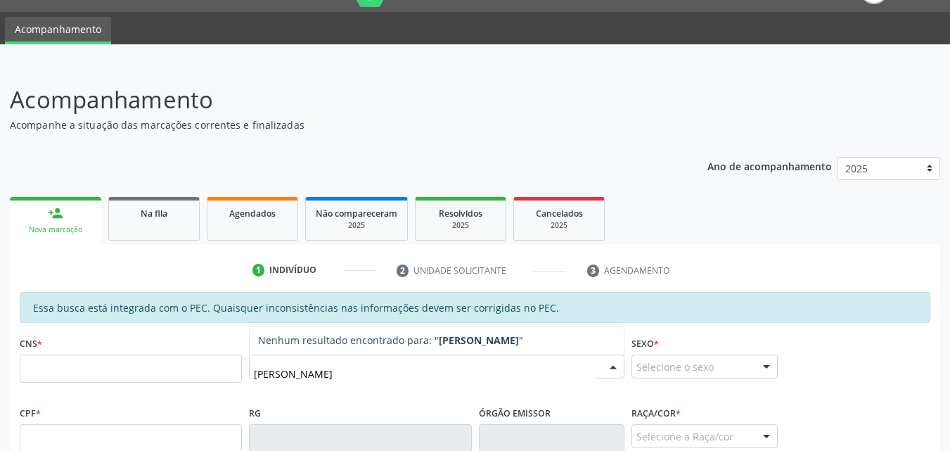
type input "MARIA PUREZA"
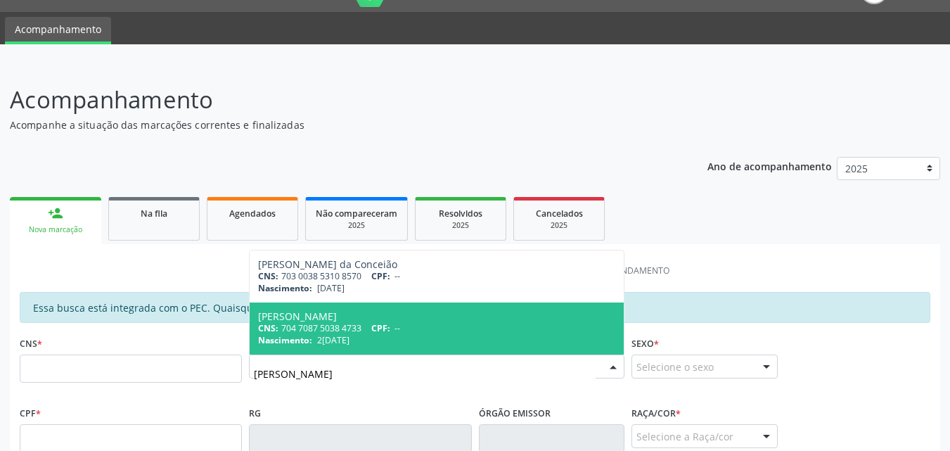
drag, startPoint x: 342, startPoint y: 374, endPoint x: 165, endPoint y: 354, distance: 178.3
click at [166, 354] on div "CNS * Nome * MARIA PUREZA Maria Pureza da Conceião CNS: 703 0038 5310 8570 CPF:…" at bounding box center [475, 368] width 918 height 70
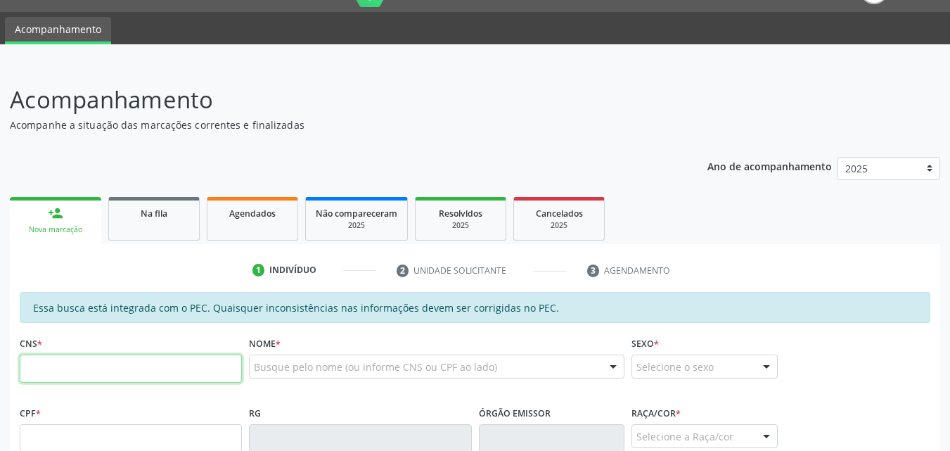
click at [146, 363] on input "text" at bounding box center [131, 368] width 222 height 28
type input "707 0058 0553 9332"
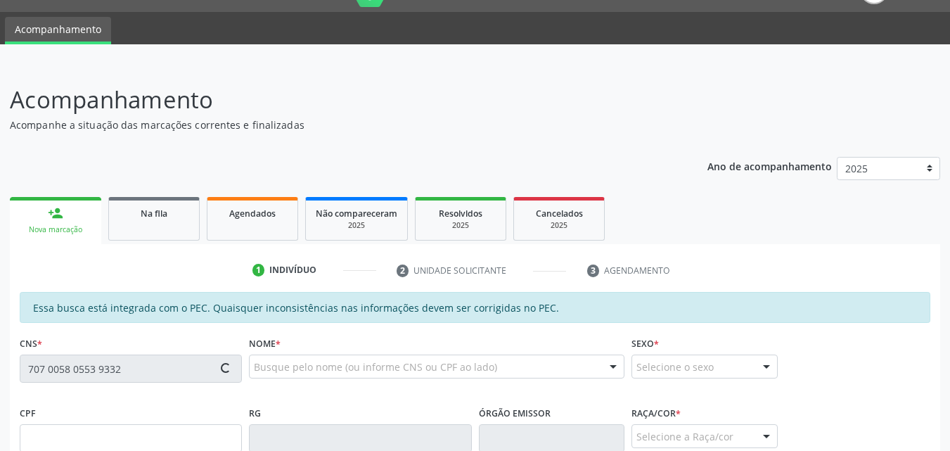
type input "19/01/1969"
type input "Maria Pureza da Conceição"
type input "(82) 99331-1498"
type input "S/N"
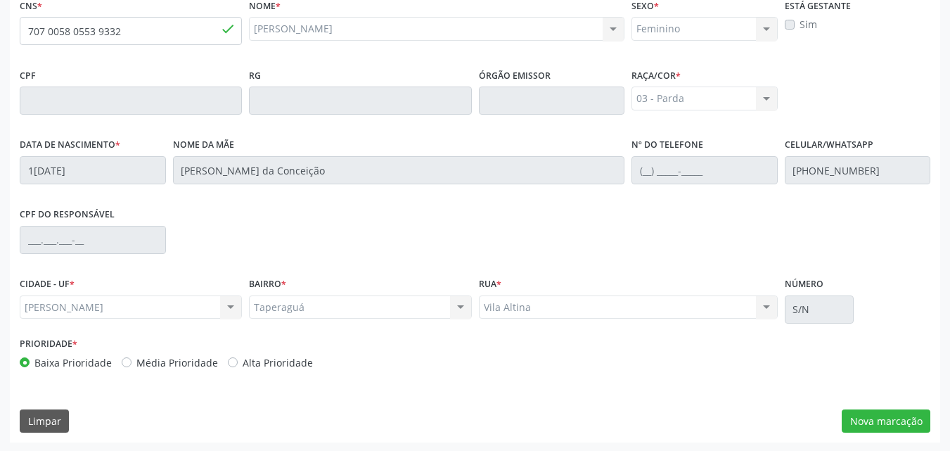
scroll to position [372, 0]
click at [874, 420] on button "Nova marcação" at bounding box center [886, 420] width 89 height 24
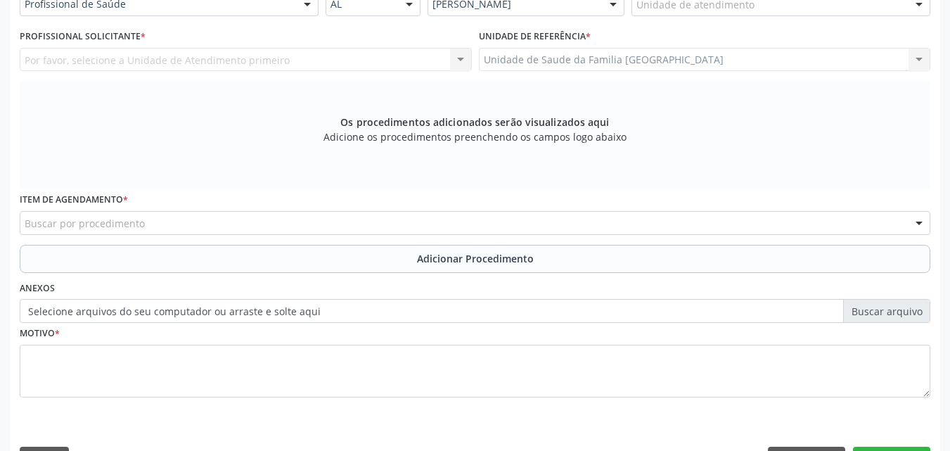
scroll to position [44, 0]
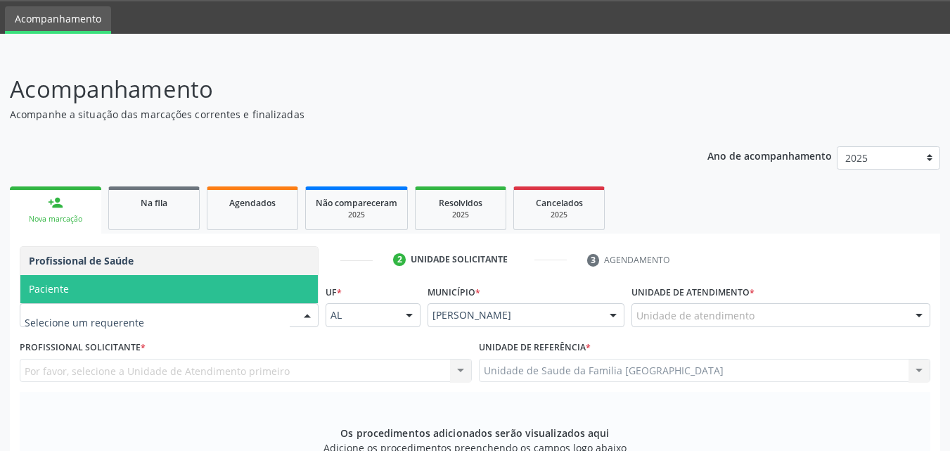
click at [110, 294] on span "Paciente" at bounding box center [168, 289] width 297 height 28
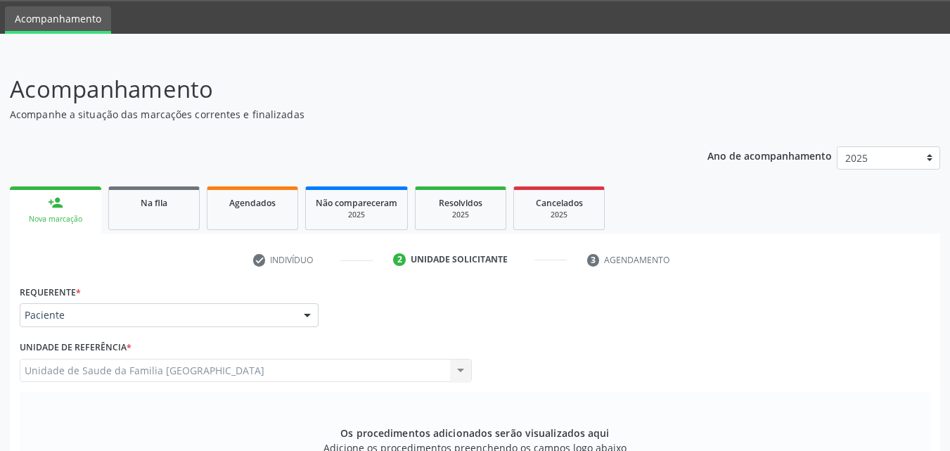
scroll to position [372, 0]
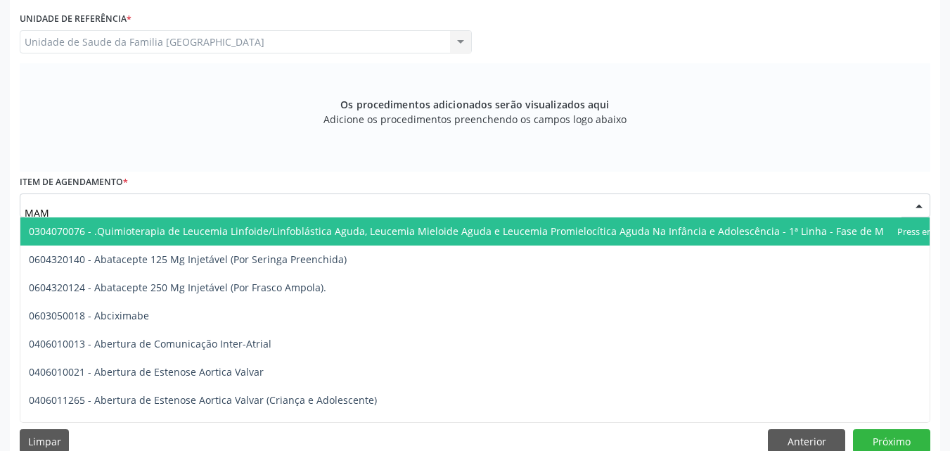
type input "MAMO"
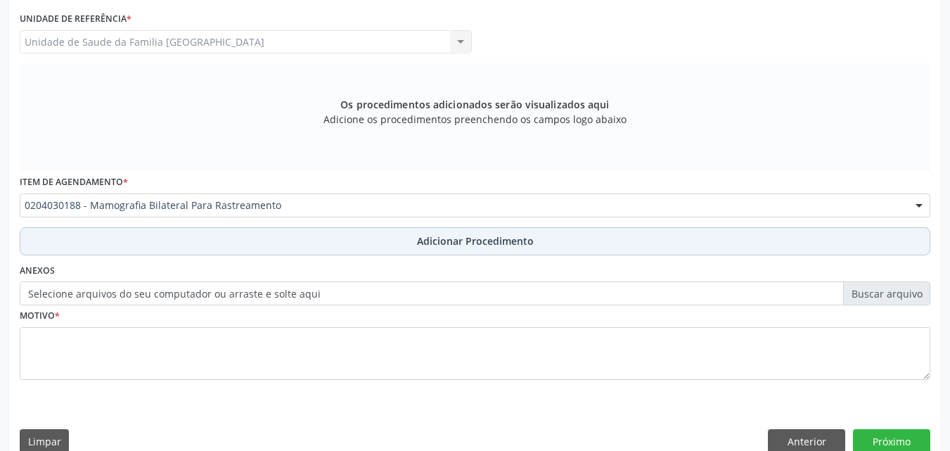
click at [94, 230] on button "Adicionar Procedimento" at bounding box center [475, 241] width 910 height 28
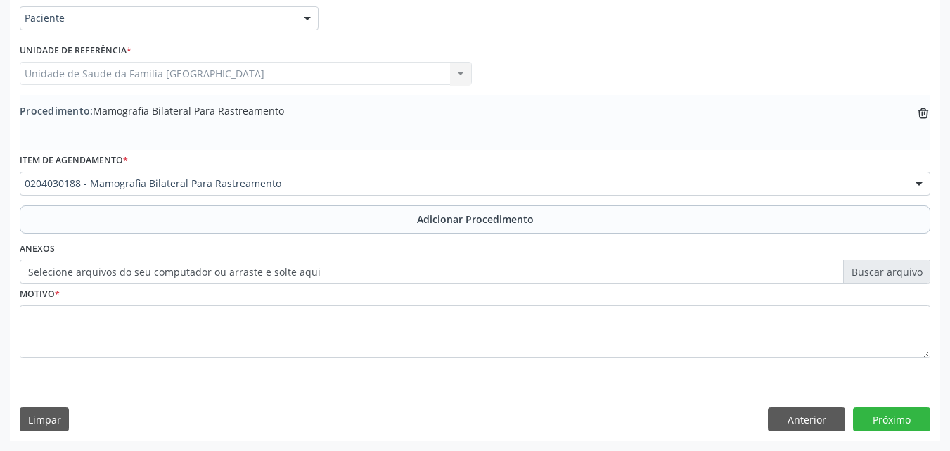
scroll to position [340, 0]
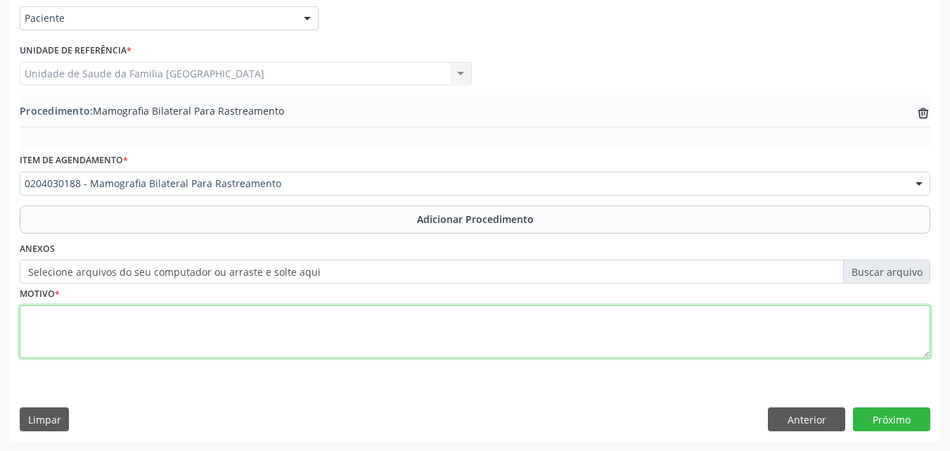
click at [108, 321] on textarea at bounding box center [475, 331] width 910 height 53
type textarea "RASTREAMENTO."
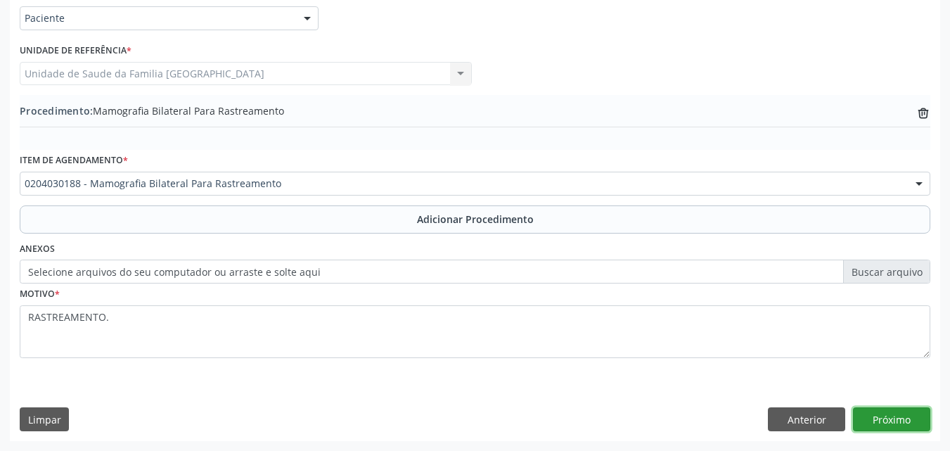
click at [868, 412] on button "Próximo" at bounding box center [891, 419] width 77 height 24
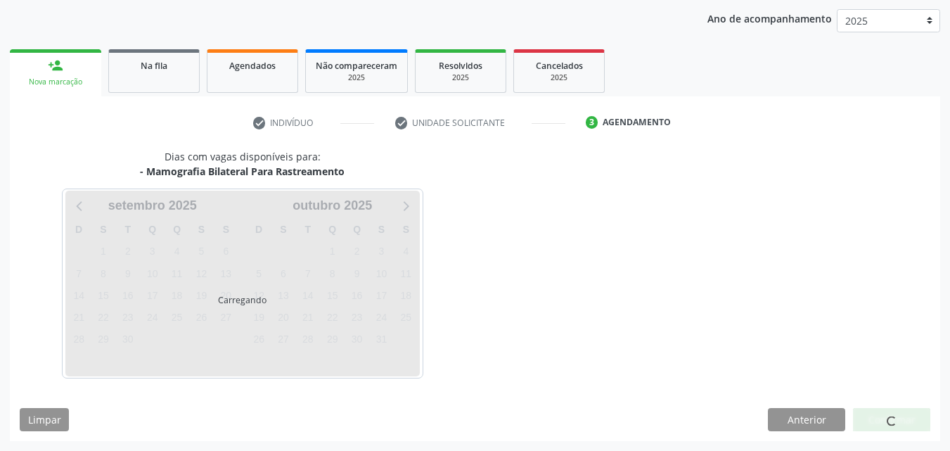
scroll to position [222, 0]
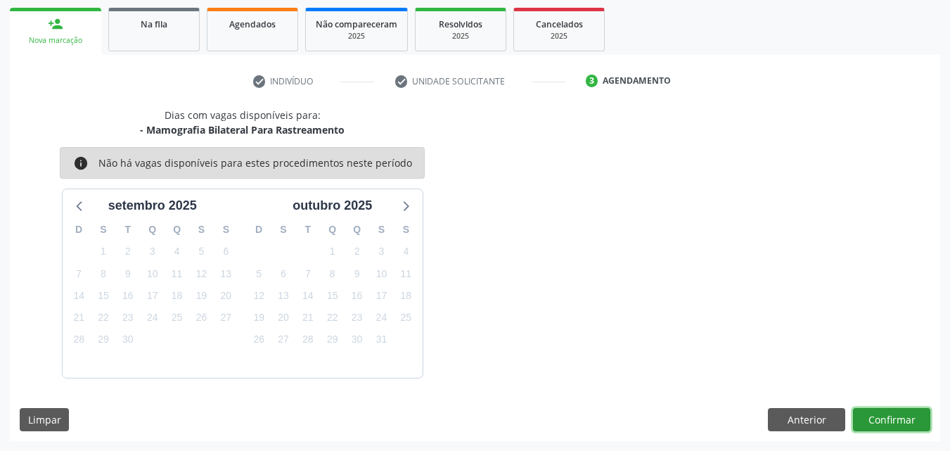
click at [871, 419] on button "Confirmar" at bounding box center [891, 420] width 77 height 24
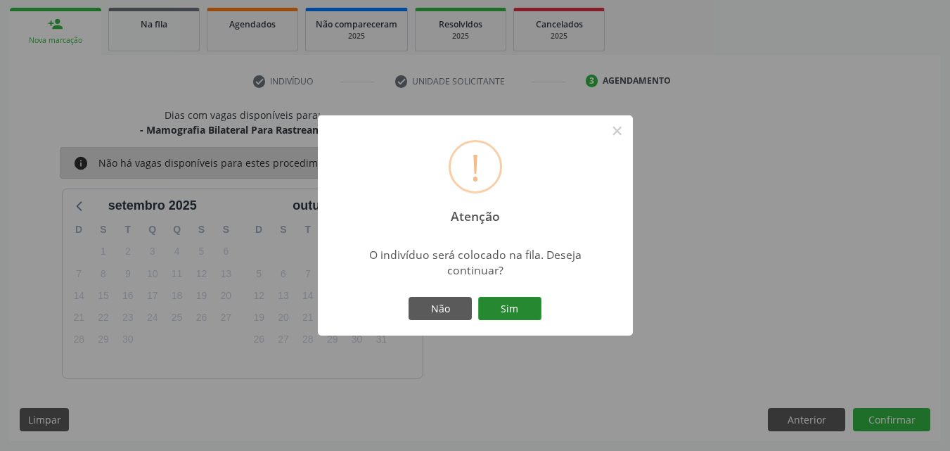
click at [495, 297] on button "Sim" at bounding box center [509, 309] width 63 height 24
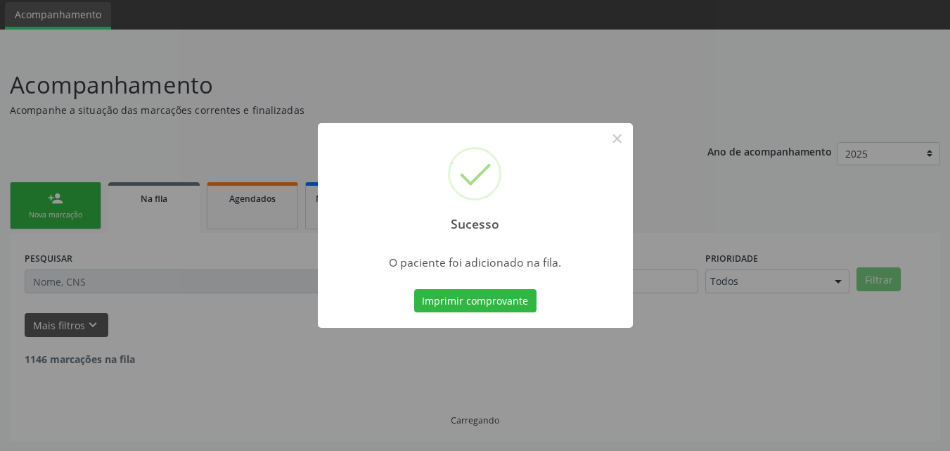
scroll to position [33, 0]
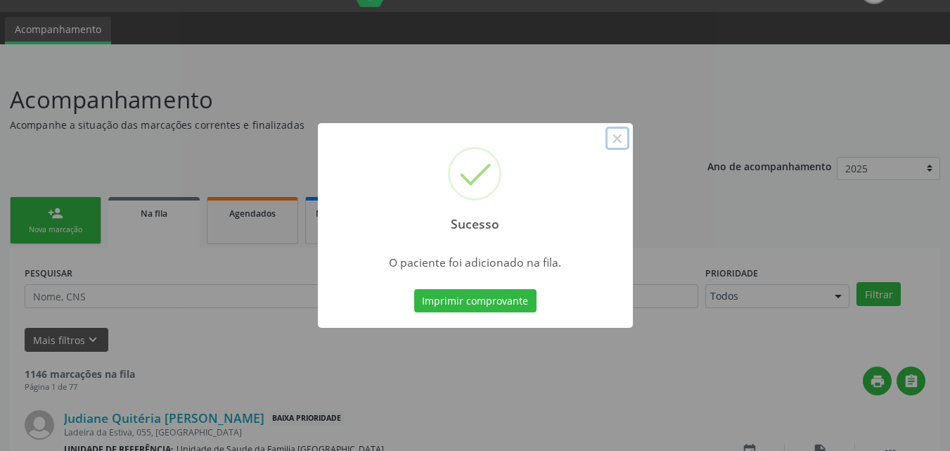
click at [618, 140] on button "×" at bounding box center [617, 139] width 24 height 24
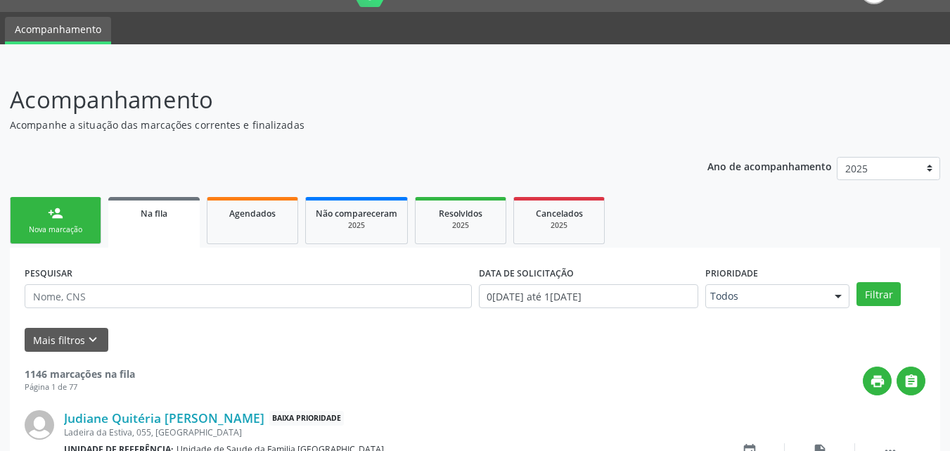
click at [44, 214] on link "person_add Nova marcação" at bounding box center [55, 220] width 91 height 47
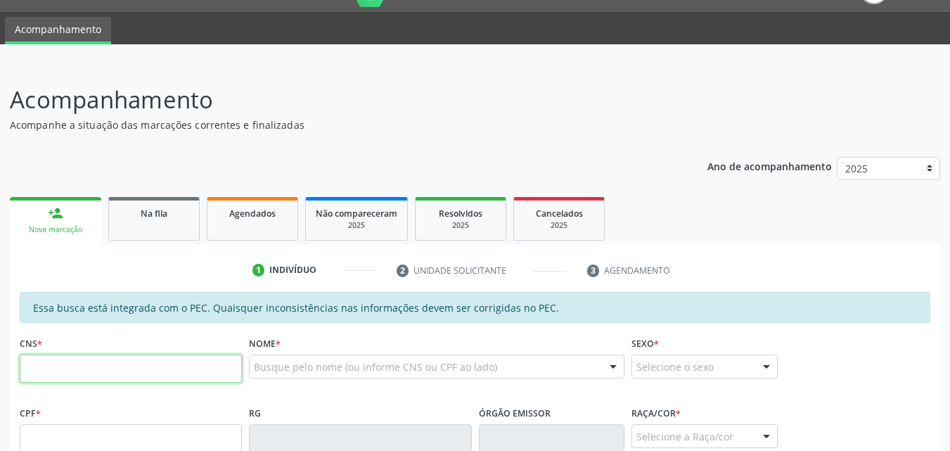
click at [106, 376] on input "text" at bounding box center [131, 368] width 222 height 28
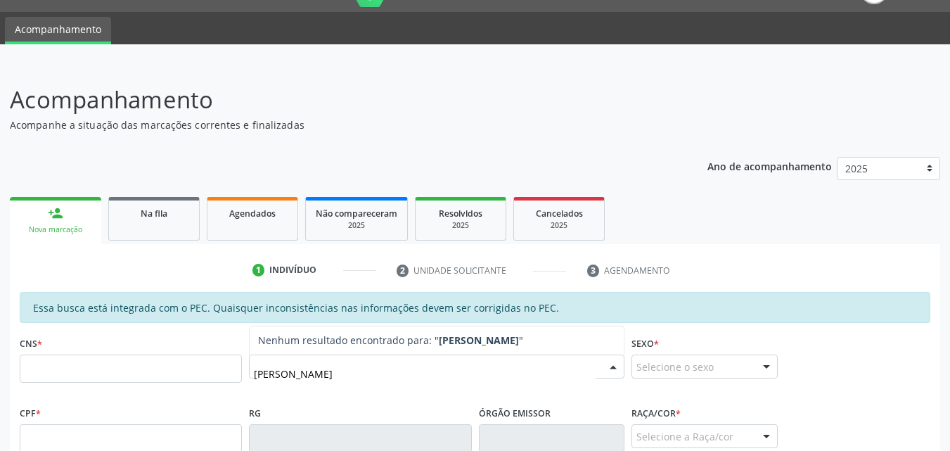
type input "MARIA CLAUDIA SIMIAO"
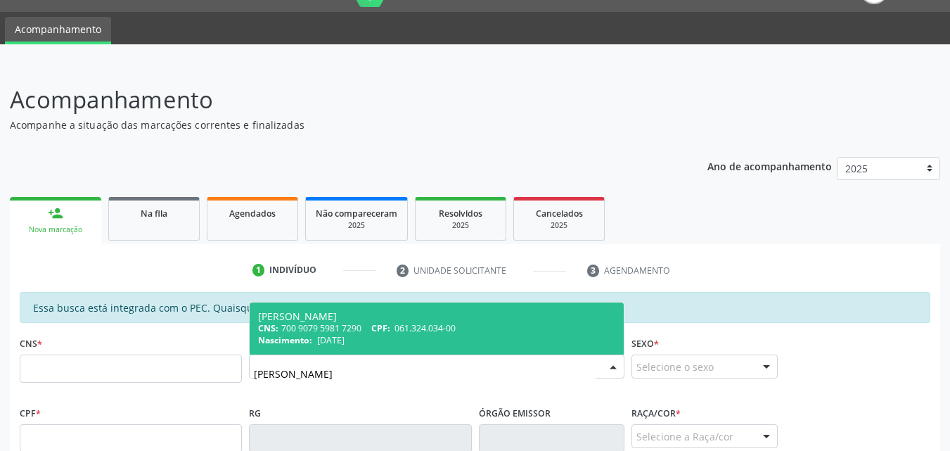
click at [311, 327] on div "CNS: 700 9079 5981 7290 CPF: 061.324.034-00" at bounding box center [436, 328] width 357 height 12
type input "700 9079 5981 7290"
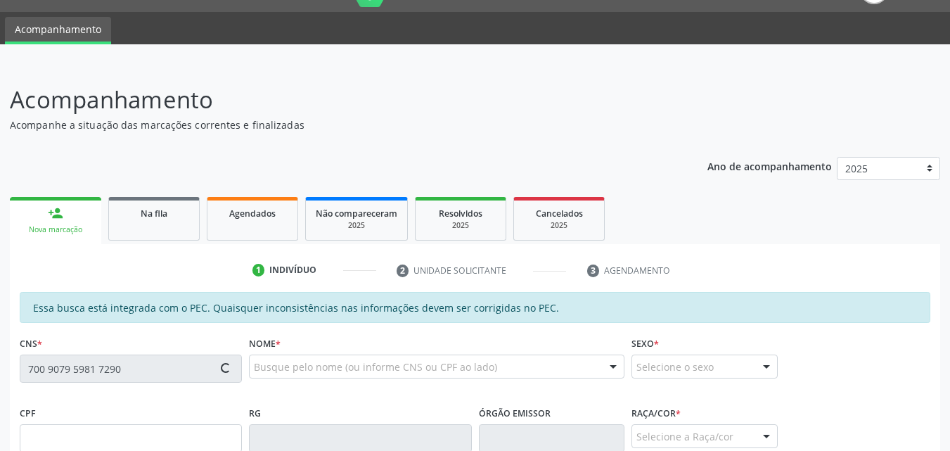
scroll to position [372, 0]
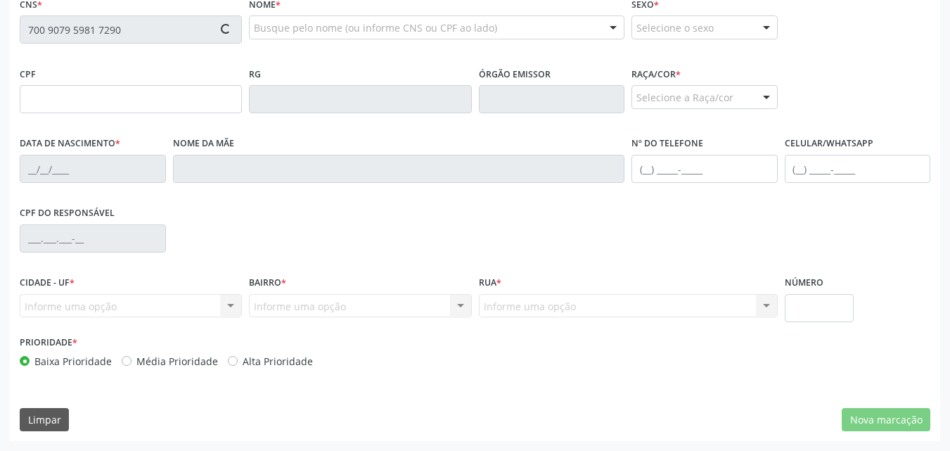
type input "061.324.034-00"
type input "14/04/1968"
type input "Maria de Lourdes da Conceição Silva"
type input "(82) 99836-9616"
type input "2580"
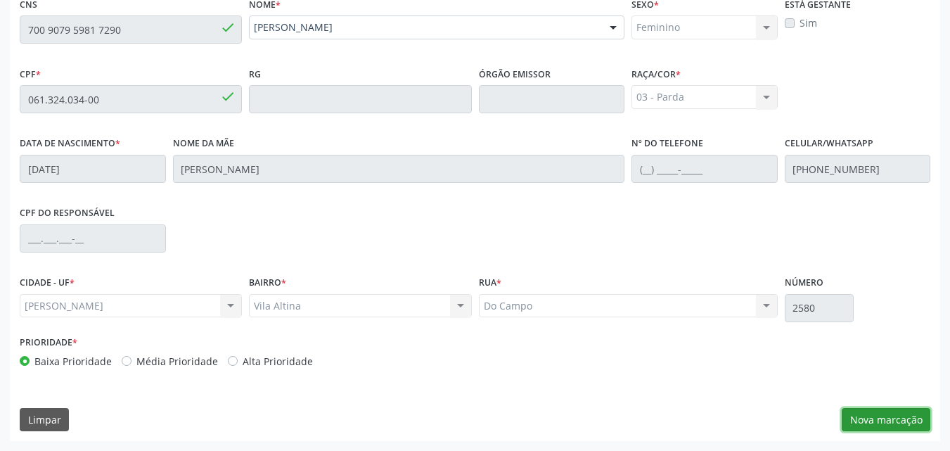
click at [870, 420] on button "Nova marcação" at bounding box center [886, 420] width 89 height 24
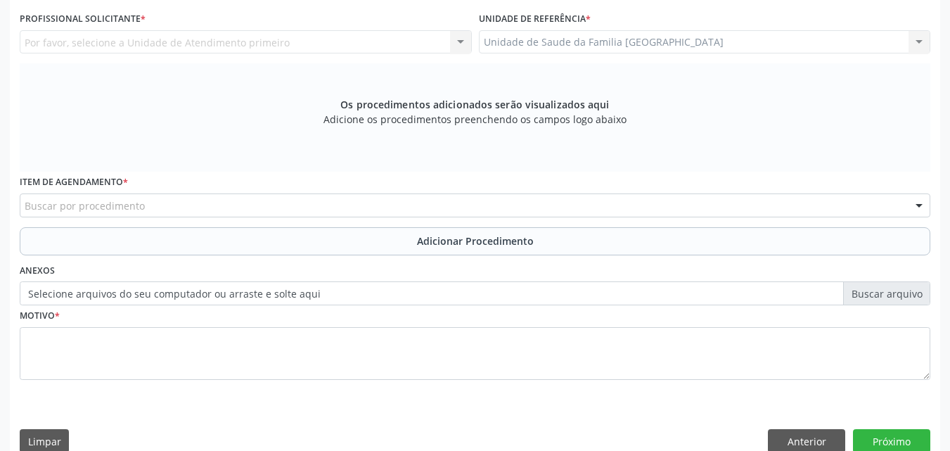
scroll to position [44, 0]
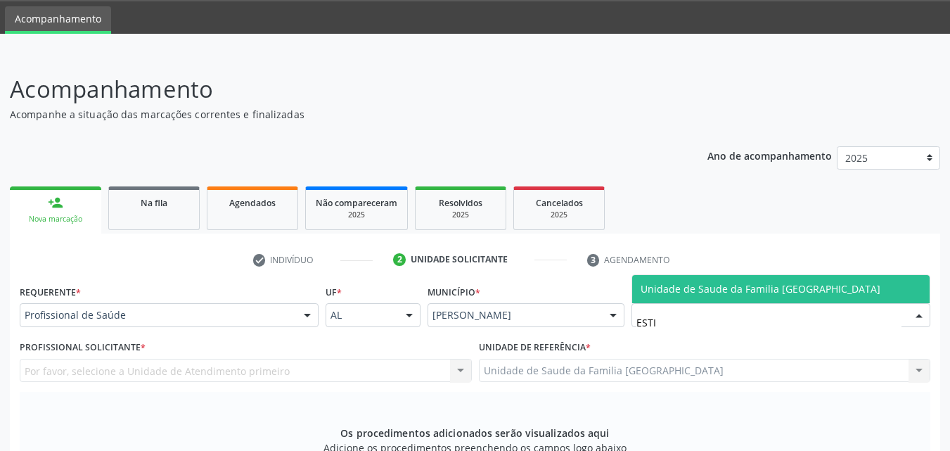
type input "ESTIV"
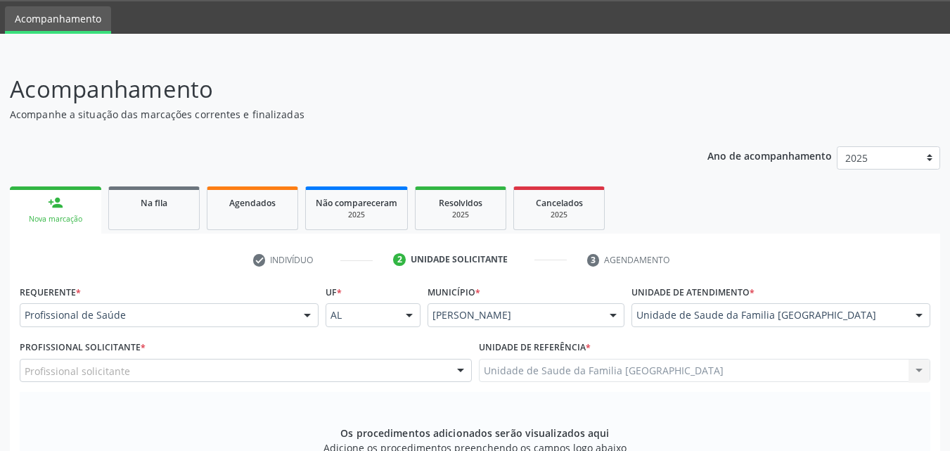
click at [227, 370] on div "Profissional solicitante" at bounding box center [246, 371] width 452 height 24
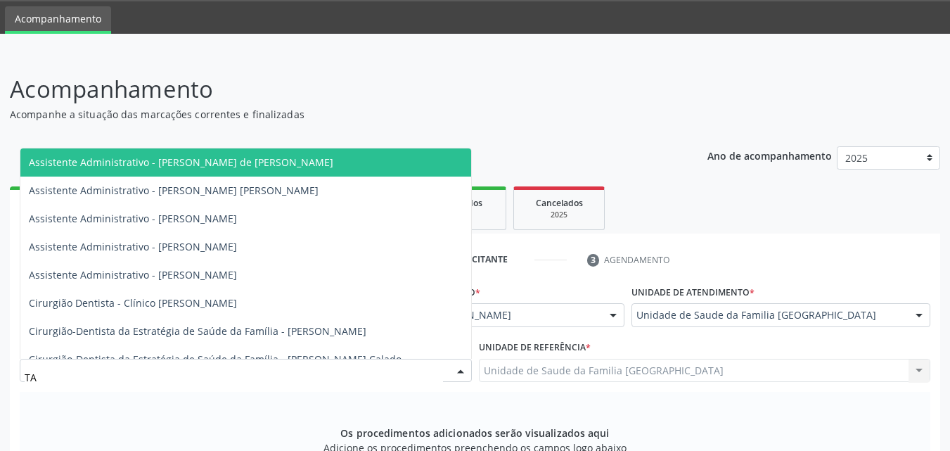
type input "TAC"
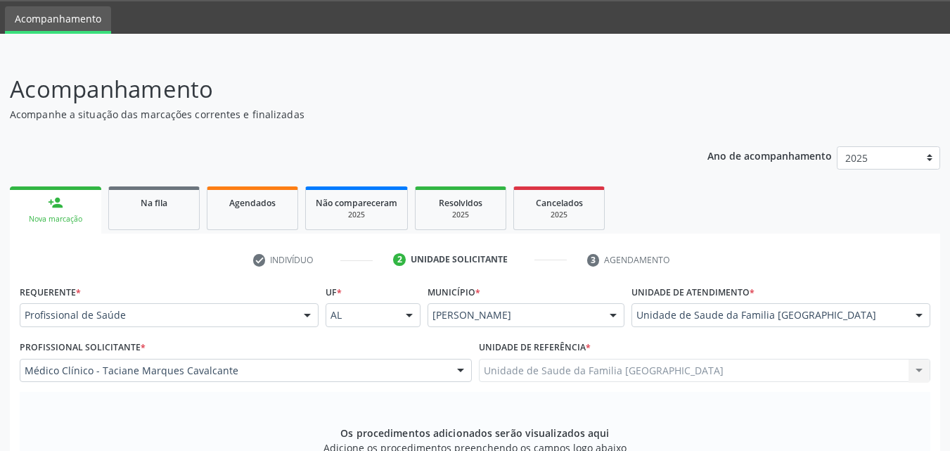
scroll to position [372, 0]
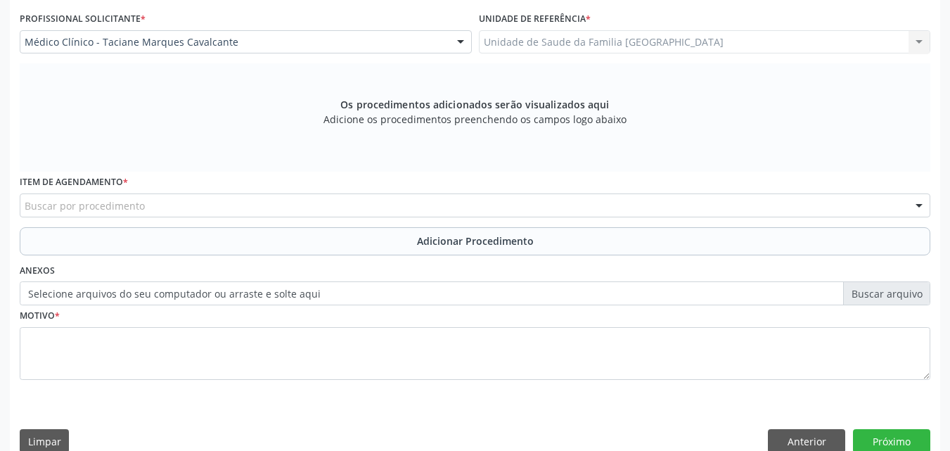
click at [148, 195] on div "Buscar por procedimento" at bounding box center [475, 205] width 910 height 24
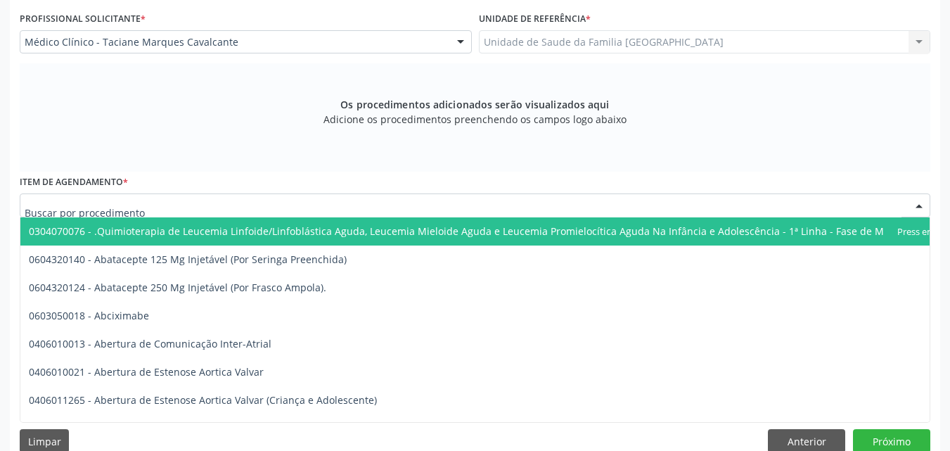
scroll to position [44, 0]
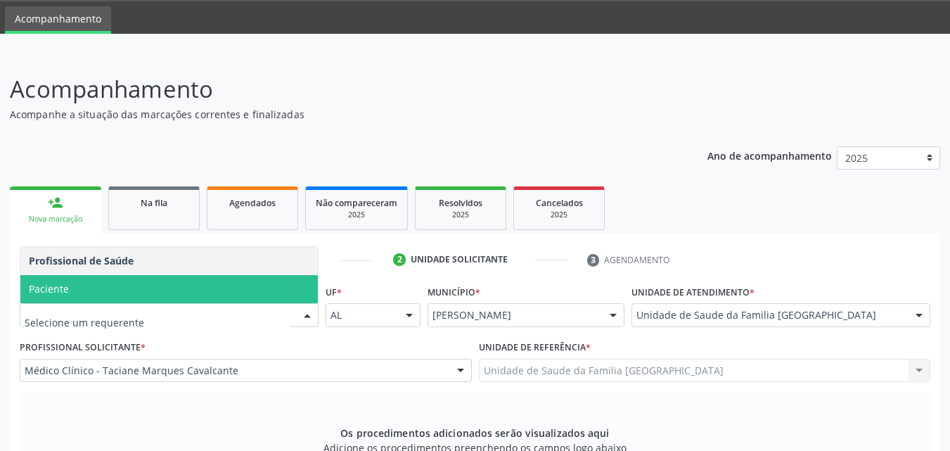
click at [93, 281] on span "Paciente" at bounding box center [168, 289] width 297 height 28
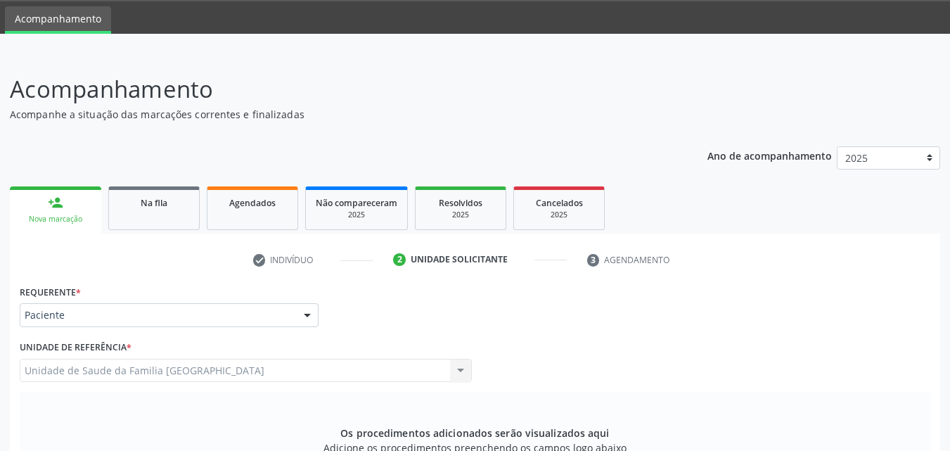
scroll to position [372, 0]
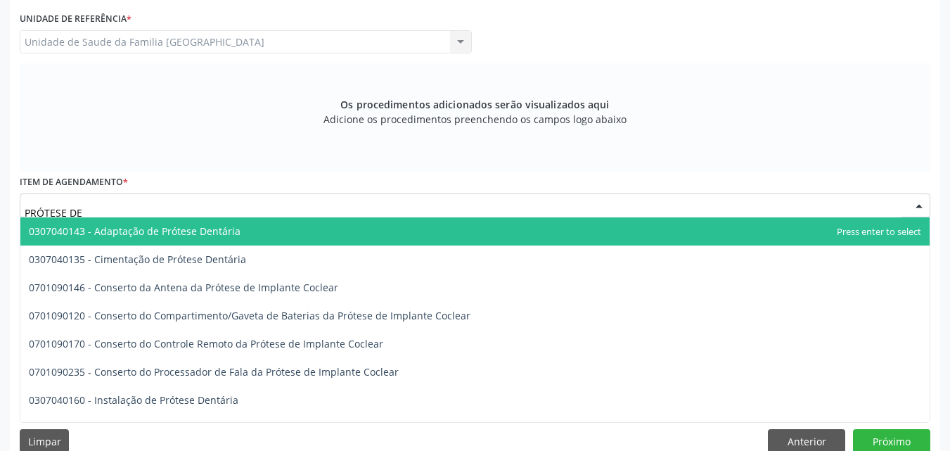
type input "PRÓTESE DEN"
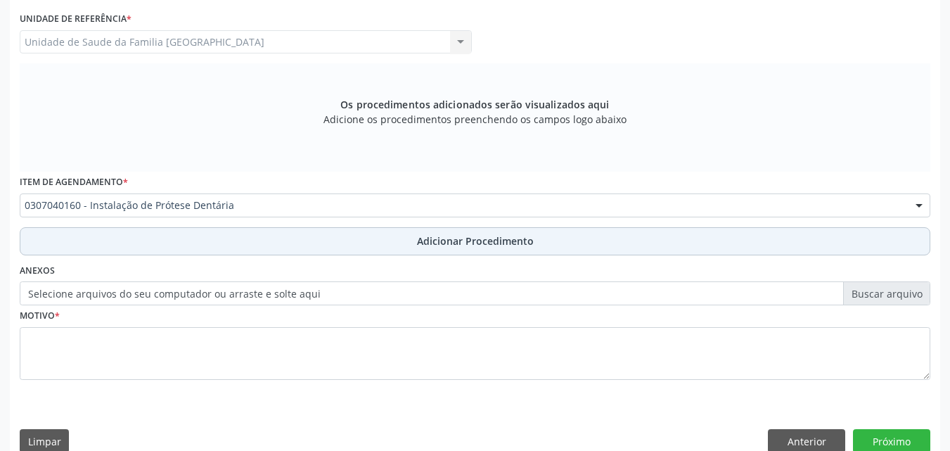
click at [143, 250] on button "Adicionar Procedimento" at bounding box center [475, 241] width 910 height 28
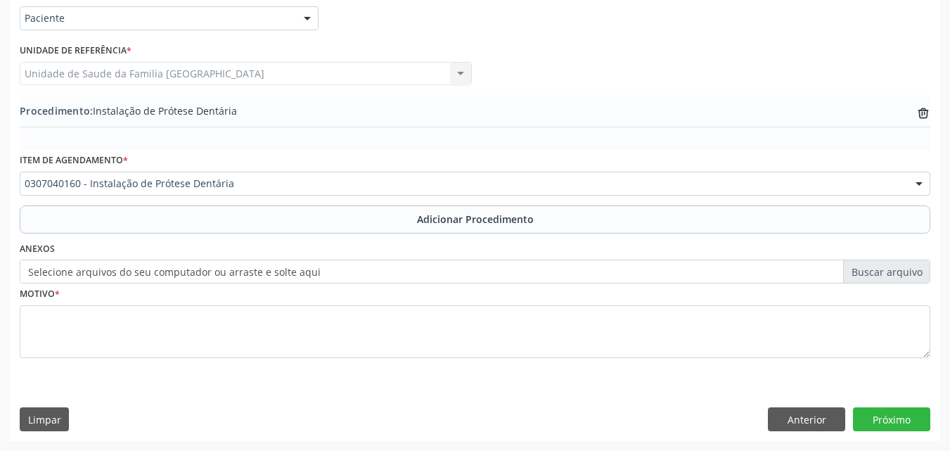
scroll to position [340, 0]
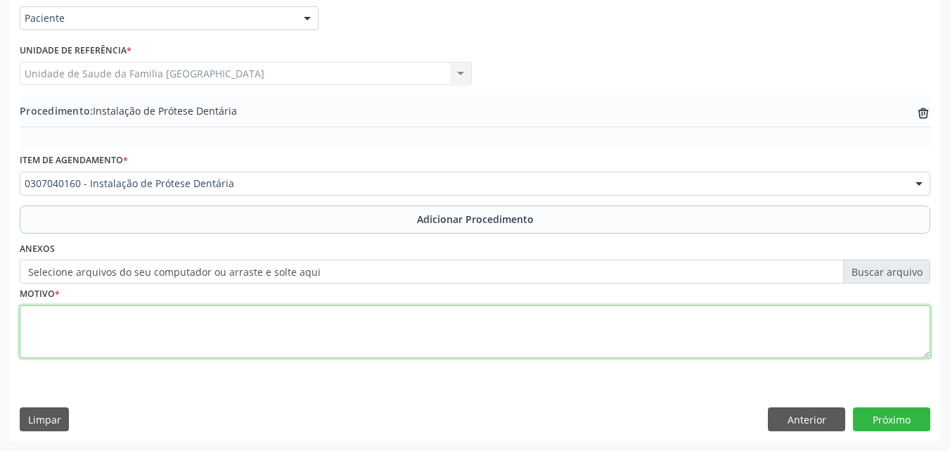
click at [152, 328] on textarea at bounding box center [475, 331] width 910 height 53
type textarea "PRÓTESE DENTÁRIA."
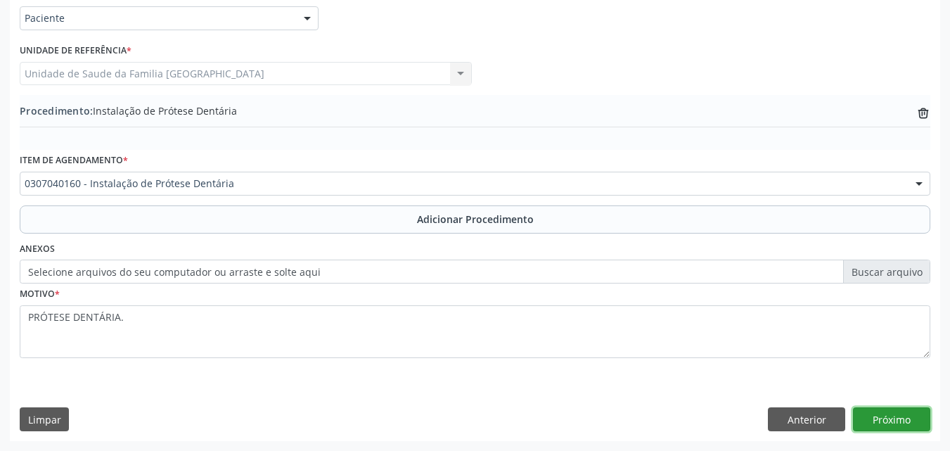
click at [865, 417] on button "Próximo" at bounding box center [891, 419] width 77 height 24
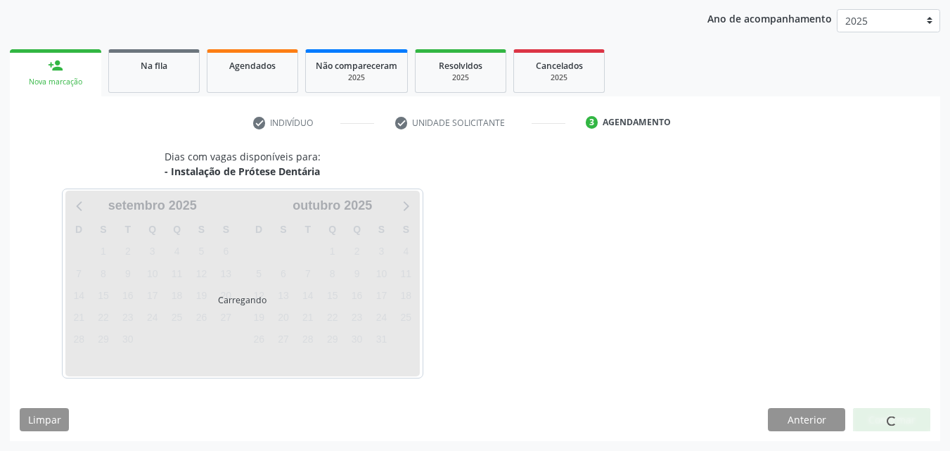
scroll to position [222, 0]
click at [866, 417] on div at bounding box center [891, 420] width 77 height 24
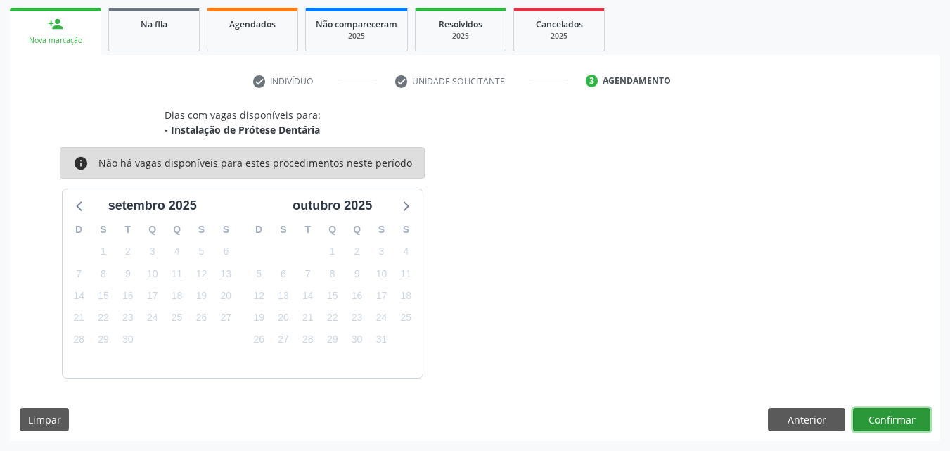
click at [865, 416] on button "Confirmar" at bounding box center [891, 420] width 77 height 24
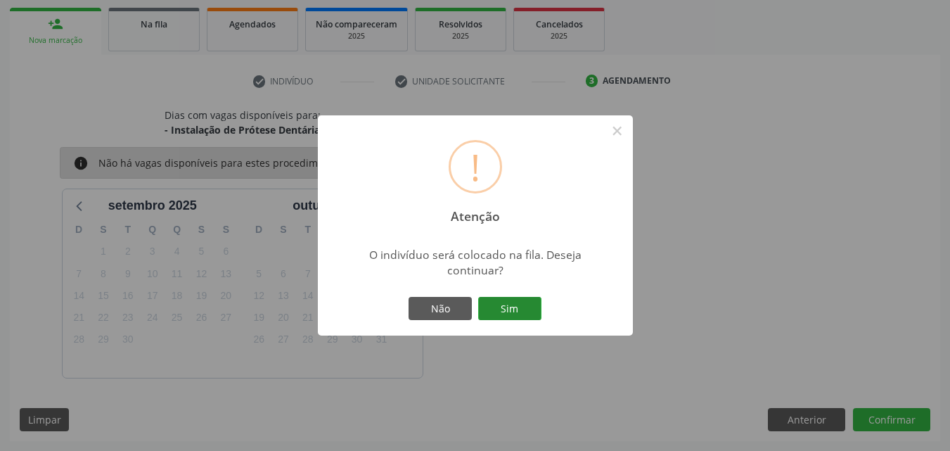
click at [489, 302] on button "Sim" at bounding box center [509, 309] width 63 height 24
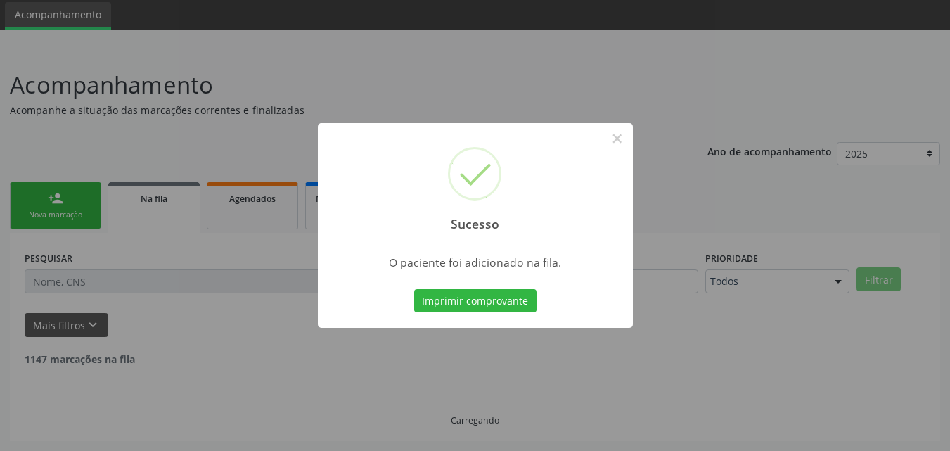
scroll to position [33, 0]
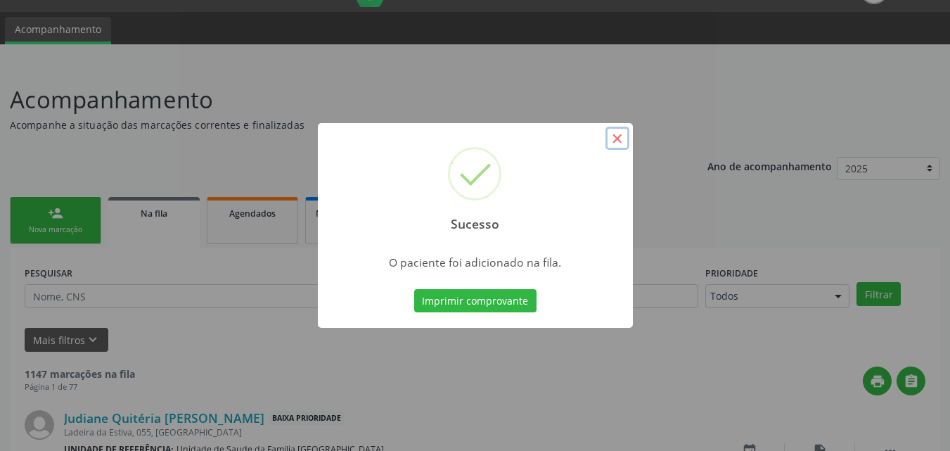
click at [617, 135] on button "×" at bounding box center [617, 139] width 24 height 24
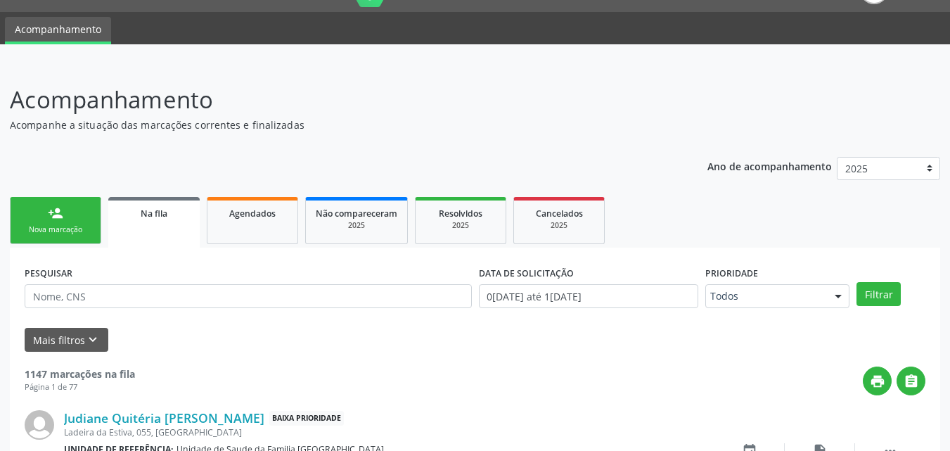
click at [47, 210] on link "person_add Nova marcação" at bounding box center [55, 220] width 91 height 47
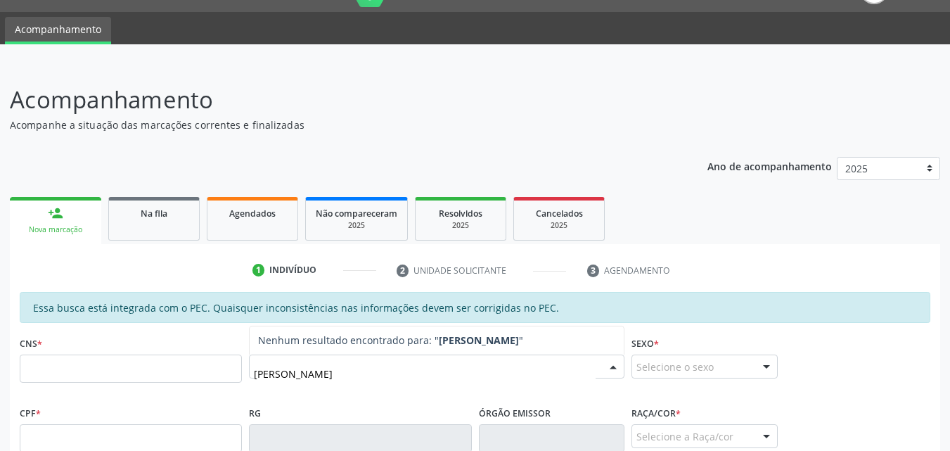
type input "[PERSON_NAME]"
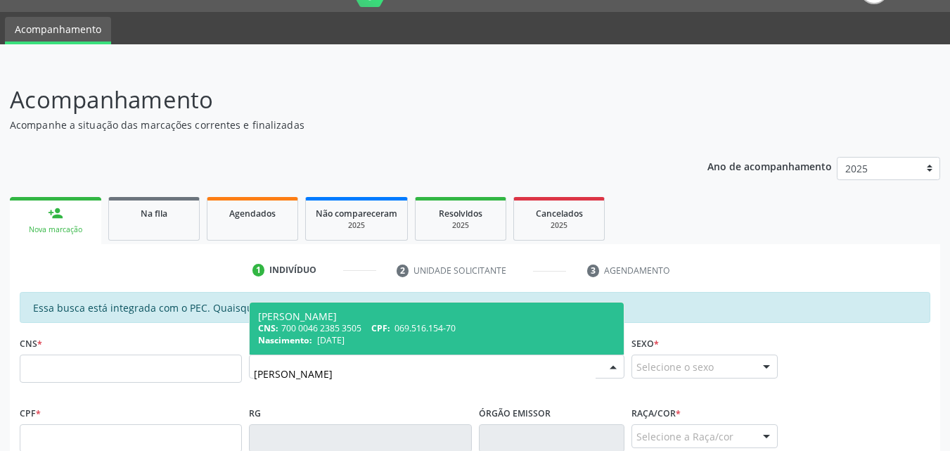
click at [281, 329] on div "CNS: 700 0046 2385 3505 CPF: 069.516.154-70" at bounding box center [436, 328] width 357 height 12
type input "700 0046 2385 3505"
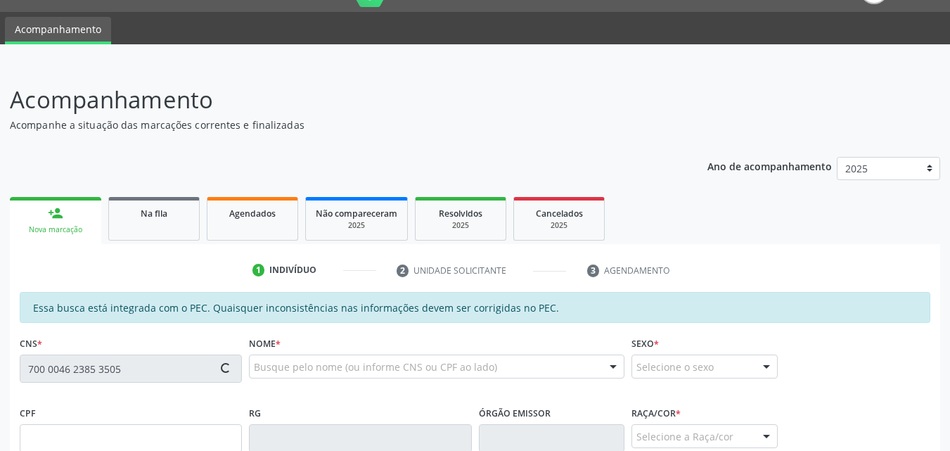
scroll to position [361, 0]
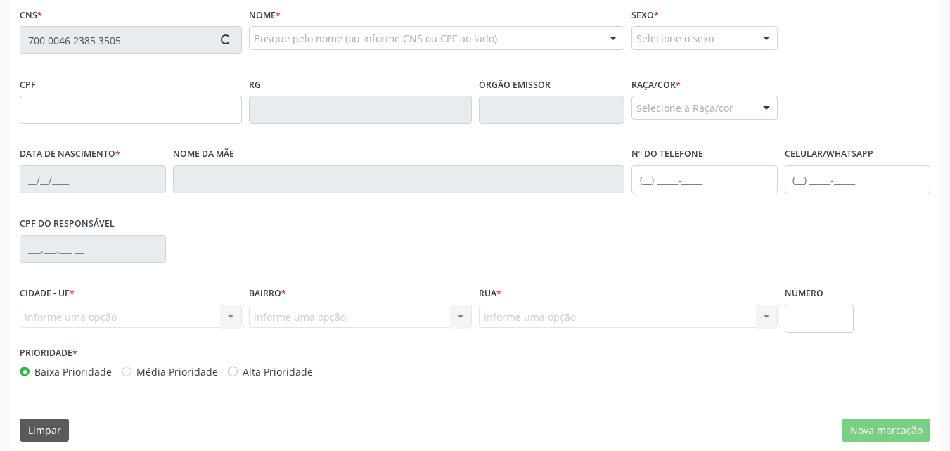
type input "069.516.154-70"
type input "[DATE]"
type input "[PERSON_NAME]"
type input "[PHONE_NUMBER]"
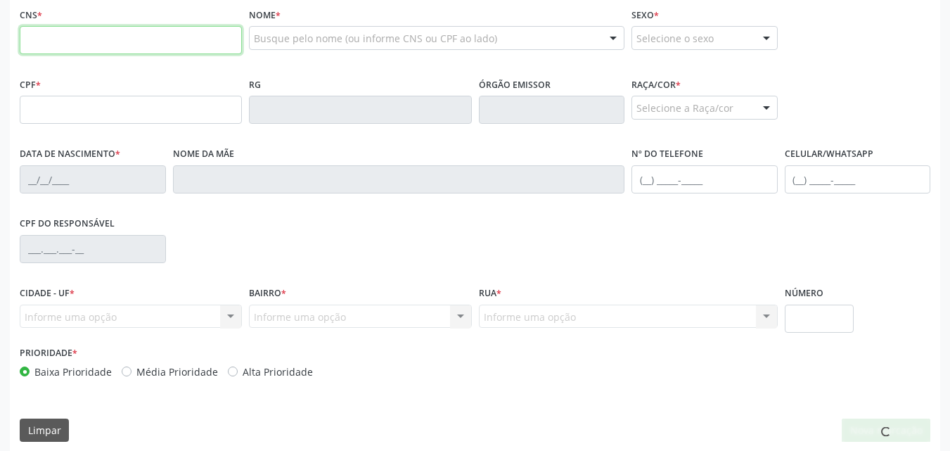
scroll to position [361, 0]
click at [37, 45] on input "text" at bounding box center [131, 40] width 222 height 28
paste input "700 0046 2385 3505"
type input "700 0046 2385 3505"
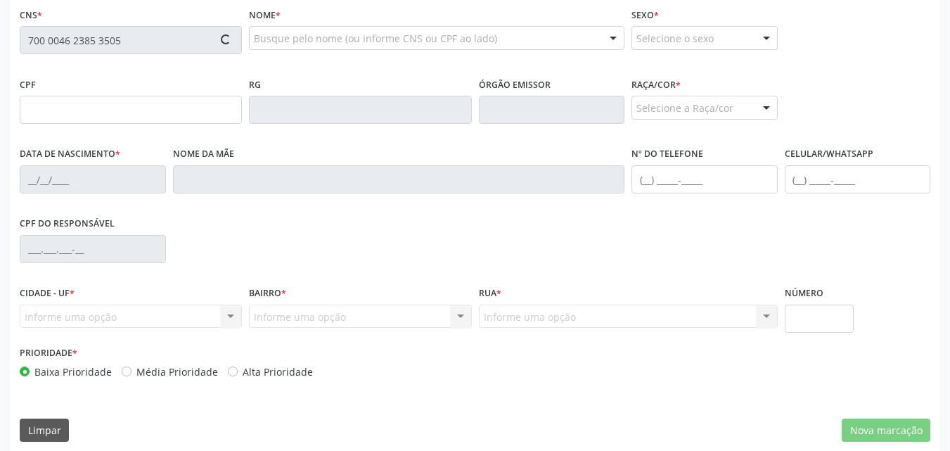
type input "069.516.154-70"
type input "[DATE]"
type input "[PERSON_NAME]"
type input "[PHONE_NUMBER]"
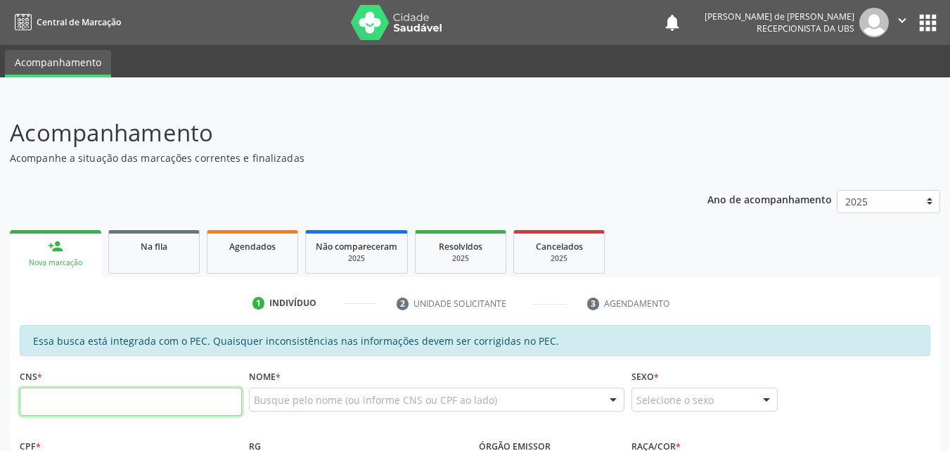
scroll to position [361, 0]
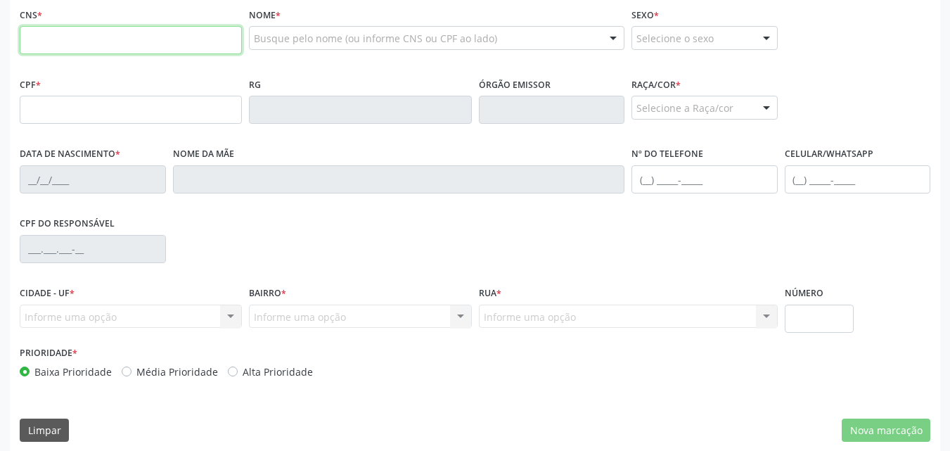
paste input "700 0046 2385 3505"
type input "700 0046 2385 3505"
type input "069.516.154-70"
type input "[DATE]"
type input "[PERSON_NAME]"
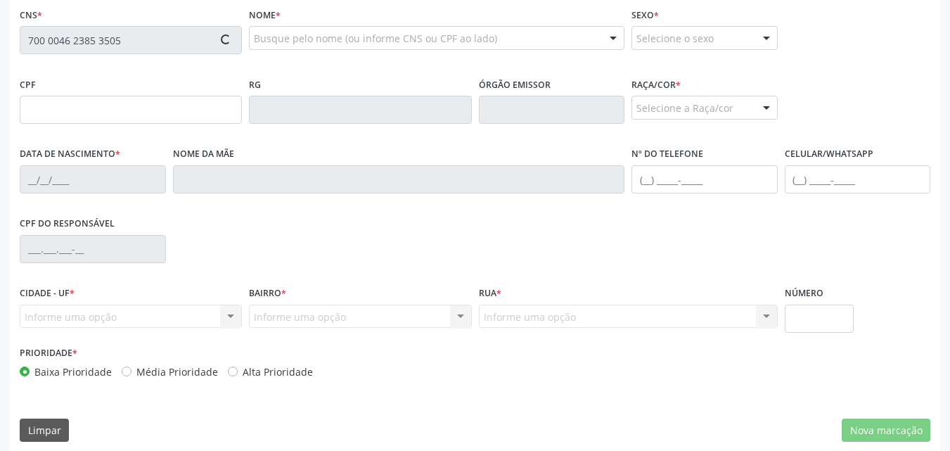
type input "[PHONE_NUMBER]"
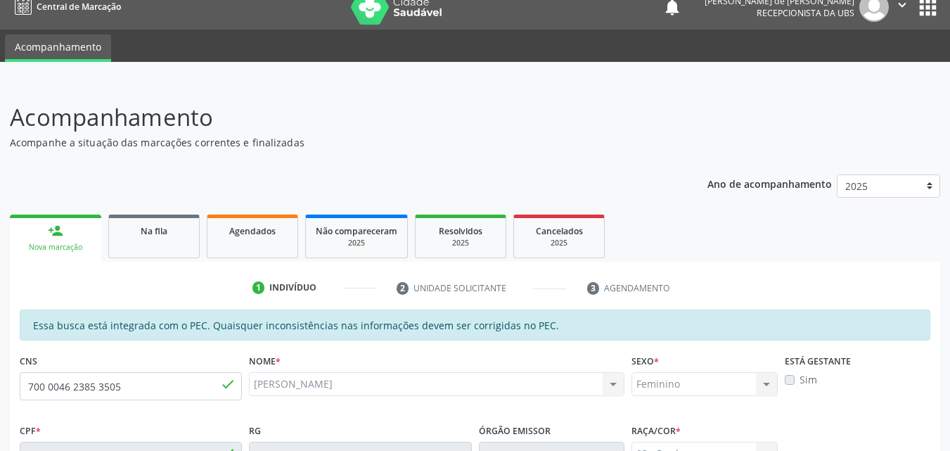
scroll to position [0, 0]
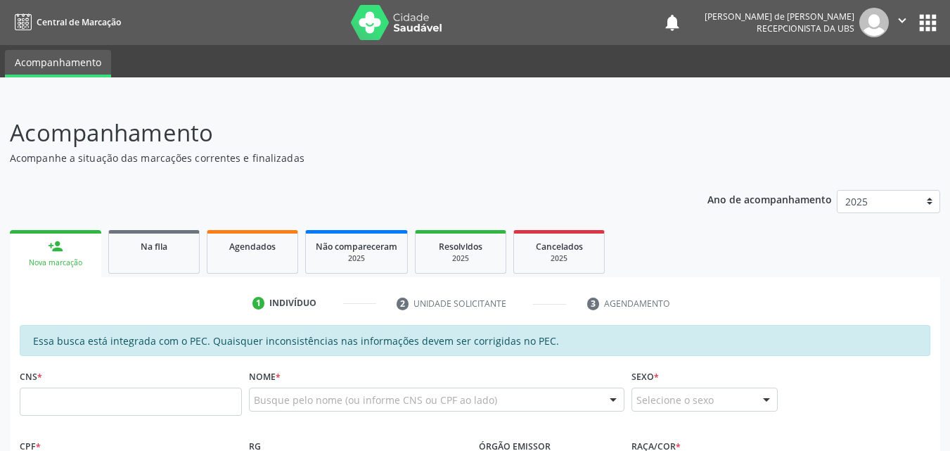
scroll to position [372, 0]
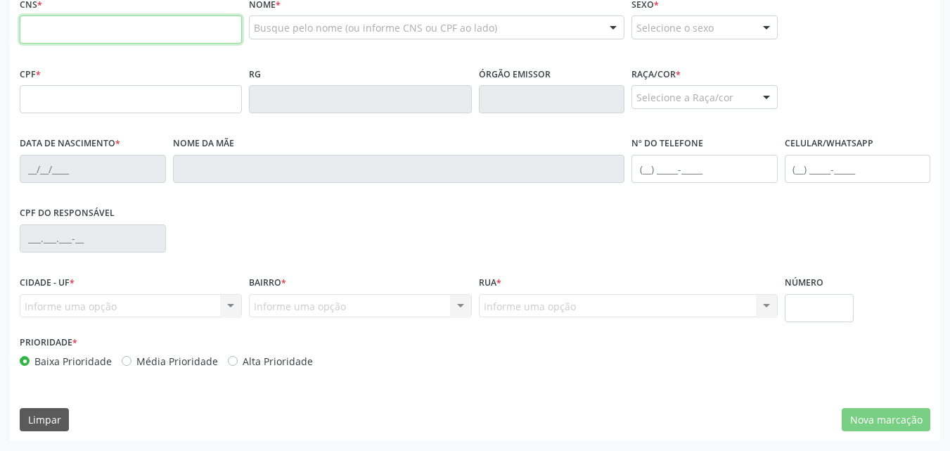
paste input "700 0046 2385 3505"
type input "700 0046 2385 3505"
type input "069.516.154-70"
type input "27[DATE]"
type input "[PERSON_NAME]"
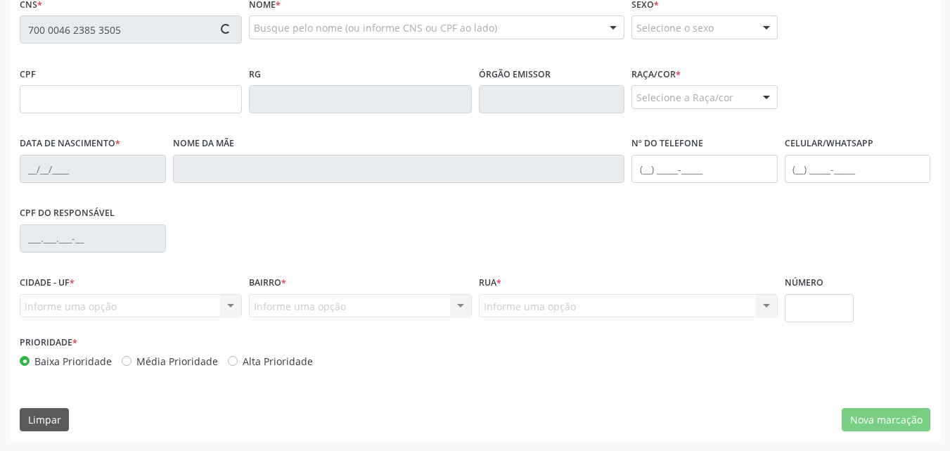
type input "[PHONE_NUMBER]"
type input "S/N"
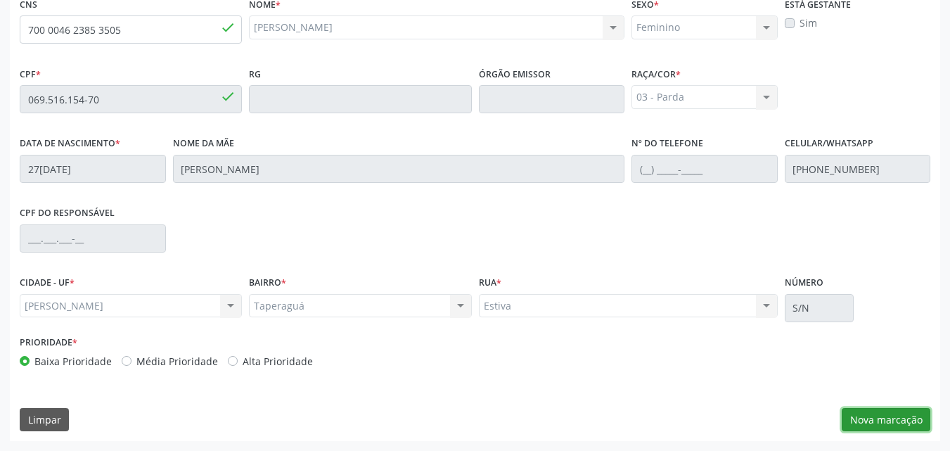
click at [872, 415] on button "Nova marcação" at bounding box center [886, 420] width 89 height 24
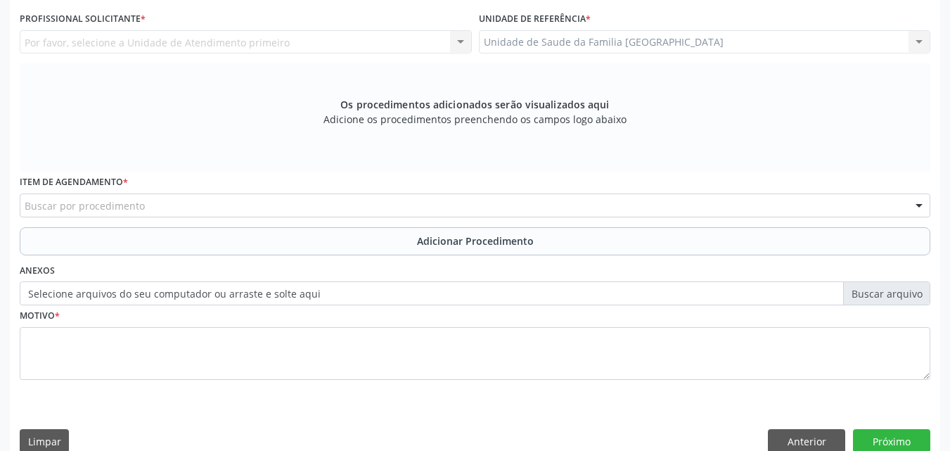
scroll to position [44, 0]
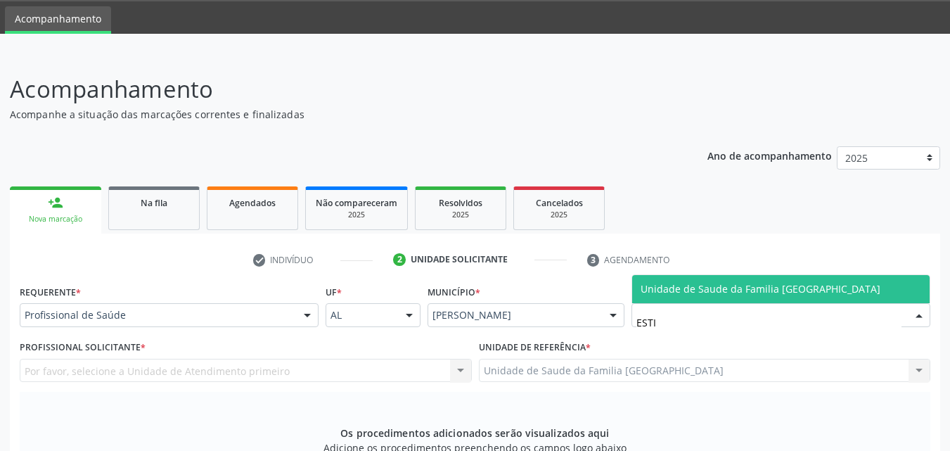
type input "ESTIV"
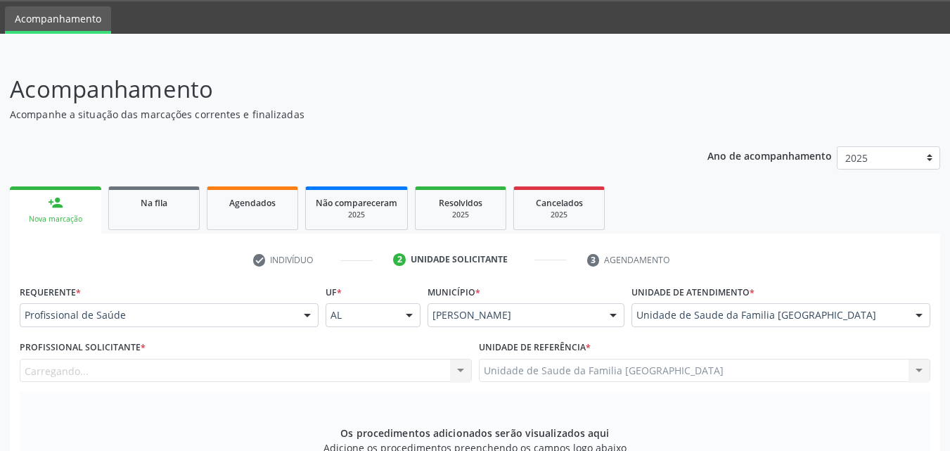
click at [129, 364] on div "Carregando... Nenhum resultado encontrado para: " " Não há nenhuma opção para s…" at bounding box center [246, 371] width 452 height 24
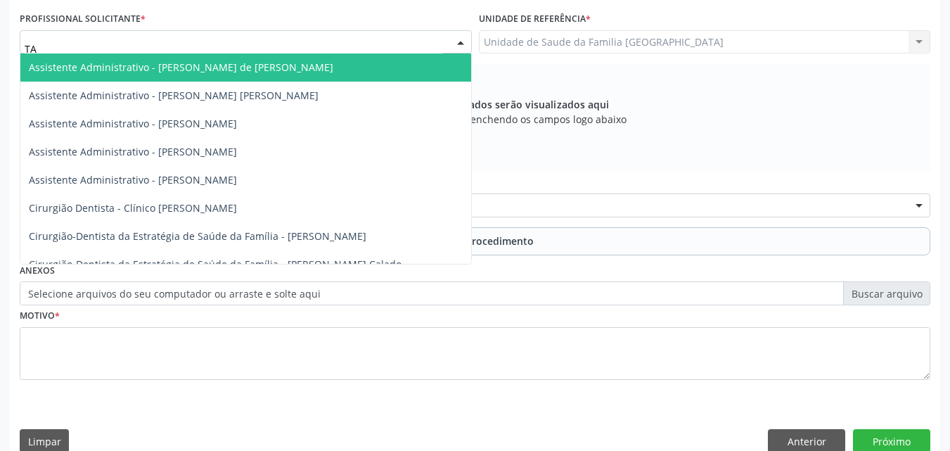
type input "TAC"
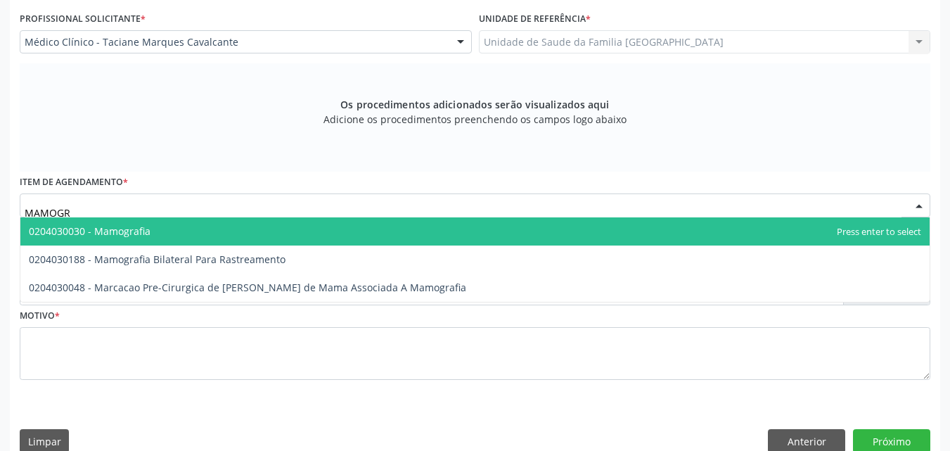
type input "MAMOGRA"
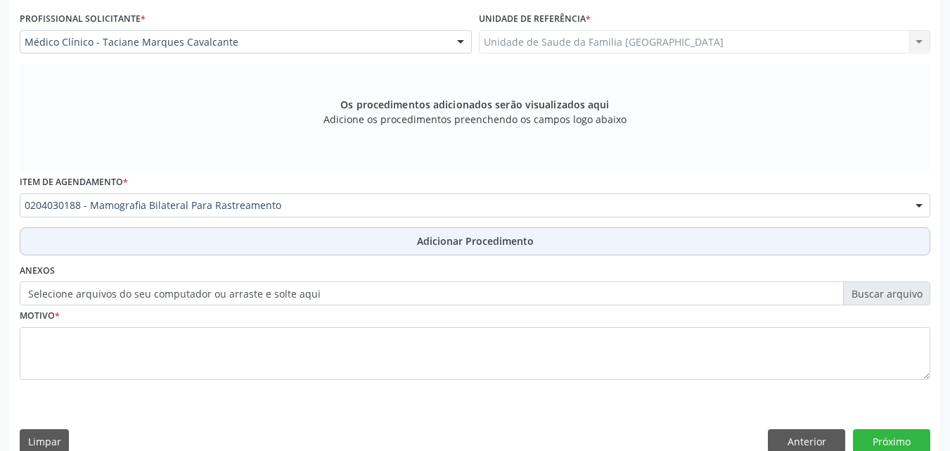
click at [126, 251] on button "Adicionar Procedimento" at bounding box center [475, 241] width 910 height 28
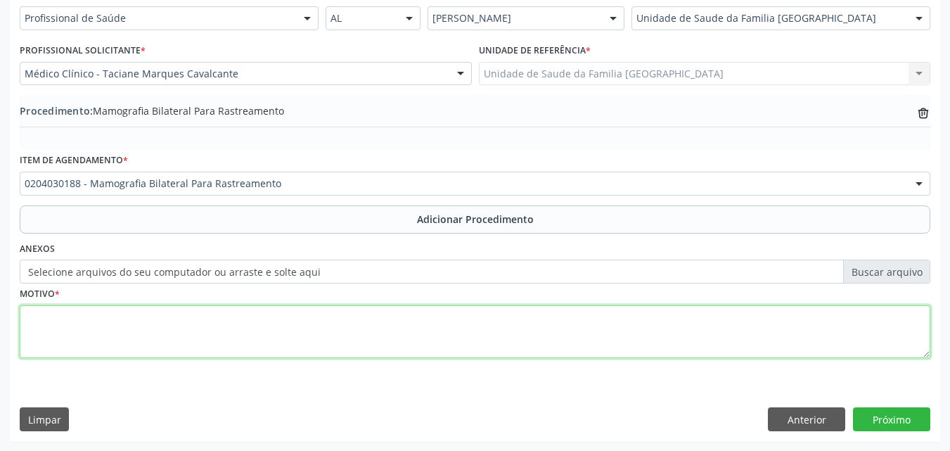
click at [136, 337] on textarea at bounding box center [475, 331] width 910 height 53
type textarea "HF+DE CA DE MAMA."
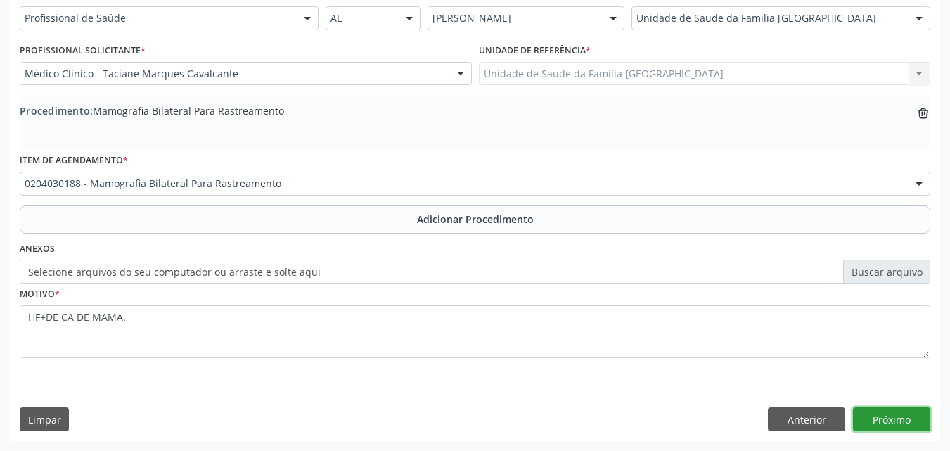
click at [921, 415] on button "Próximo" at bounding box center [891, 419] width 77 height 24
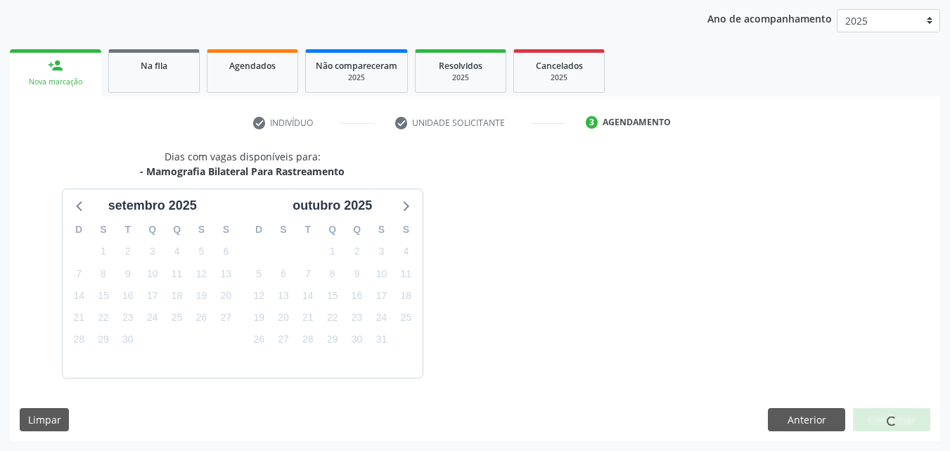
scroll to position [222, 0]
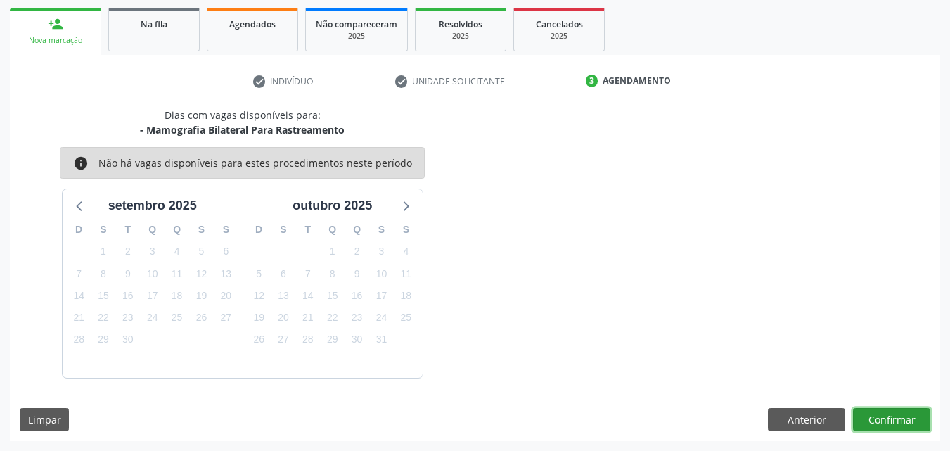
click at [906, 419] on button "Confirmar" at bounding box center [891, 420] width 77 height 24
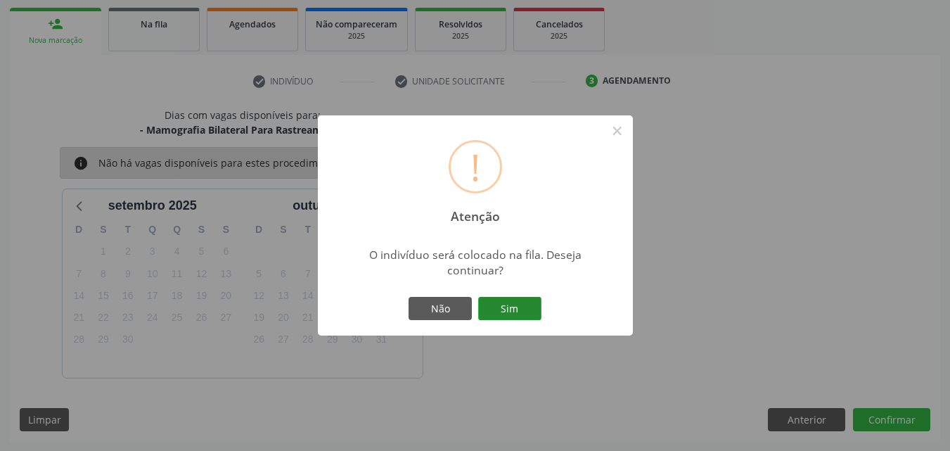
click at [517, 314] on button "Sim" at bounding box center [509, 309] width 63 height 24
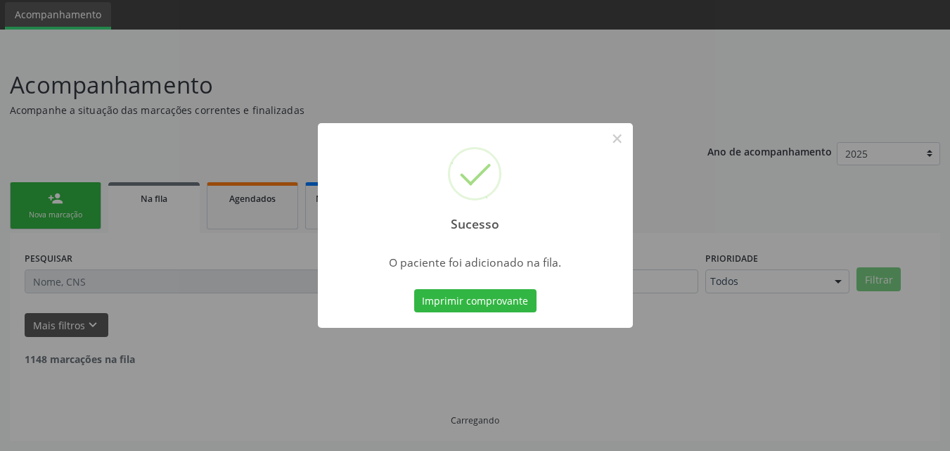
scroll to position [33, 0]
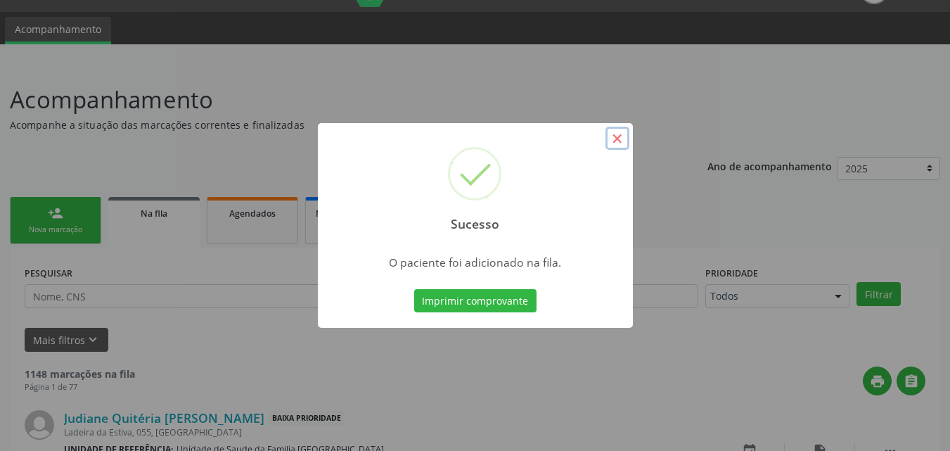
click at [613, 135] on button "×" at bounding box center [617, 139] width 24 height 24
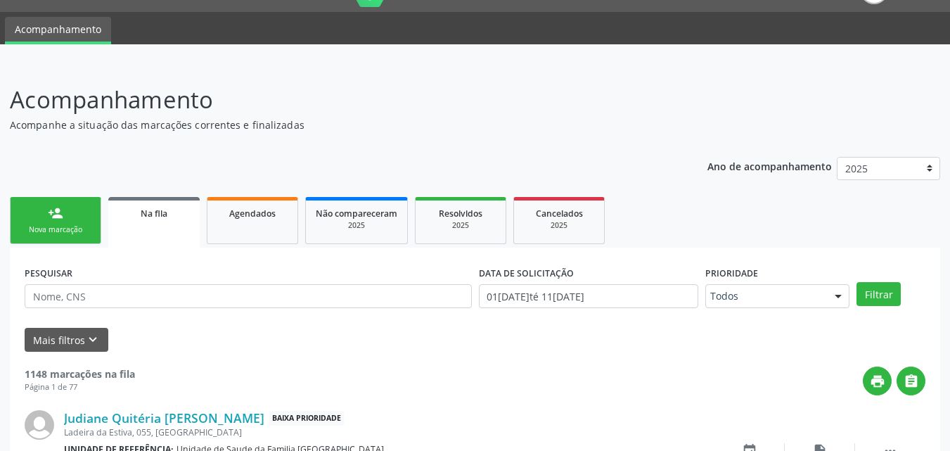
click at [41, 226] on div "Nova marcação" at bounding box center [55, 229] width 70 height 11
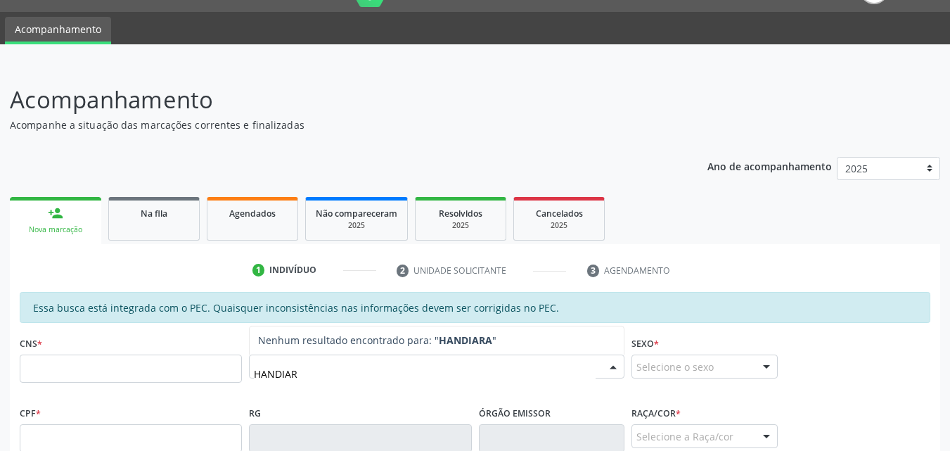
type input "HANDIARA"
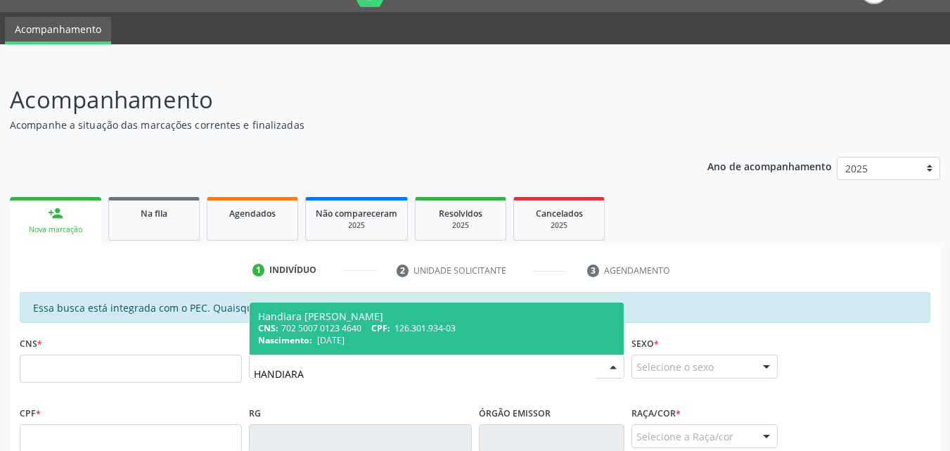
click at [429, 330] on span "126.301.934-03" at bounding box center [424, 328] width 61 height 12
type input "702 5007 0123 4640"
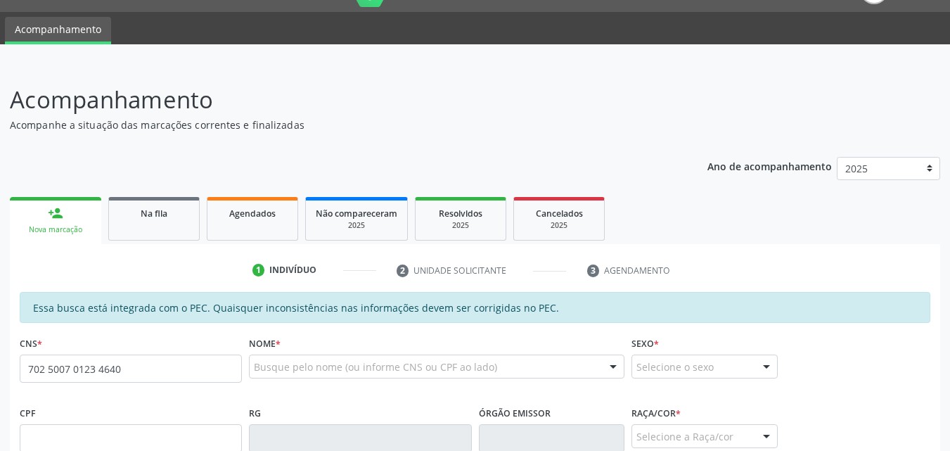
scroll to position [361, 0]
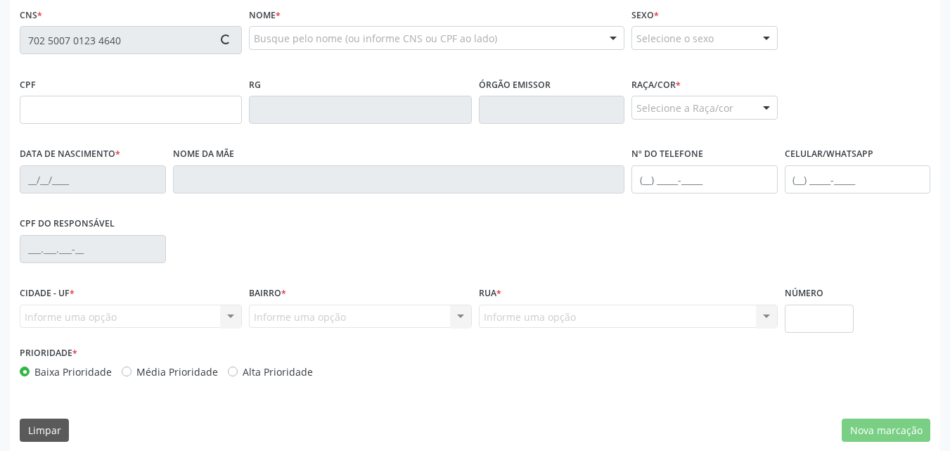
type input "126.301.934-03"
type input "11/02/2004"
type input "Telma Rodrigues de Oliveira"
type input "(82) 99386-1268"
type input "S/N"
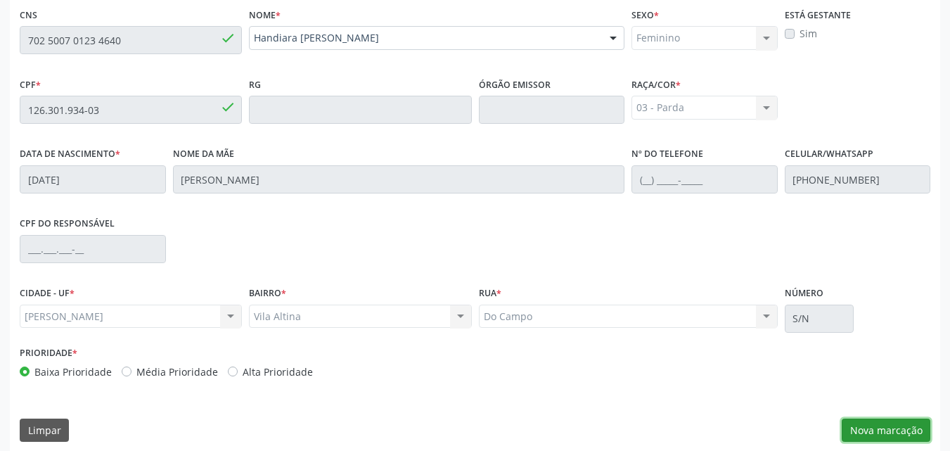
click at [887, 428] on button "Nova marcação" at bounding box center [886, 430] width 89 height 24
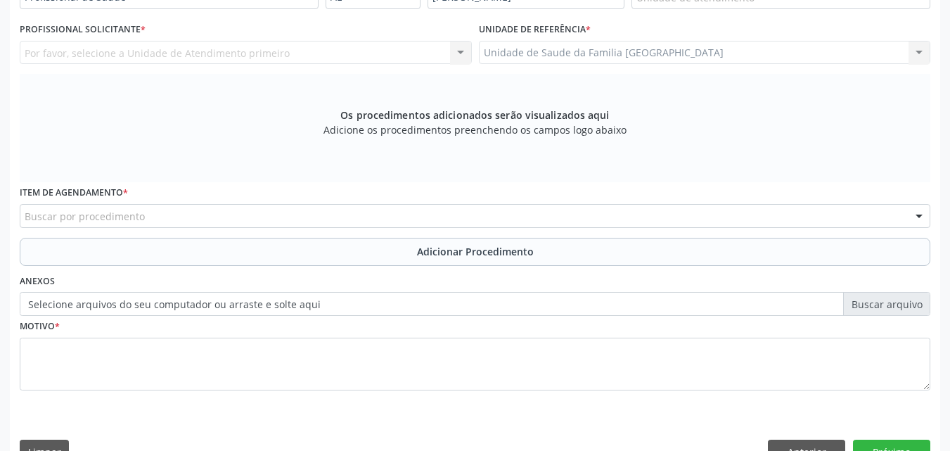
scroll to position [33, 0]
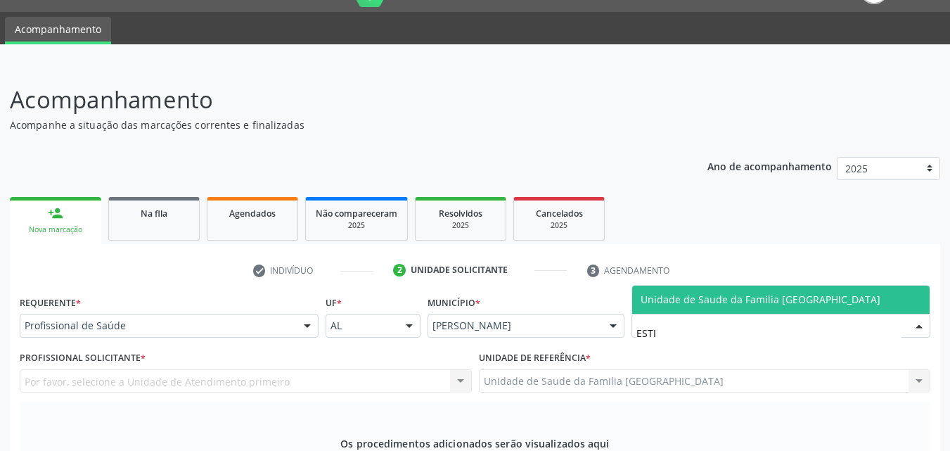
type input "ESTIV"
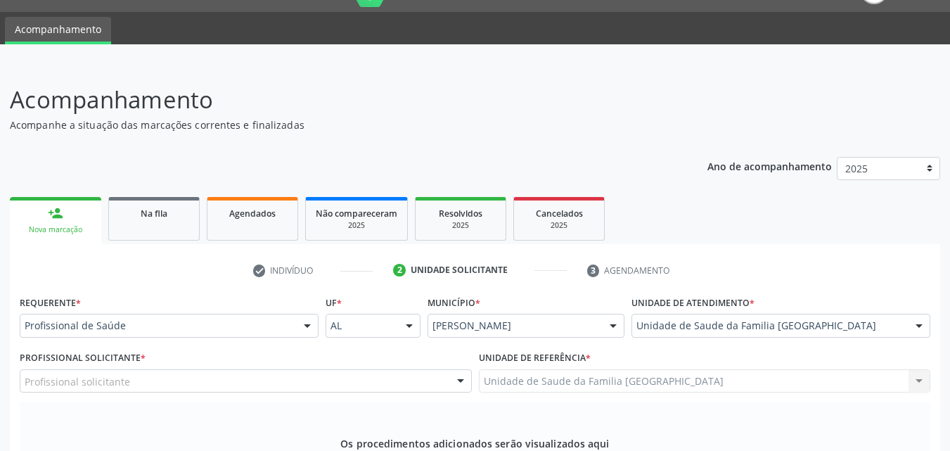
click at [163, 377] on div "Profissional solicitante" at bounding box center [246, 381] width 452 height 24
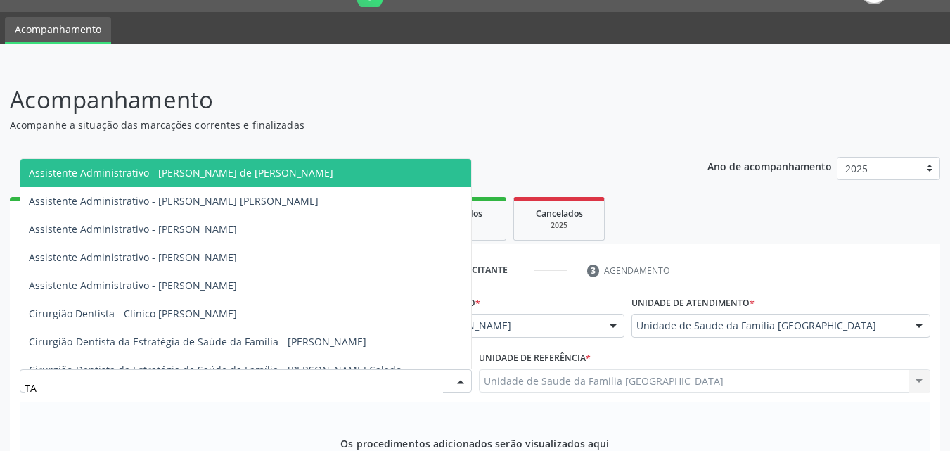
type input "TAC"
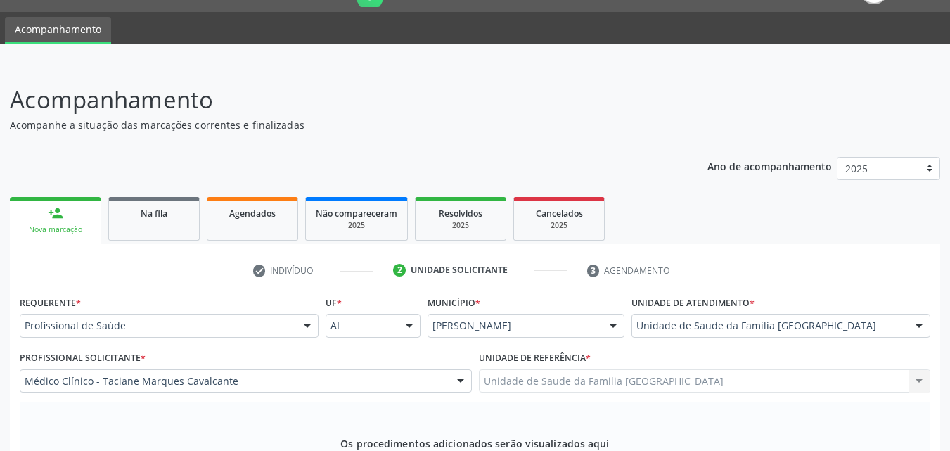
scroll to position [361, 0]
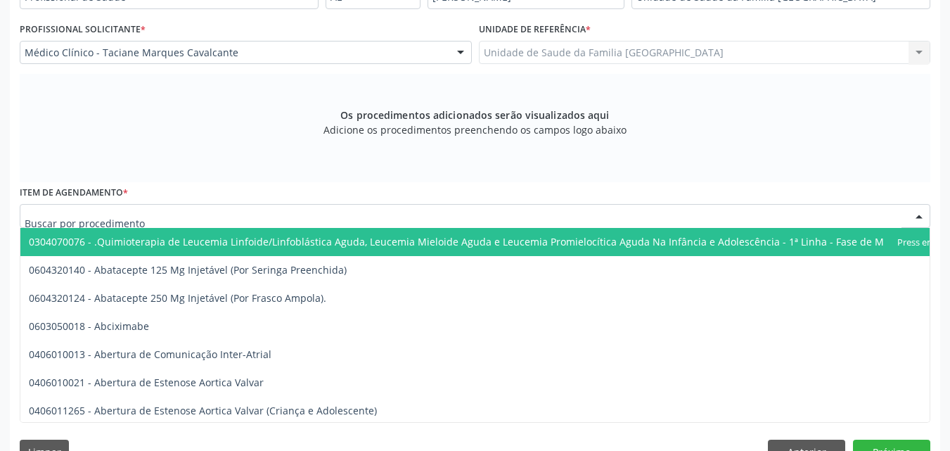
type input "G"
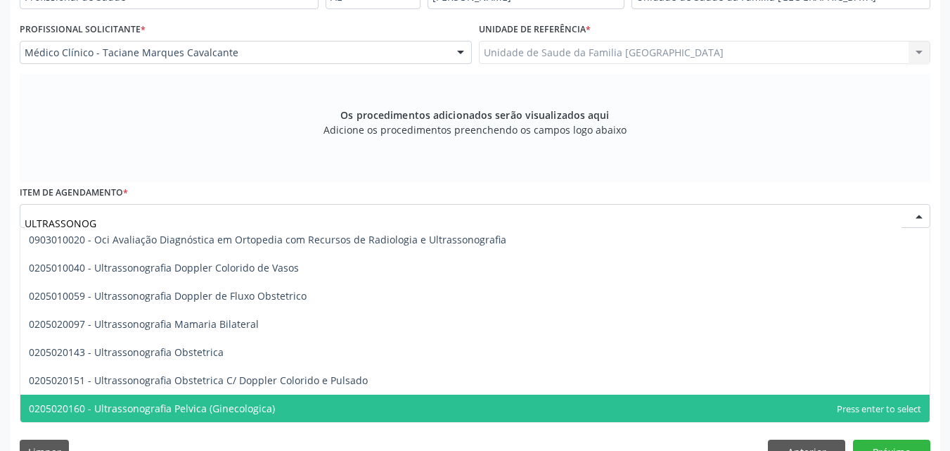
scroll to position [86, 0]
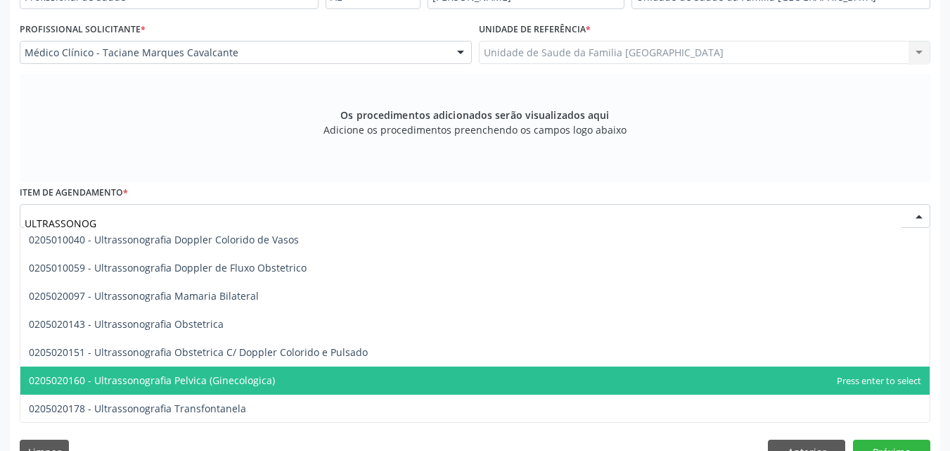
type input "ULTRASSONOG"
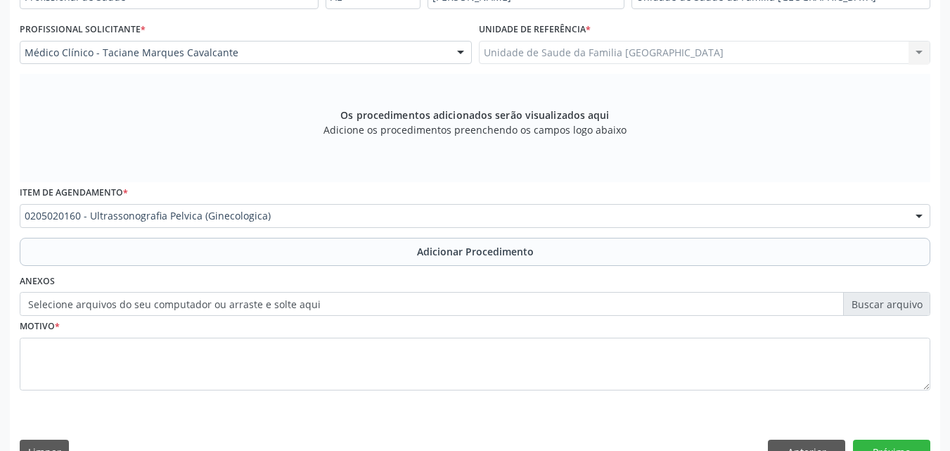
scroll to position [0, 0]
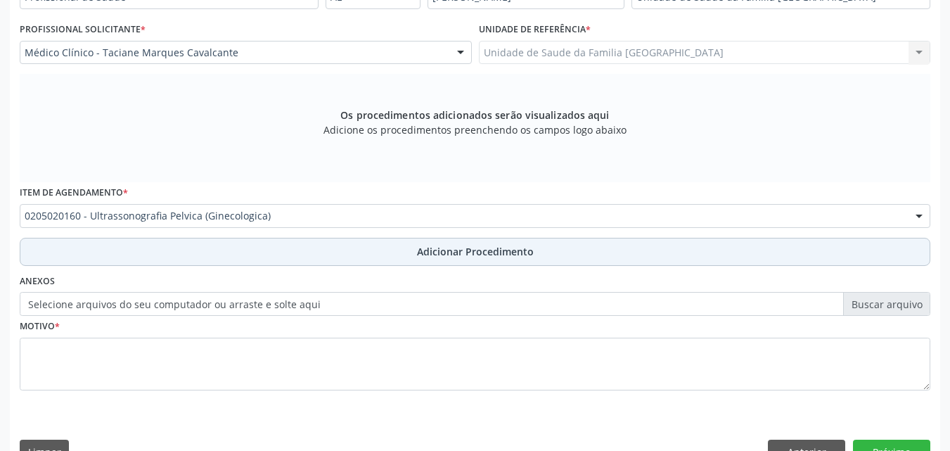
click at [130, 251] on button "Adicionar Procedimento" at bounding box center [475, 252] width 910 height 28
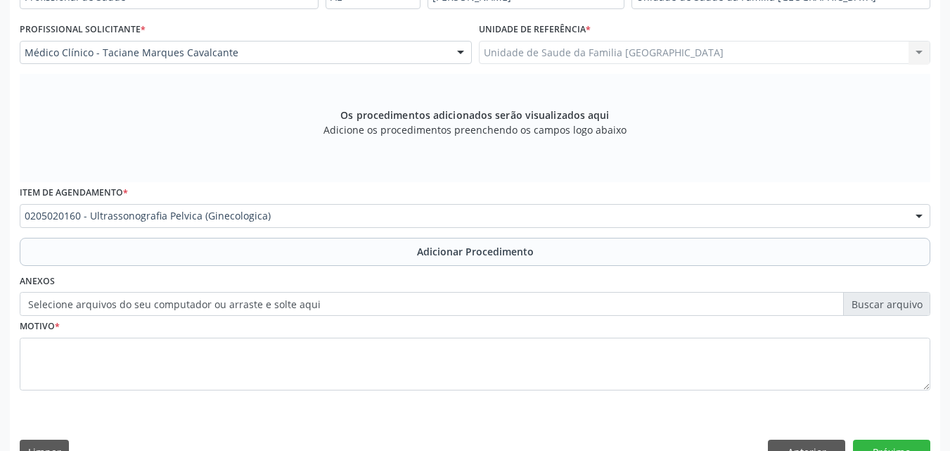
scroll to position [340, 0]
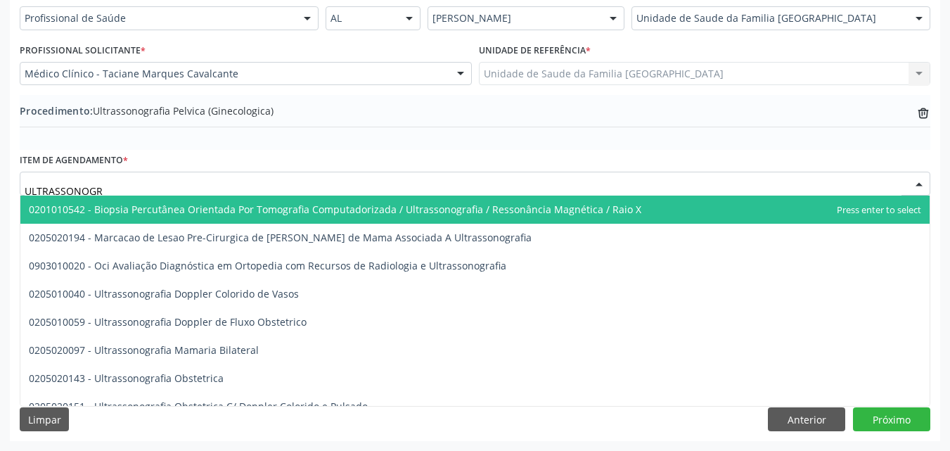
type input "ULTRASSONOGRA"
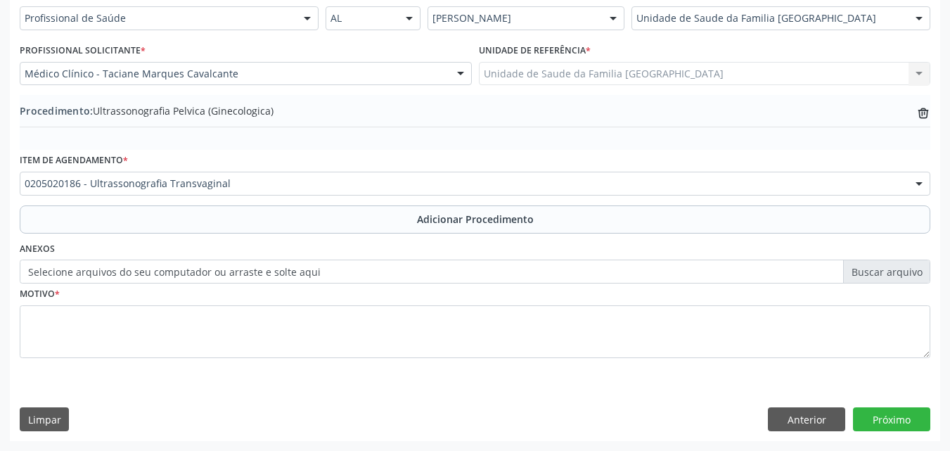
scroll to position [0, 0]
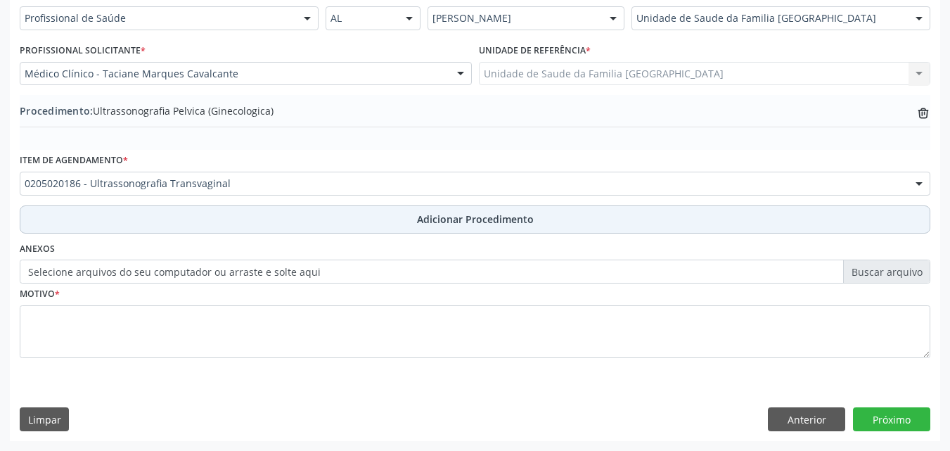
click at [158, 226] on button "Adicionar Procedimento" at bounding box center [475, 219] width 910 height 28
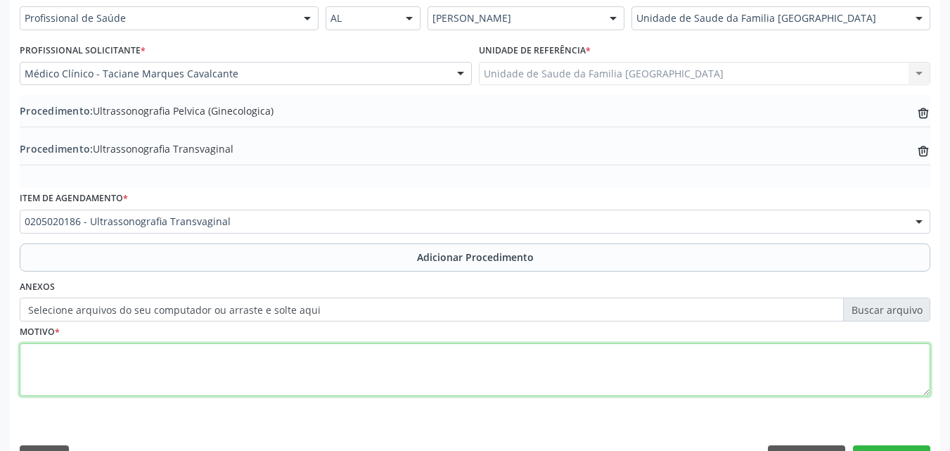
click at [521, 367] on textarea at bounding box center [475, 369] width 910 height 53
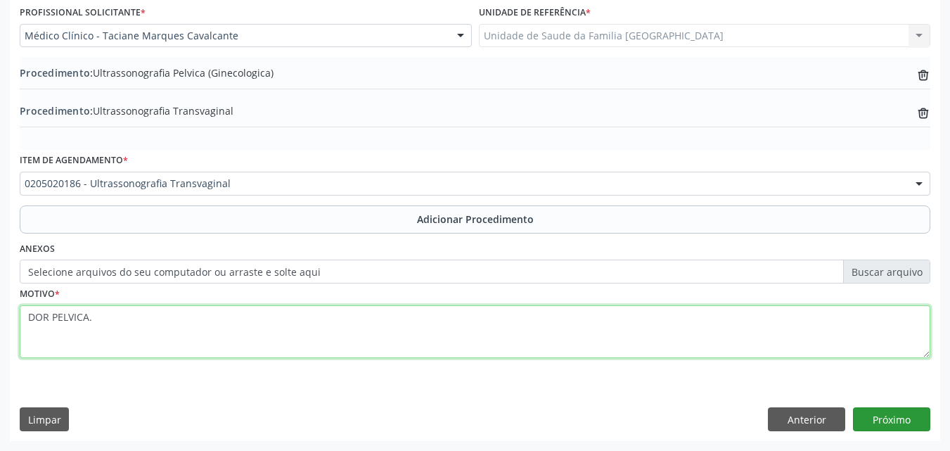
type textarea "DOR PELVICA."
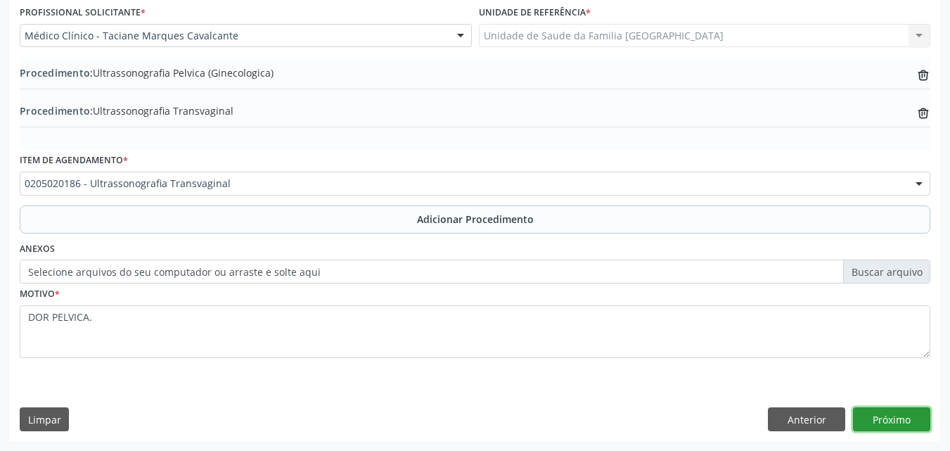
click at [877, 413] on button "Próximo" at bounding box center [891, 419] width 77 height 24
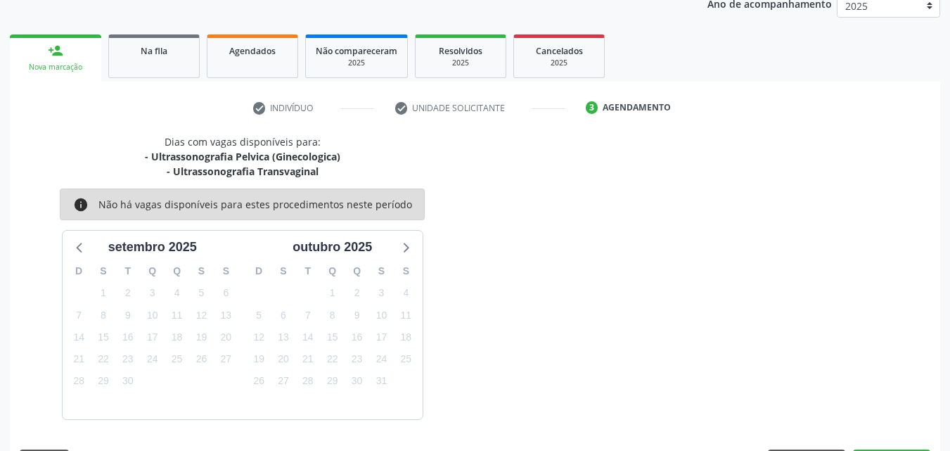
scroll to position [237, 0]
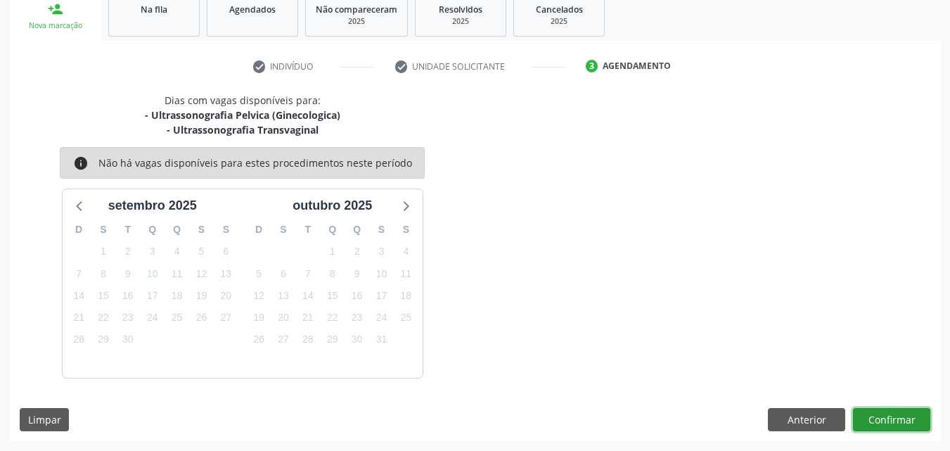
click at [877, 413] on button "Confirmar" at bounding box center [891, 420] width 77 height 24
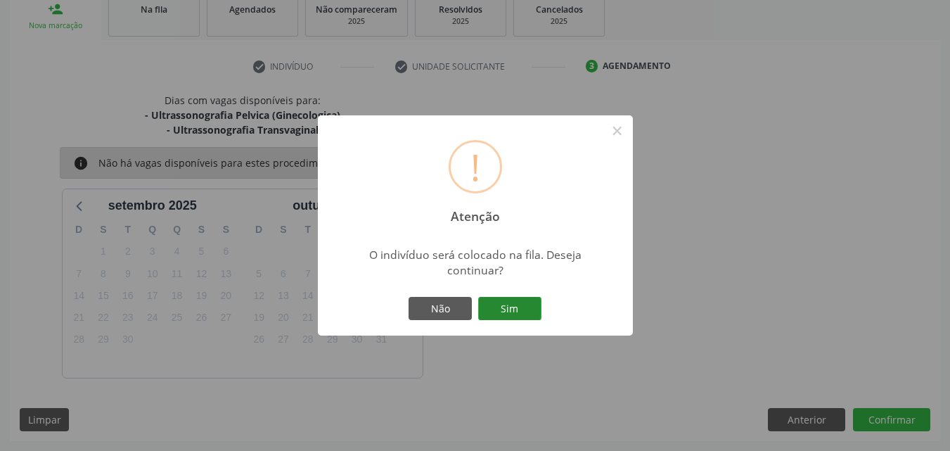
click at [501, 303] on button "Sim" at bounding box center [509, 309] width 63 height 24
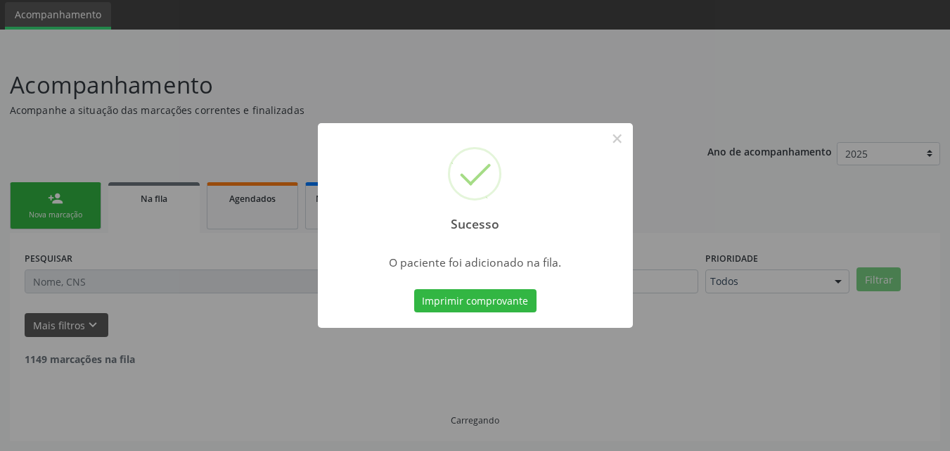
scroll to position [33, 0]
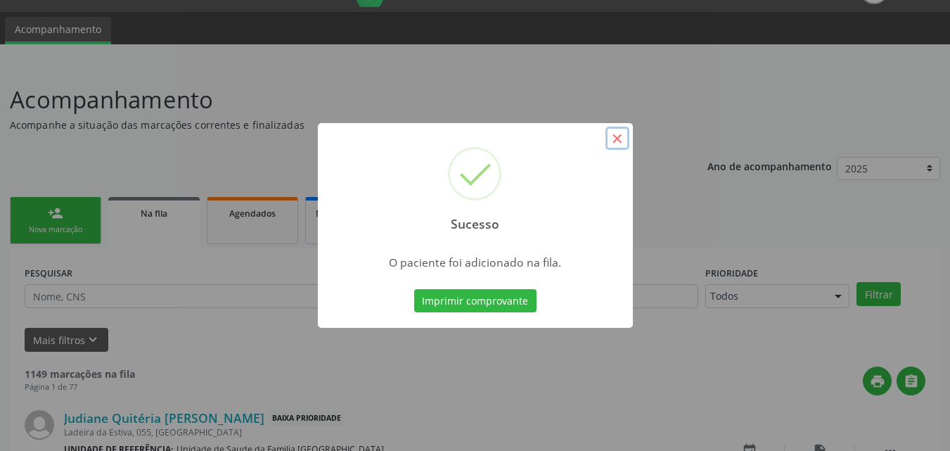
click at [616, 142] on button "×" at bounding box center [617, 139] width 24 height 24
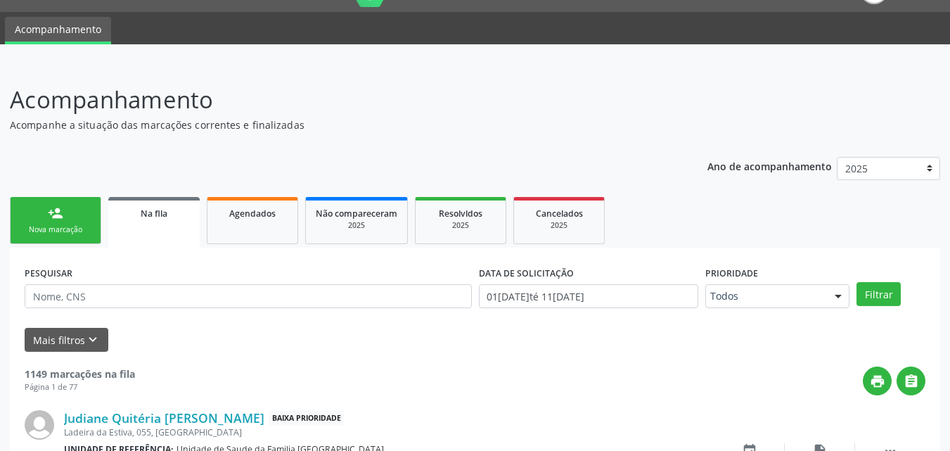
click at [79, 228] on div "Nova marcação" at bounding box center [55, 229] width 70 height 11
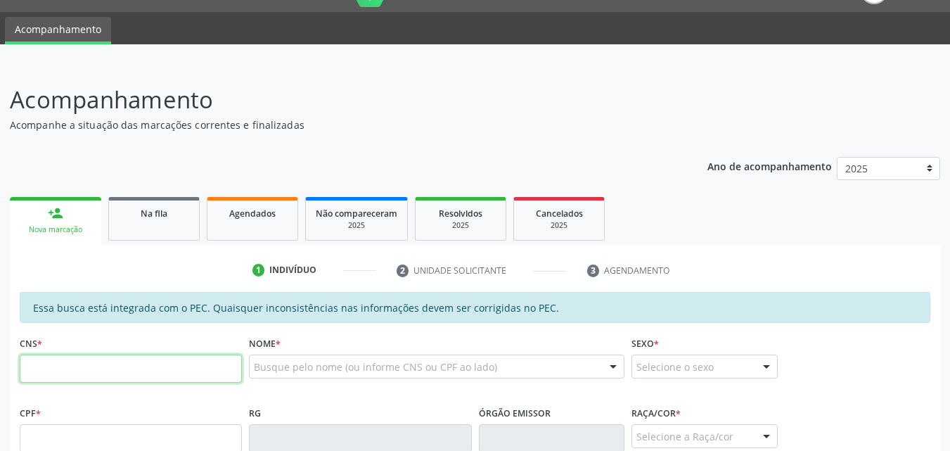
click at [112, 369] on input "text" at bounding box center [131, 368] width 222 height 28
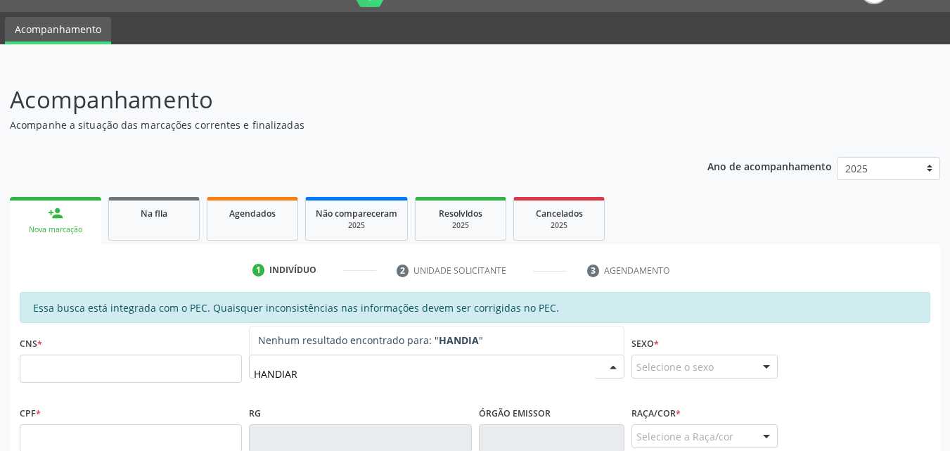
type input "HANDIARA"
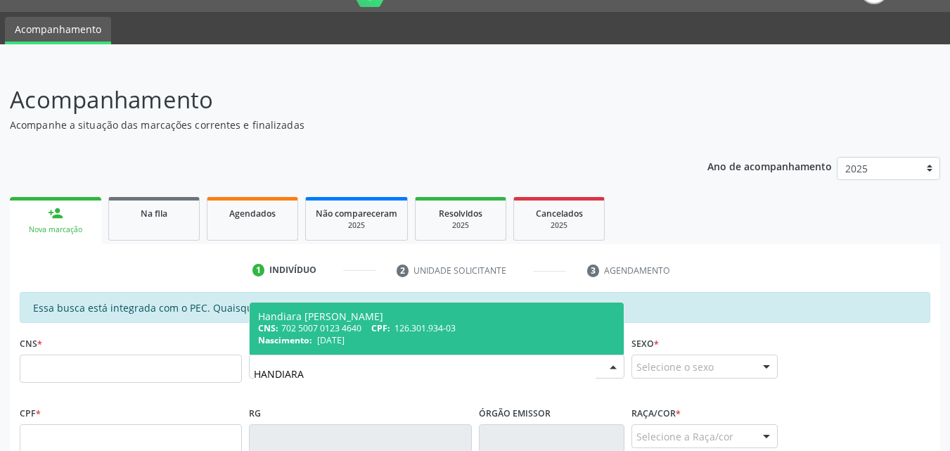
click at [362, 331] on div "CNS: 702 5007 0123 4640 CPF: 126.301.934-03" at bounding box center [436, 328] width 357 height 12
type input "702 5007 0123 4640"
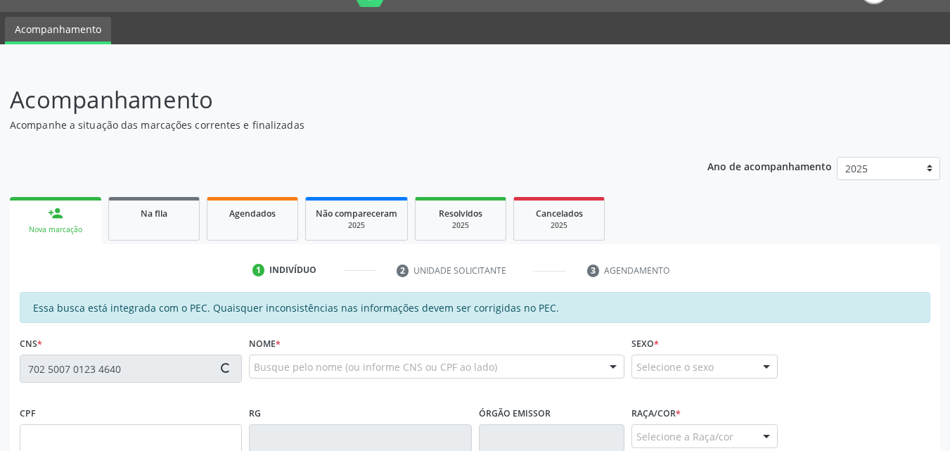
scroll to position [372, 0]
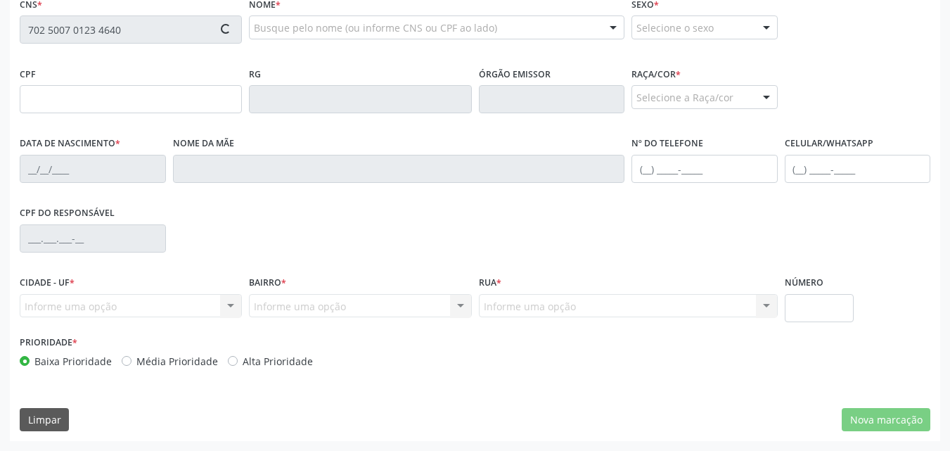
type input "126.301.934-03"
type input "11/02/2004"
type input "Telma Rodrigues de Oliveira"
type input "(82) 99386-1268"
type input "S/N"
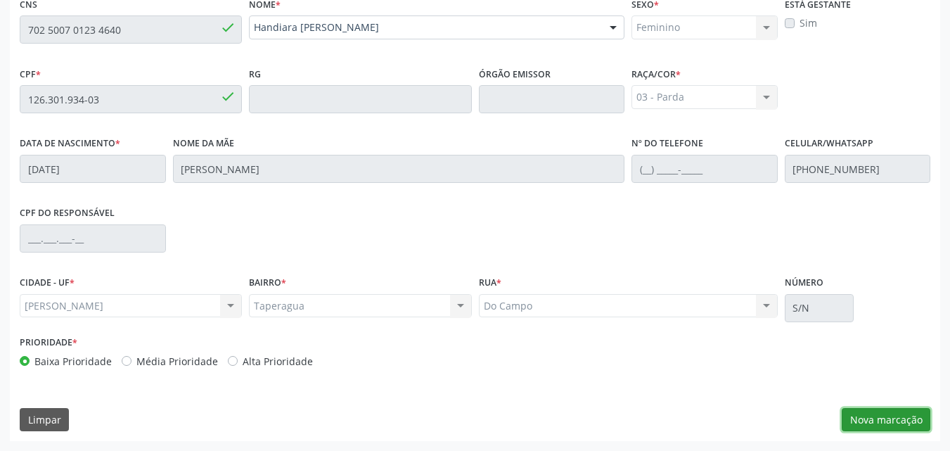
click at [873, 418] on button "Nova marcação" at bounding box center [886, 420] width 89 height 24
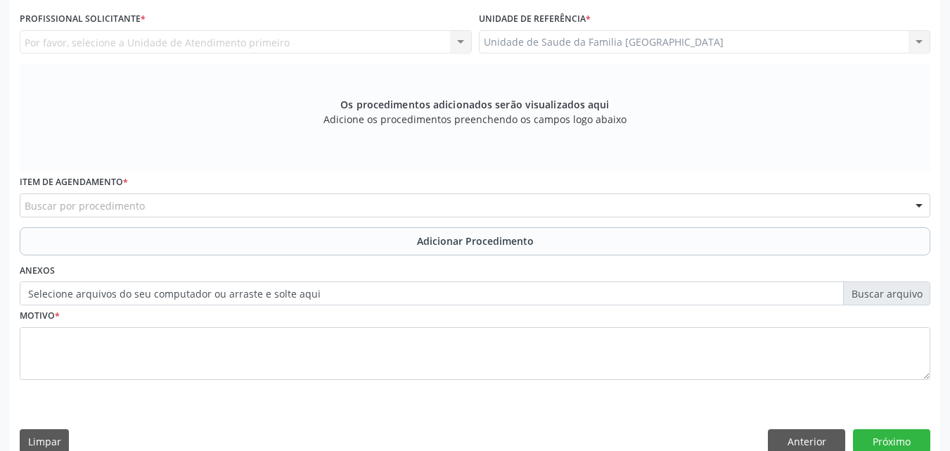
scroll to position [44, 0]
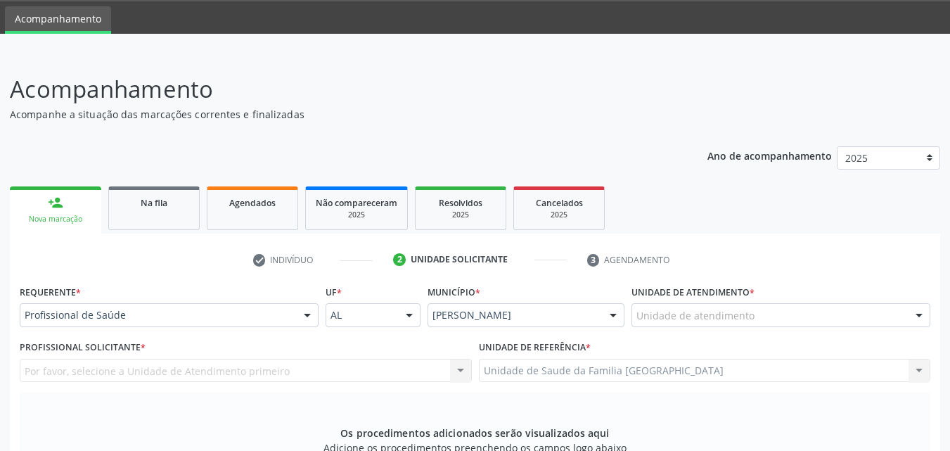
click at [768, 322] on div "Unidade de atendimento" at bounding box center [780, 315] width 299 height 24
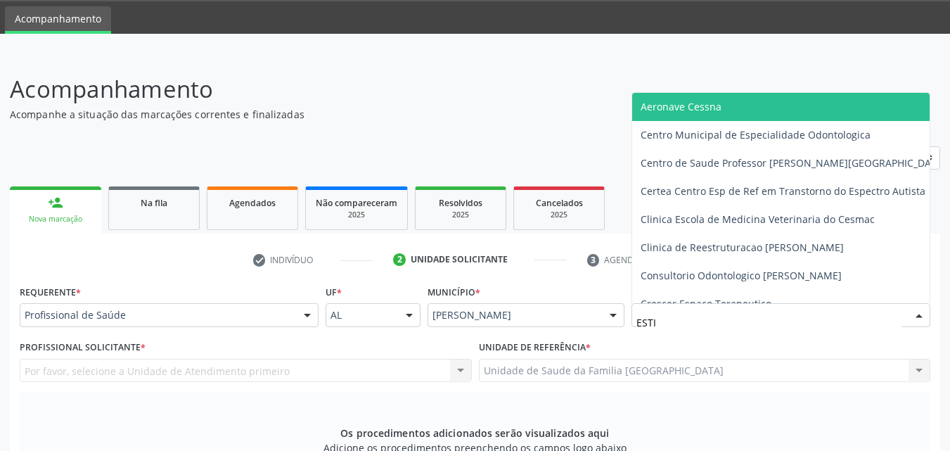
type input "ESTIV"
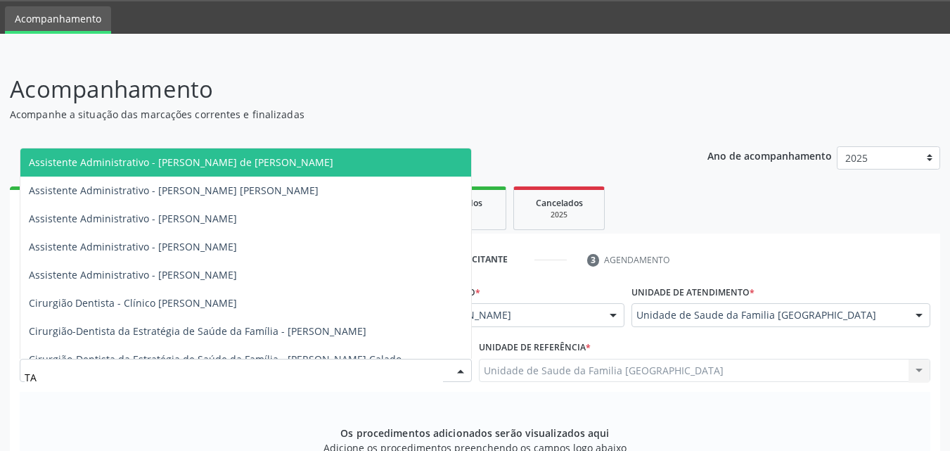
type input "TAC"
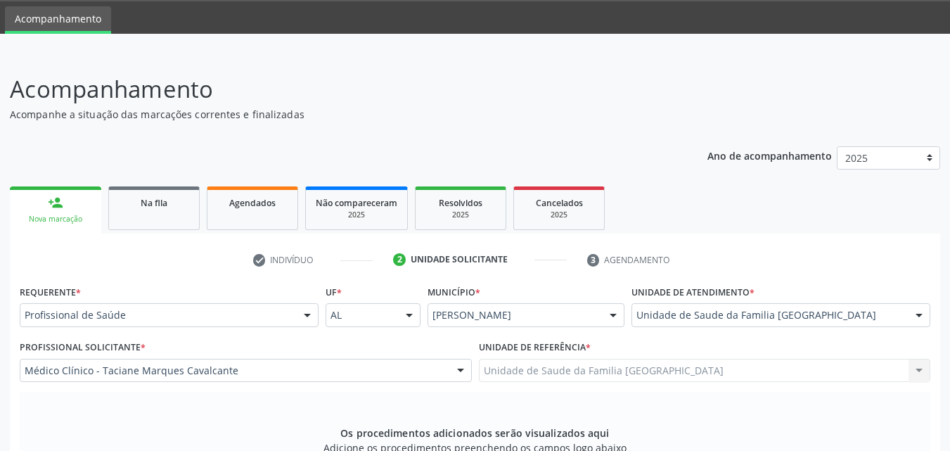
scroll to position [394, 0]
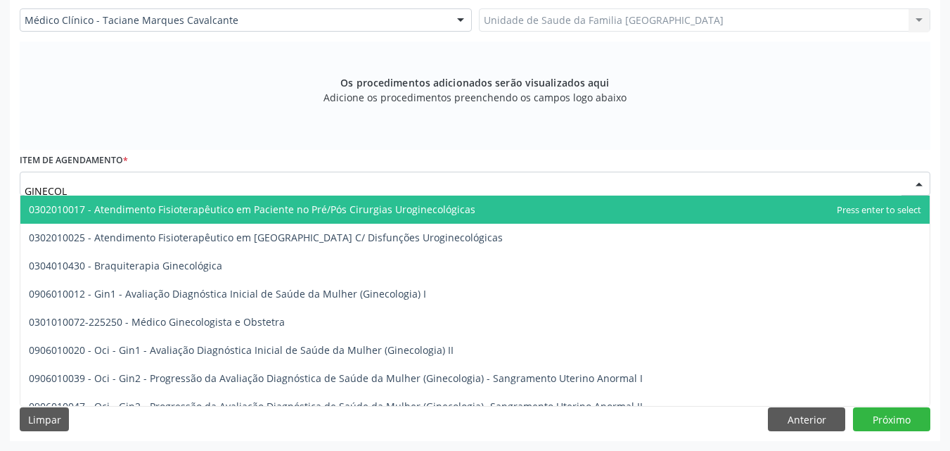
type input "GINECOLO"
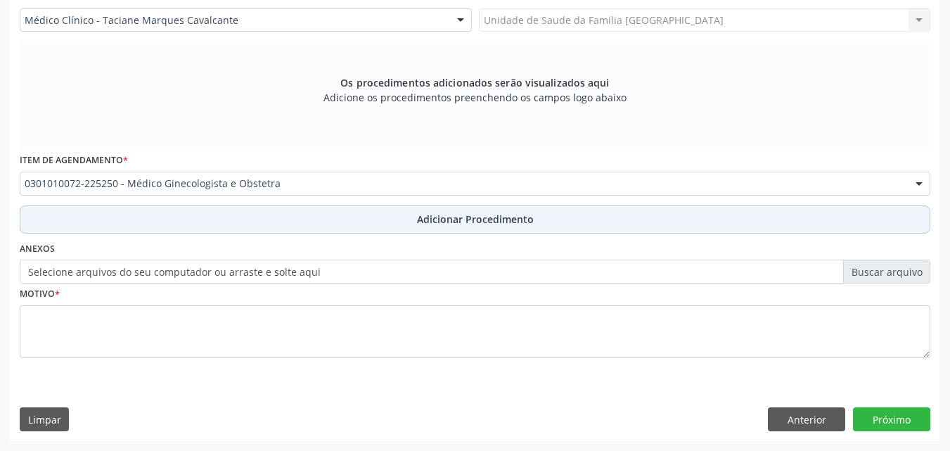
click at [70, 227] on button "Adicionar Procedimento" at bounding box center [475, 219] width 910 height 28
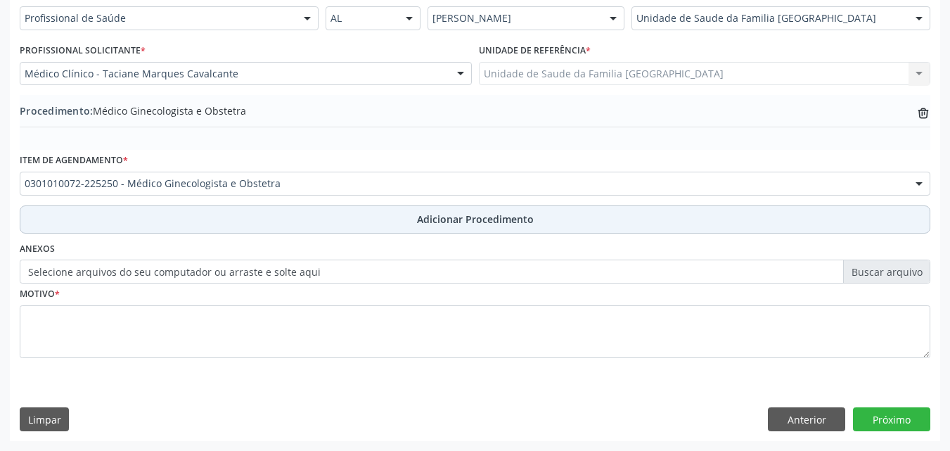
scroll to position [340, 0]
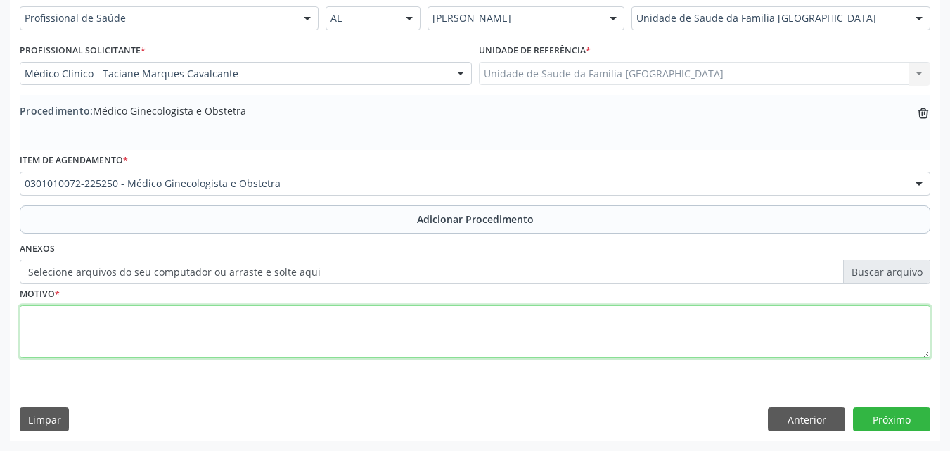
click at [77, 321] on textarea at bounding box center [475, 331] width 910 height 53
type textarea "DOR ABDOMINAL PÉLVICA."
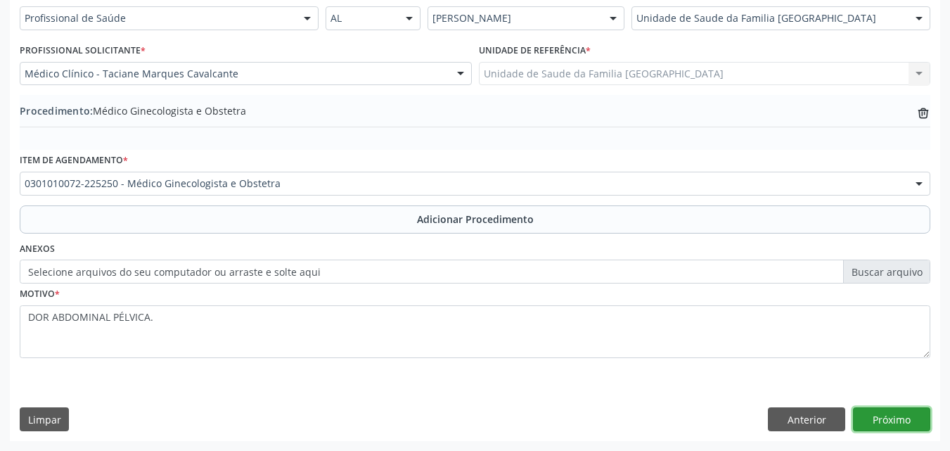
click at [860, 408] on button "Próximo" at bounding box center [891, 419] width 77 height 24
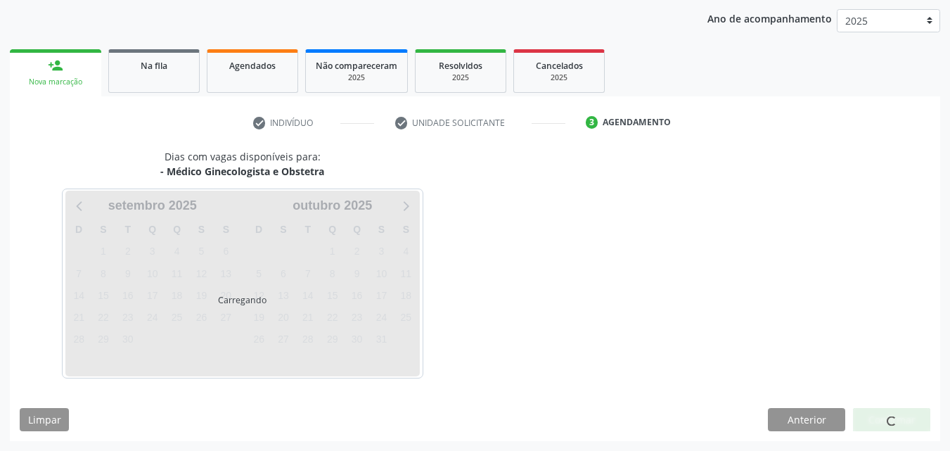
scroll to position [222, 0]
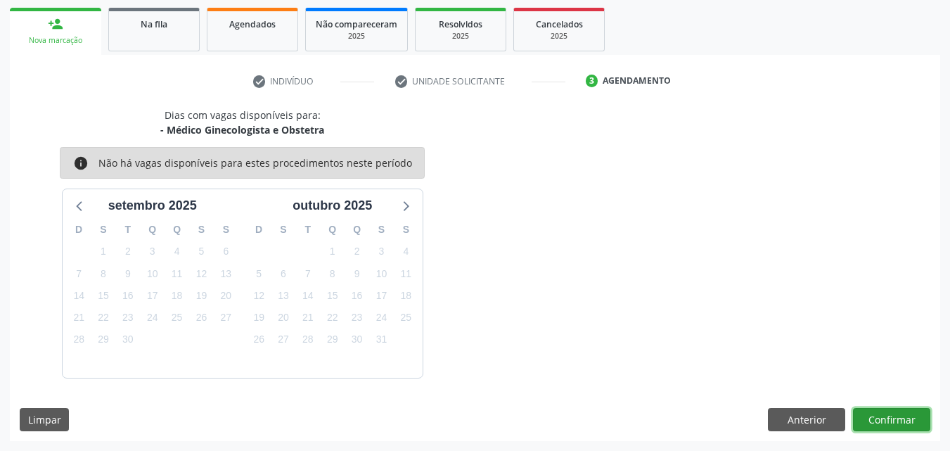
click at [860, 408] on button "Confirmar" at bounding box center [891, 420] width 77 height 24
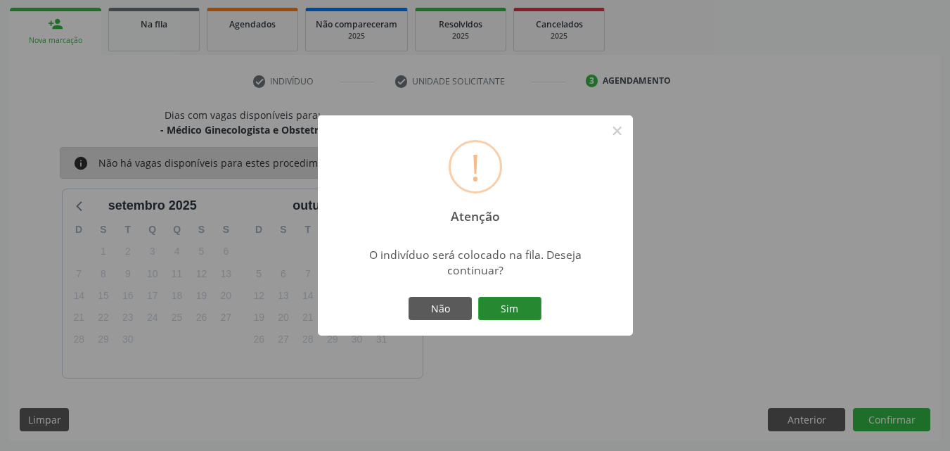
click at [490, 302] on button "Sim" at bounding box center [509, 309] width 63 height 24
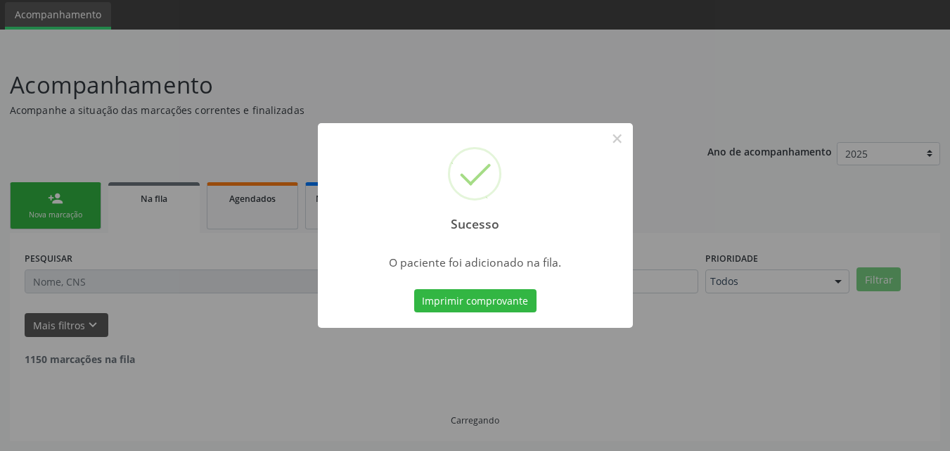
scroll to position [33, 0]
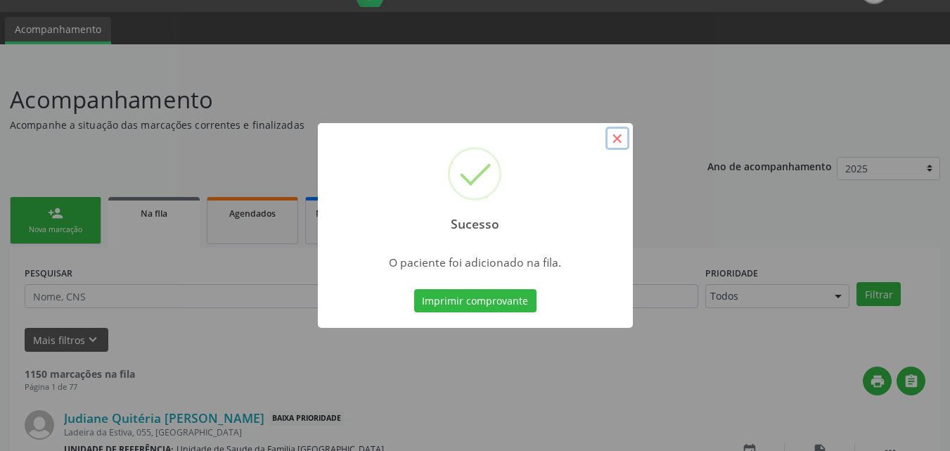
click at [619, 147] on button "×" at bounding box center [617, 139] width 24 height 24
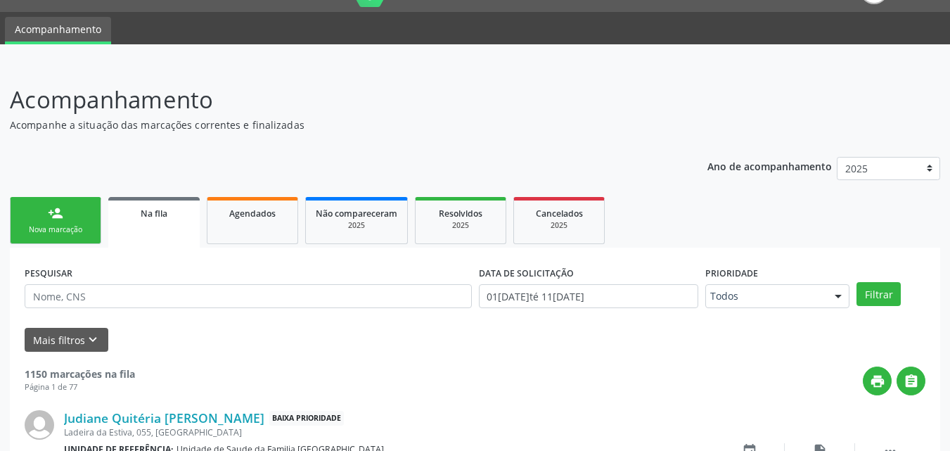
click at [74, 223] on link "person_add Nova marcação" at bounding box center [55, 220] width 91 height 47
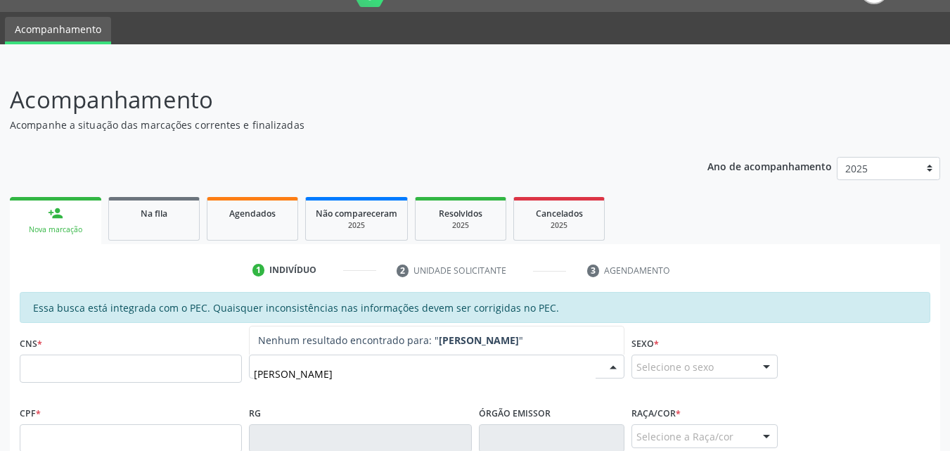
type input "MARIA YSADORA"
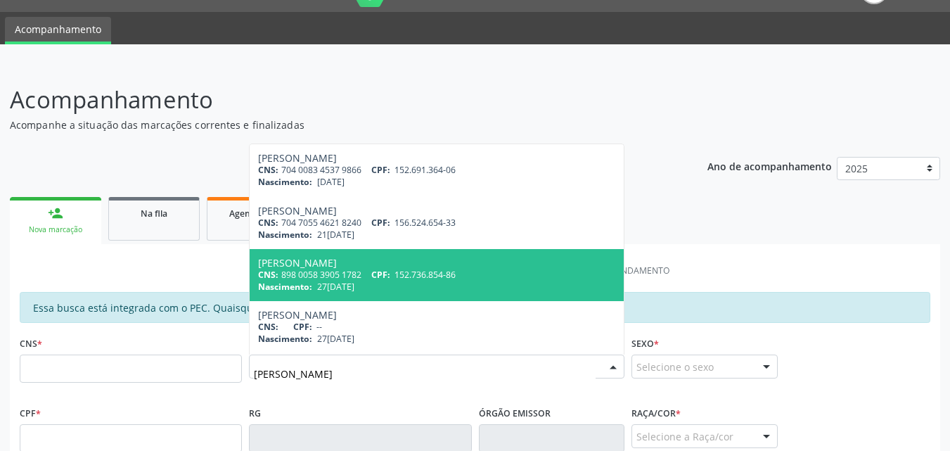
click at [363, 262] on div "[PERSON_NAME]" at bounding box center [436, 262] width 357 height 11
type input "898 0058 3905 1782"
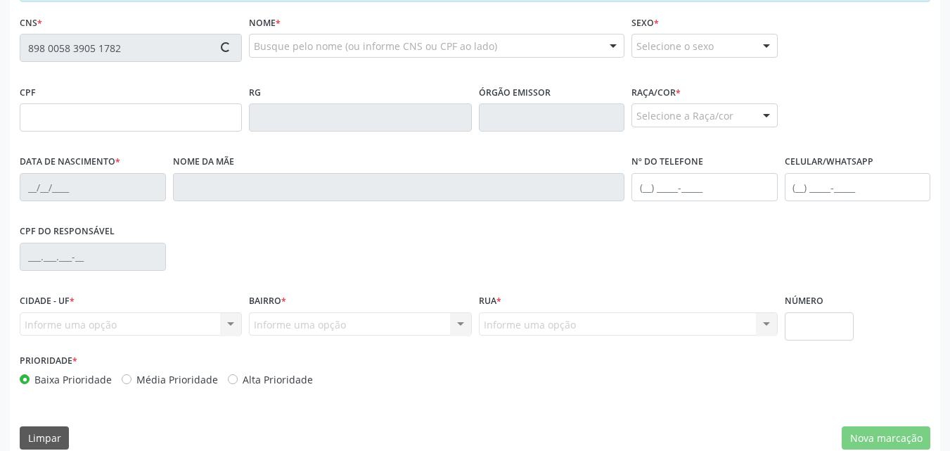
scroll to position [372, 0]
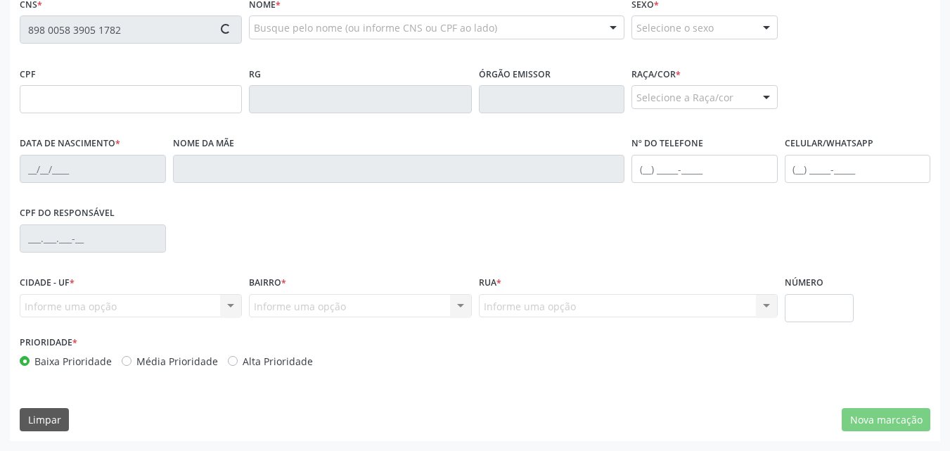
type input "152.736.854-86"
type input "2[DATE]"
type input "[PERSON_NAME]"
type input "[PHONE_NUMBER]"
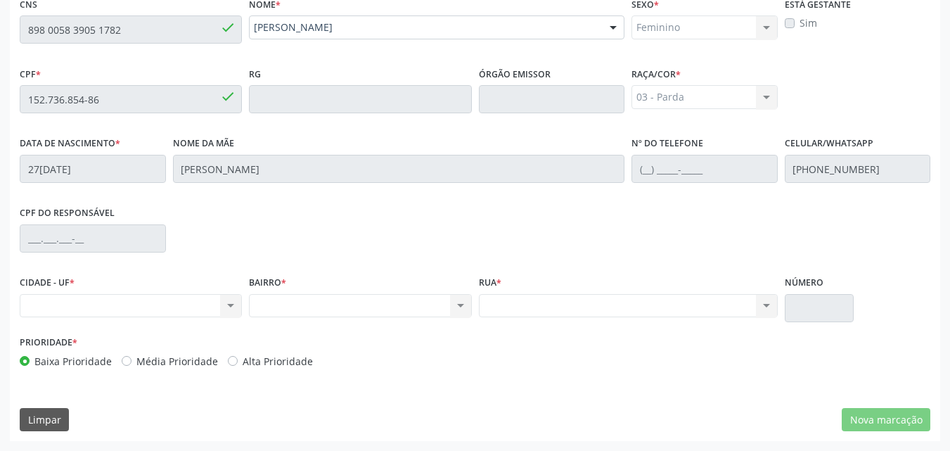
click at [13, 16] on div "Essa busca está integrada com o PEC. Quaisquer inconsistências nas informações …" at bounding box center [475, 197] width 930 height 488
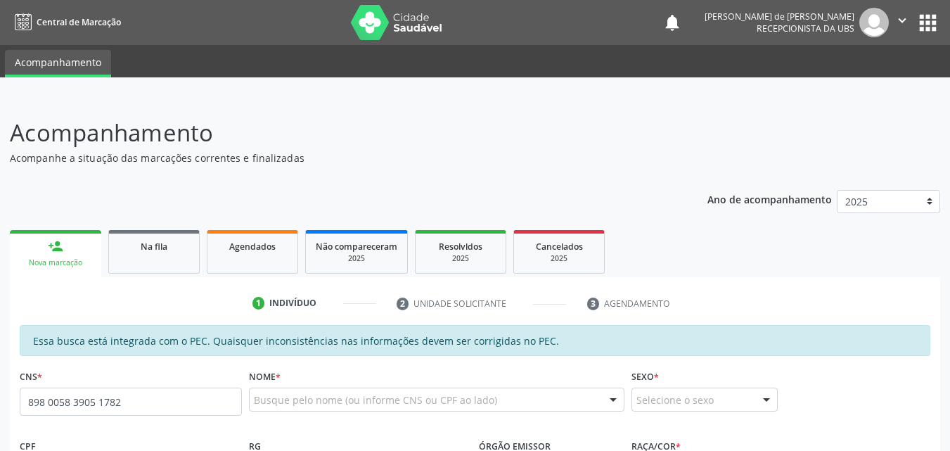
type input "898 0058 3905 1782"
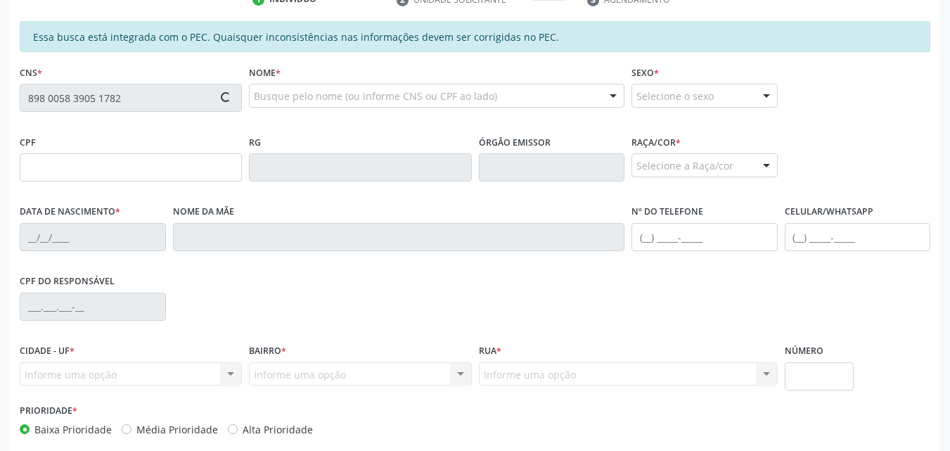
scroll to position [328, 0]
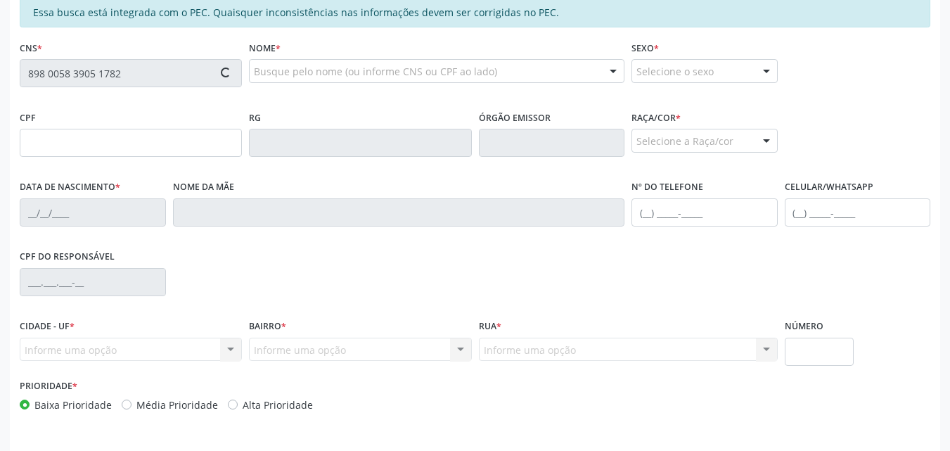
type input "152.736.854-86"
type input "[DATE]"
type input "[PERSON_NAME]"
type input "[PHONE_NUMBER]"
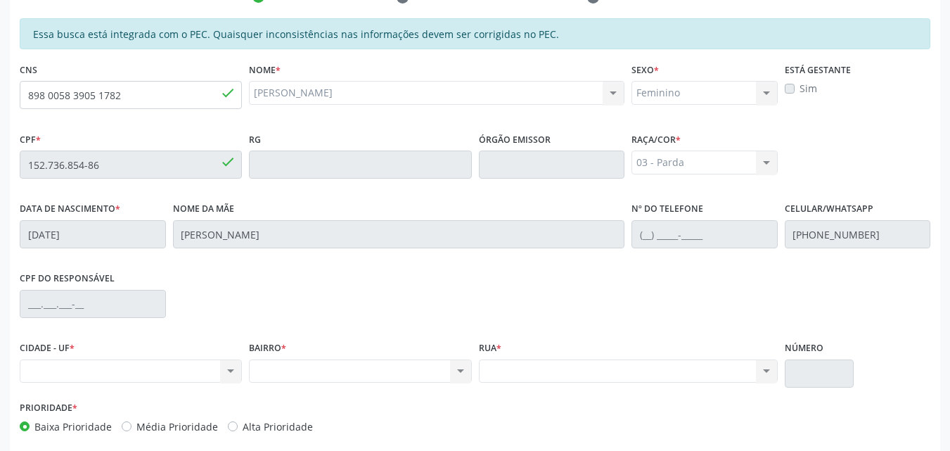
scroll to position [0, 0]
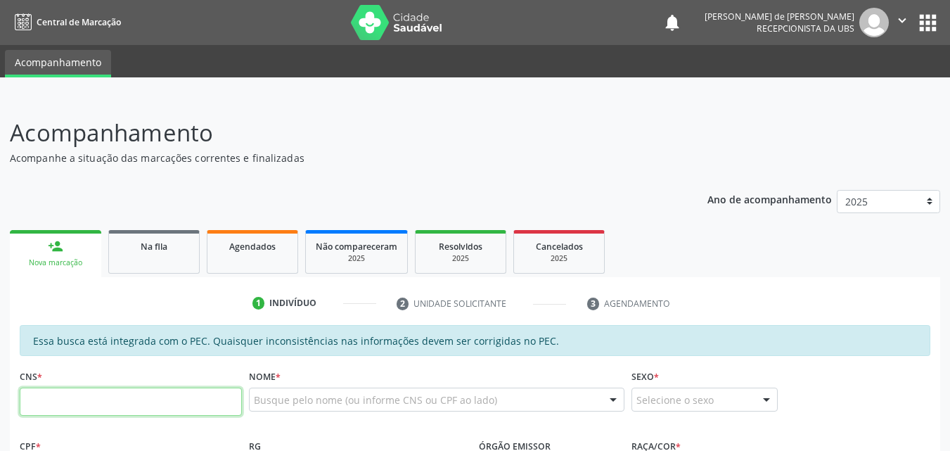
paste input "898 0058 3905 1782"
type input "898 0058 3905 1782"
type input "152.736.854-86"
type input "2[DATE]"
type input "[PERSON_NAME]"
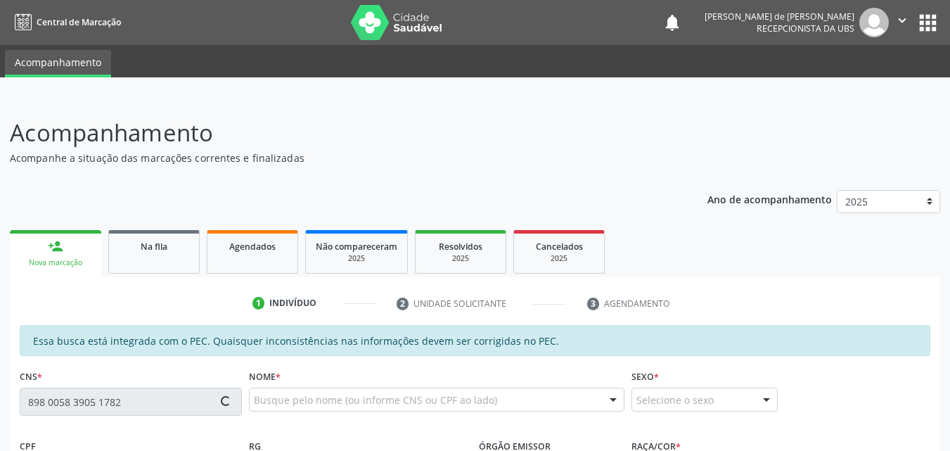
type input "[PHONE_NUMBER]"
type input "S/N"
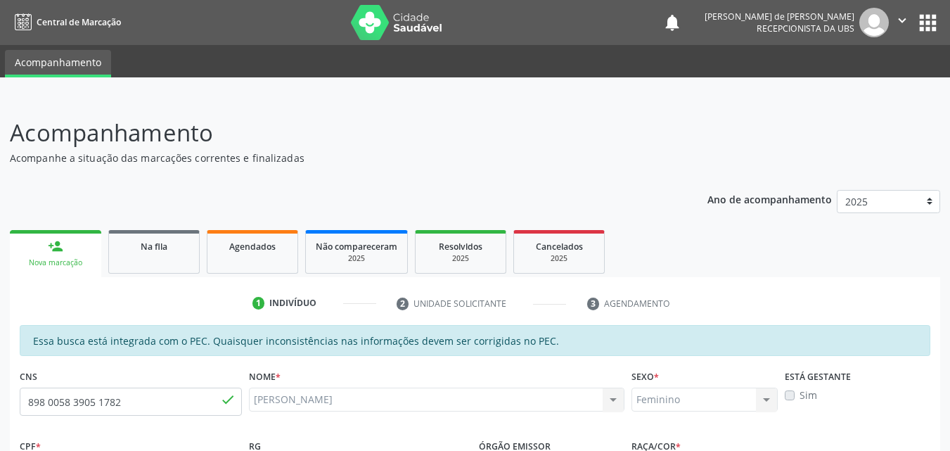
scroll to position [372, 0]
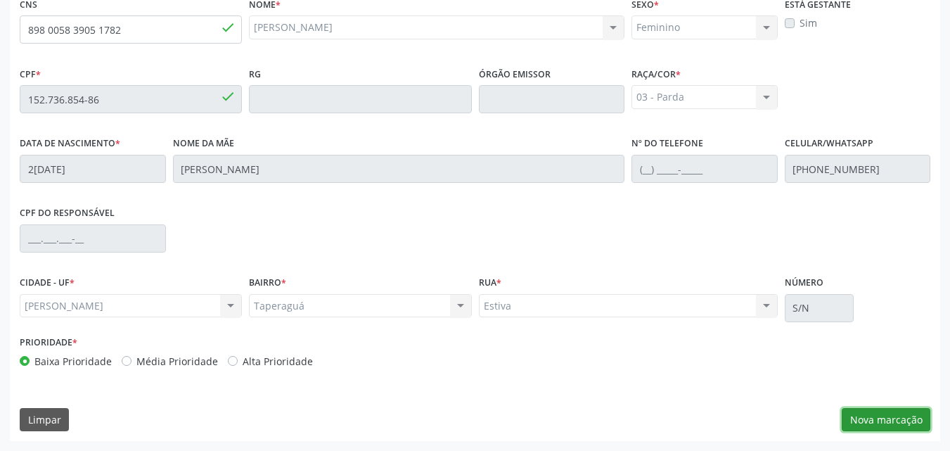
click at [918, 421] on button "Nova marcação" at bounding box center [886, 420] width 89 height 24
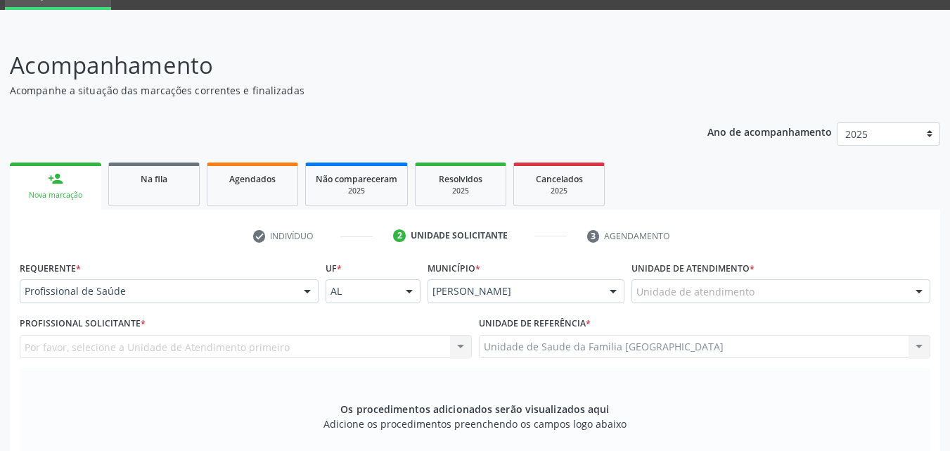
scroll to position [44, 0]
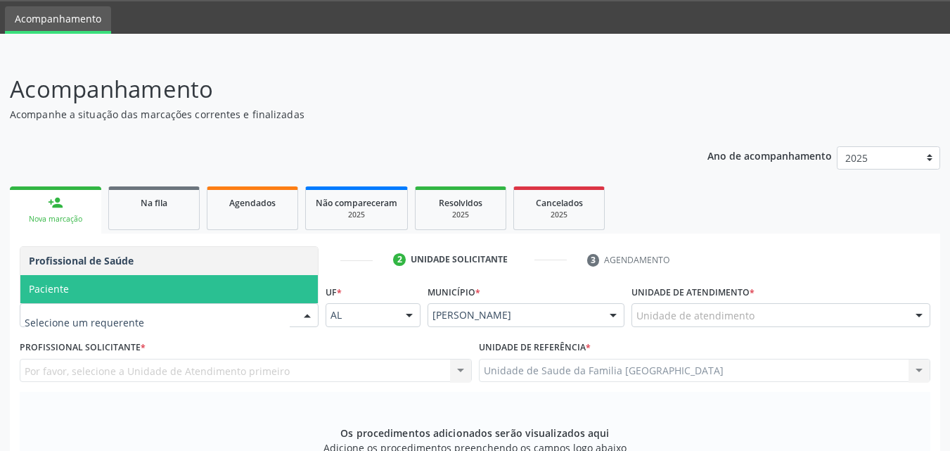
click at [112, 293] on span "Paciente" at bounding box center [168, 289] width 297 height 28
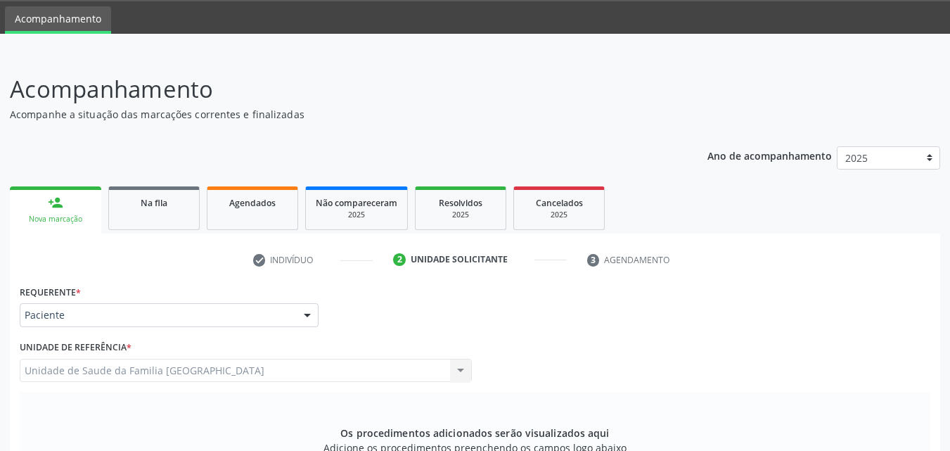
scroll to position [372, 0]
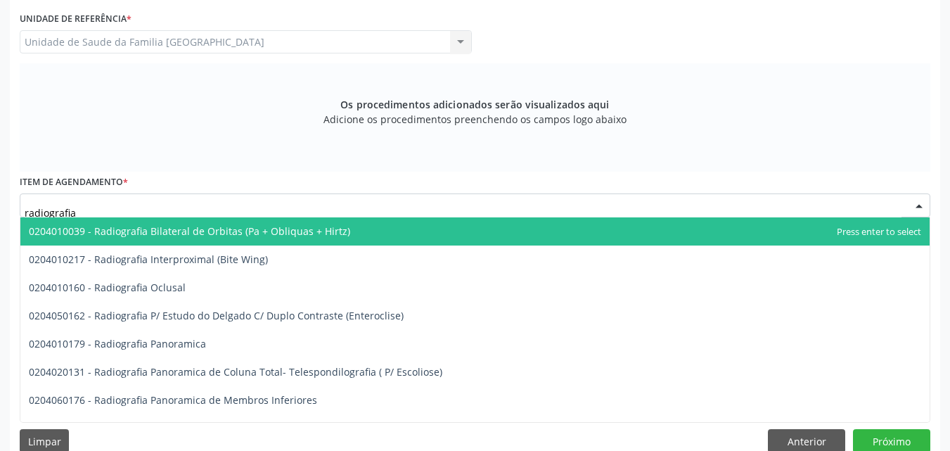
type input "radiografia p"
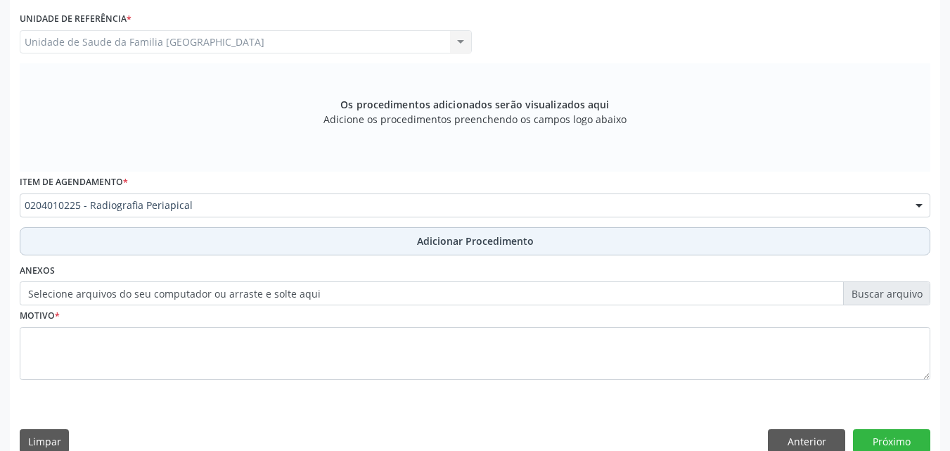
click at [110, 244] on button "Adicionar Procedimento" at bounding box center [475, 241] width 910 height 28
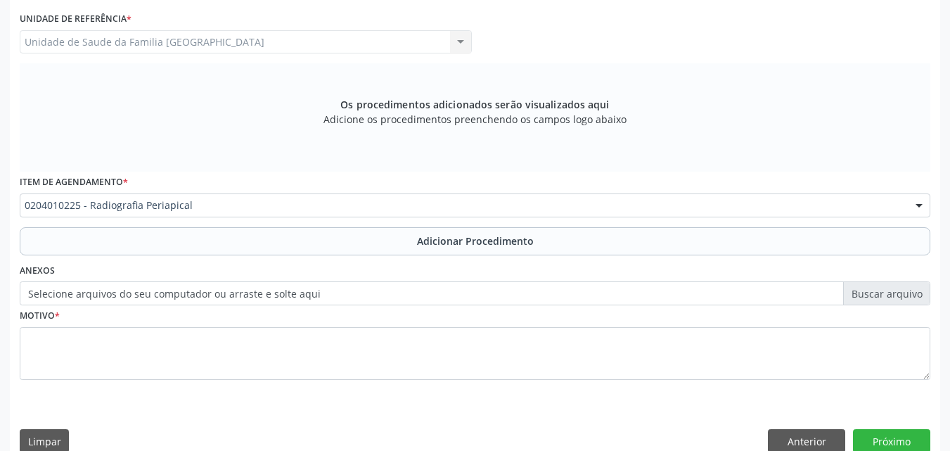
scroll to position [340, 0]
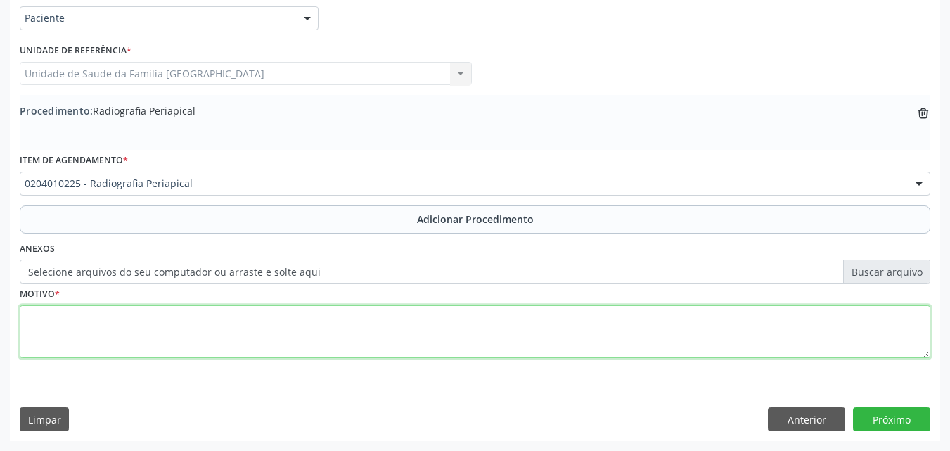
click at [132, 333] on textarea at bounding box center [475, 331] width 910 height 53
type textarea "p"
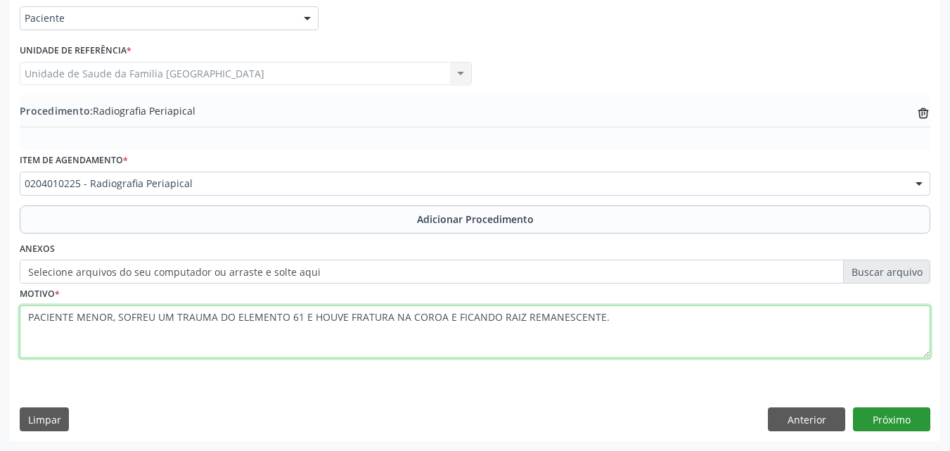
type textarea "PACIENTE MENOR, SOFREU UM TRAUMA DO ELEMENTO 61 E HOUVE FRATURA NA COROA E FICA…"
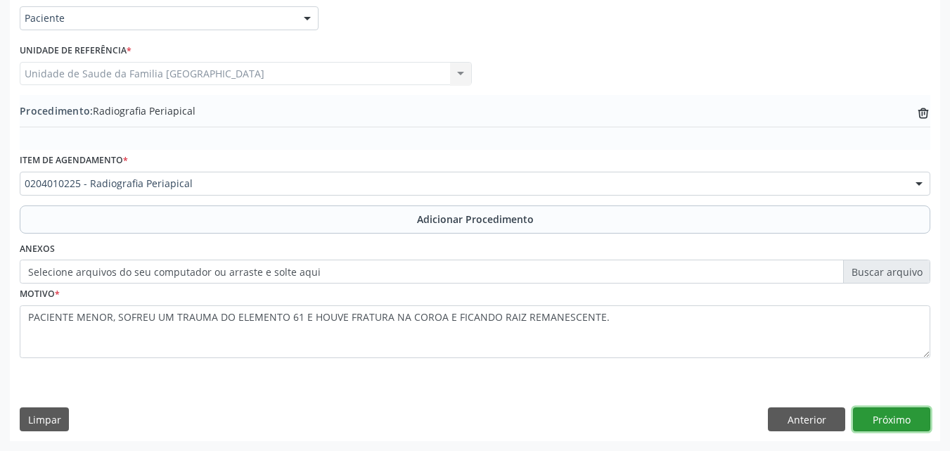
click at [888, 424] on button "Próximo" at bounding box center [891, 419] width 77 height 24
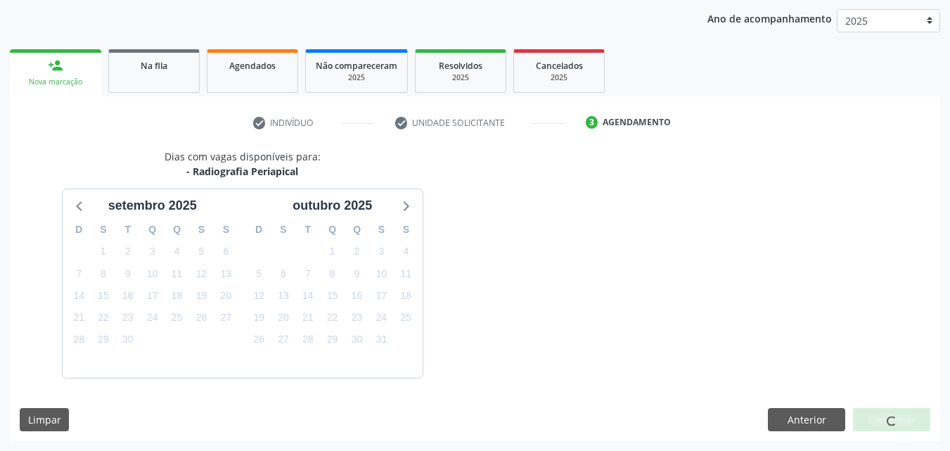
scroll to position [222, 0]
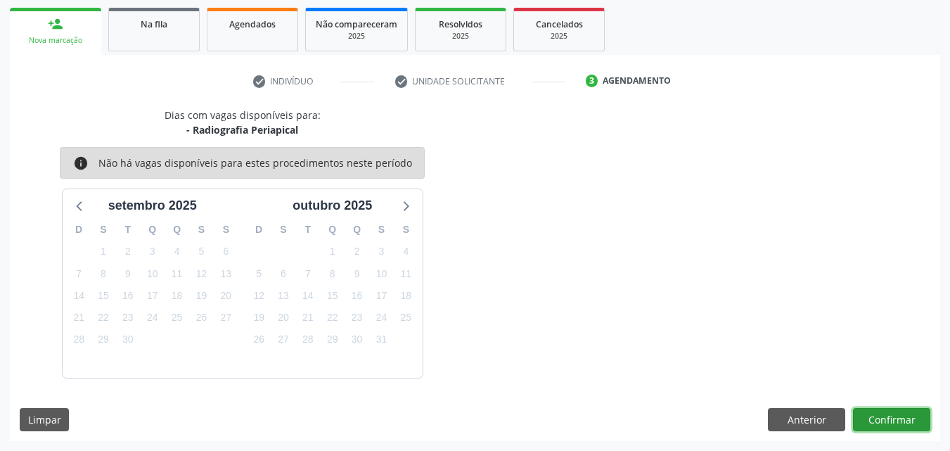
click at [888, 424] on button "Confirmar" at bounding box center [891, 420] width 77 height 24
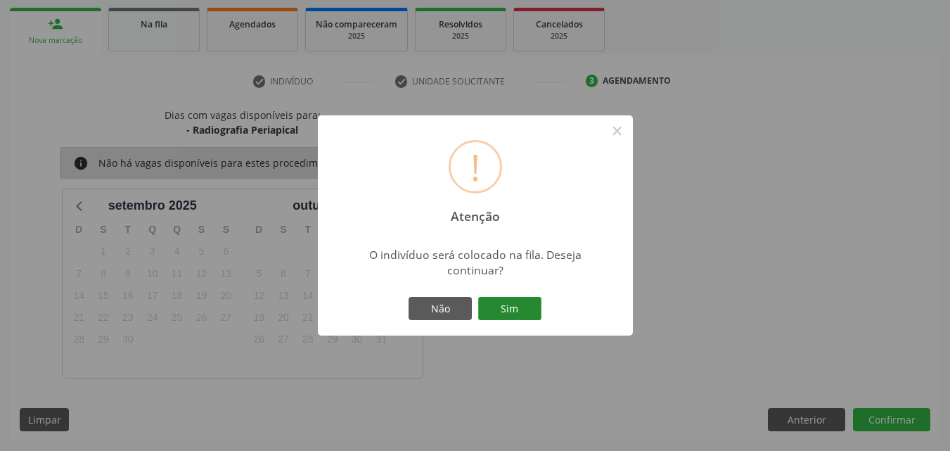
click at [487, 305] on button "Sim" at bounding box center [509, 309] width 63 height 24
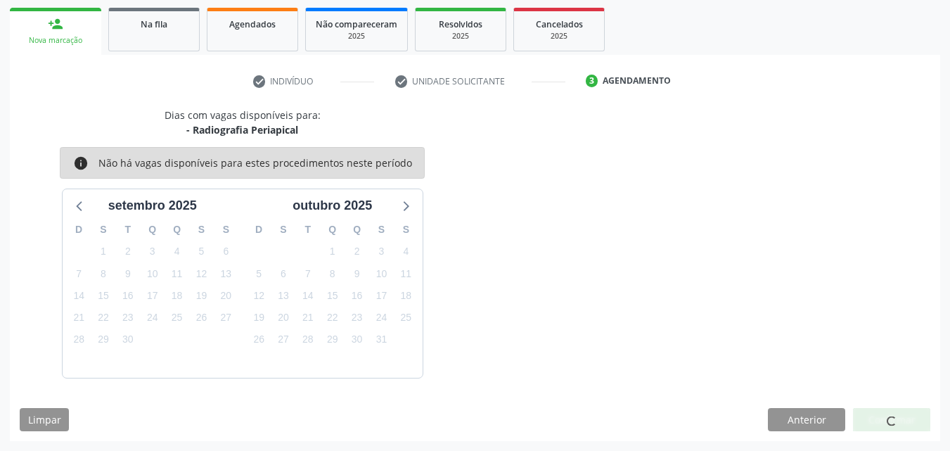
scroll to position [33, 0]
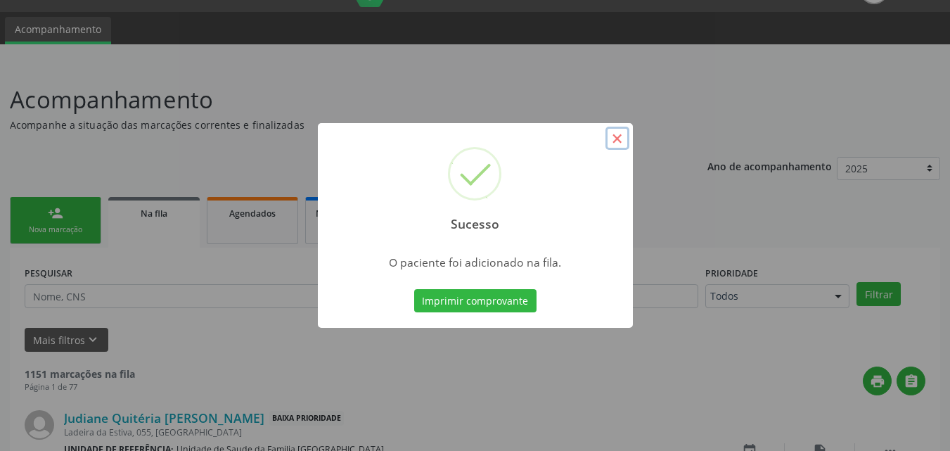
click at [616, 148] on button "×" at bounding box center [617, 139] width 24 height 24
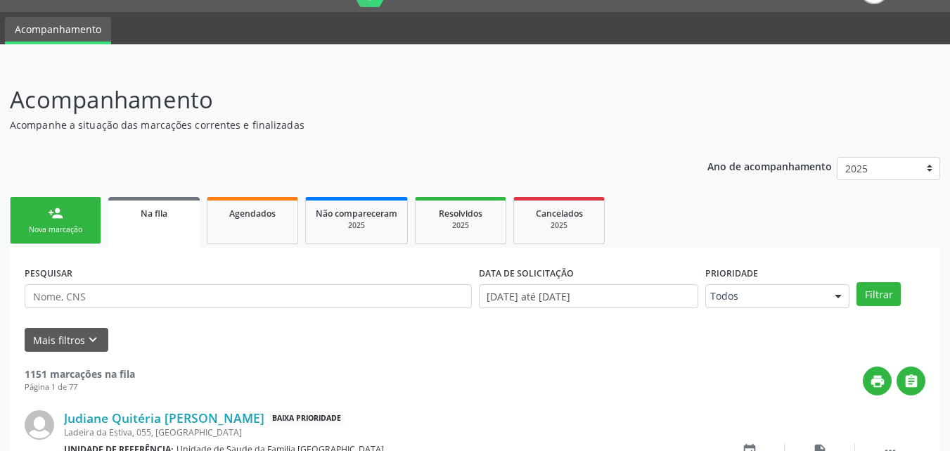
click at [54, 231] on div "Nova marcação" at bounding box center [55, 229] width 70 height 11
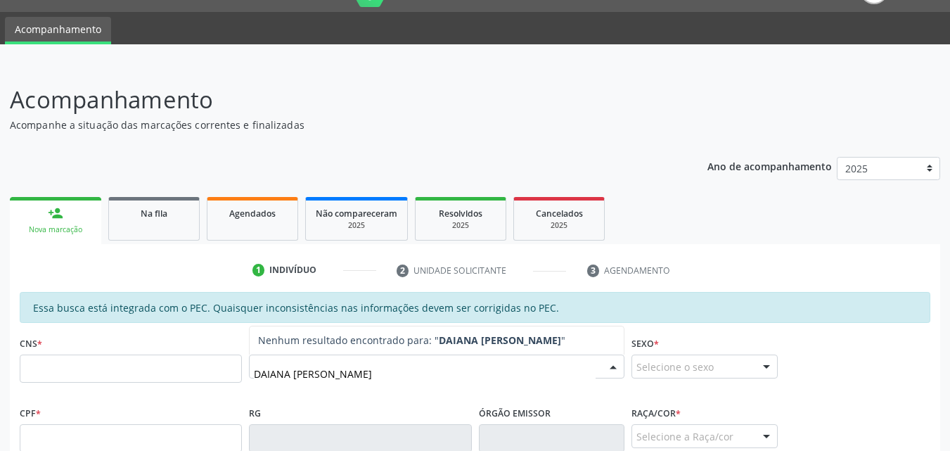
type input "[PERSON_NAME]"
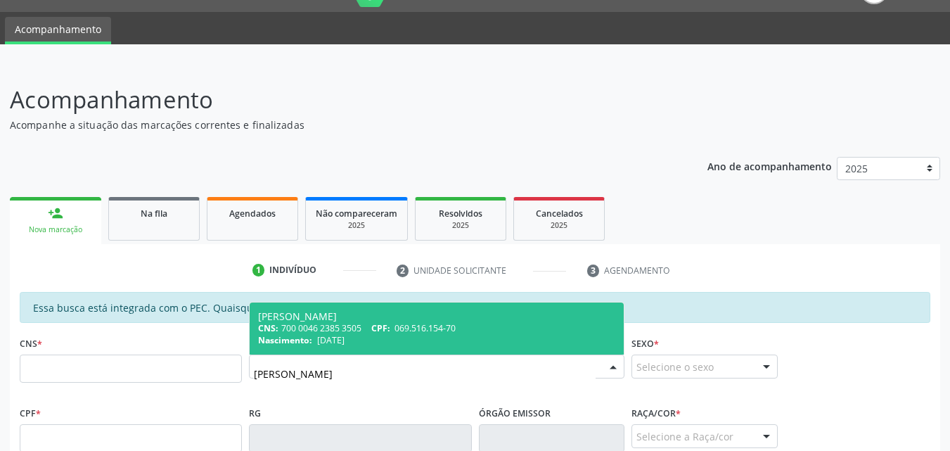
click at [375, 333] on div "CNS: 700 0046 2385 3505 CPF: 069.516.154-70" at bounding box center [436, 328] width 357 height 12
type input "700 0046 2385 3505"
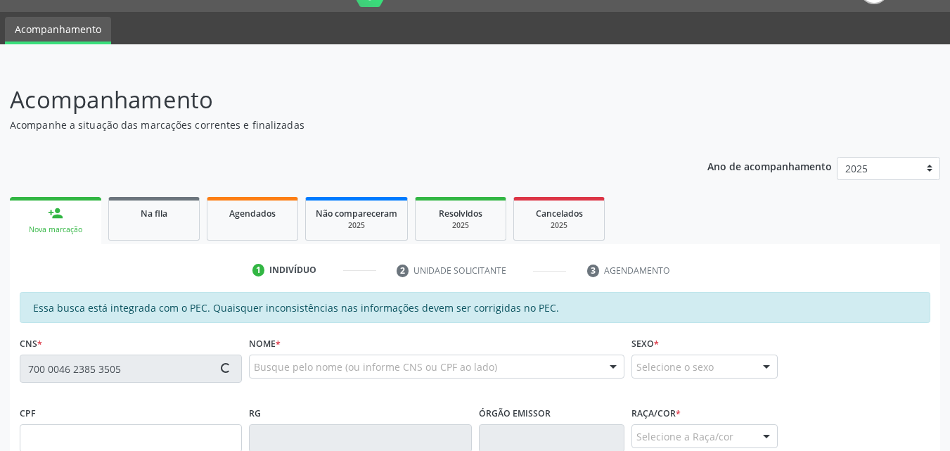
type input "069.516.154-70"
type input "[DATE]"
type input "[PERSON_NAME]"
type input "[PHONE_NUMBER]"
type input "S/N"
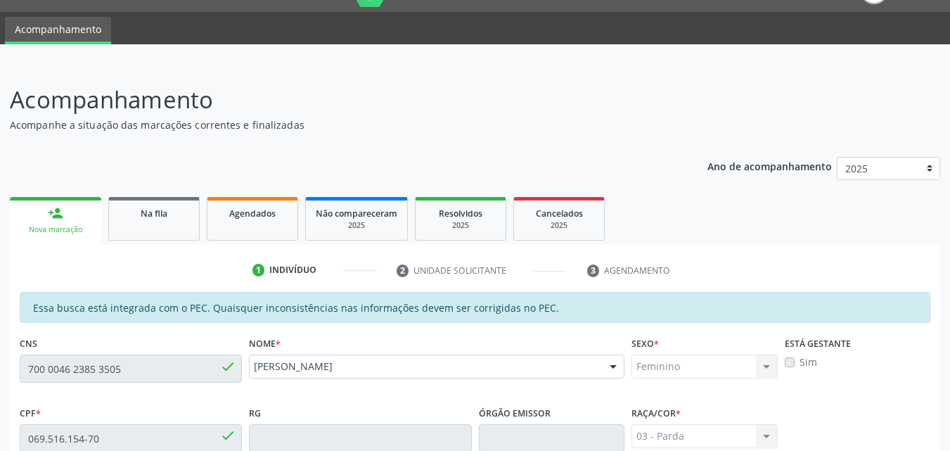
scroll to position [372, 0]
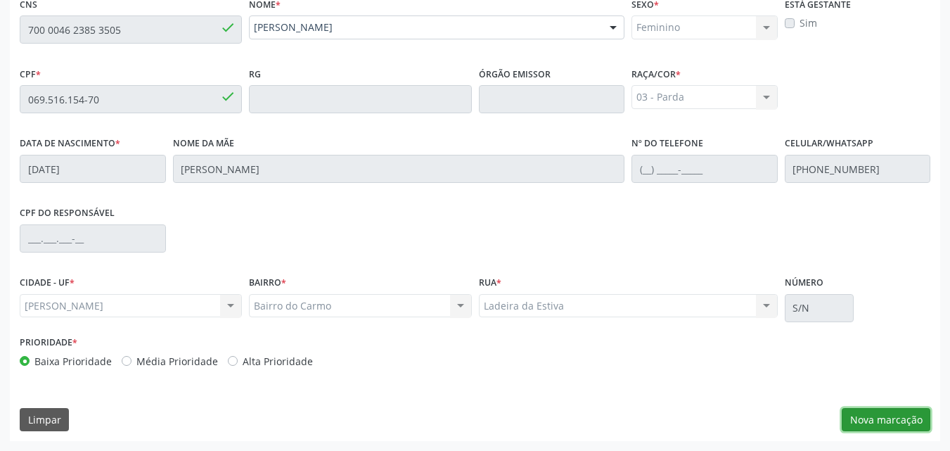
click at [865, 420] on button "Nova marcação" at bounding box center [886, 420] width 89 height 24
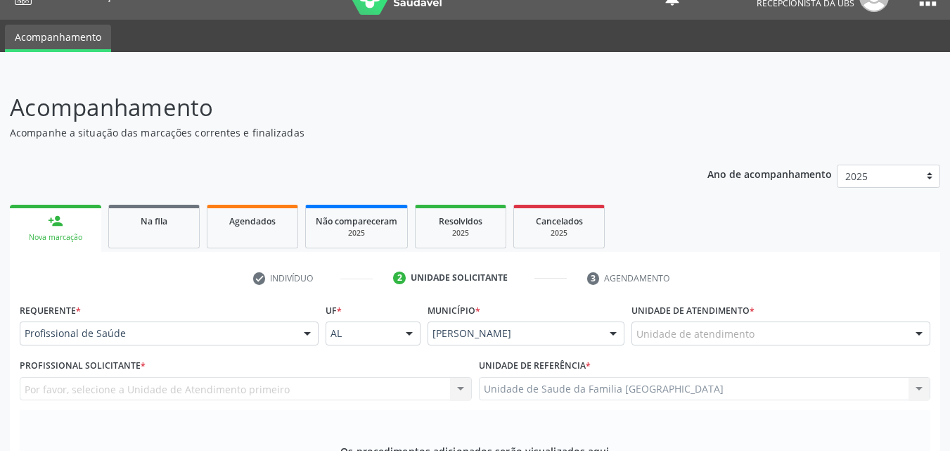
scroll to position [0, 0]
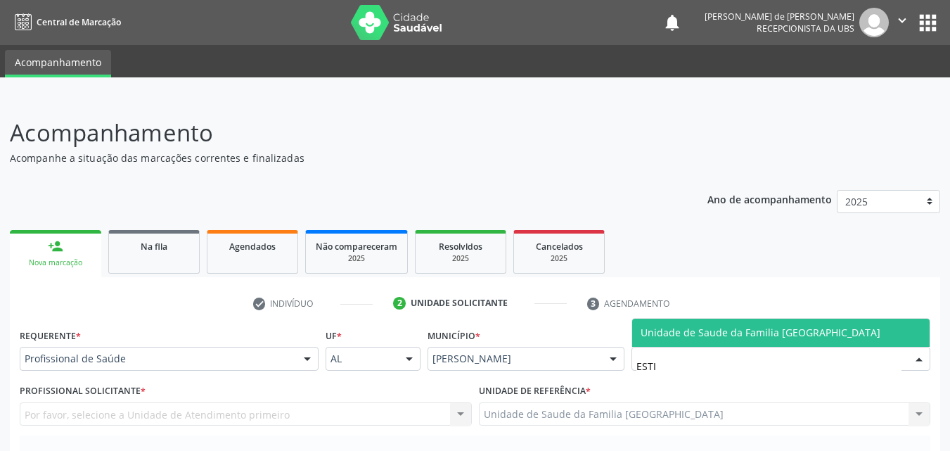
type input "ESTIV"
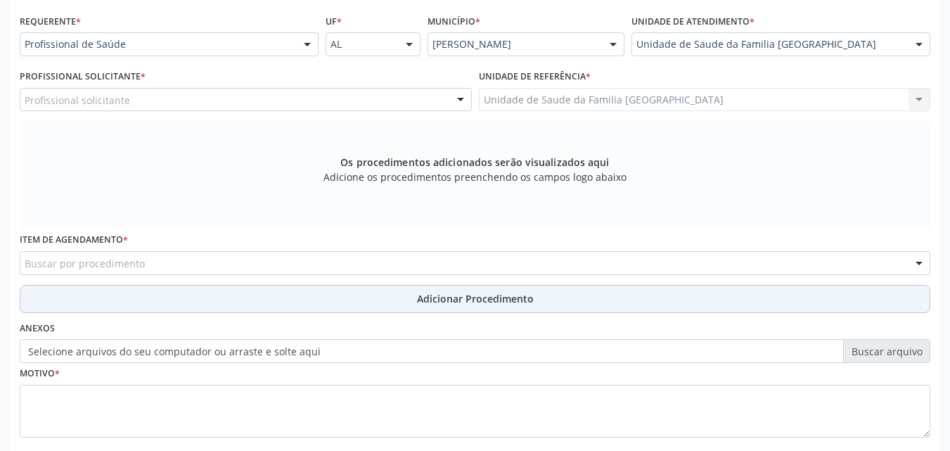
scroll to position [328, 0]
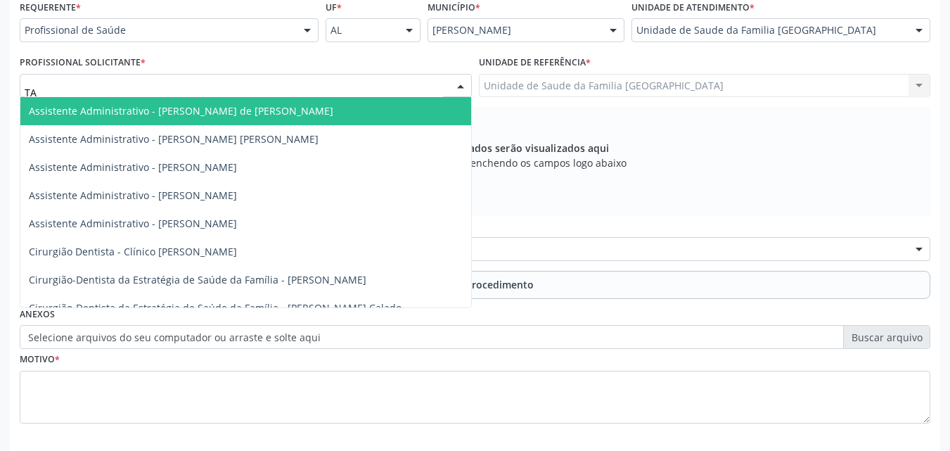
type input "TAC"
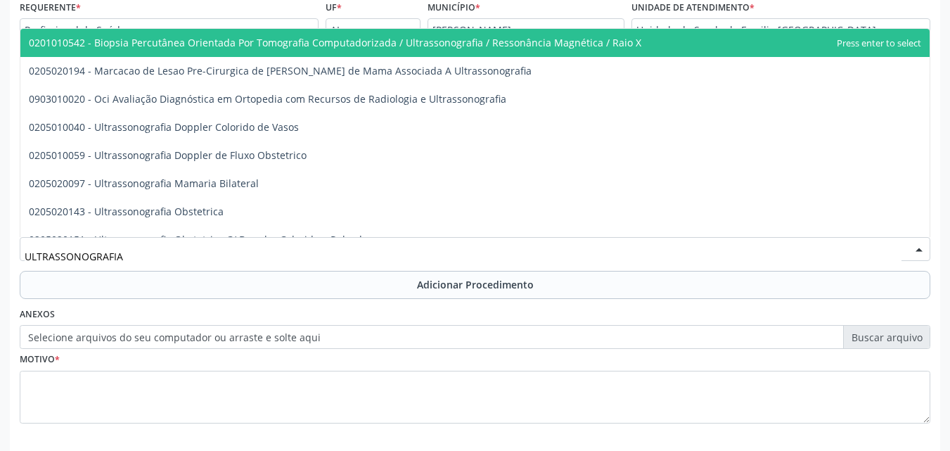
type input "ULTRASSONOGRAFIA"
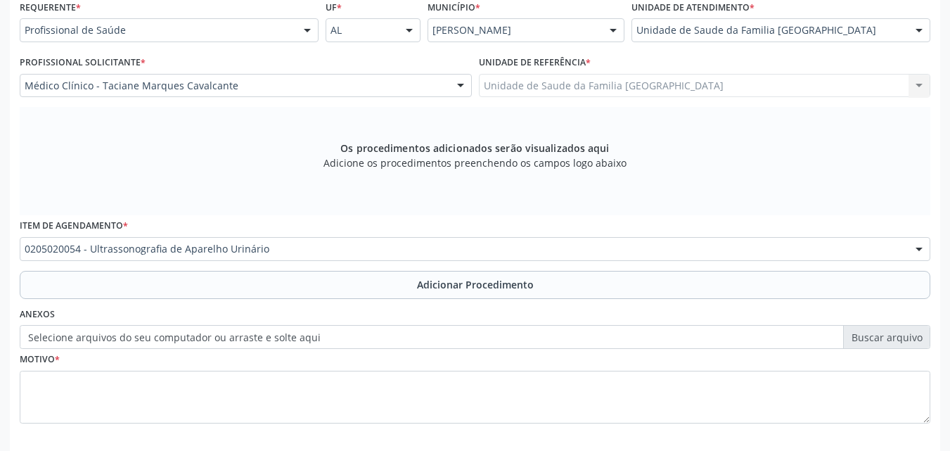
scroll to position [0, 0]
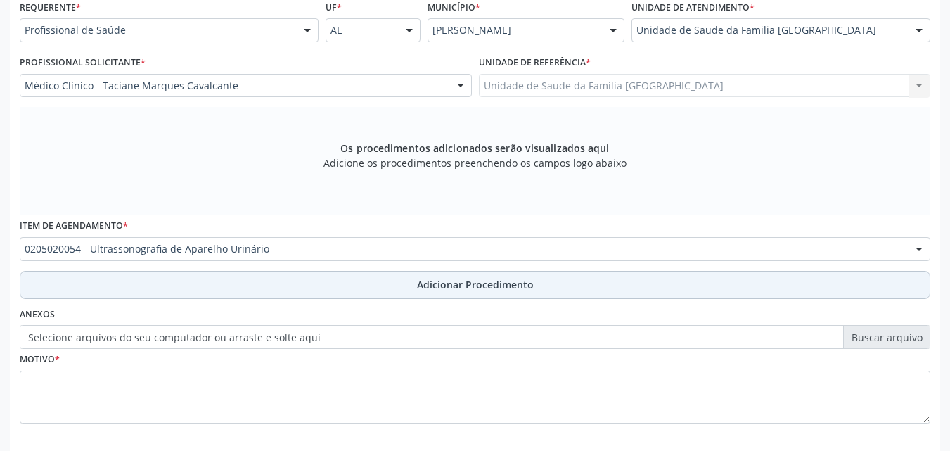
click at [113, 283] on button "Adicionar Procedimento" at bounding box center [475, 285] width 910 height 28
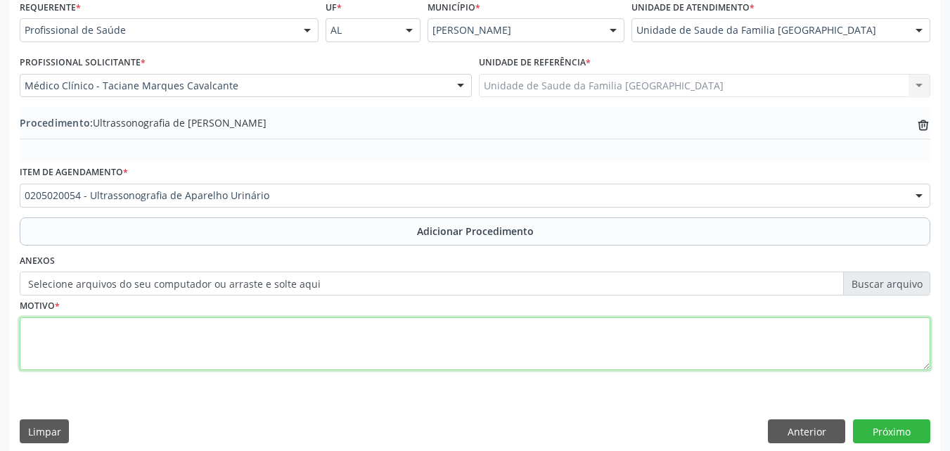
click at [145, 355] on textarea at bounding box center [475, 343] width 910 height 53
type textarea "ITU DE REPETIÇÃO + DOR LOMBAR."
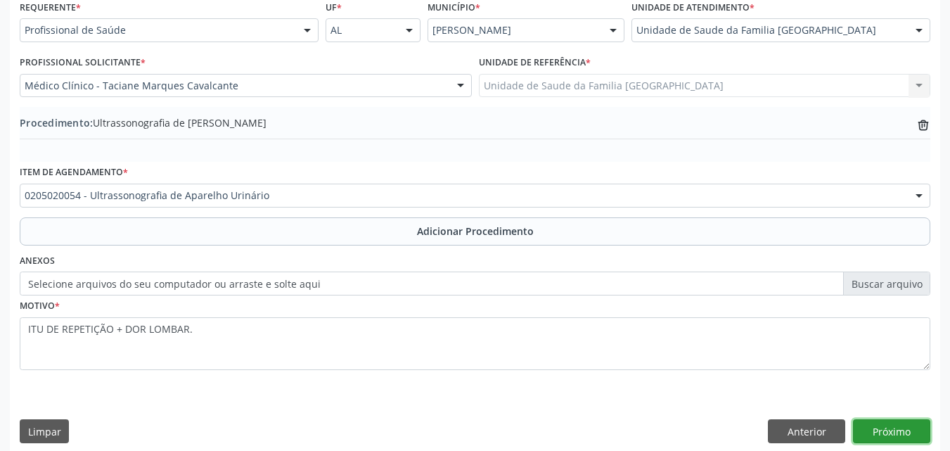
click at [901, 429] on button "Próximo" at bounding box center [891, 431] width 77 height 24
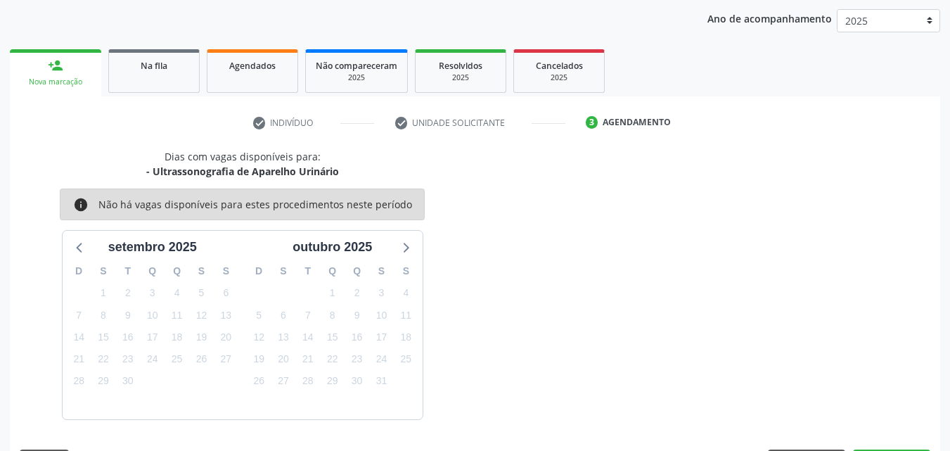
scroll to position [222, 0]
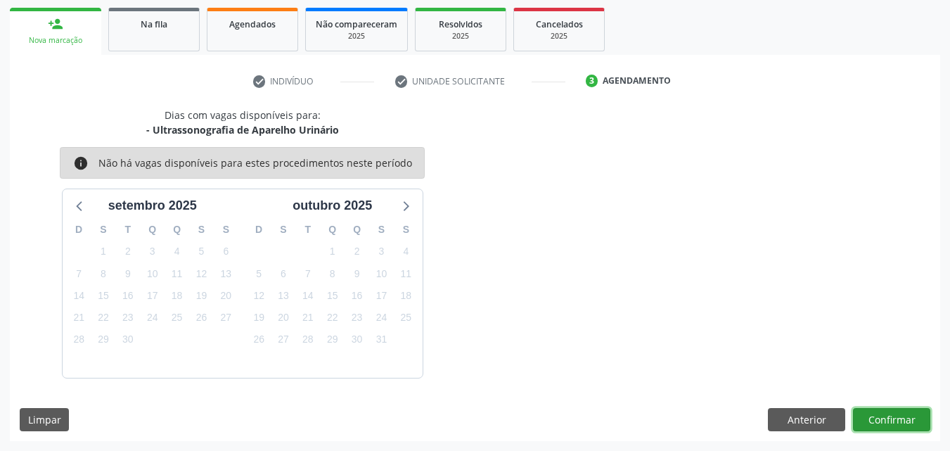
click at [901, 429] on button "Confirmar" at bounding box center [891, 420] width 77 height 24
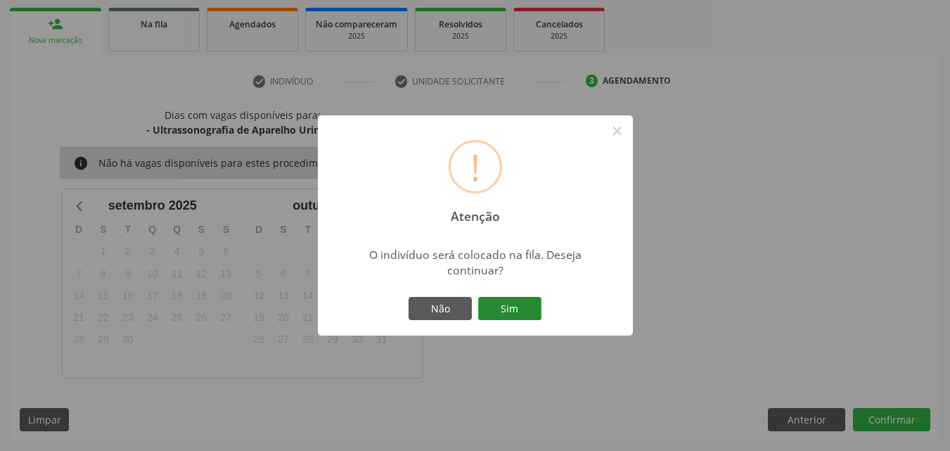
click at [520, 316] on button "Sim" at bounding box center [509, 309] width 63 height 24
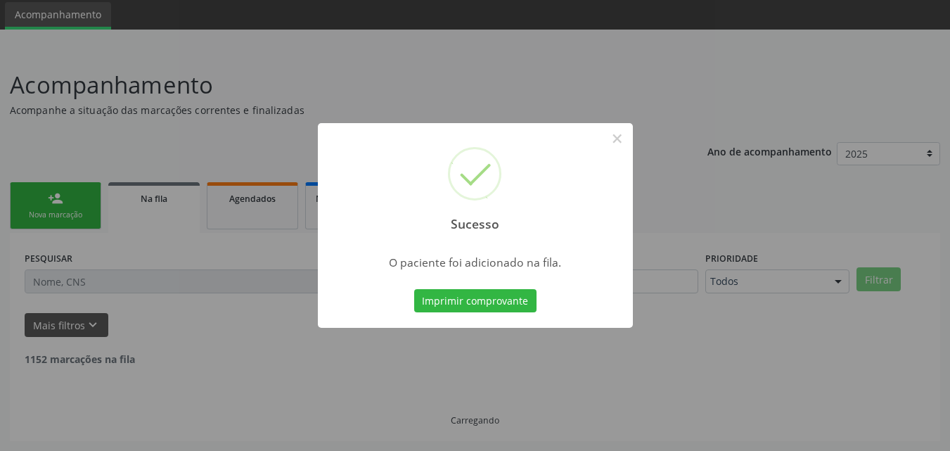
scroll to position [33, 0]
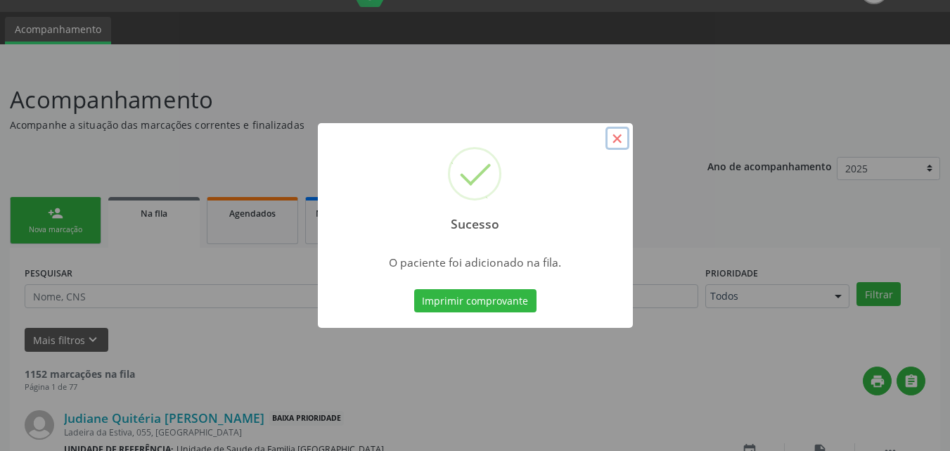
click at [615, 135] on button "×" at bounding box center [617, 139] width 24 height 24
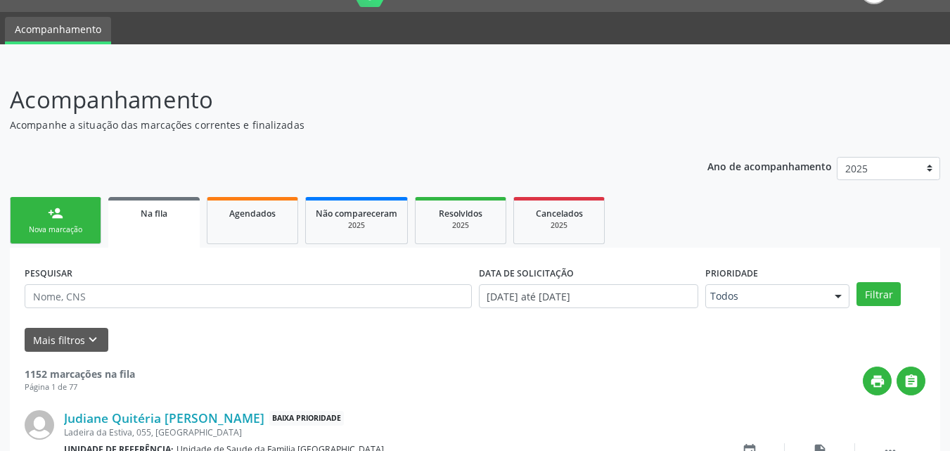
click at [71, 223] on link "person_add Nova marcação" at bounding box center [55, 220] width 91 height 47
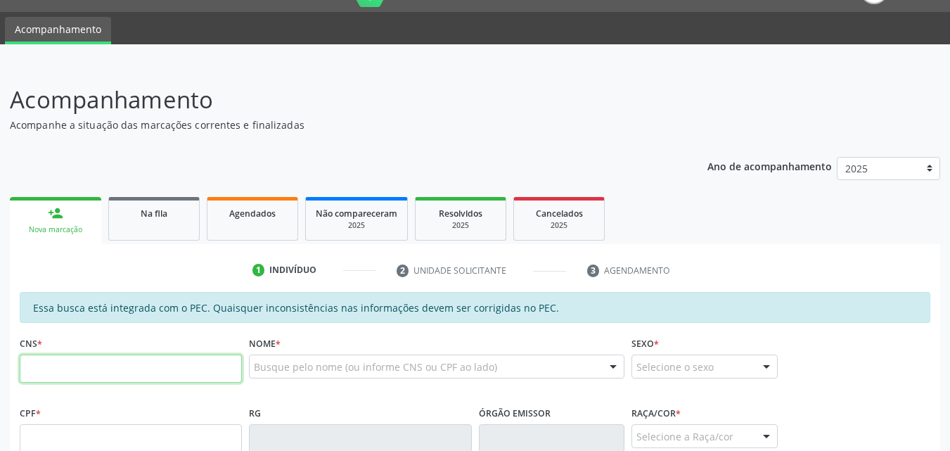
click at [50, 363] on input "text" at bounding box center [131, 368] width 222 height 28
type input "708 1095 2273 8831"
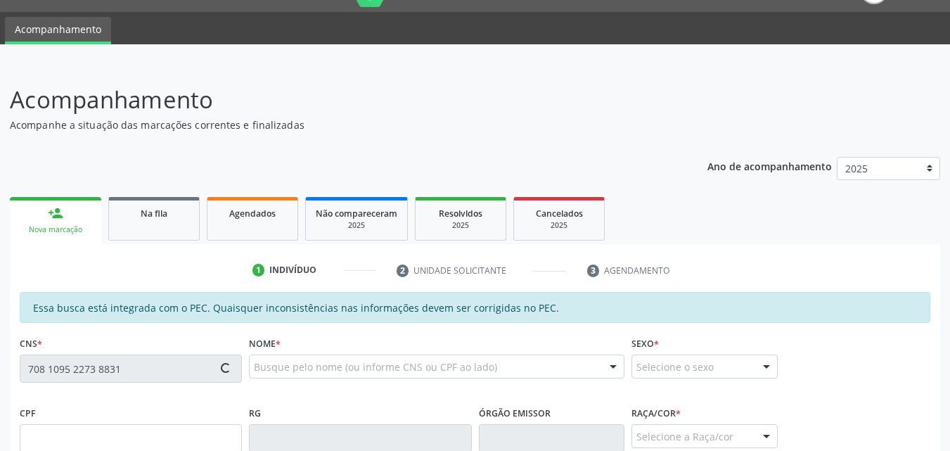
type input "025.266.631-30"
type input "[DATE]"
type input "Adelvite [PERSON_NAME]"
type input "[PHONE_NUMBER]"
type input "04"
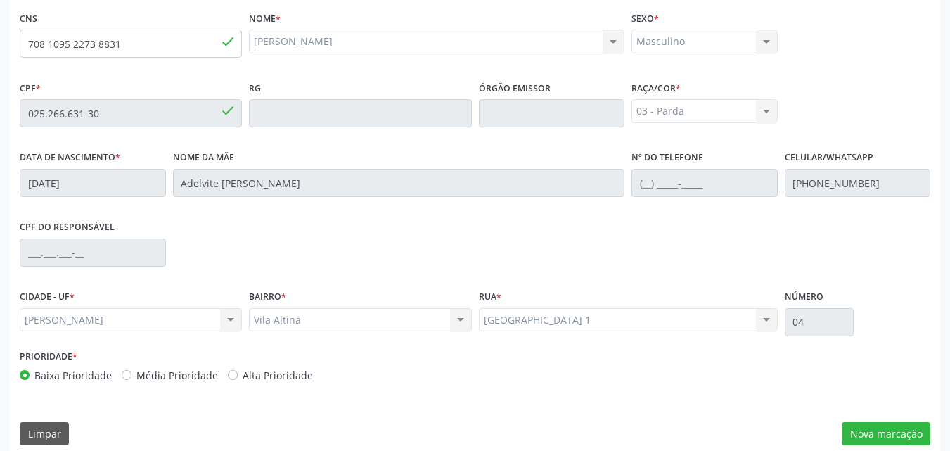
scroll to position [372, 0]
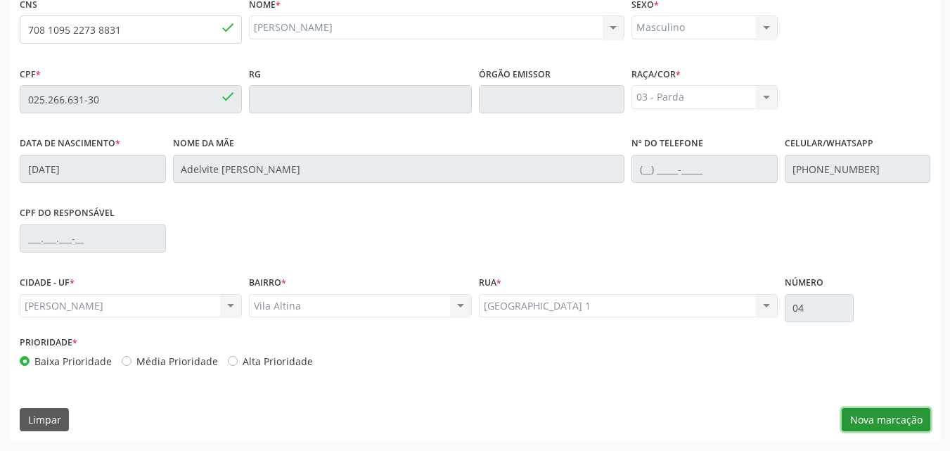
click at [908, 422] on button "Nova marcação" at bounding box center [886, 420] width 89 height 24
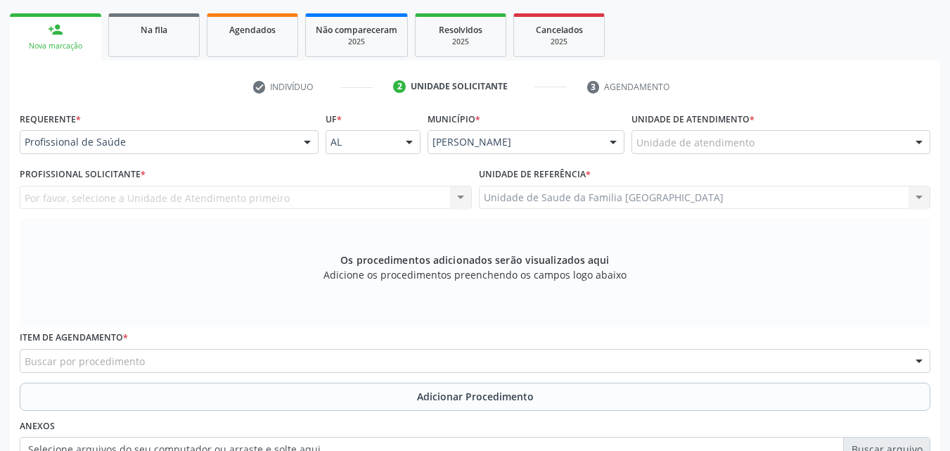
scroll to position [44, 0]
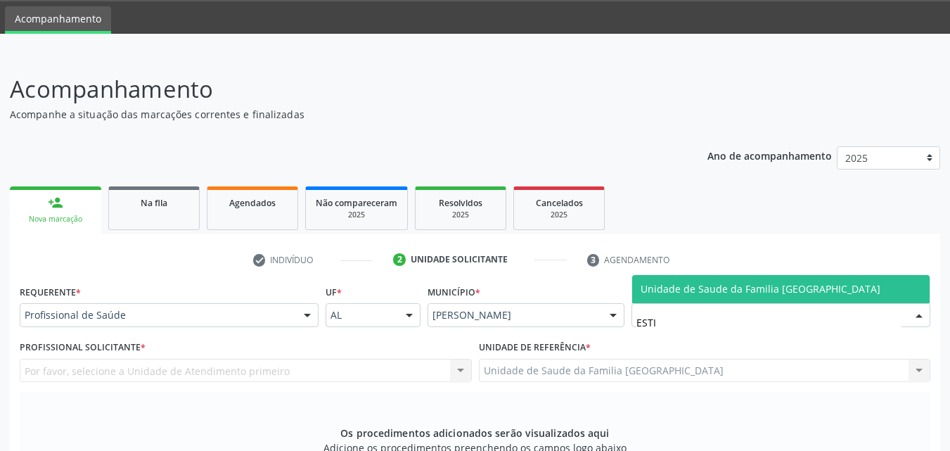
type input "ESTIV"
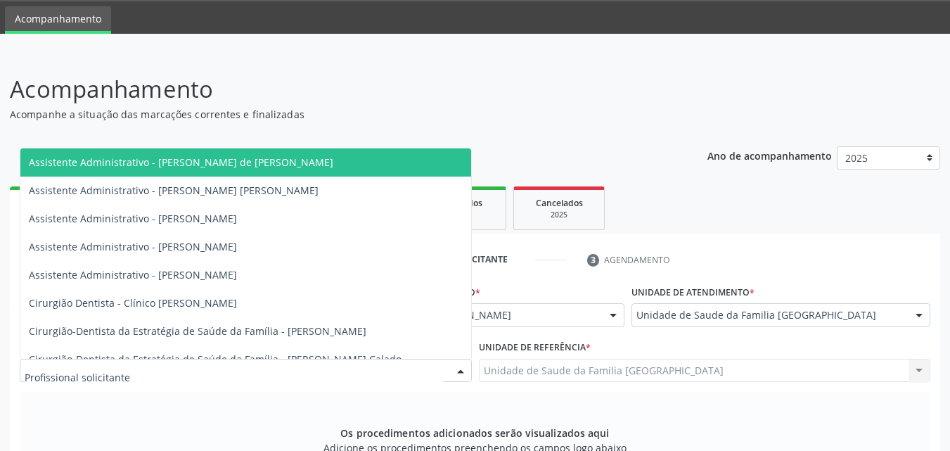
click at [165, 371] on div at bounding box center [246, 371] width 452 height 24
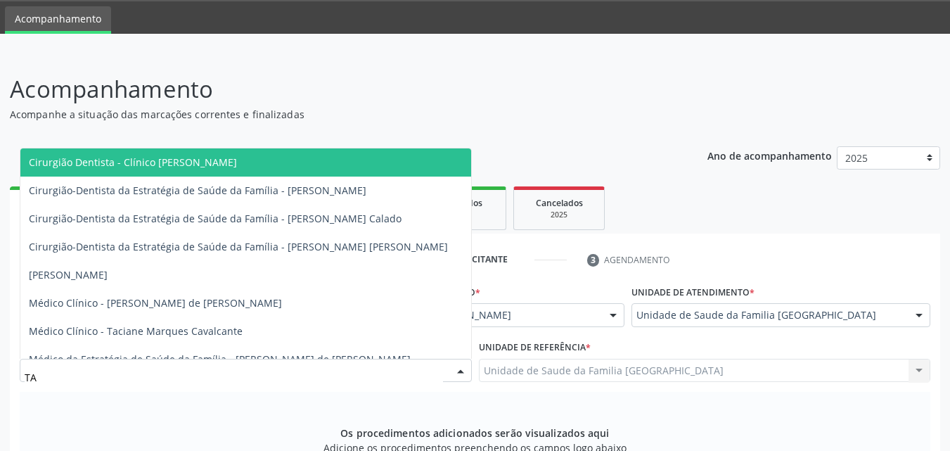
type input "TAC"
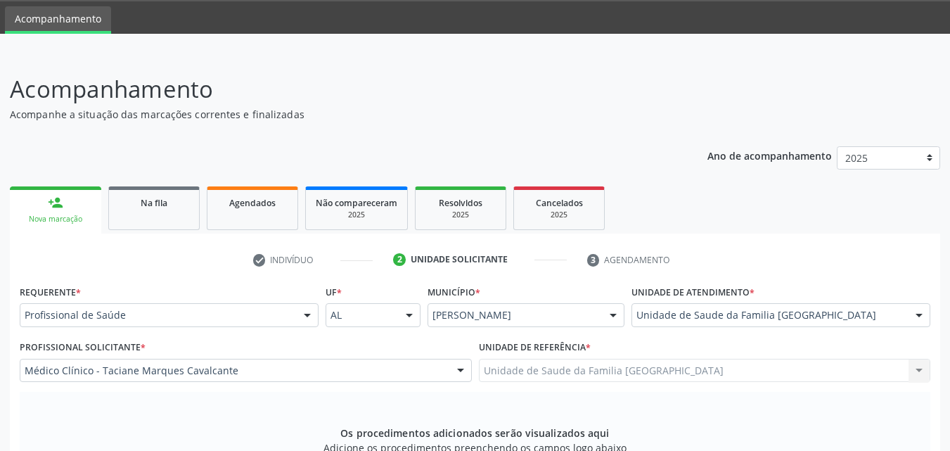
scroll to position [372, 0]
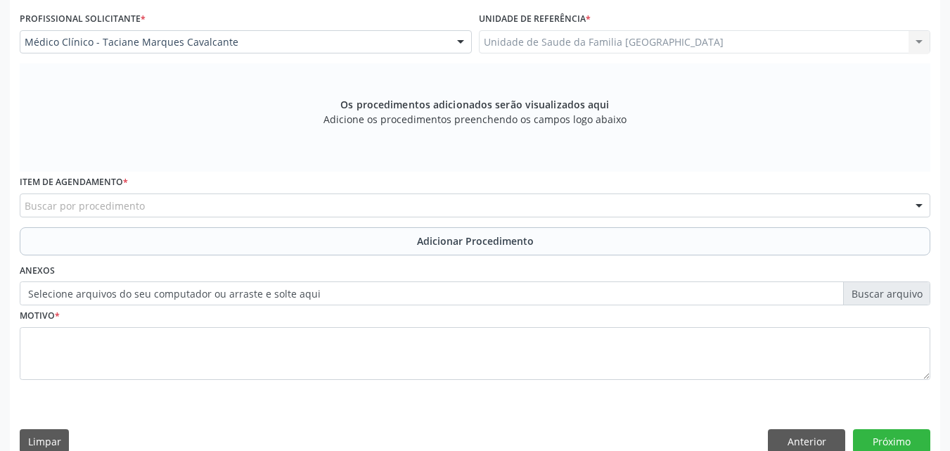
click at [195, 210] on div "Buscar por procedimento" at bounding box center [475, 205] width 910 height 24
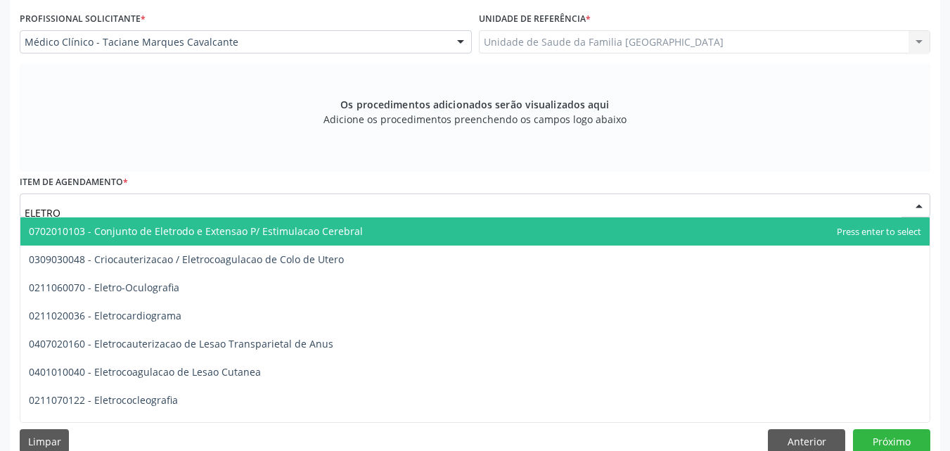
type input "ELETROC"
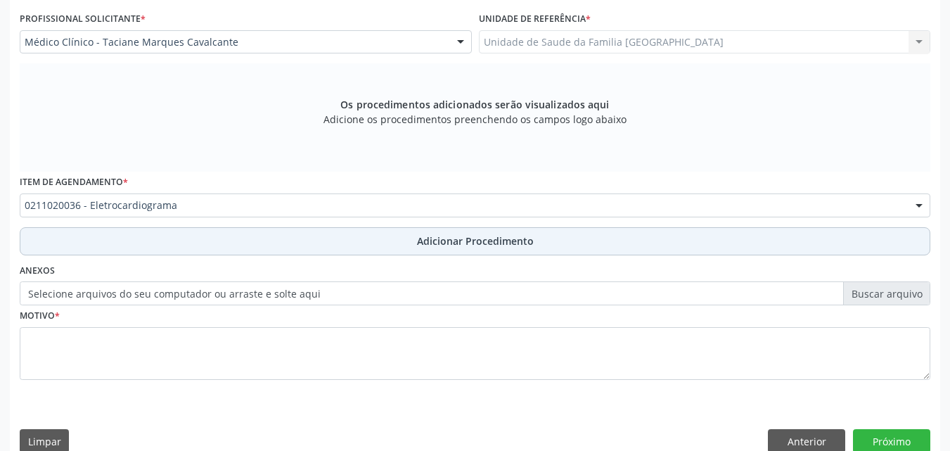
click at [179, 241] on button "Adicionar Procedimento" at bounding box center [475, 241] width 910 height 28
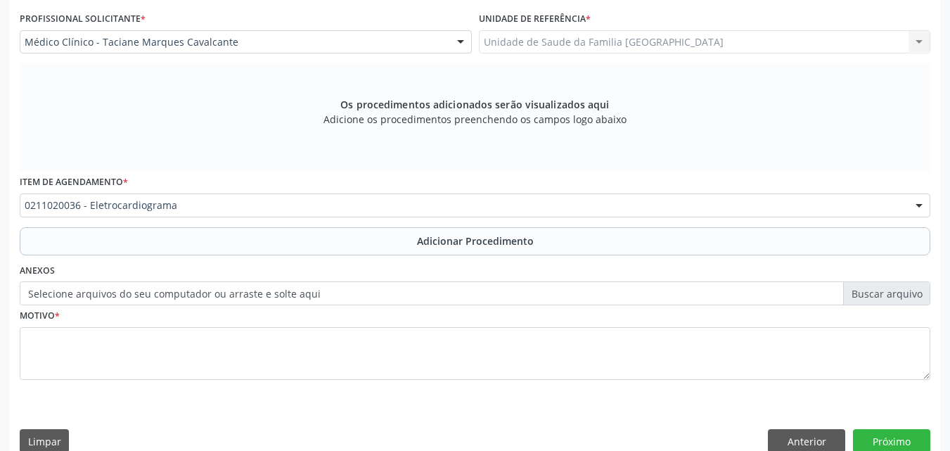
scroll to position [340, 0]
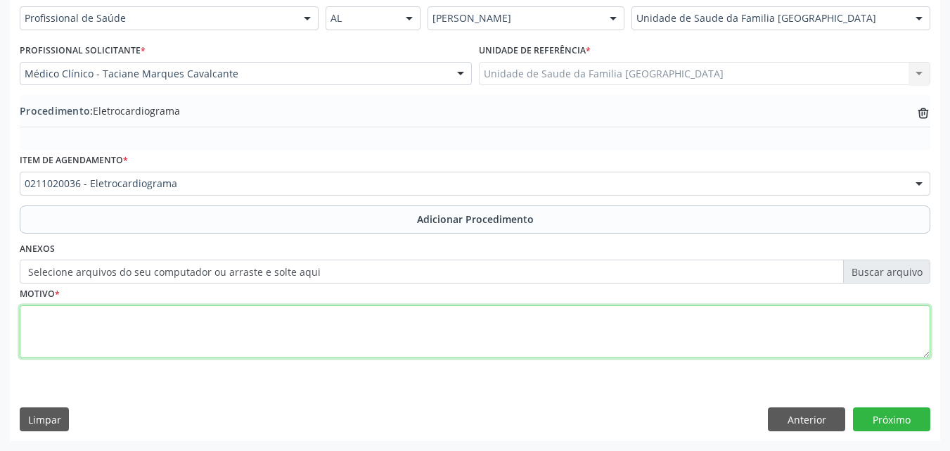
click at [186, 330] on textarea at bounding box center [475, 331] width 910 height 53
type textarea "PALPITAÇÕES."
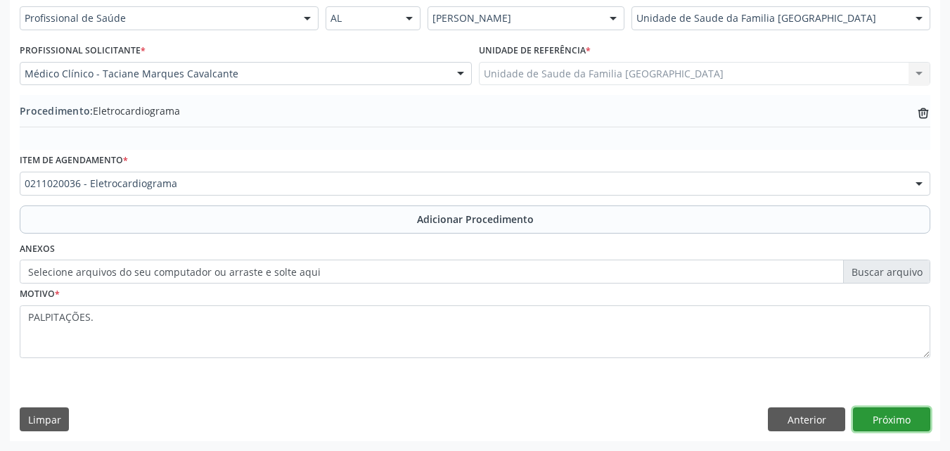
click at [913, 424] on button "Próximo" at bounding box center [891, 419] width 77 height 24
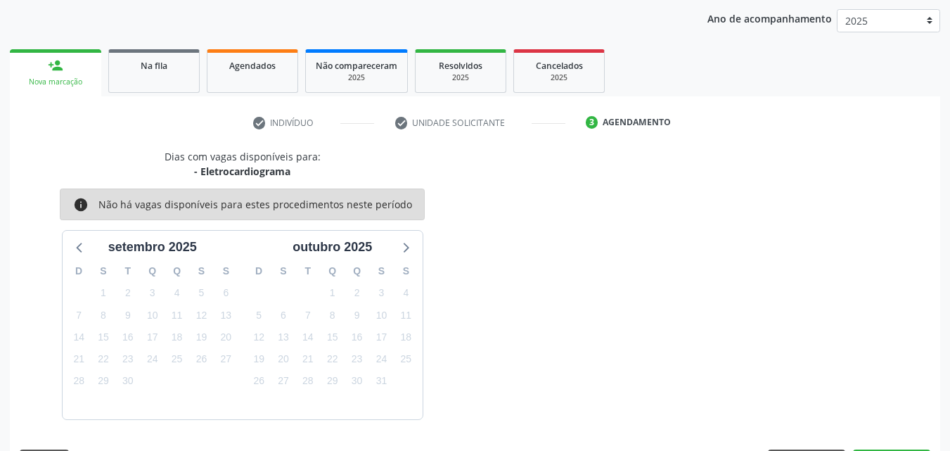
scroll to position [222, 0]
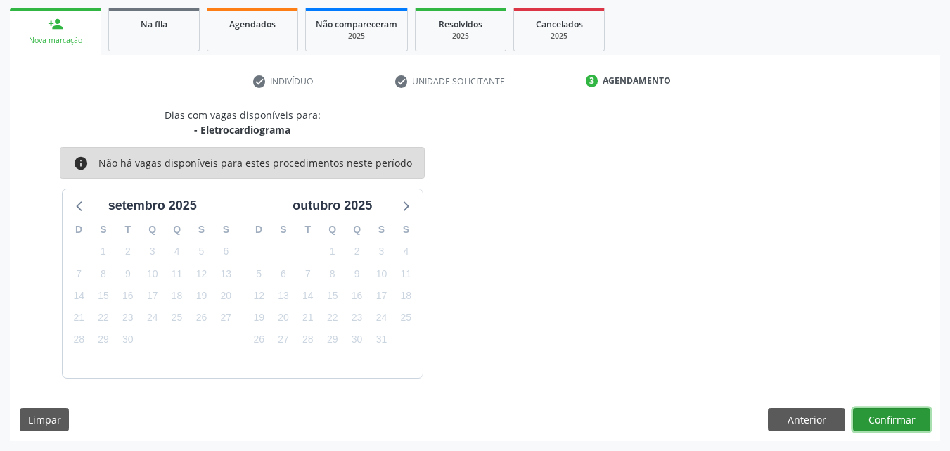
click at [913, 424] on button "Confirmar" at bounding box center [891, 420] width 77 height 24
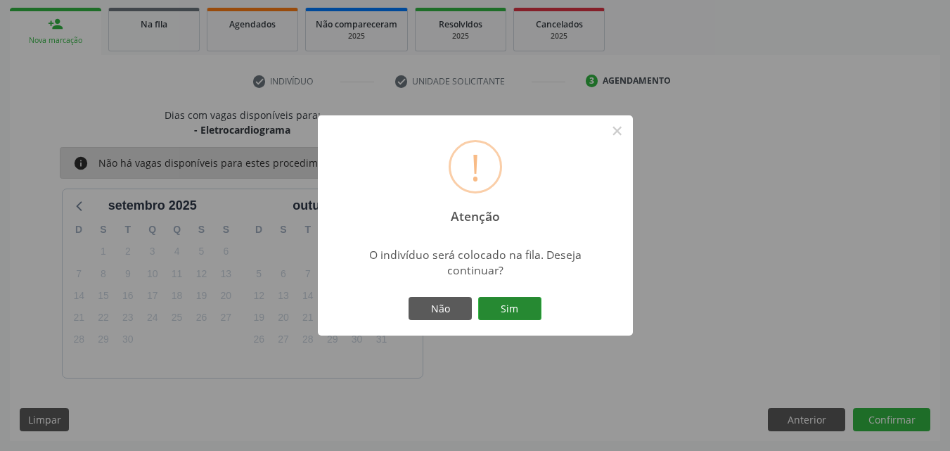
click at [488, 297] on button "Sim" at bounding box center [509, 309] width 63 height 24
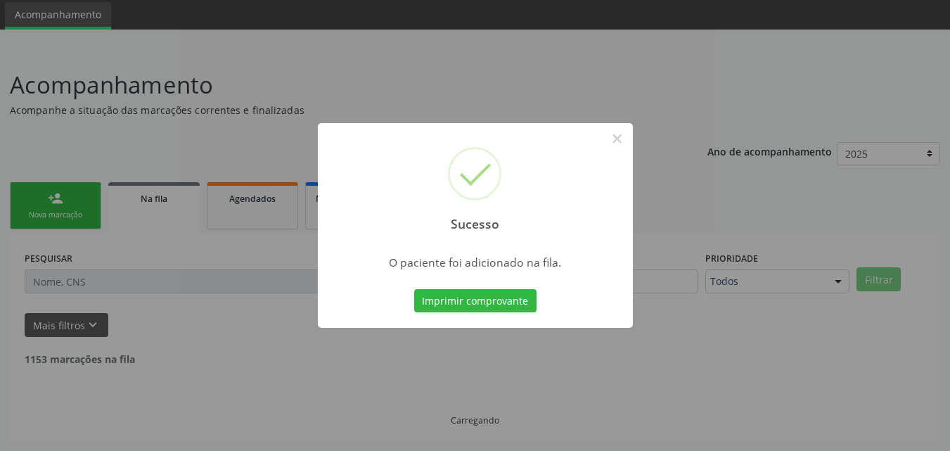
scroll to position [33, 0]
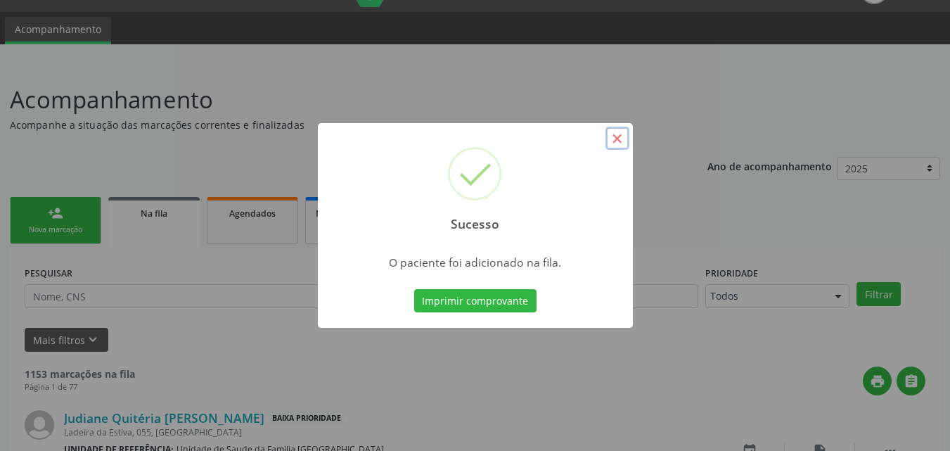
click at [617, 131] on button "×" at bounding box center [617, 139] width 24 height 24
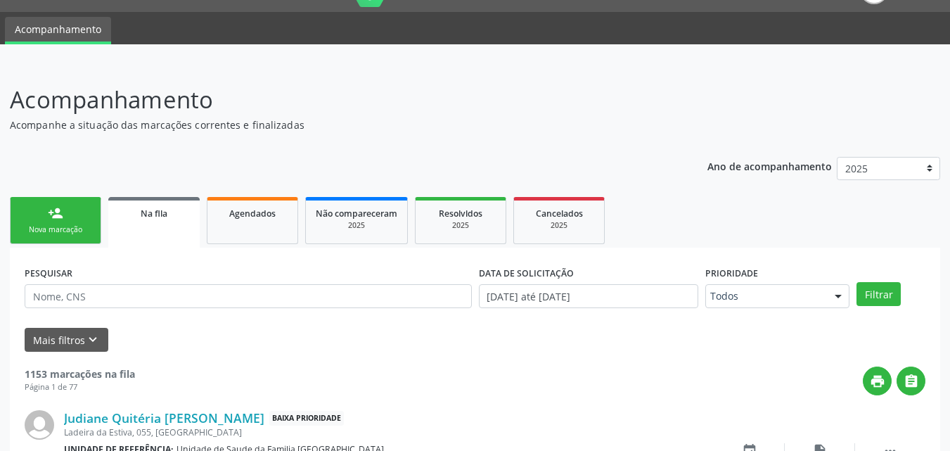
click at [64, 210] on link "person_add Nova marcação" at bounding box center [55, 220] width 91 height 47
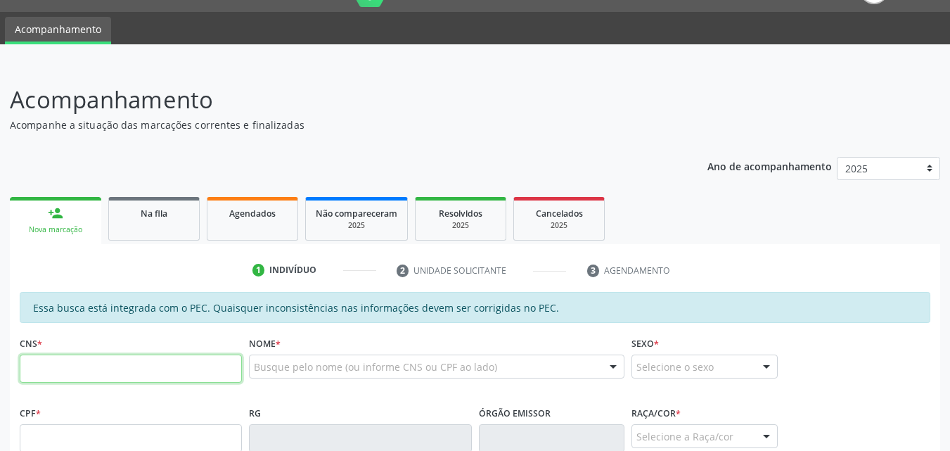
click at [158, 381] on input "text" at bounding box center [131, 368] width 222 height 28
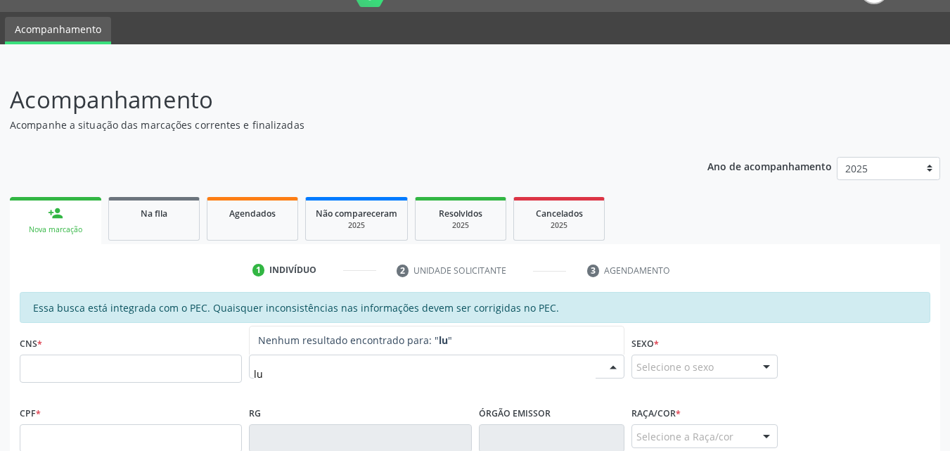
type input "l"
type input "[PERSON_NAME]"
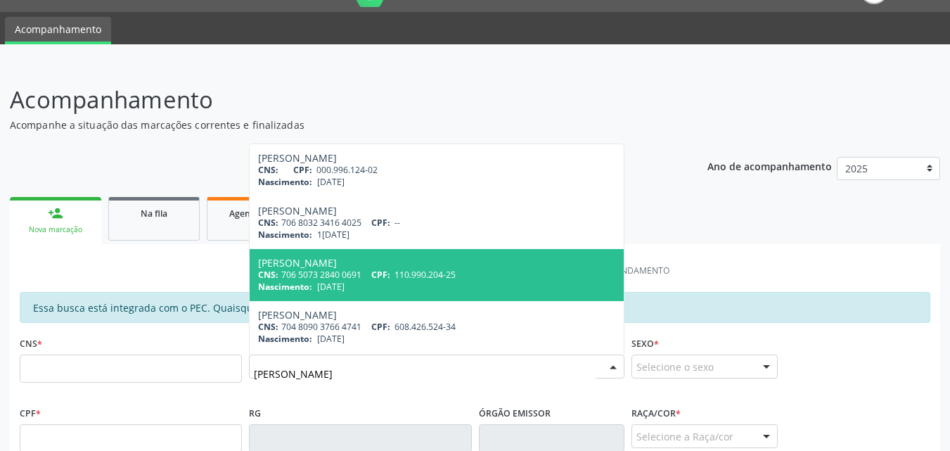
click at [305, 279] on div "CNS: 706 5073 2840 0691 CPF: 110.990.204-25" at bounding box center [436, 275] width 357 height 12
type input "706 5073 2840 0691"
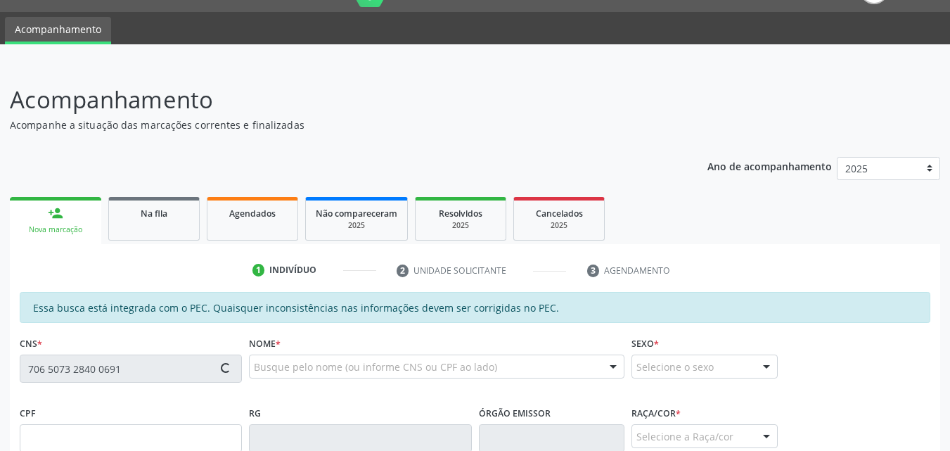
type input "110.990.204-25"
type input "[DATE]"
type input "[PERSON_NAME]"
type input "[PHONE_NUMBER]"
type input "270"
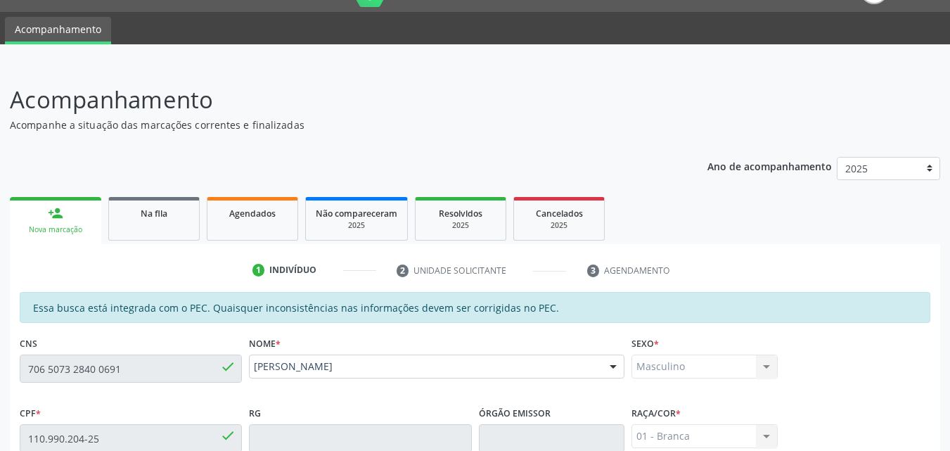
scroll to position [372, 0]
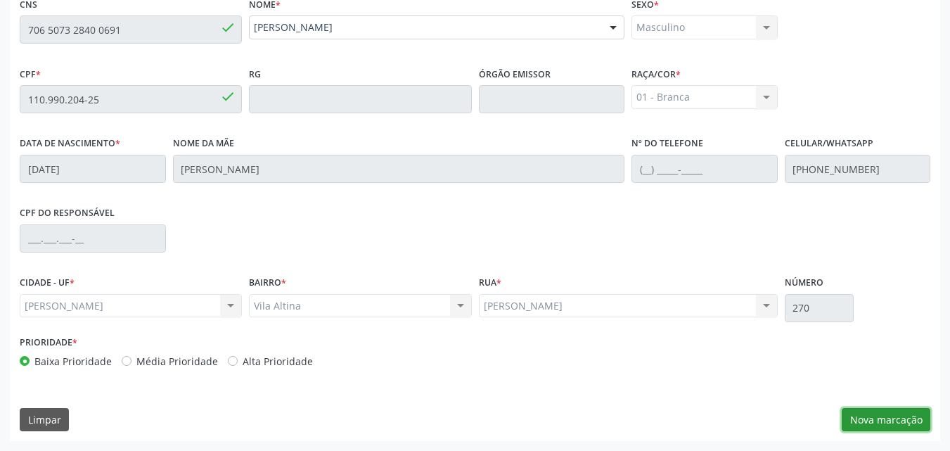
click at [885, 423] on button "Nova marcação" at bounding box center [886, 420] width 89 height 24
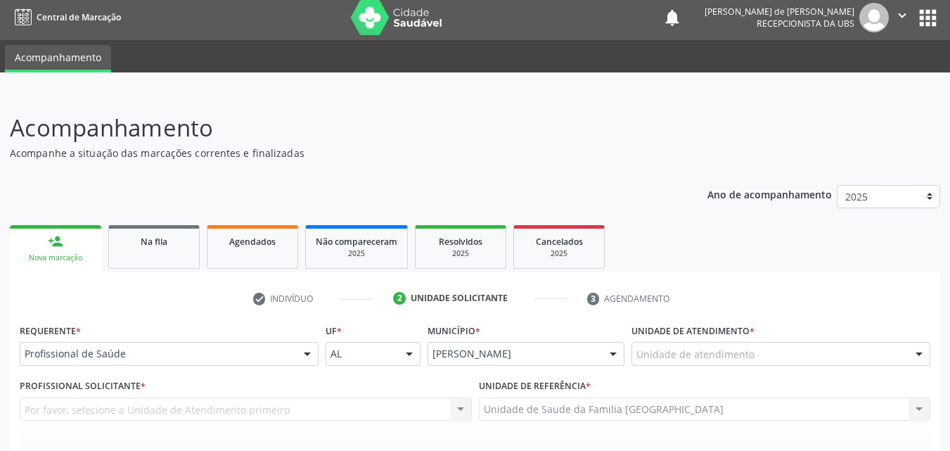
scroll to position [0, 0]
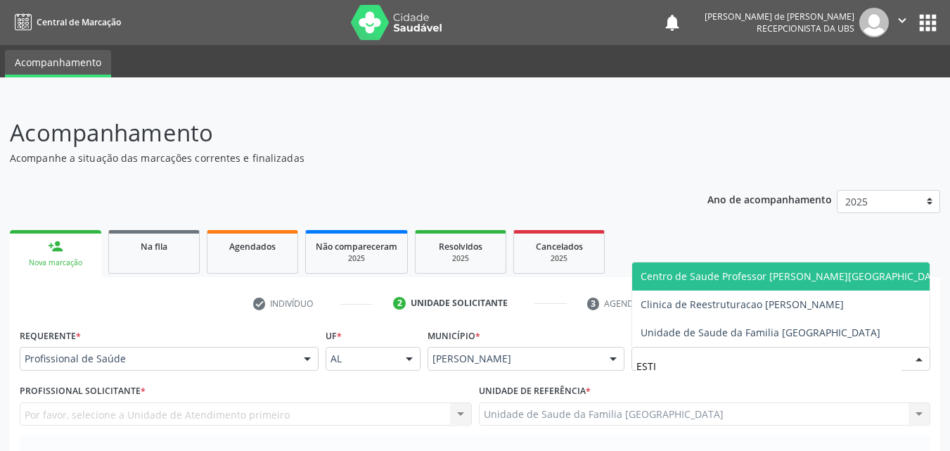
type input "ESTIV"
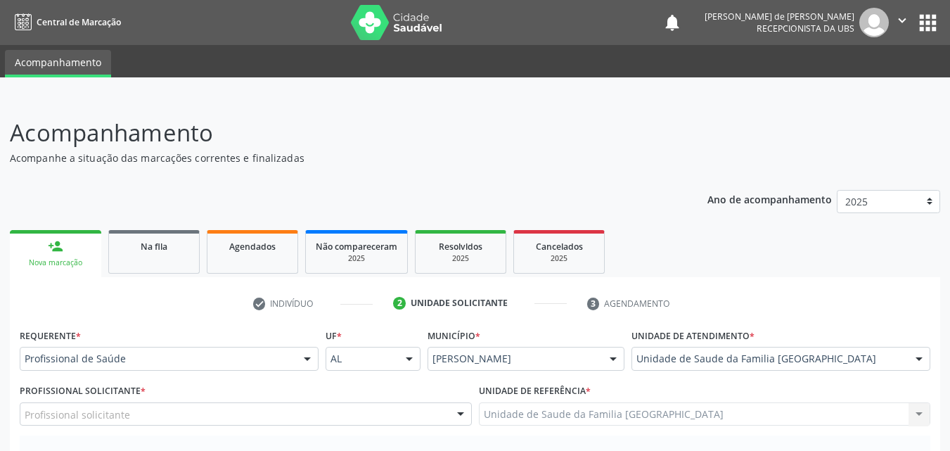
scroll to position [328, 0]
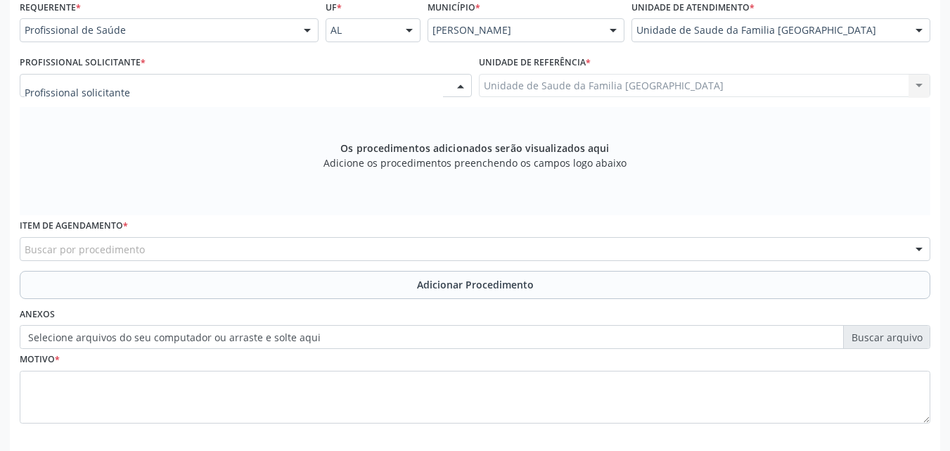
click at [148, 92] on div at bounding box center [246, 86] width 452 height 24
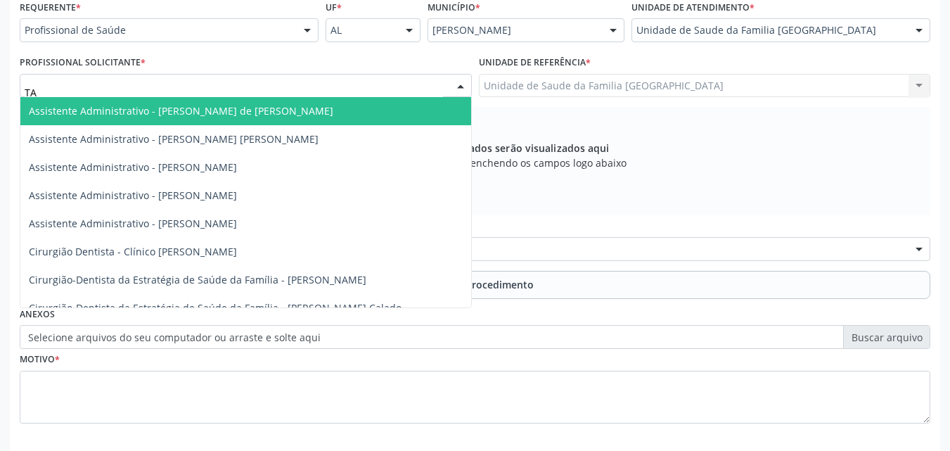
type input "TAC"
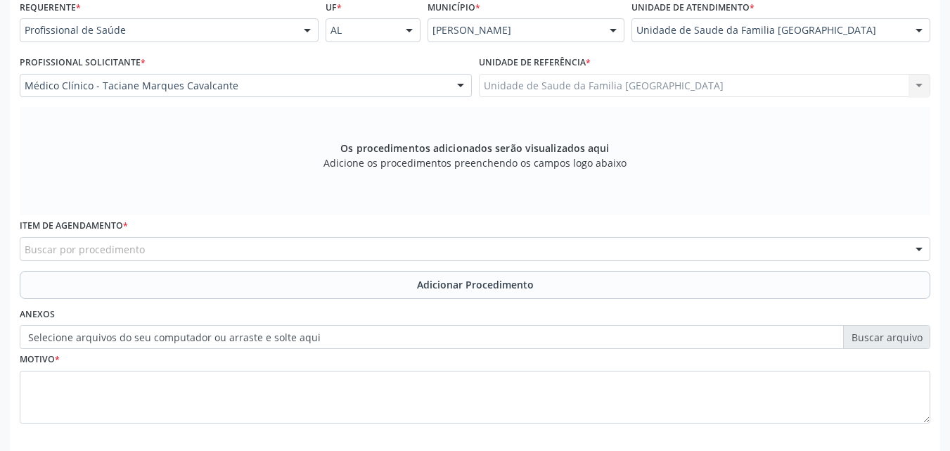
click at [148, 244] on div "Buscar por procedimento" at bounding box center [475, 249] width 910 height 24
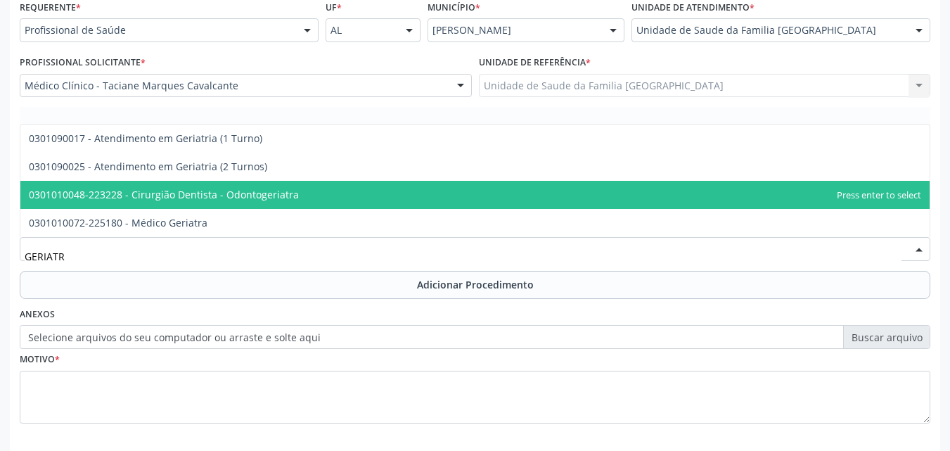
type input "GERIATRA"
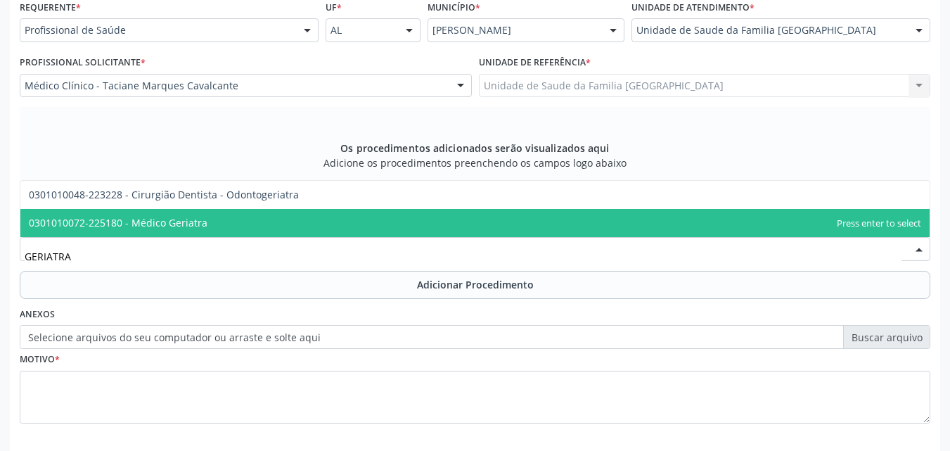
click at [174, 213] on span "0301010072-225180 - Médico Geriatra" at bounding box center [474, 223] width 909 height 28
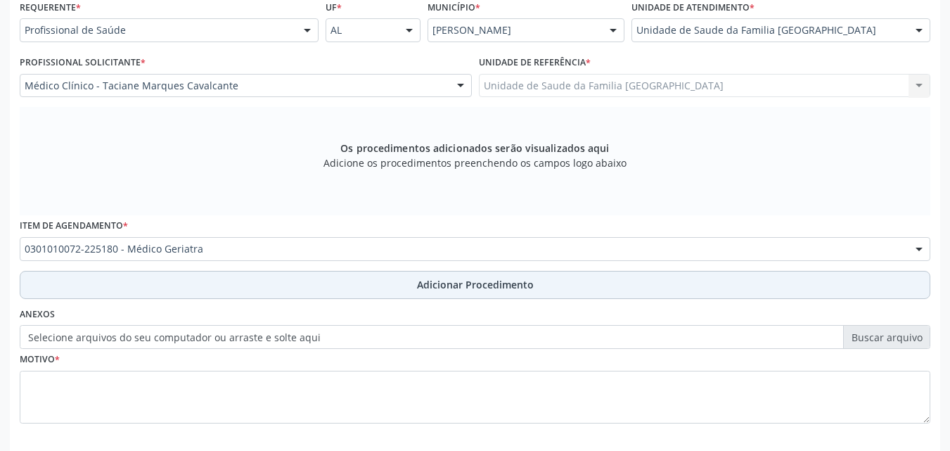
click at [173, 278] on button "Adicionar Procedimento" at bounding box center [475, 285] width 910 height 28
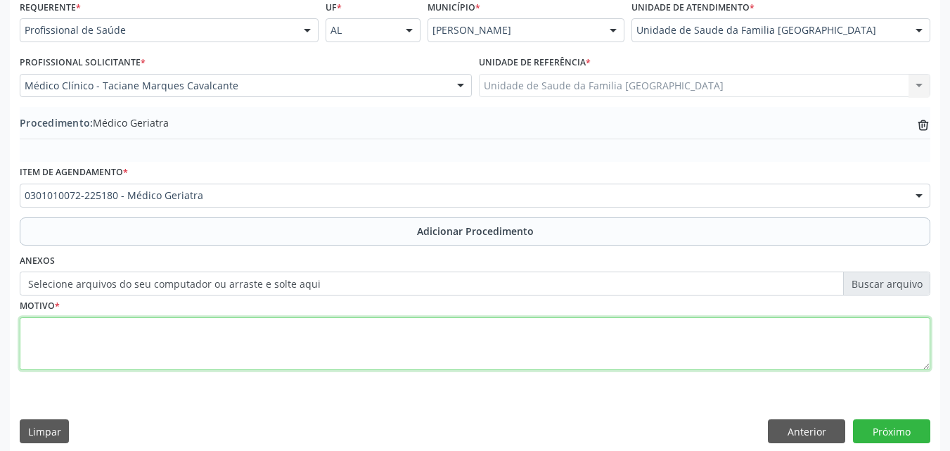
click at [180, 331] on textarea at bounding box center [475, 343] width 910 height 53
type textarea "SENILIDADE."
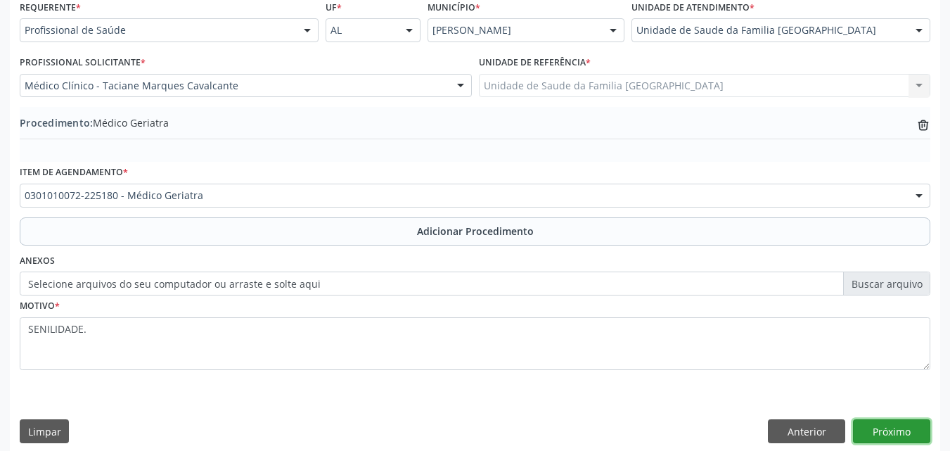
click at [879, 427] on button "Próximo" at bounding box center [891, 431] width 77 height 24
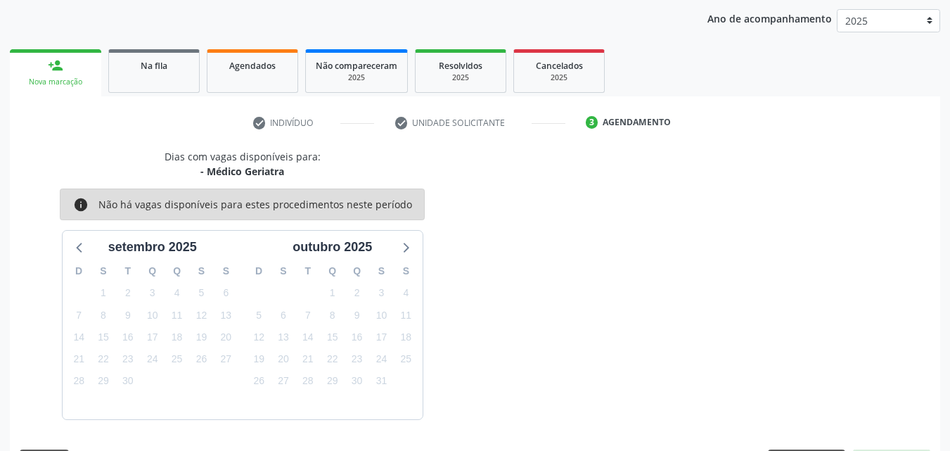
scroll to position [222, 0]
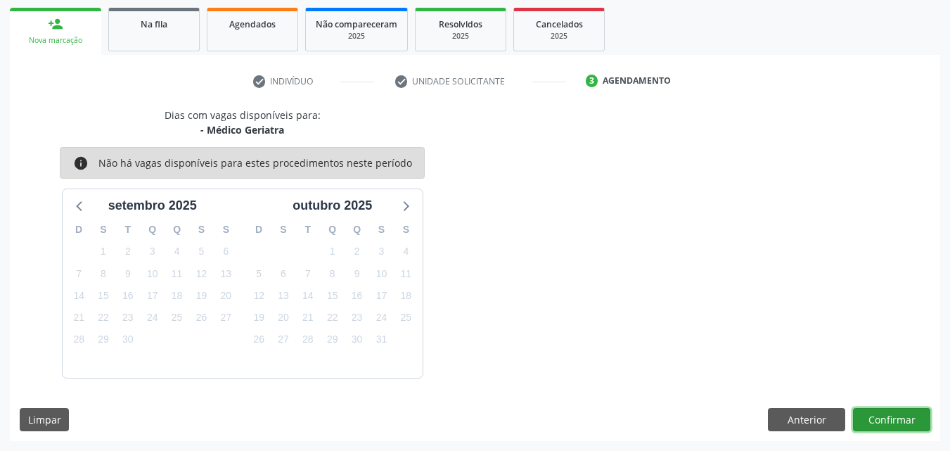
click at [879, 426] on button "Confirmar" at bounding box center [891, 420] width 77 height 24
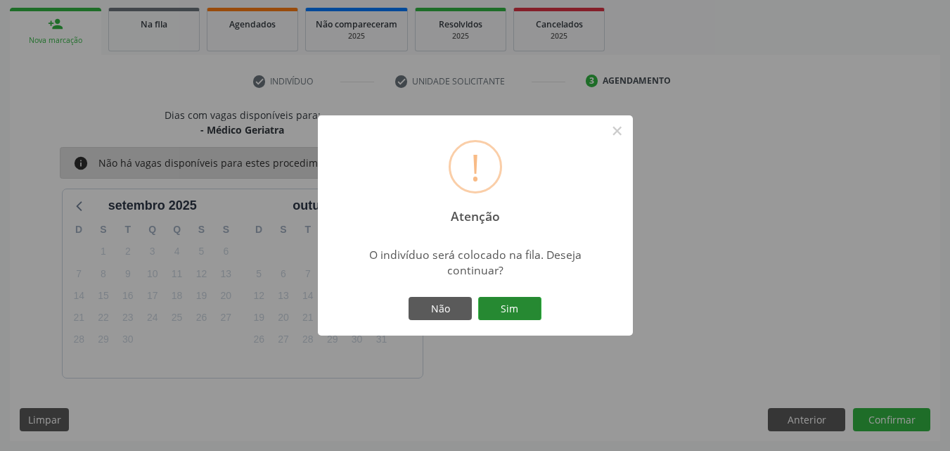
click at [531, 316] on button "Sim" at bounding box center [509, 309] width 63 height 24
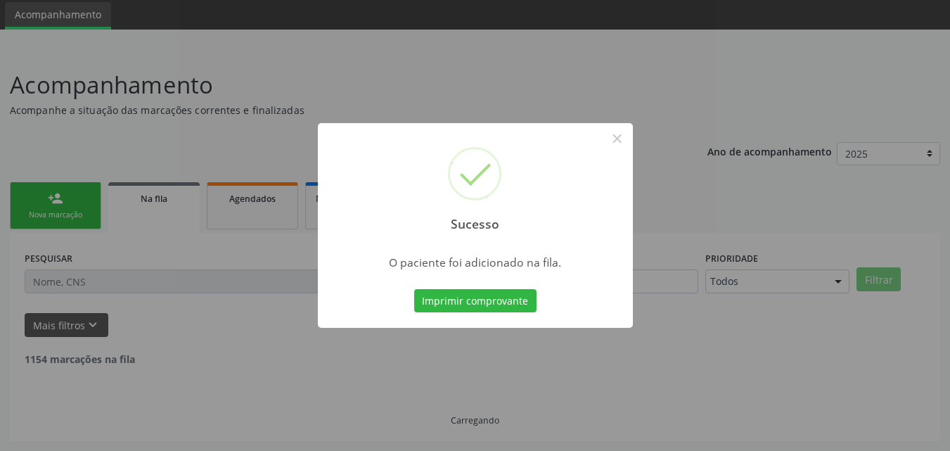
scroll to position [33, 0]
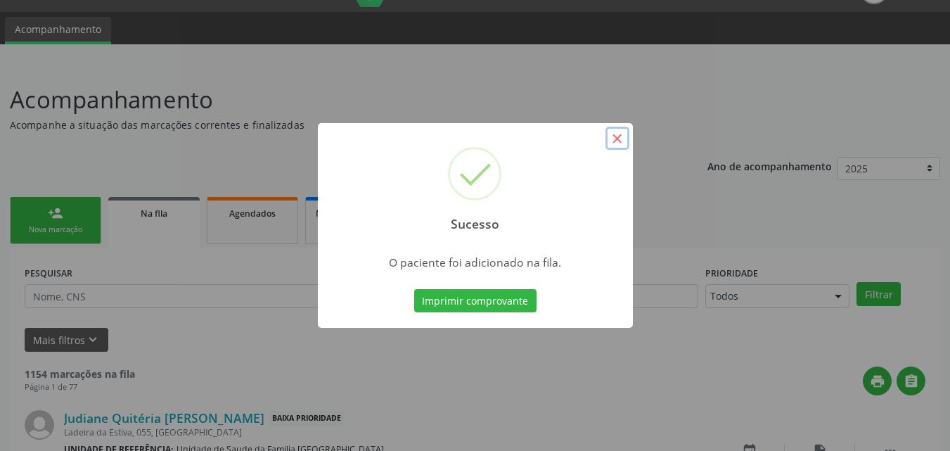
click at [613, 138] on button "×" at bounding box center [617, 139] width 24 height 24
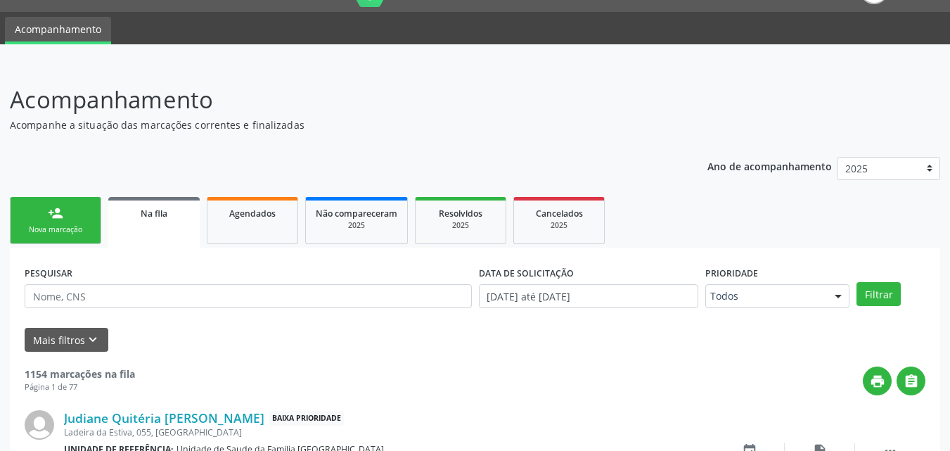
click at [70, 220] on link "person_add Nova marcação" at bounding box center [55, 220] width 91 height 47
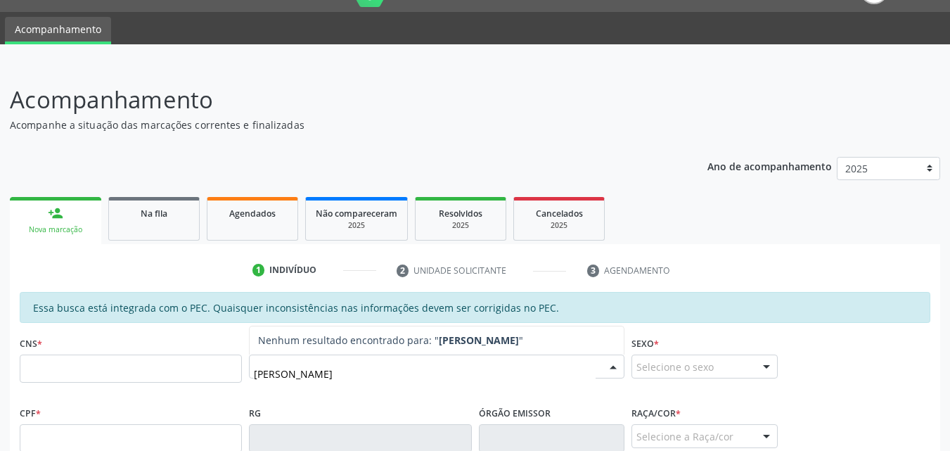
type input "[PERSON_NAME]"
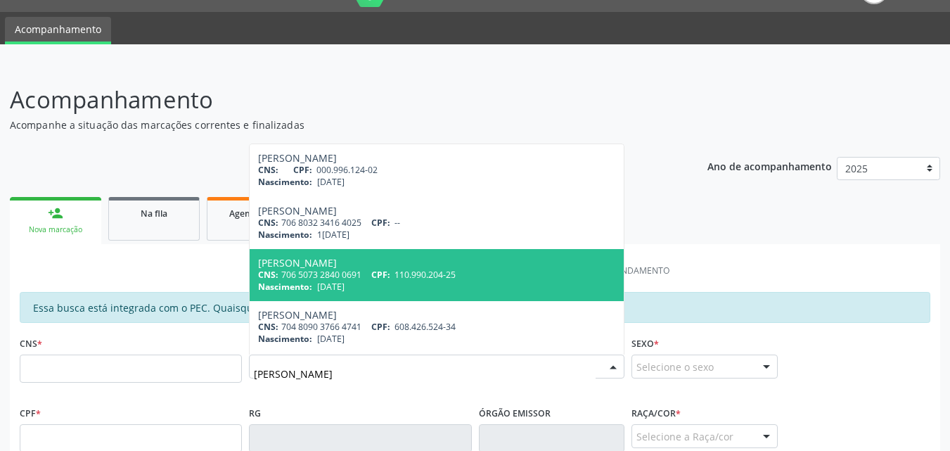
click at [329, 285] on span "[DATE]" at bounding box center [330, 287] width 27 height 12
type input "706 5073 2840 0691"
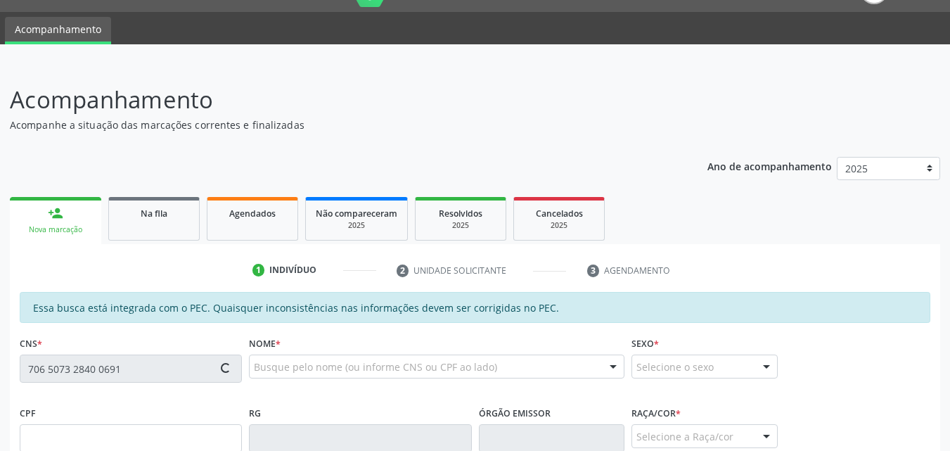
scroll to position [372, 0]
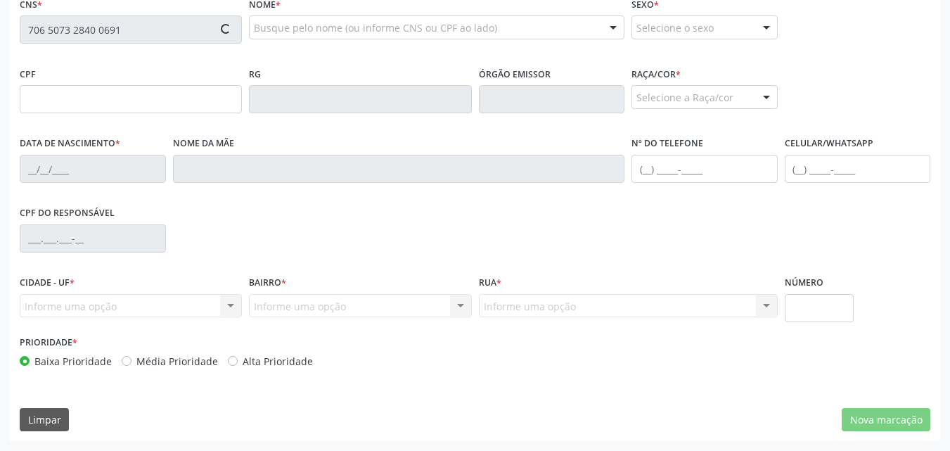
type input "110.990.204-25"
type input "[DATE]"
type input "[PERSON_NAME]"
type input "[PHONE_NUMBER]"
type input "270"
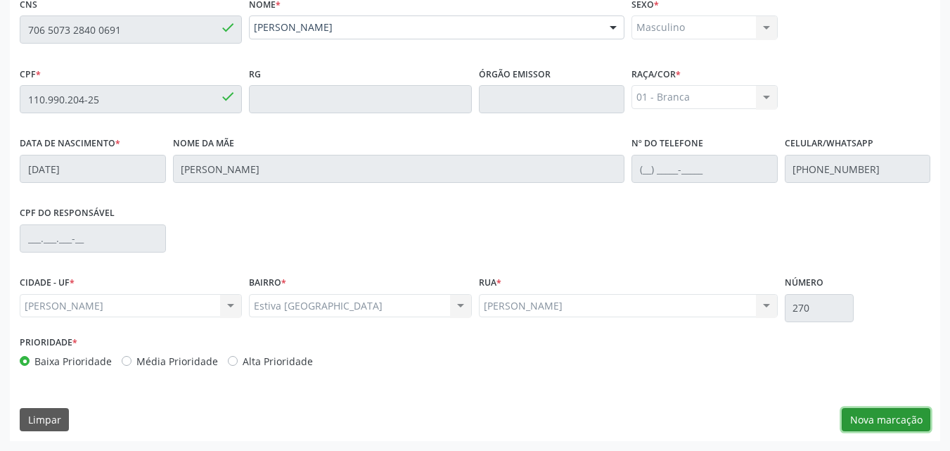
click at [885, 425] on button "Nova marcação" at bounding box center [886, 420] width 89 height 24
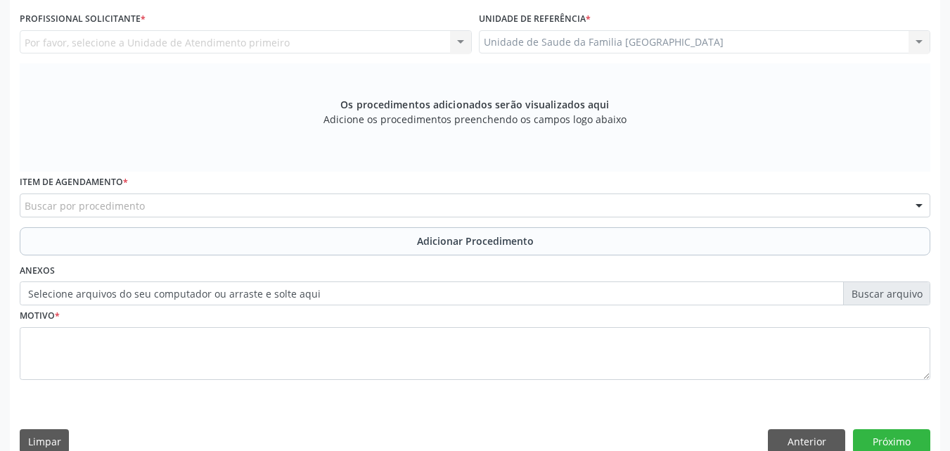
scroll to position [44, 0]
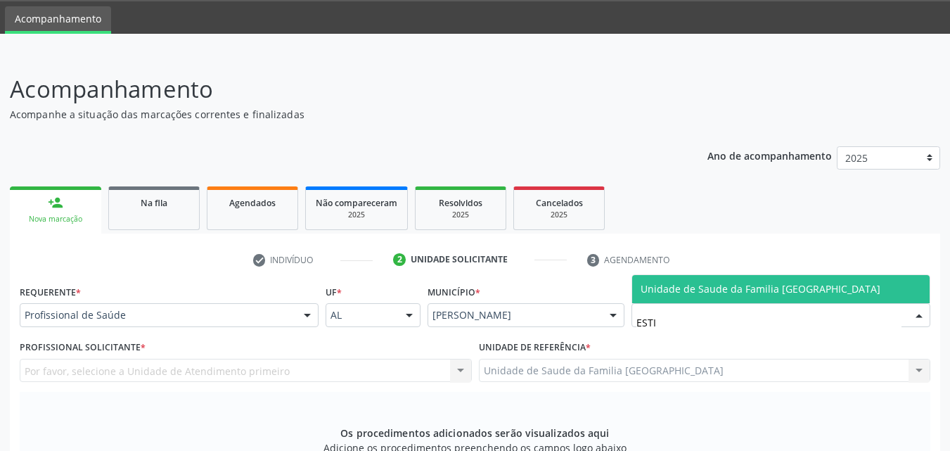
type input "ESTIV"
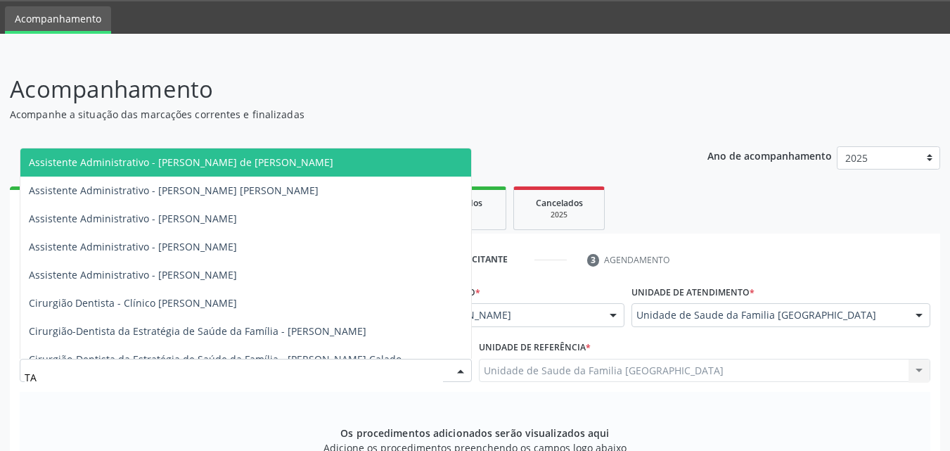
type input "TAC"
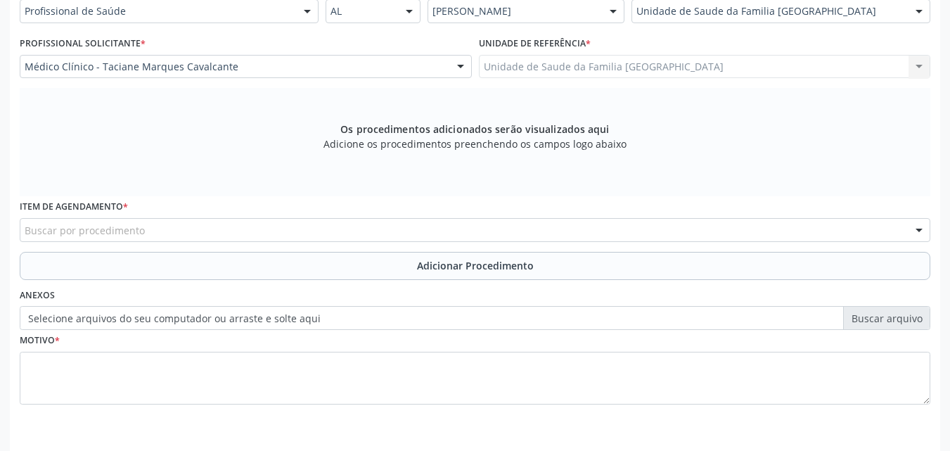
scroll to position [372, 0]
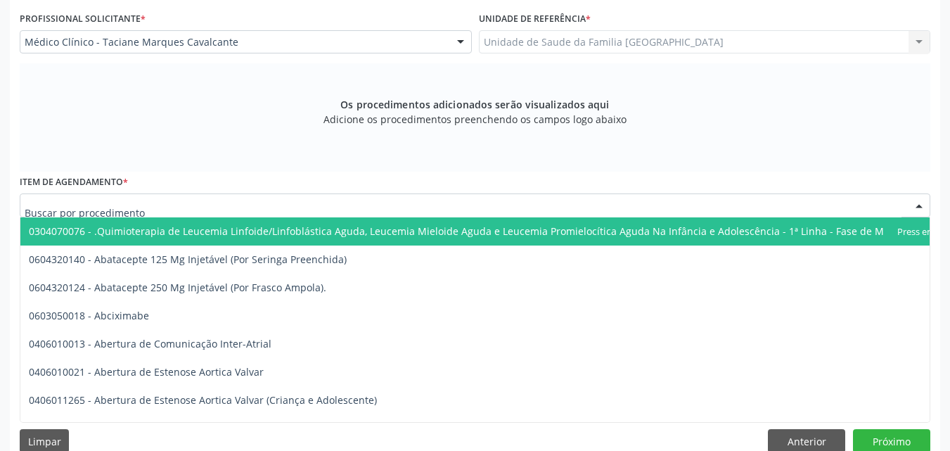
click at [184, 201] on div at bounding box center [475, 205] width 910 height 24
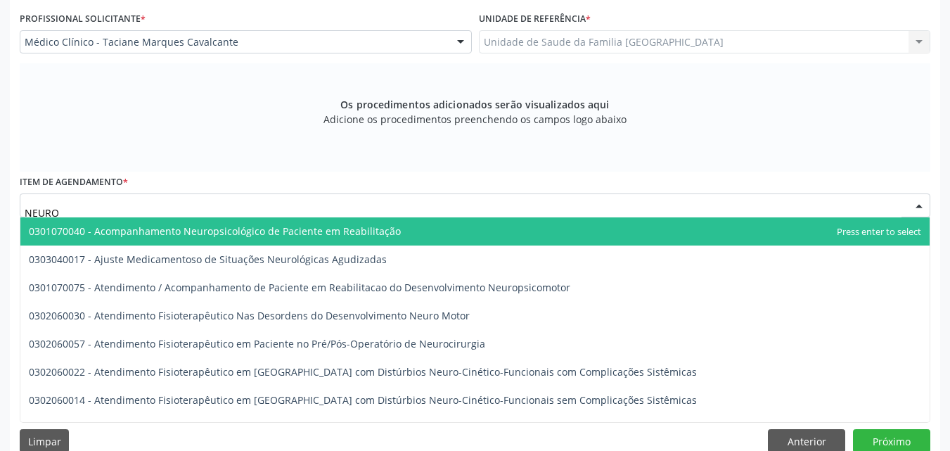
type input "NEUROL"
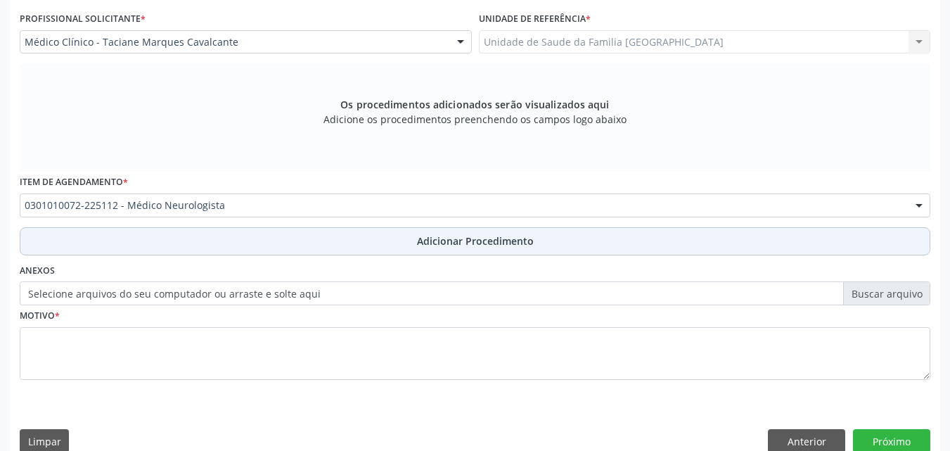
click at [187, 241] on button "Adicionar Procedimento" at bounding box center [475, 241] width 910 height 28
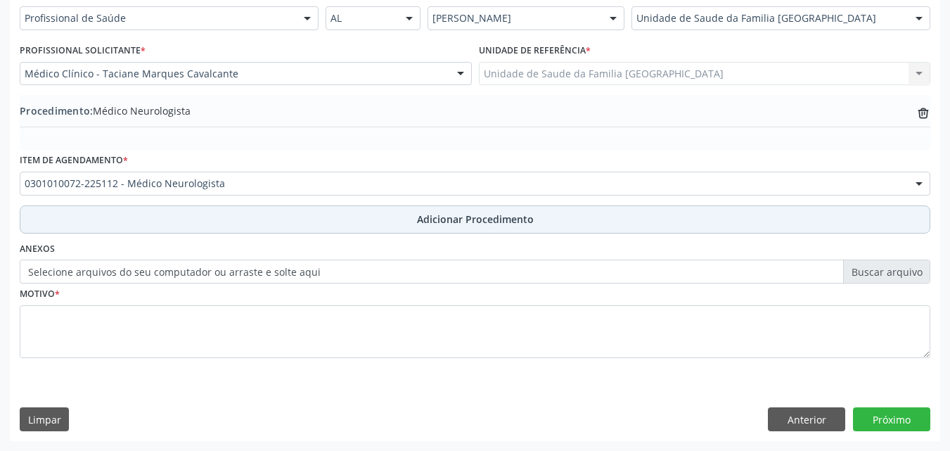
scroll to position [340, 0]
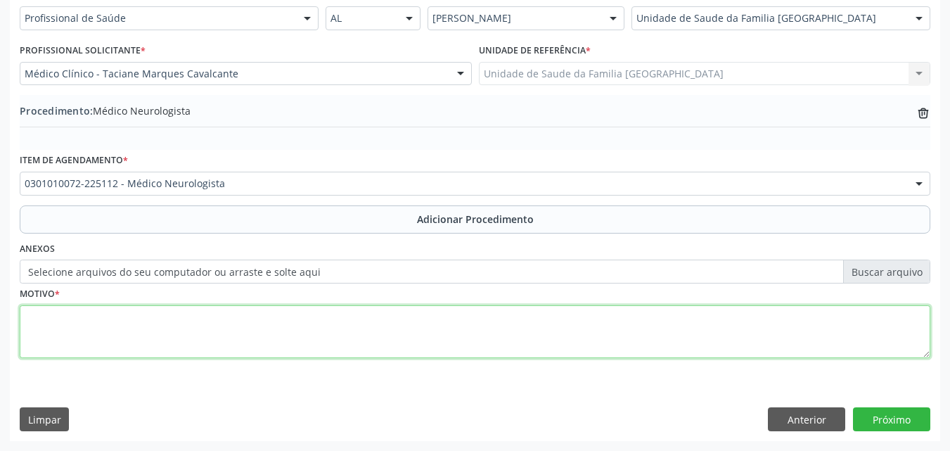
click at [172, 340] on textarea at bounding box center [475, 331] width 910 height 53
type textarea "CEFALÉIA."
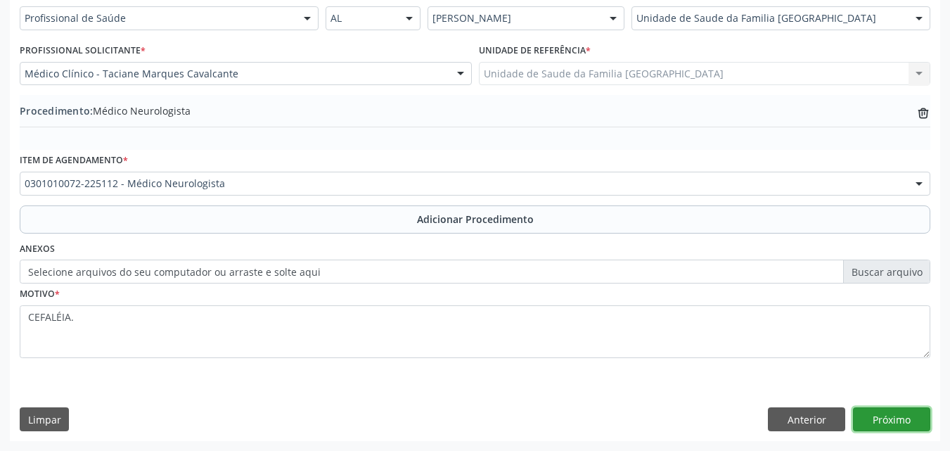
click at [896, 425] on button "Próximo" at bounding box center [891, 419] width 77 height 24
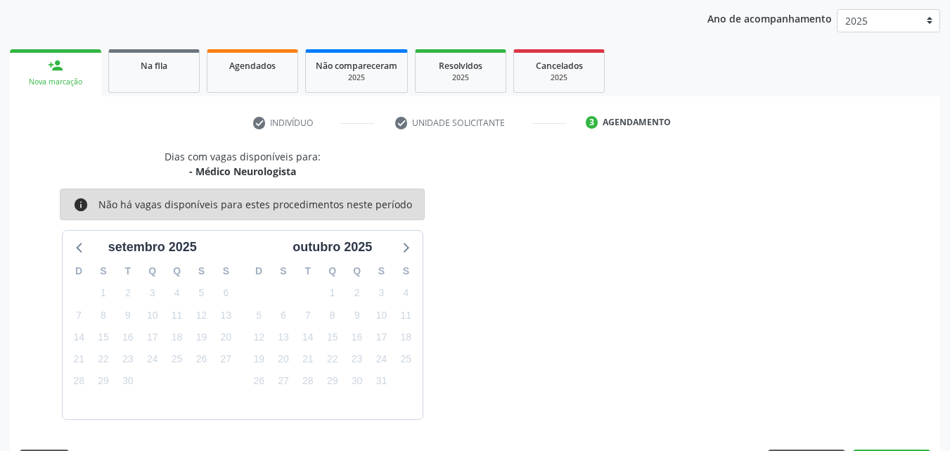
scroll to position [222, 0]
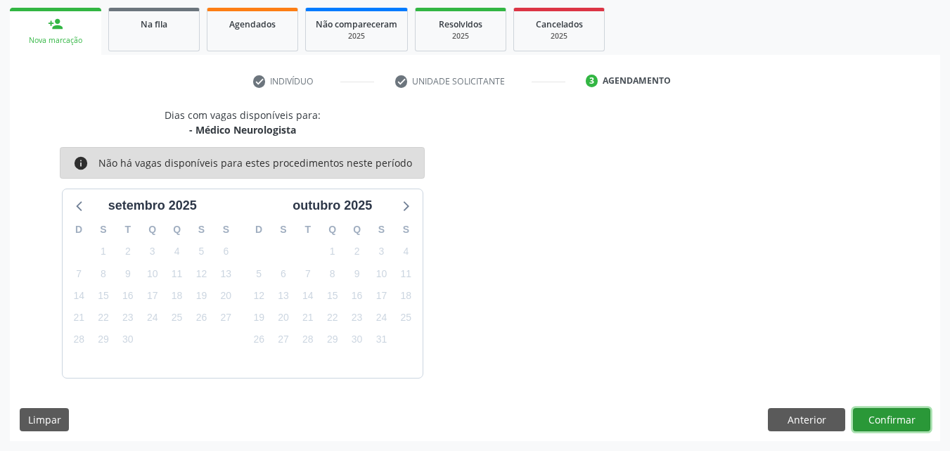
click at [895, 425] on button "Confirmar" at bounding box center [891, 420] width 77 height 24
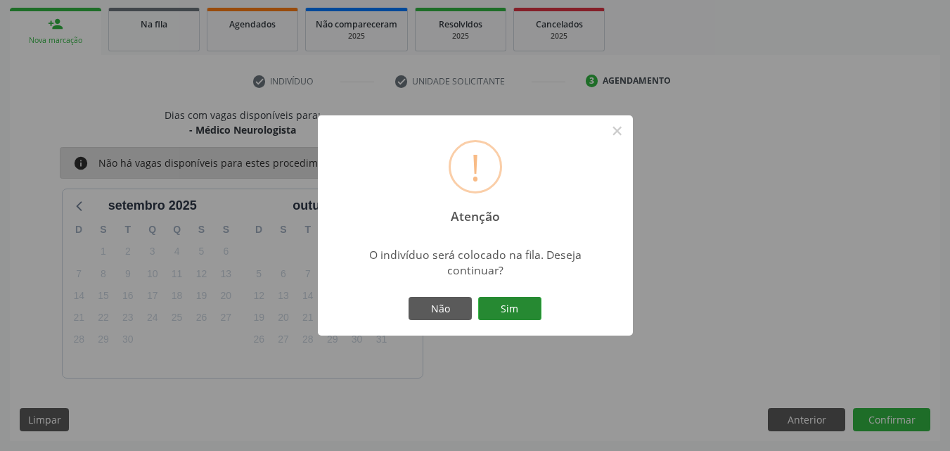
click at [515, 309] on button "Sim" at bounding box center [509, 309] width 63 height 24
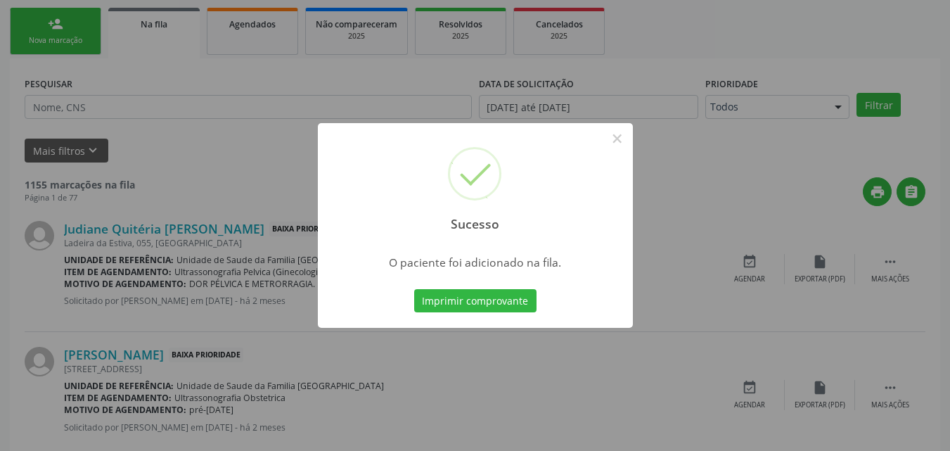
scroll to position [33, 0]
